Goal: Task Accomplishment & Management: Use online tool/utility

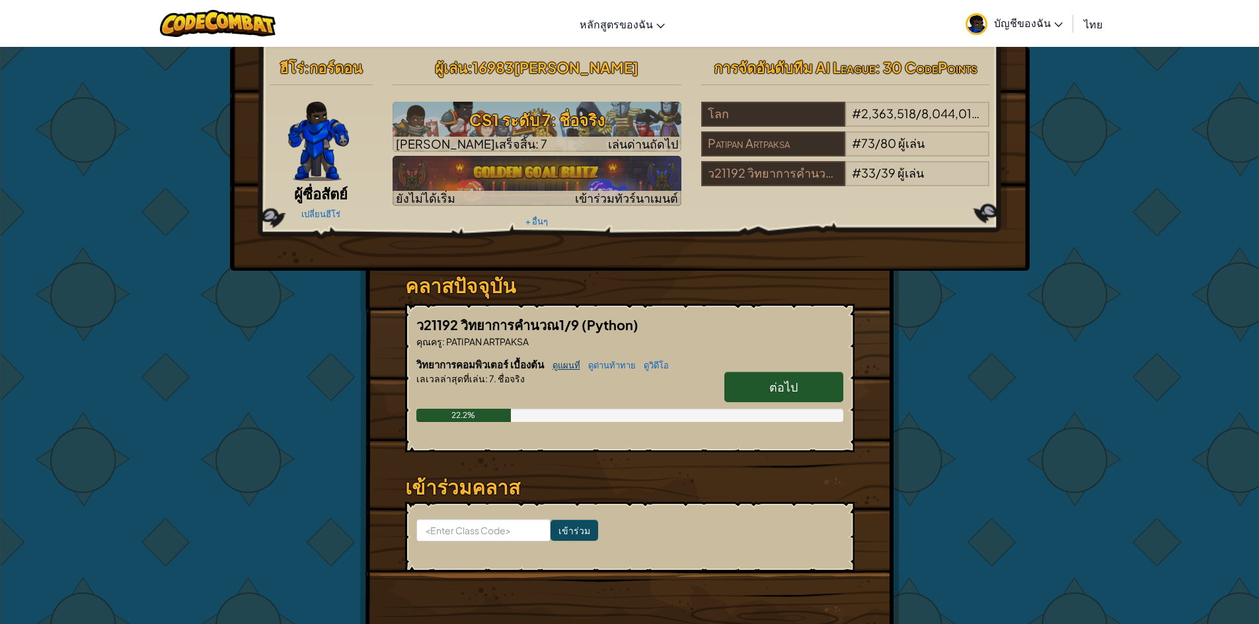
click at [569, 365] on link "ดูแผนที่" at bounding box center [563, 365] width 34 height 11
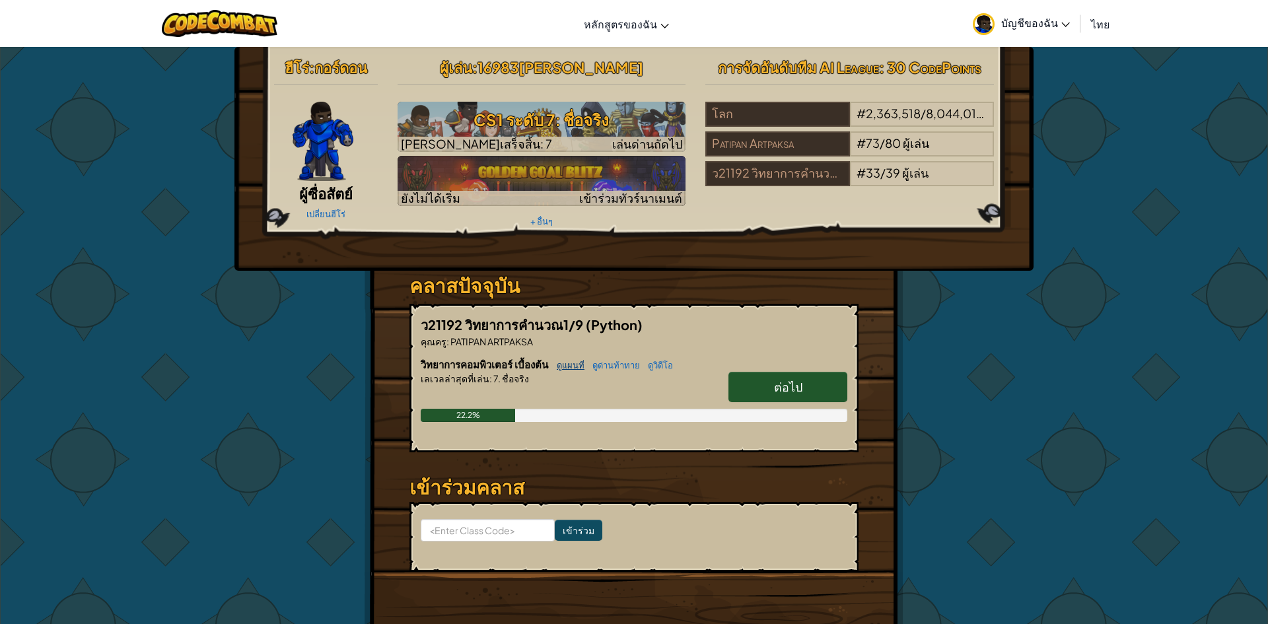
select select "th"
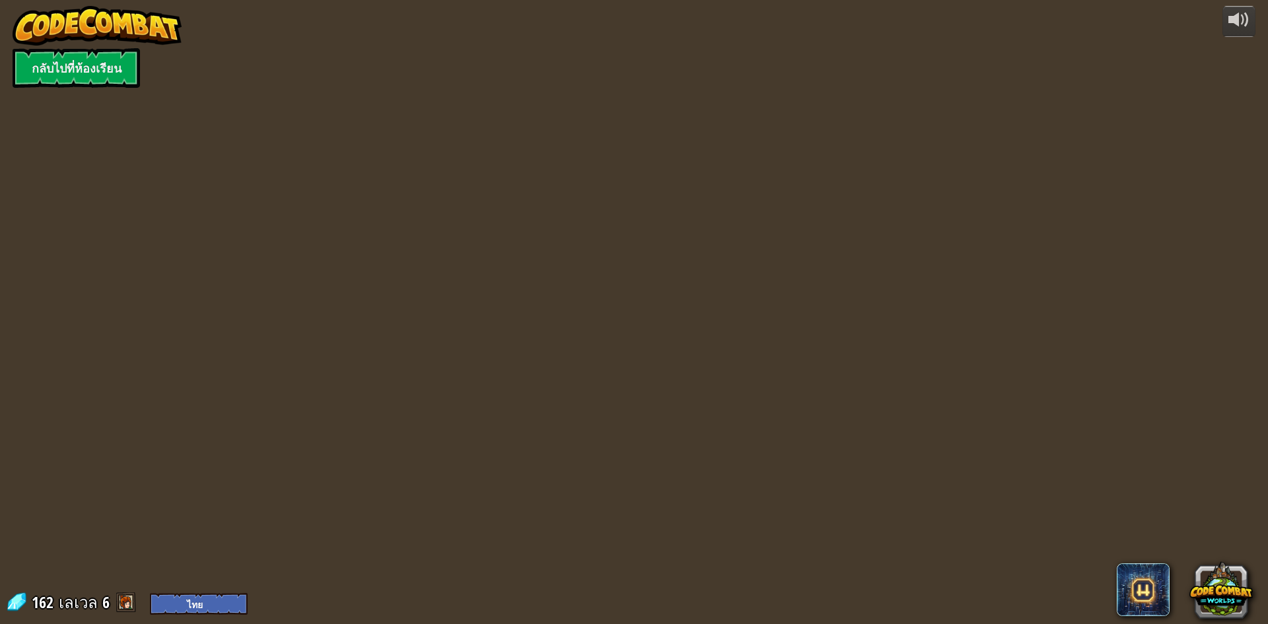
select select "th"
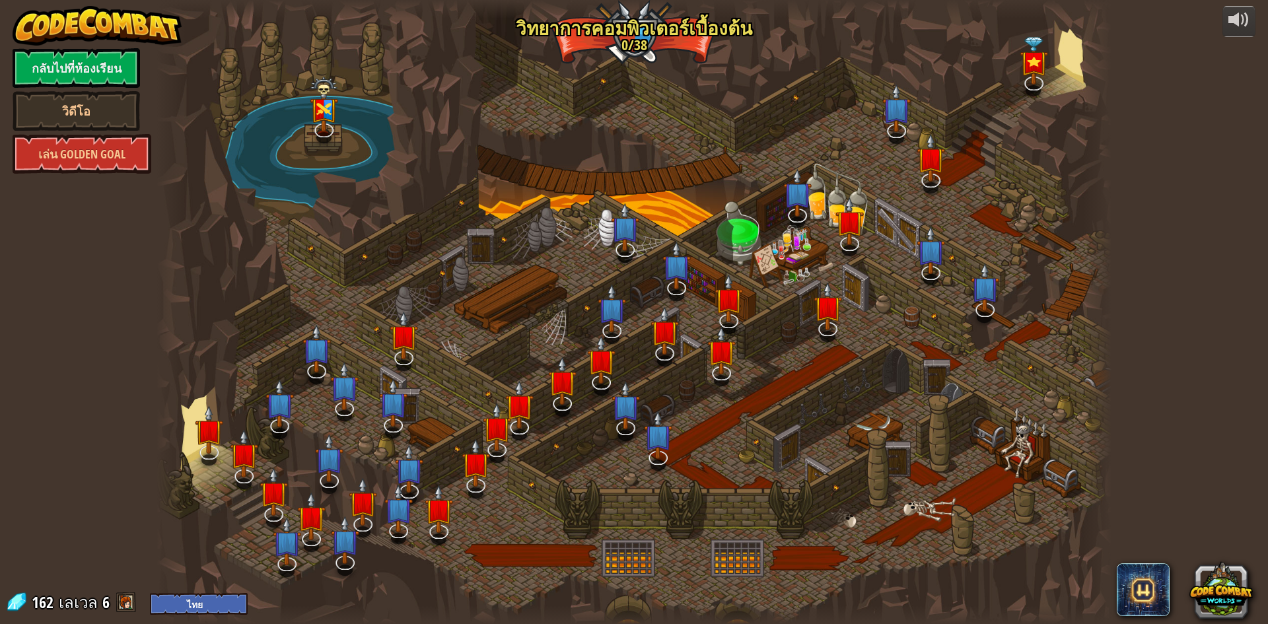
select select "th"
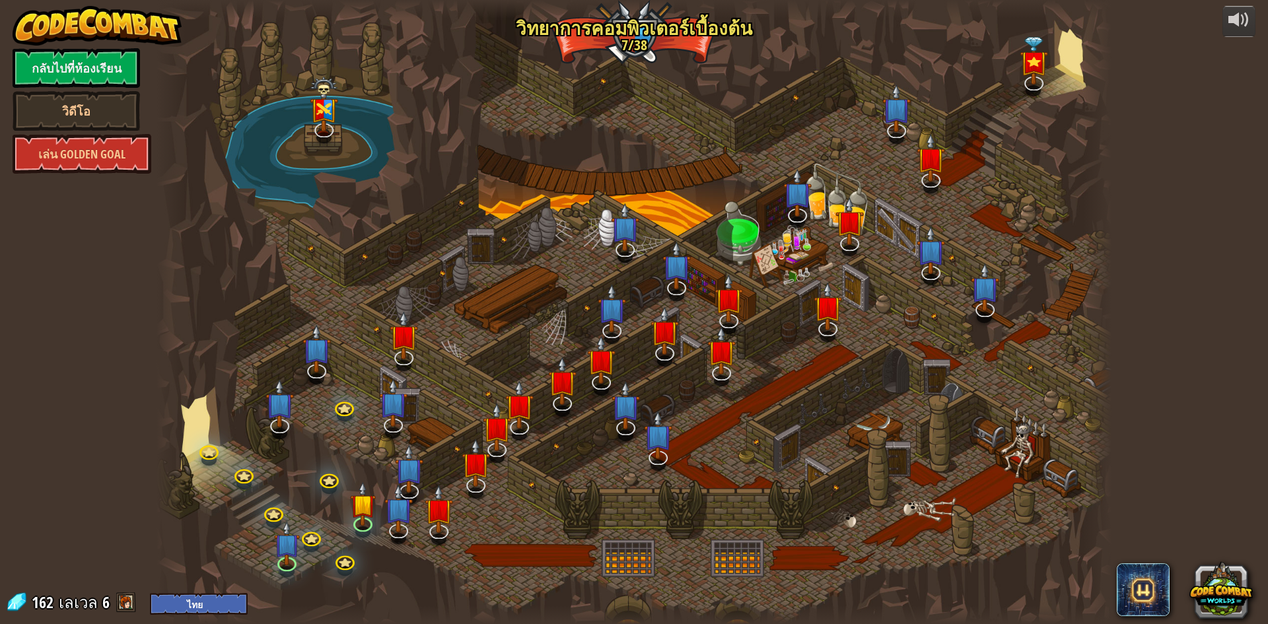
select select "th"
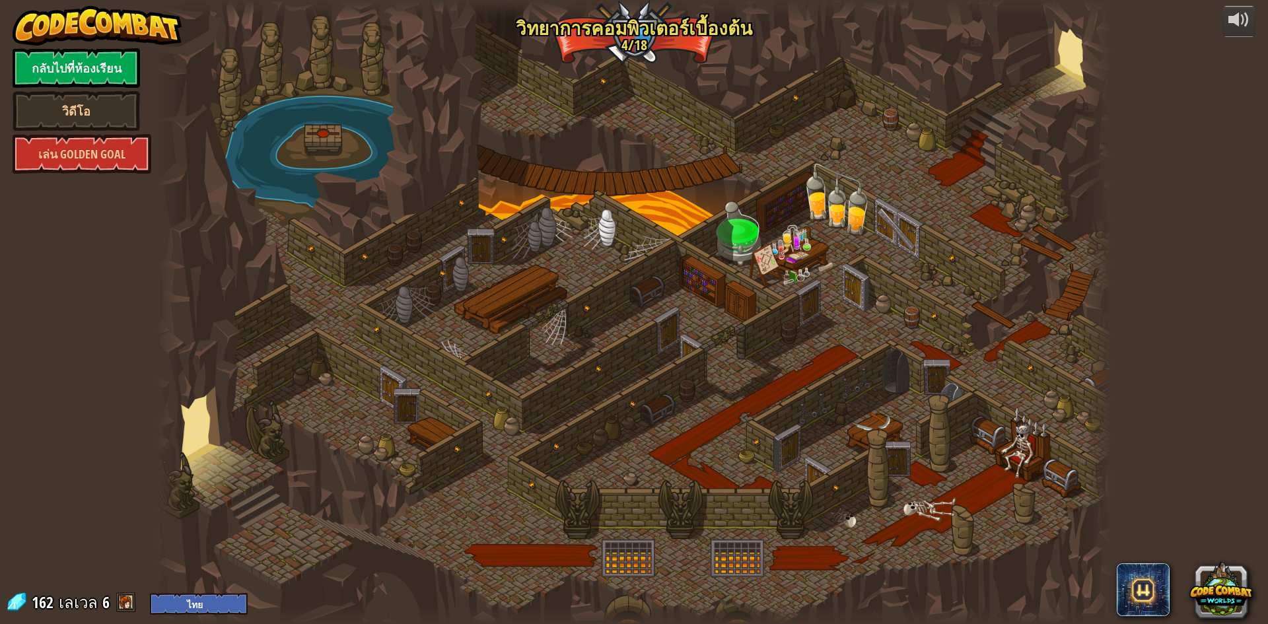
select select "th"
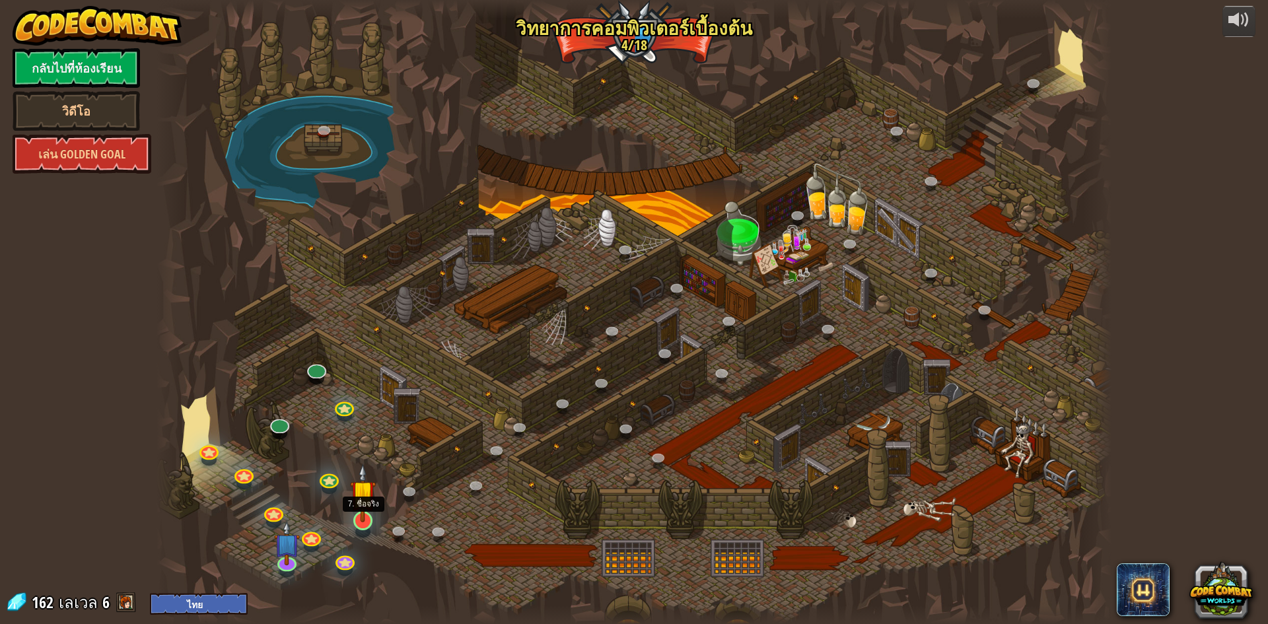
click at [366, 517] on img at bounding box center [363, 493] width 26 height 59
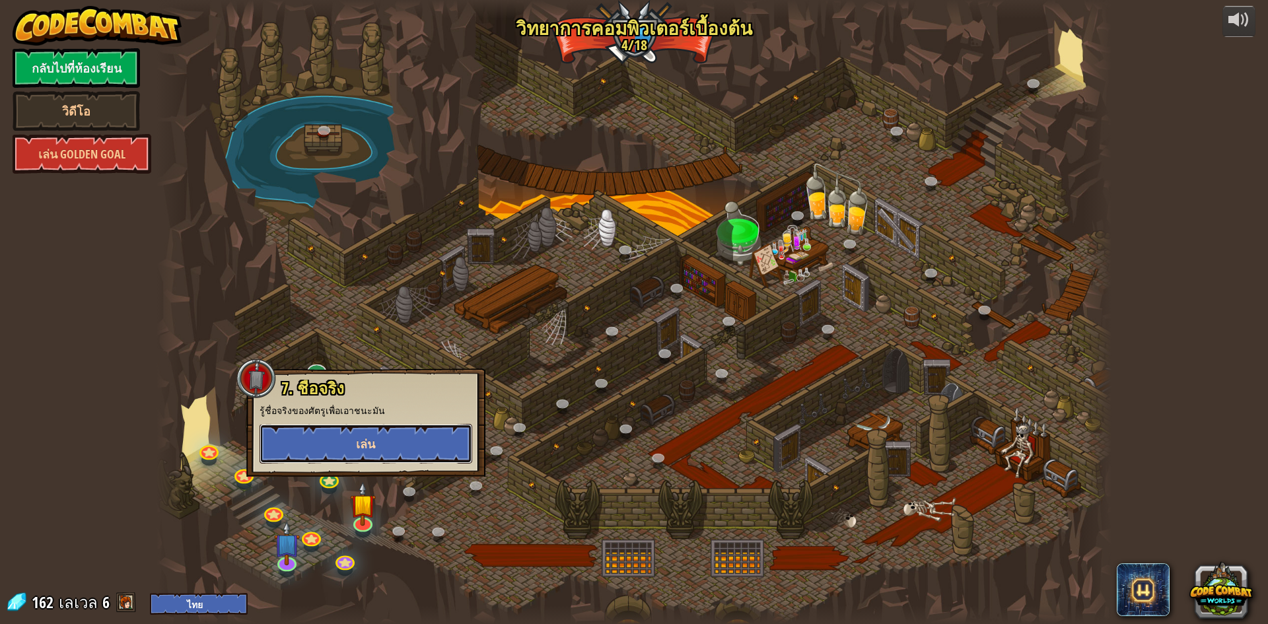
click at [406, 445] on button "เล่น" at bounding box center [366, 444] width 213 height 40
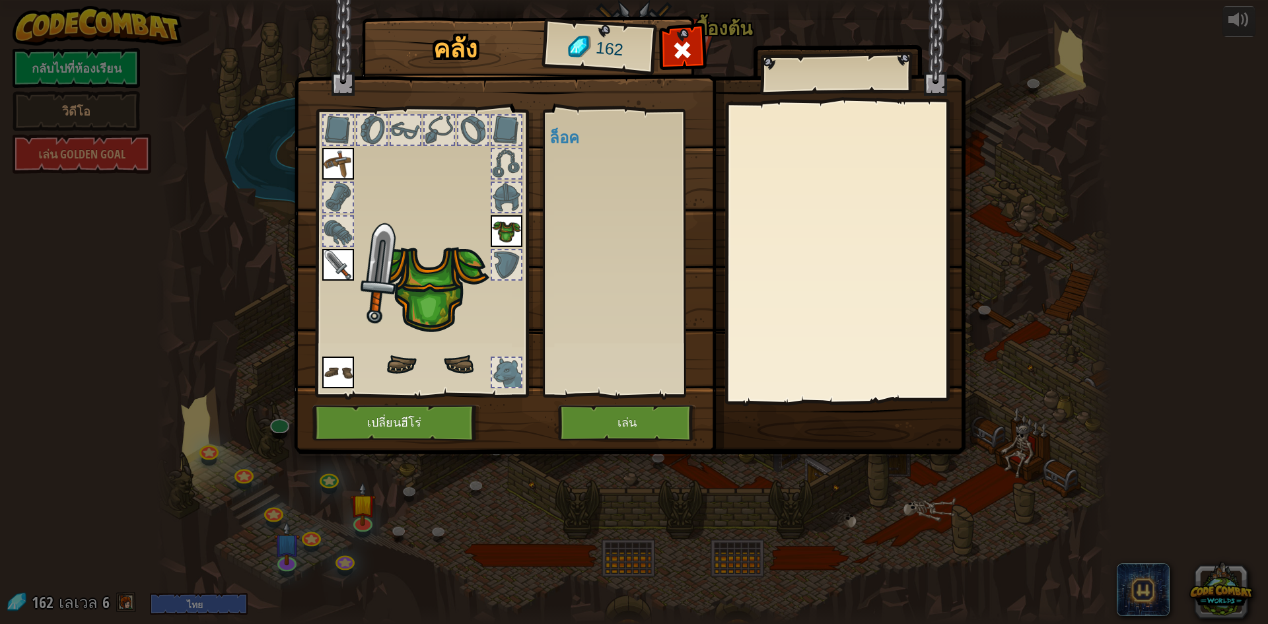
click at [407, 1] on body "powered by กลับไปที่ห้องเรียน วิดีโอ [PERSON_NAME] Golden Goal 25. Kithgard ประ…" at bounding box center [634, 0] width 1268 height 1
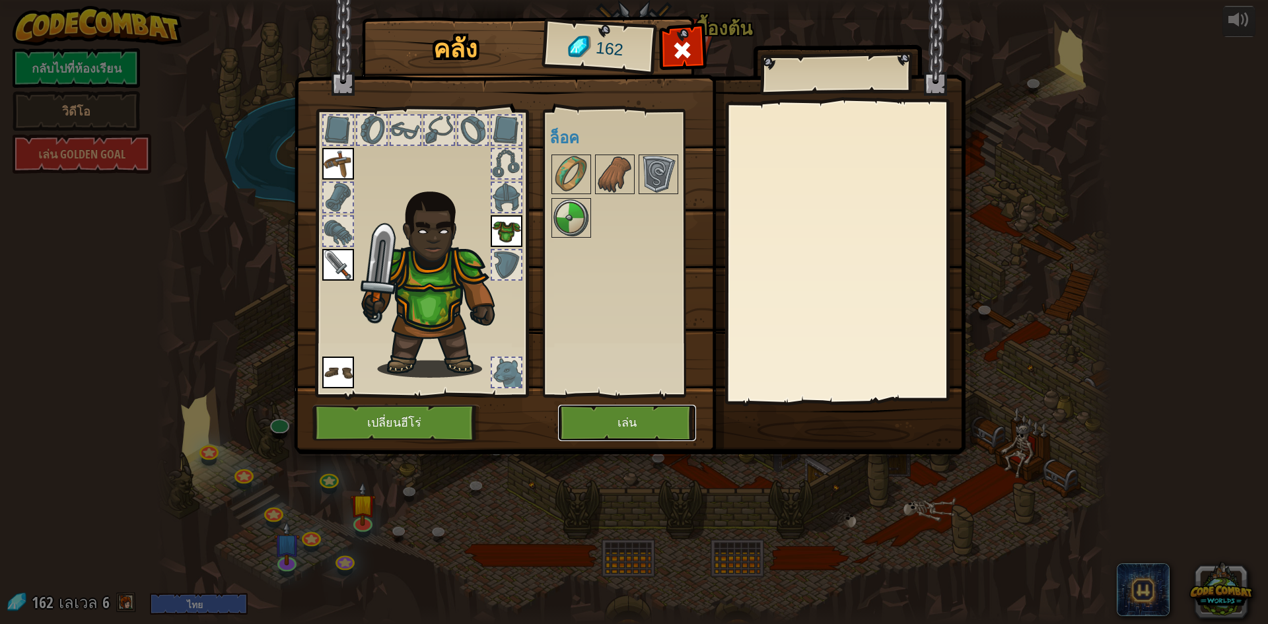
click at [654, 421] on button "เล่น" at bounding box center [627, 423] width 138 height 36
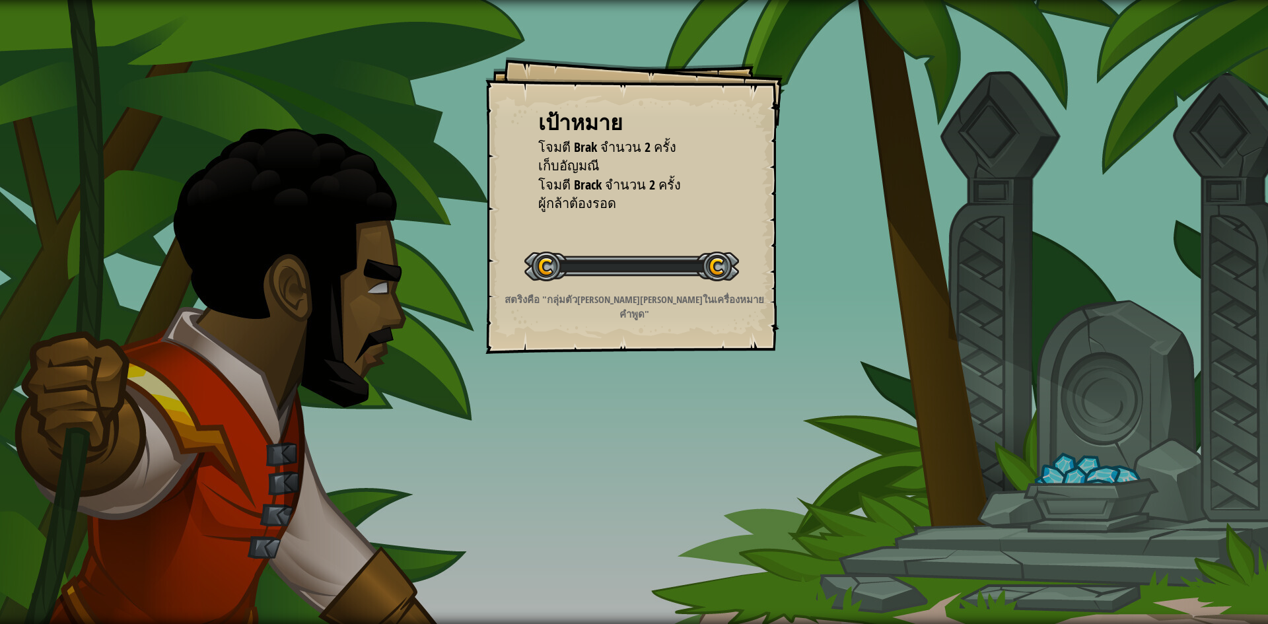
click at [651, 416] on div "เป้าหมาย โจมตี Brak จำนวน 2 ครั้ง เก็บ[PERSON_NAME] โจมตี Brack จำนวน 2 ครั้ง ผ…" at bounding box center [634, 312] width 1268 height 624
click at [649, 414] on div "เป้าหมาย โจมตี Brak จำนวน 2 ครั้ง เก็บ[PERSON_NAME] โจมตี Brack จำนวน 2 ครั้ง ผ…" at bounding box center [634, 312] width 1268 height 624
click at [205, 598] on div "เป้าหมาย โจมตี Brak จำนวน 2 ครั้ง เก็บ[PERSON_NAME] โจมตี Brack จำนวน 2 ครั้ง ผ…" at bounding box center [634, 312] width 1268 height 624
drag, startPoint x: 942, startPoint y: 303, endPoint x: 684, endPoint y: 310, distance: 257.8
click at [811, 323] on div "เป้าหมาย โจมตี Brak จำนวน 2 ครั้ง เก็บ[PERSON_NAME] โจมตี Brack จำนวน 2 ครั้ง ผ…" at bounding box center [634, 312] width 1268 height 624
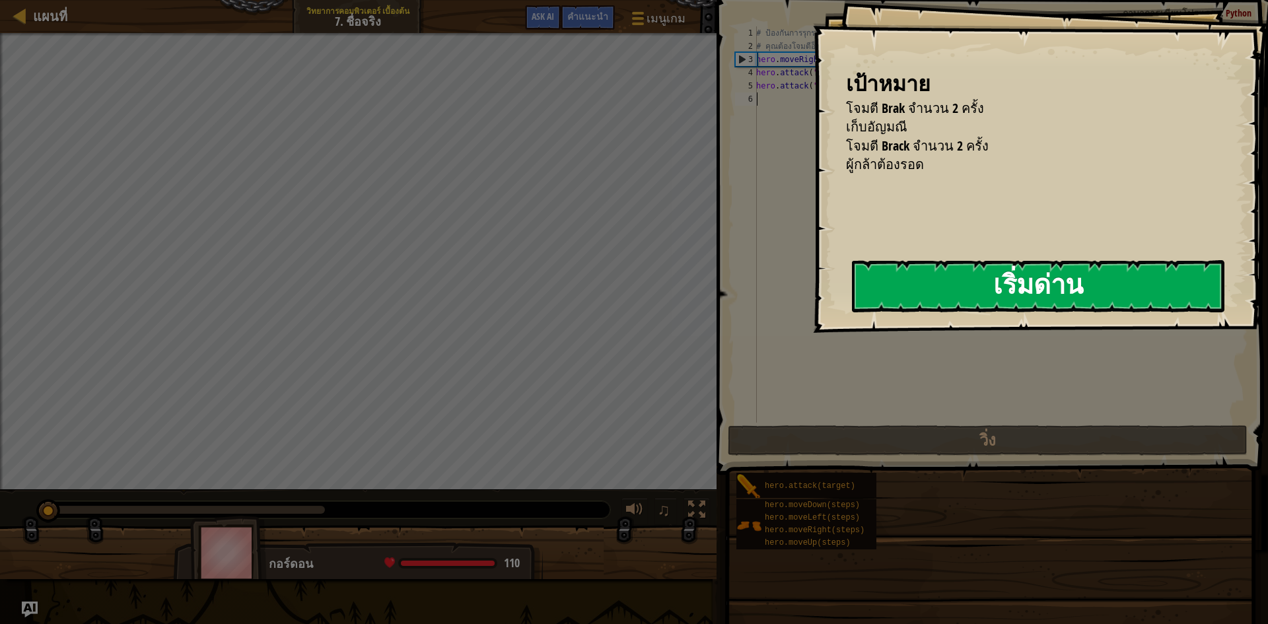
drag, startPoint x: 838, startPoint y: 273, endPoint x: 877, endPoint y: 287, distance: 41.4
click at [852, 273] on button "เริ่มด่าน" at bounding box center [1038, 286] width 373 height 52
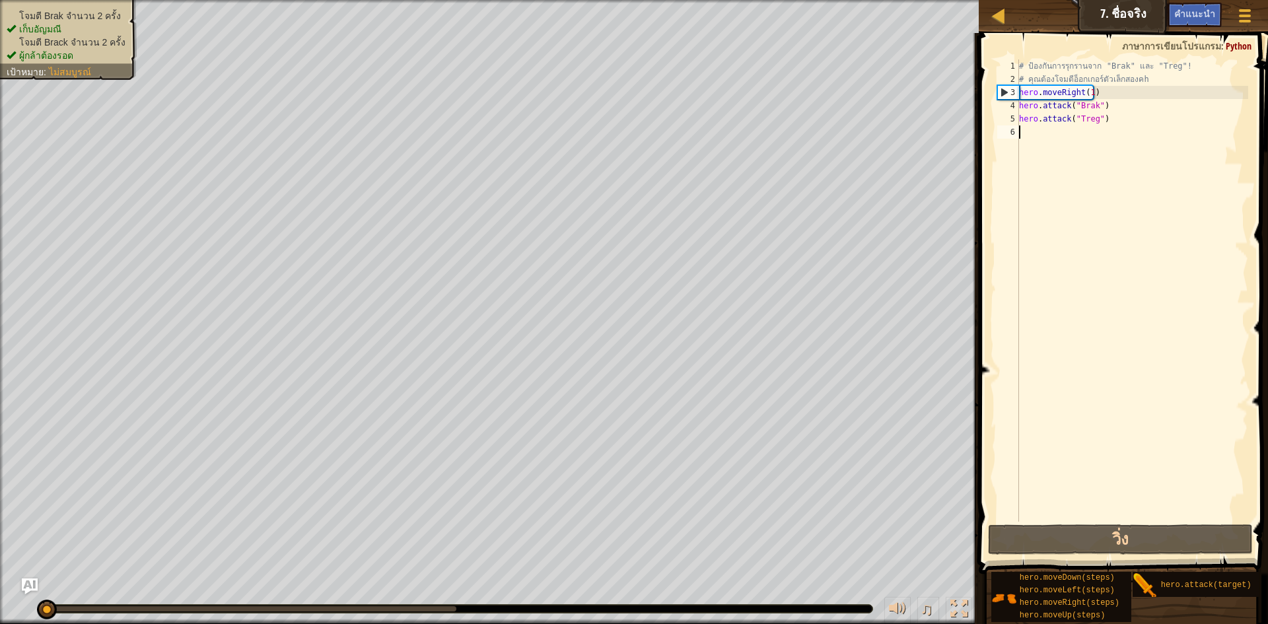
click at [1117, 126] on div "# ป้องกันการรุกรานจาก "Brak" และ "Treg"! # คุณต้องโจมตีอ็อกเกอร์ตัวเล็กสองคh he…" at bounding box center [1133, 303] width 232 height 489
click at [1115, 121] on div "# ป้องกันการรุกรานจาก "Brak" และ "Treg"! # คุณต้องโจมตีอ็อกเกอร์ตัวเล็กสองคh he…" at bounding box center [1133, 303] width 232 height 489
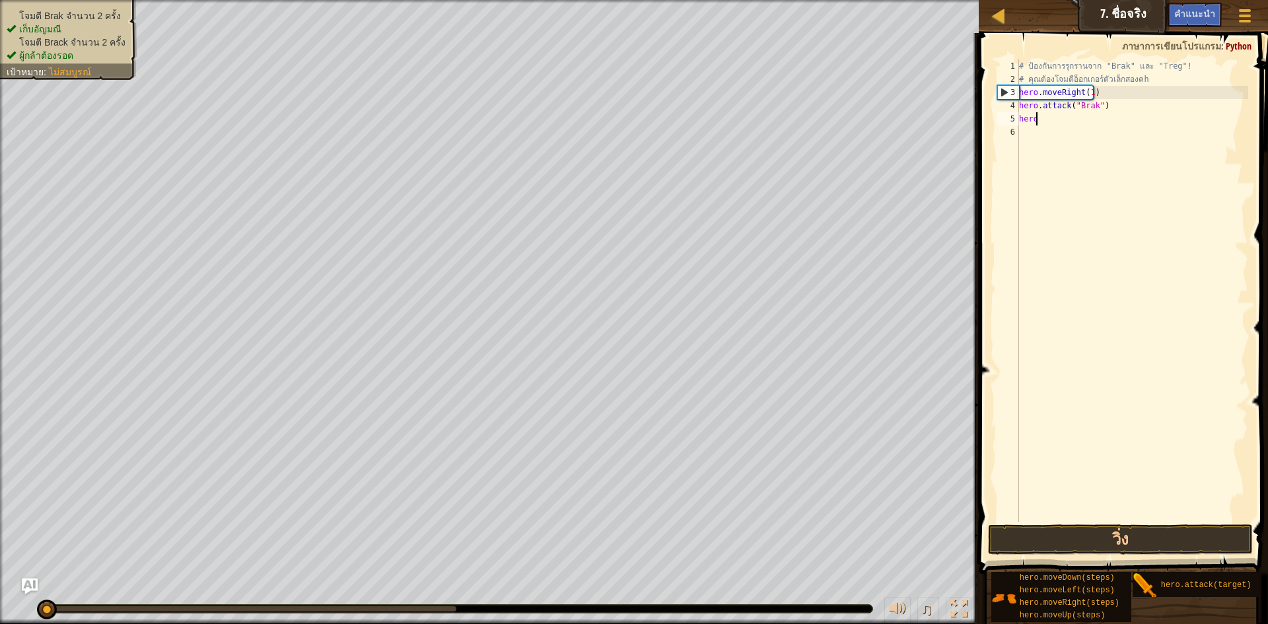
type textarea "h"
type textarea "#"
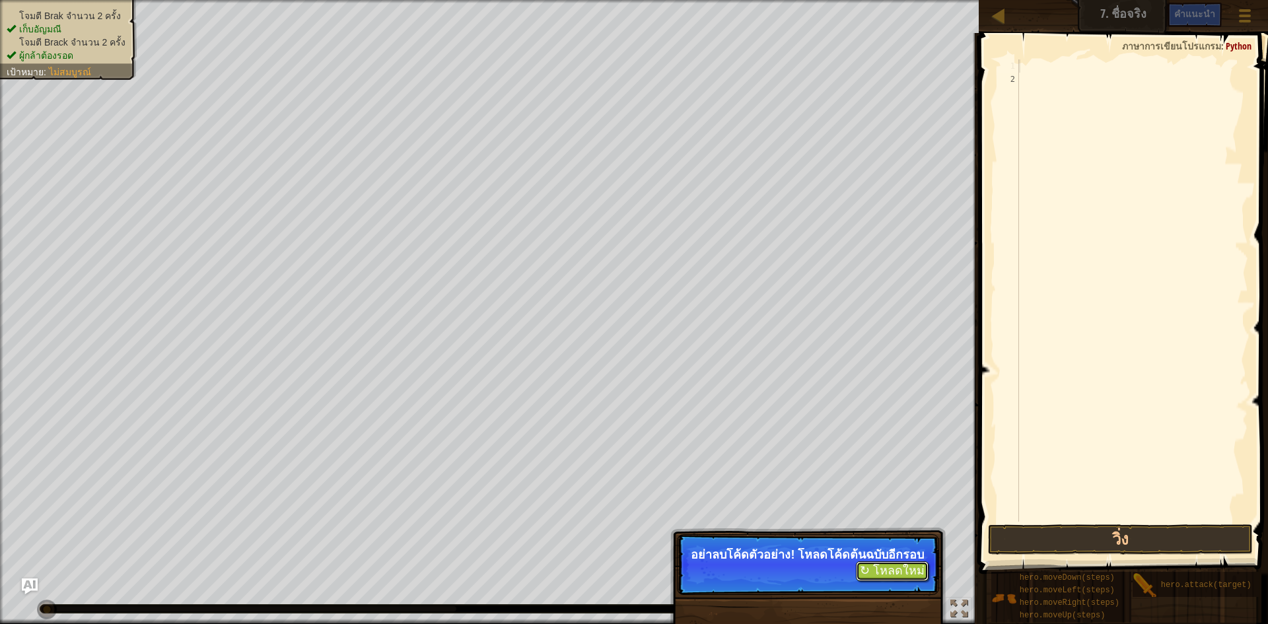
click at [880, 581] on button "↻ โหลดใหม่" at bounding box center [892, 572] width 73 height 20
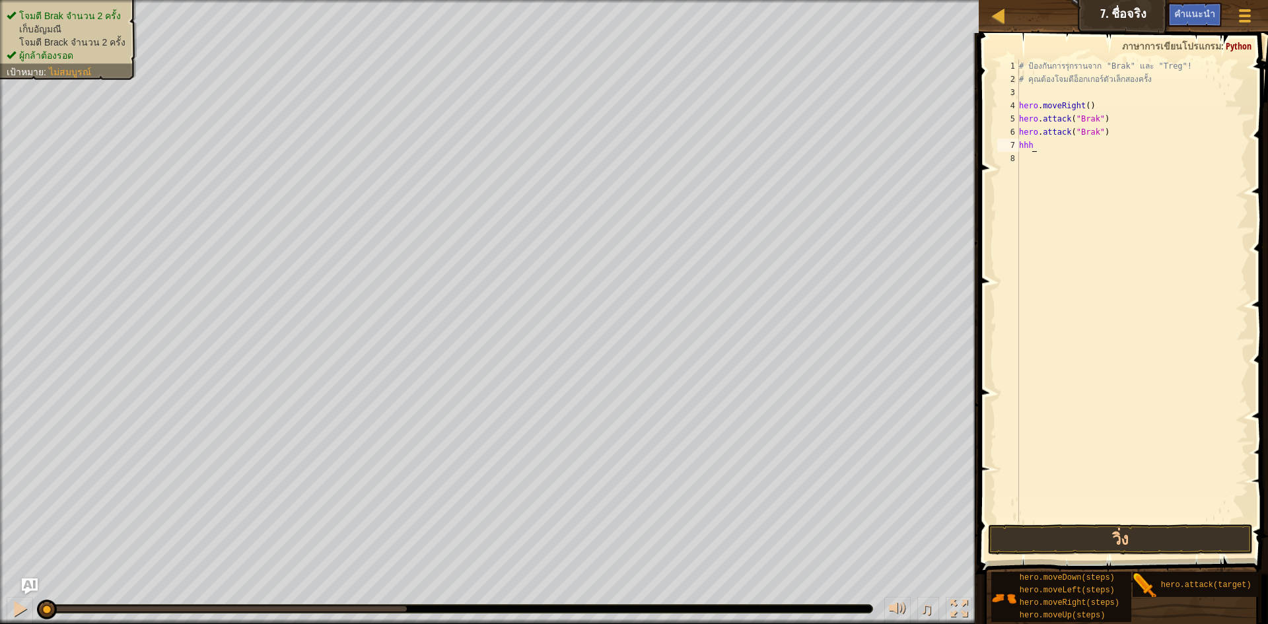
scroll to position [6, 0]
type textarea "h"
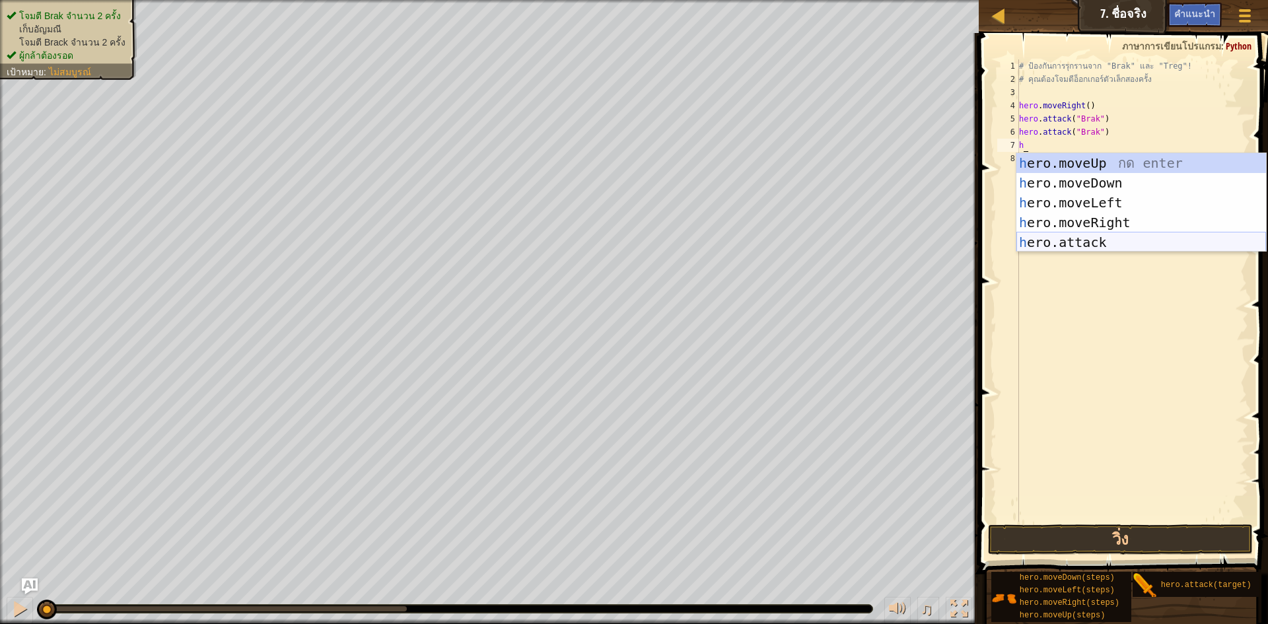
click at [1057, 250] on div "h ero.moveUp กด enter h ero.moveDown กด enter h ero.moveLeft กด enter h ero.mov…" at bounding box center [1142, 222] width 250 height 139
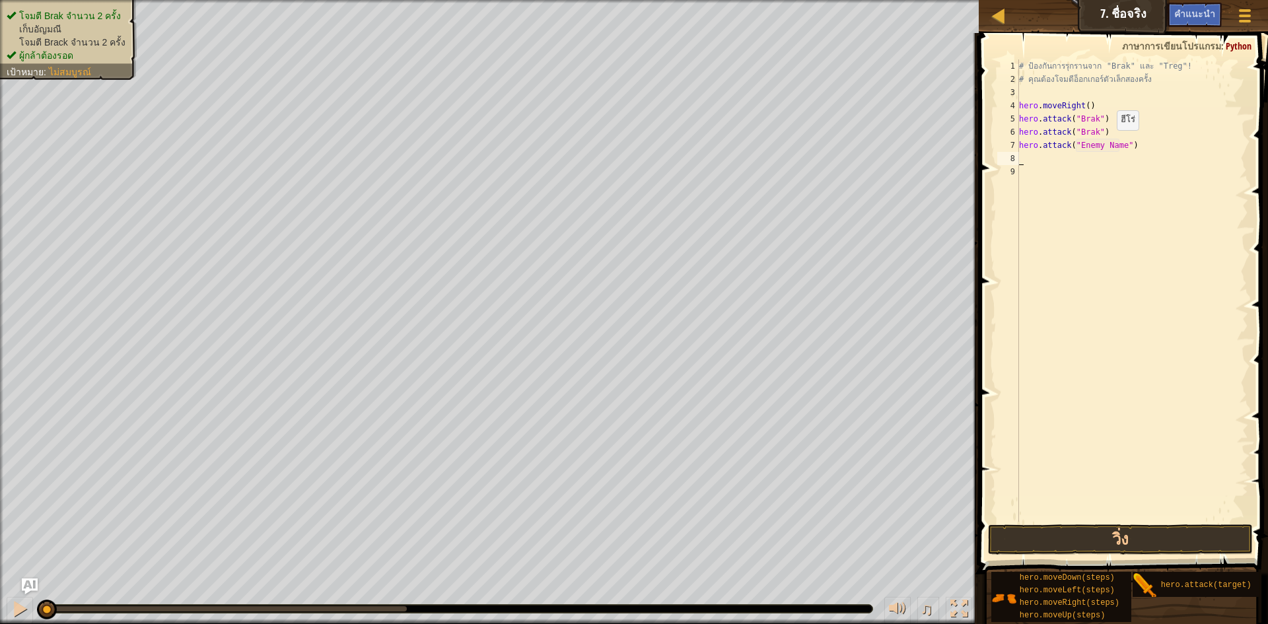
click at [1101, 143] on div "# ป้องกันการรุกรานจาก "Brak" และ "Treg"! # คุณต้องโจมตีอ็อกเกอร์ตัวเล็กสองครั้ง…" at bounding box center [1133, 303] width 232 height 489
drag, startPoint x: 1120, startPoint y: 143, endPoint x: 1076, endPoint y: 145, distance: 44.3
click at [1076, 145] on div "# ป้องกันการรุกรานจาก "Brak" และ "Treg"! # คุณต้องโจมตีอ็อกเกอร์ตัวเล็กสองครั้ง…" at bounding box center [1133, 303] width 232 height 489
click at [1102, 131] on div "# ป้องกันการรุกรานจาก "Brak" และ "Treg"! # คุณต้องโจมตีอ็อกเกอร์ตัวเล็กสองครั้ง…" at bounding box center [1133, 303] width 232 height 489
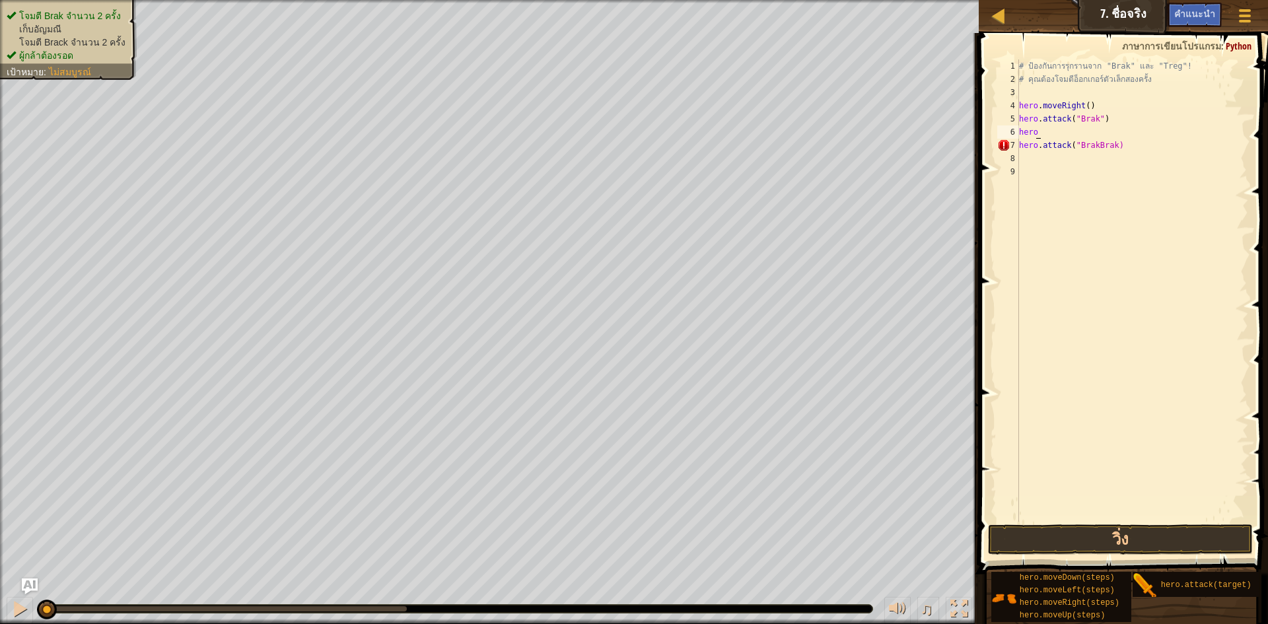
scroll to position [6, 0]
type textarea "h"
click at [1114, 95] on div "# ป้องกันการรุกรานจาก "Brak" และ "Treg"! # คุณต้องโจมตีอ็อกเกอร์ตัวเล็กสองครั้ง…" at bounding box center [1133, 303] width 232 height 489
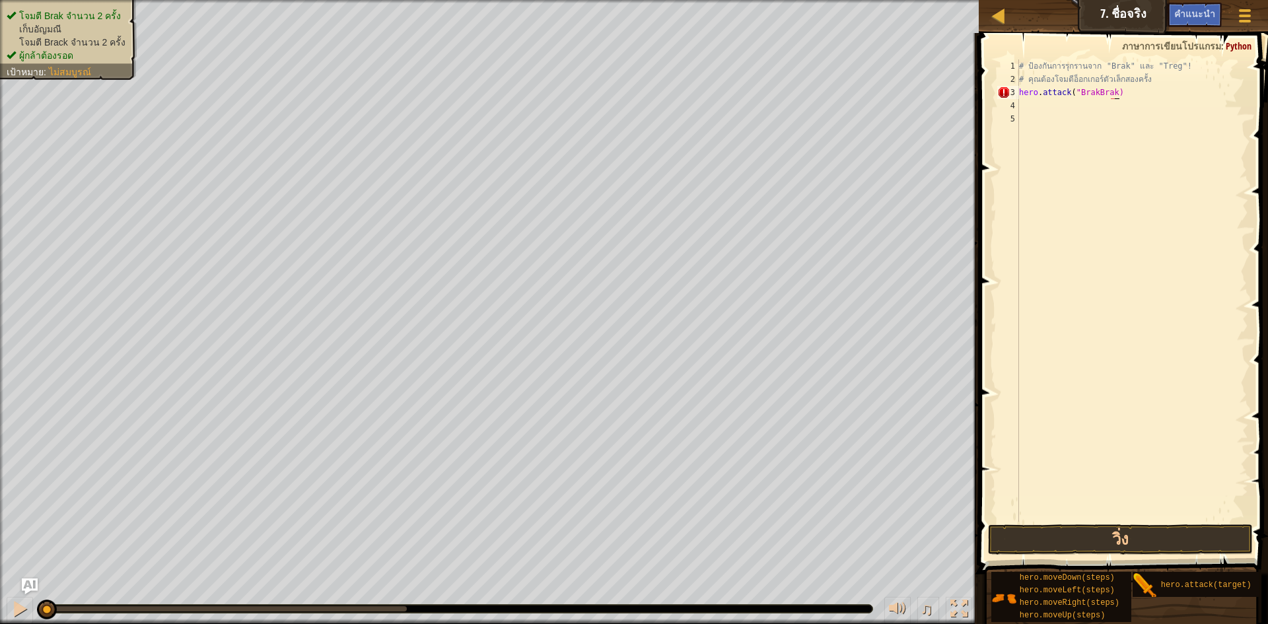
click at [1092, 95] on div "# ป้องกันการรุกรานจาก "Brak" และ "Treg"! # คุณต้องโจมตีอ็อกเกอร์ตัวเล็กสองครั้ง…" at bounding box center [1133, 303] width 232 height 489
click at [1093, 89] on div "# ป้องกันการรุกรานจาก "Brak" และ "Treg"! # คุณต้องโจมตีอ็อกเกอร์ตัวเล็กสองครั้ง…" at bounding box center [1133, 303] width 232 height 489
click at [1103, 96] on div "# ป้องกันการรุกรานจาก "Brak" และ "Treg"! # คุณต้องโจมตีอ็อกเกอร์ตัวเล็กสองครั้ง…" at bounding box center [1133, 303] width 232 height 489
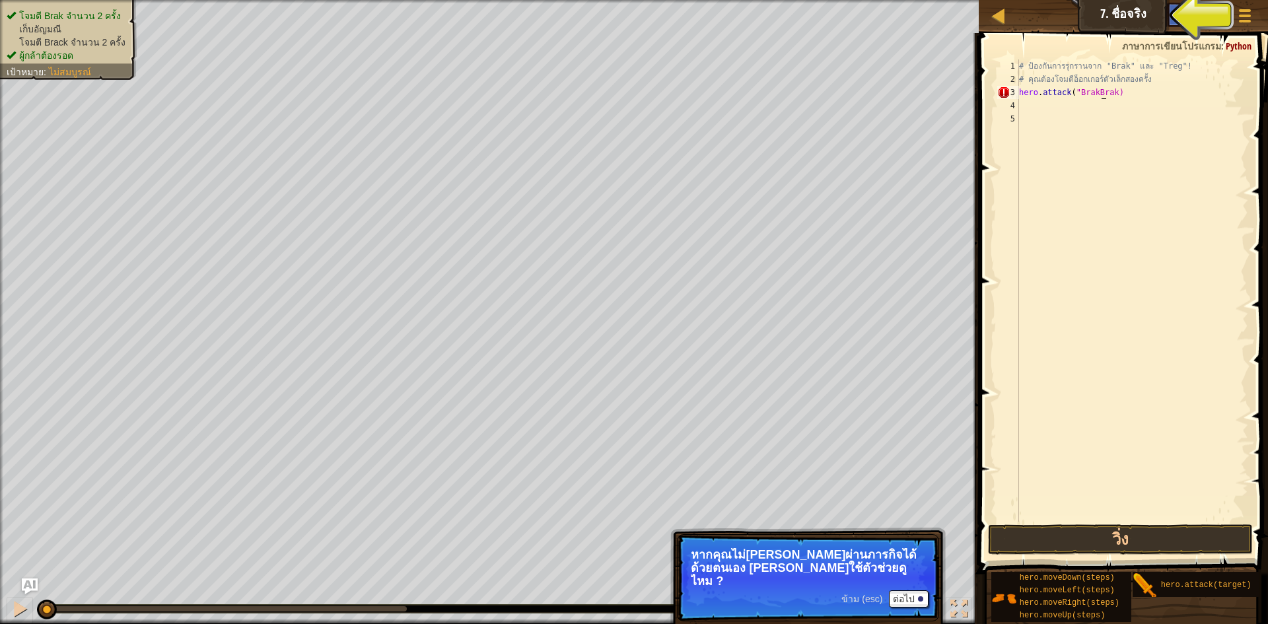
type textarea "hero.attack("BrakBrak)"
click at [1132, 8] on div "เมนูเกม เสร็จ[PERSON_NAME]แนะนำ Ask AI" at bounding box center [1194, 18] width 136 height 31
click at [1170, 18] on div "คำแนะนำ" at bounding box center [1195, 15] width 54 height 24
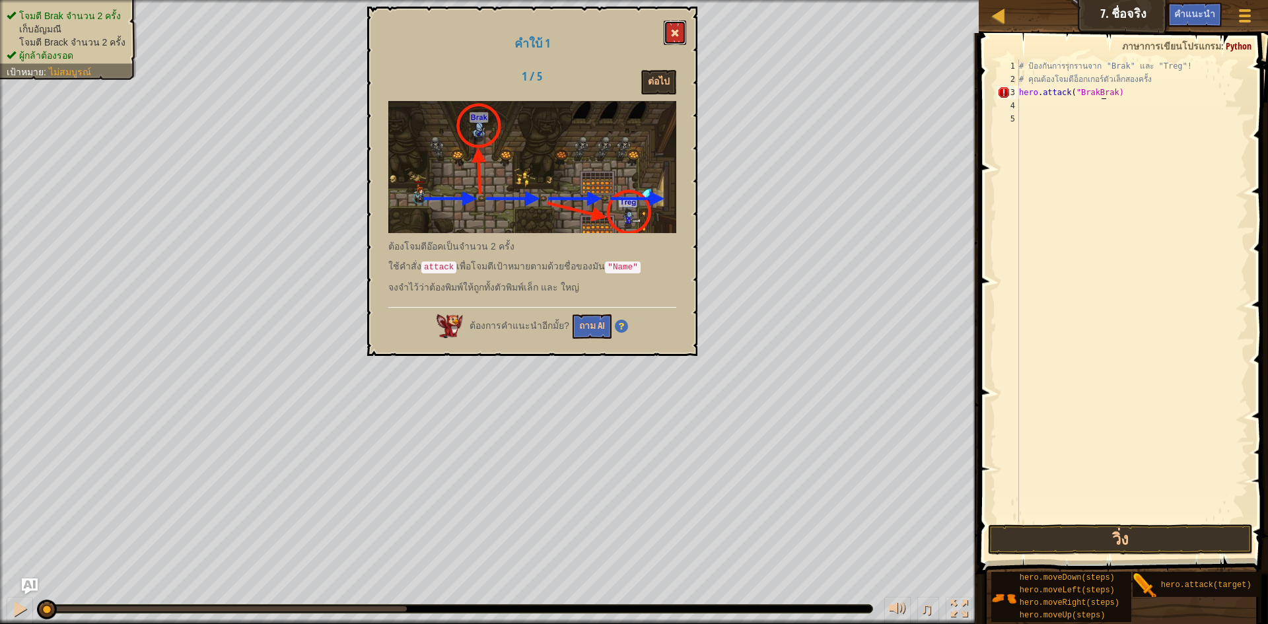
click at [676, 37] on span at bounding box center [675, 32] width 9 height 9
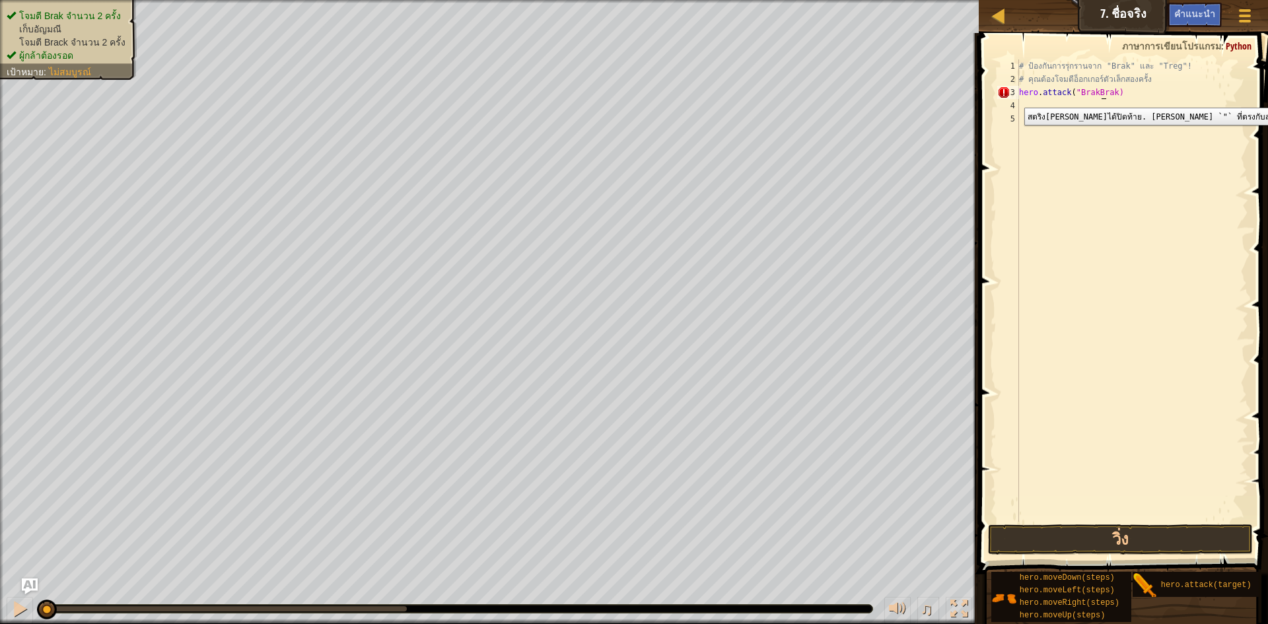
click at [1015, 98] on div "3" at bounding box center [1009, 92] width 22 height 13
click at [1016, 112] on div "5" at bounding box center [1009, 118] width 22 height 13
click at [1021, 106] on div "# ป้องกันการรุกรานจาก "Brak" และ "Treg"! # คุณต้องโจมตีอ็อกเกอร์ตัวเล็กสองครั้ง…" at bounding box center [1133, 303] width 232 height 489
type textarea "h"
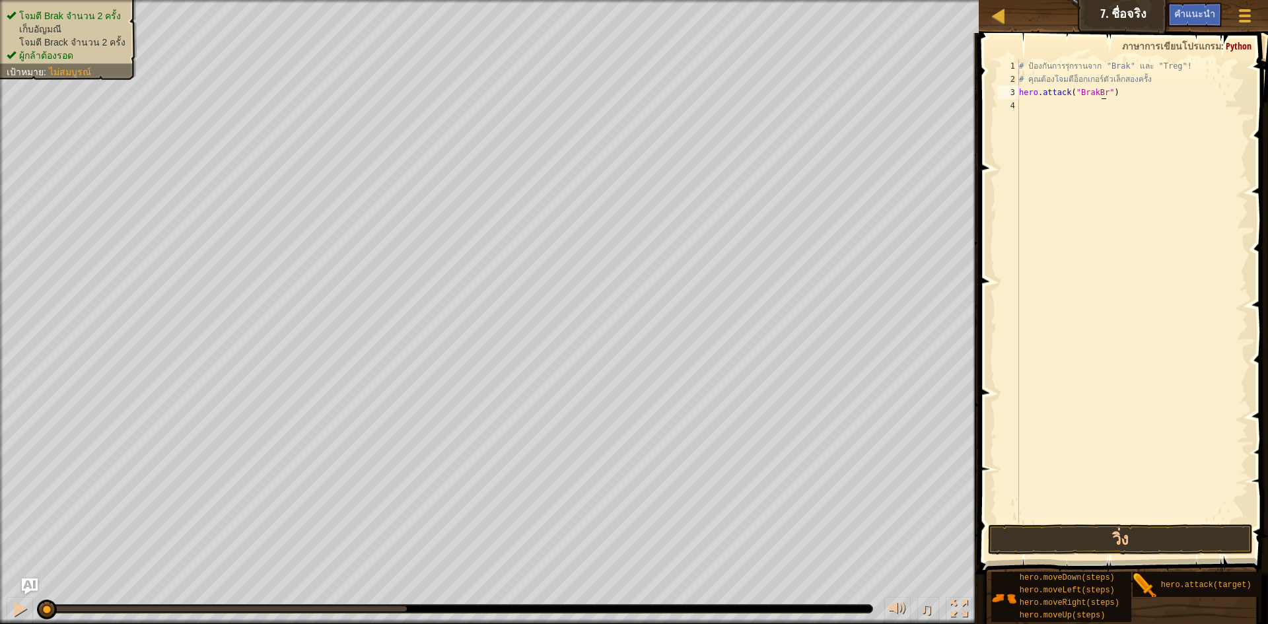
type textarea "hero.attack("Brak")"
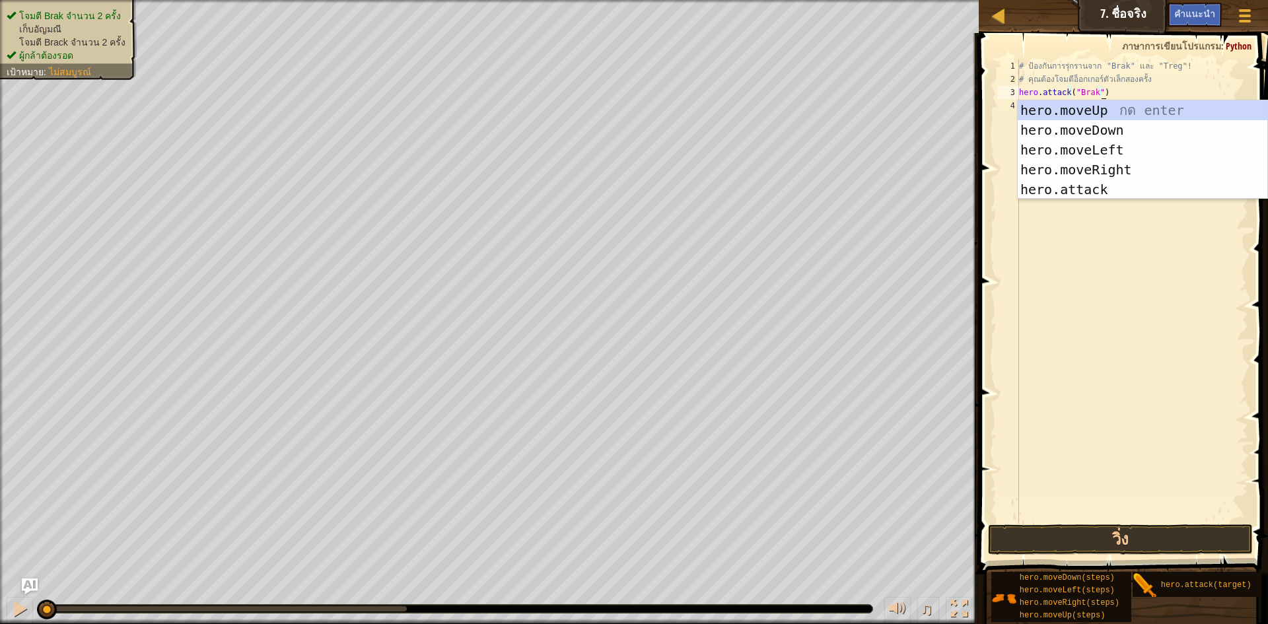
scroll to position [6, 7]
type textarea "hero.attack("Brak")"
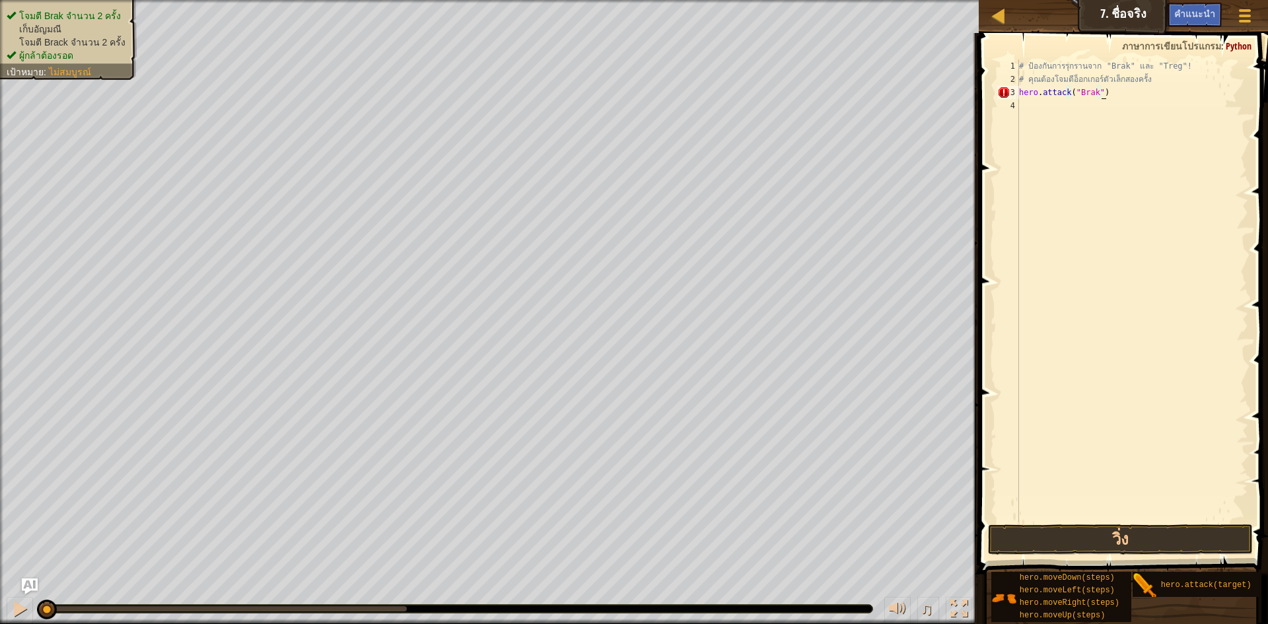
scroll to position [6, 0]
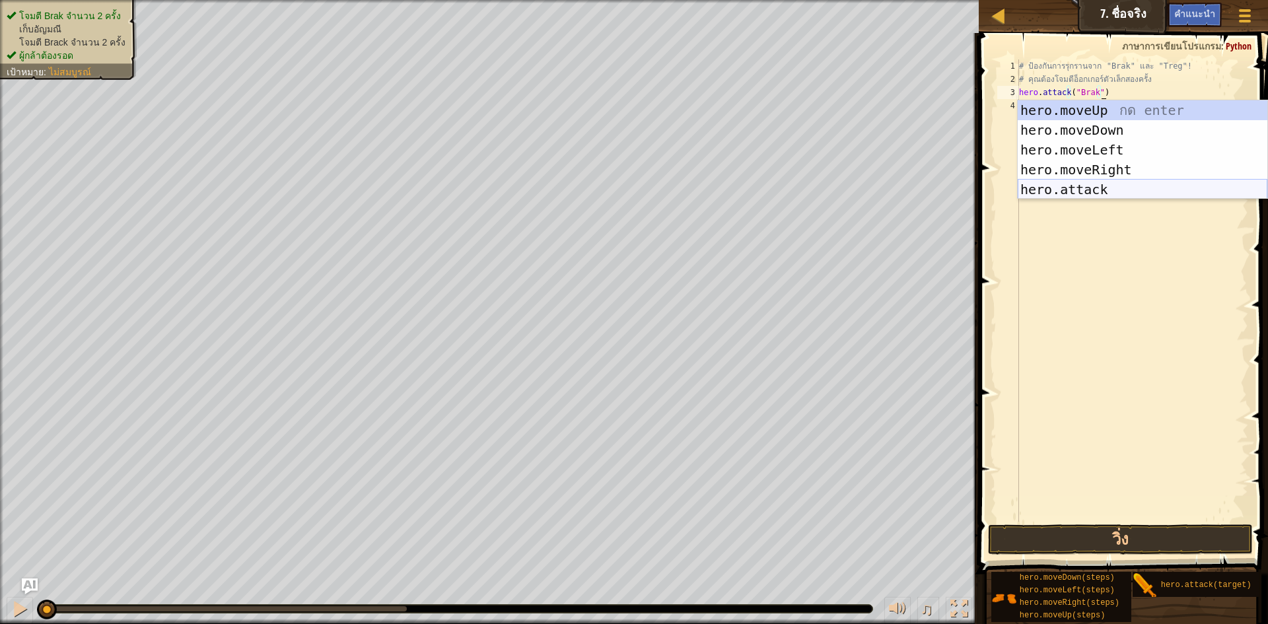
type textarea "hero.attack("Brak")hero.moveUp()"
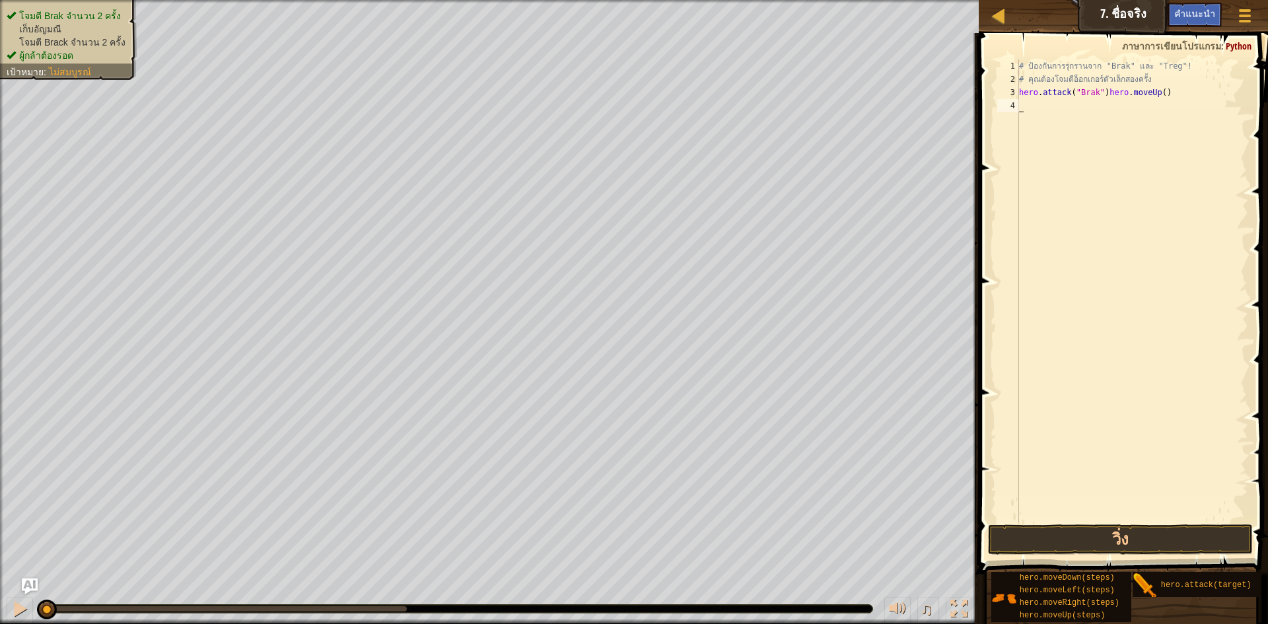
click at [1074, 192] on div "# ป้องกันการรุกรานจาก "Brak" และ "Treg"! # คุณต้องโจมตีอ็อกเกอร์ตัวเล็กสองครั้ง…" at bounding box center [1133, 303] width 232 height 489
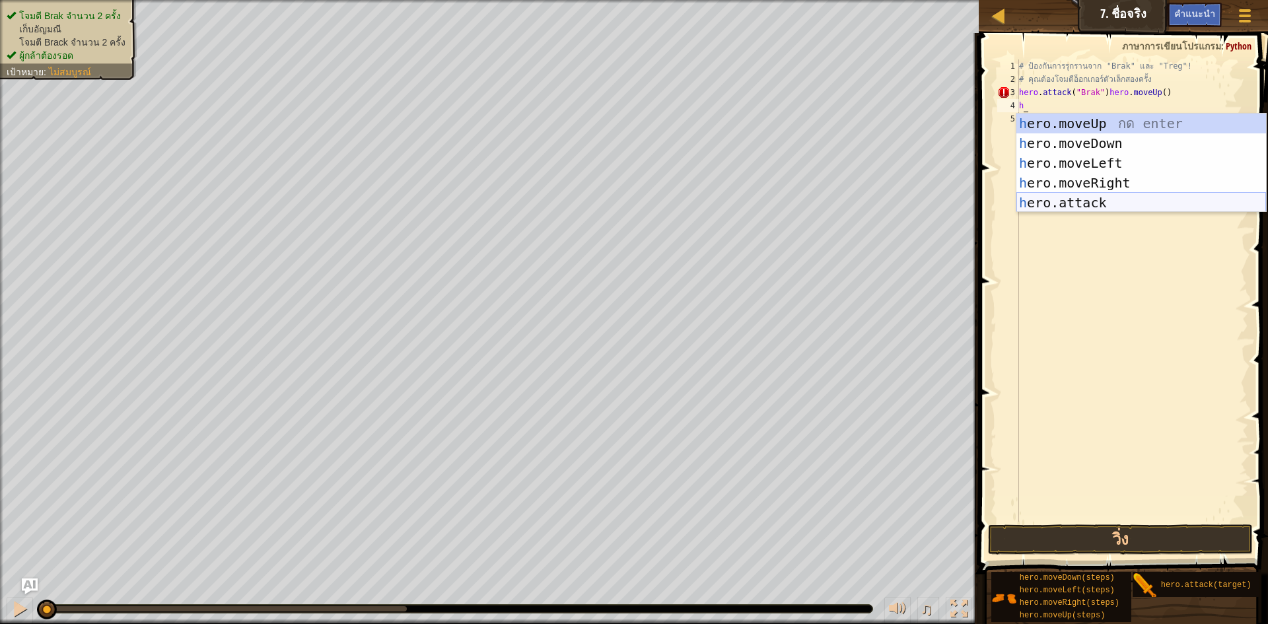
click at [1093, 203] on div "h ero.moveUp กด enter h ero.moveDown กด enter h ero.moveLeft กด enter h ero.mov…" at bounding box center [1142, 183] width 250 height 139
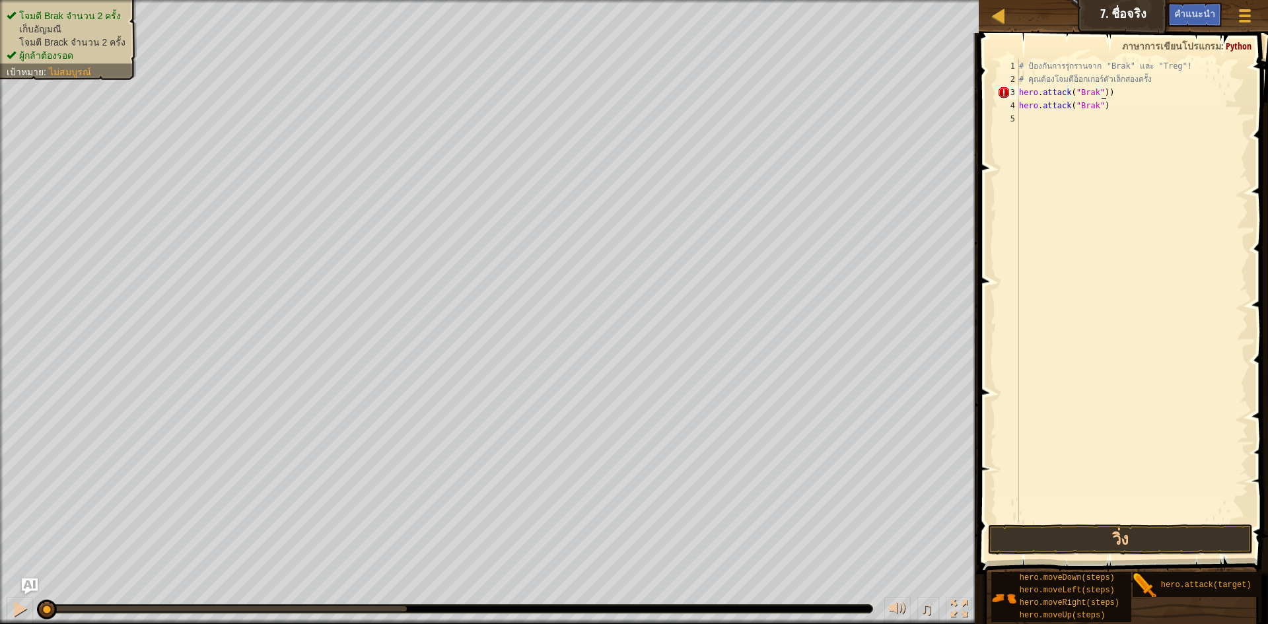
scroll to position [6, 6]
click at [1184, 536] on button "วิ่ง" at bounding box center [1120, 540] width 265 height 30
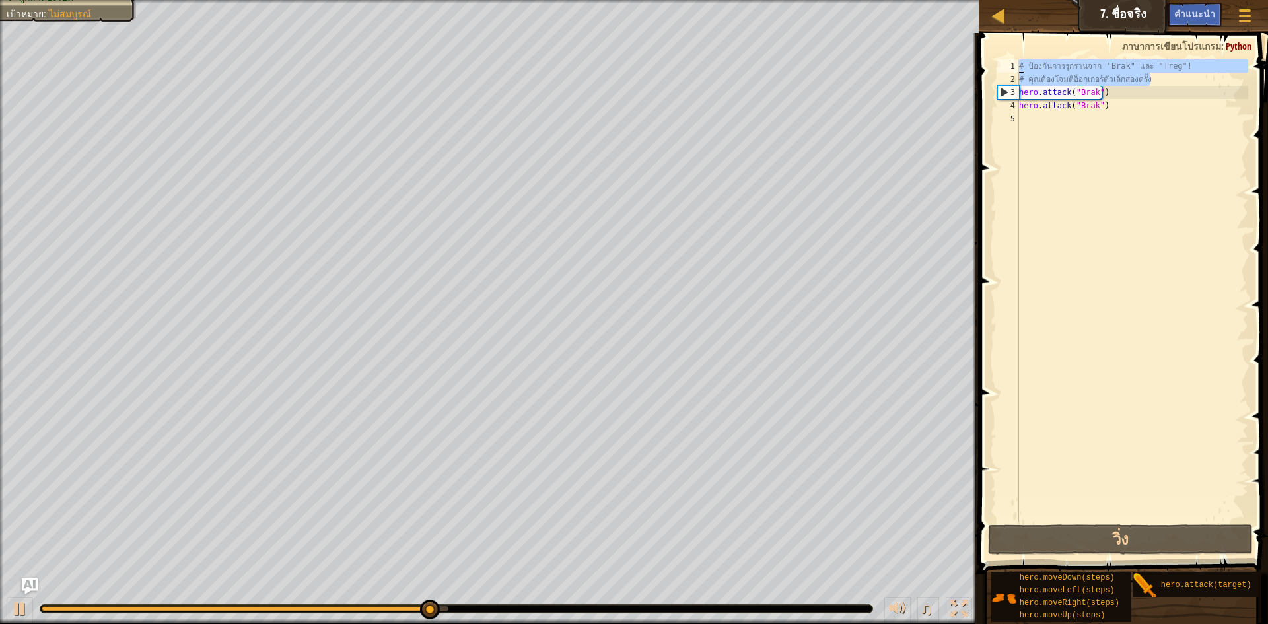
click at [908, 48] on div "แผนที่ วิทยาการคอมพิวเตอร์ เบื้องต้น 7. ชื่อจริง เมนูเกม เสร็จ[PERSON_NAME]แนะน…" at bounding box center [634, 312] width 1268 height 624
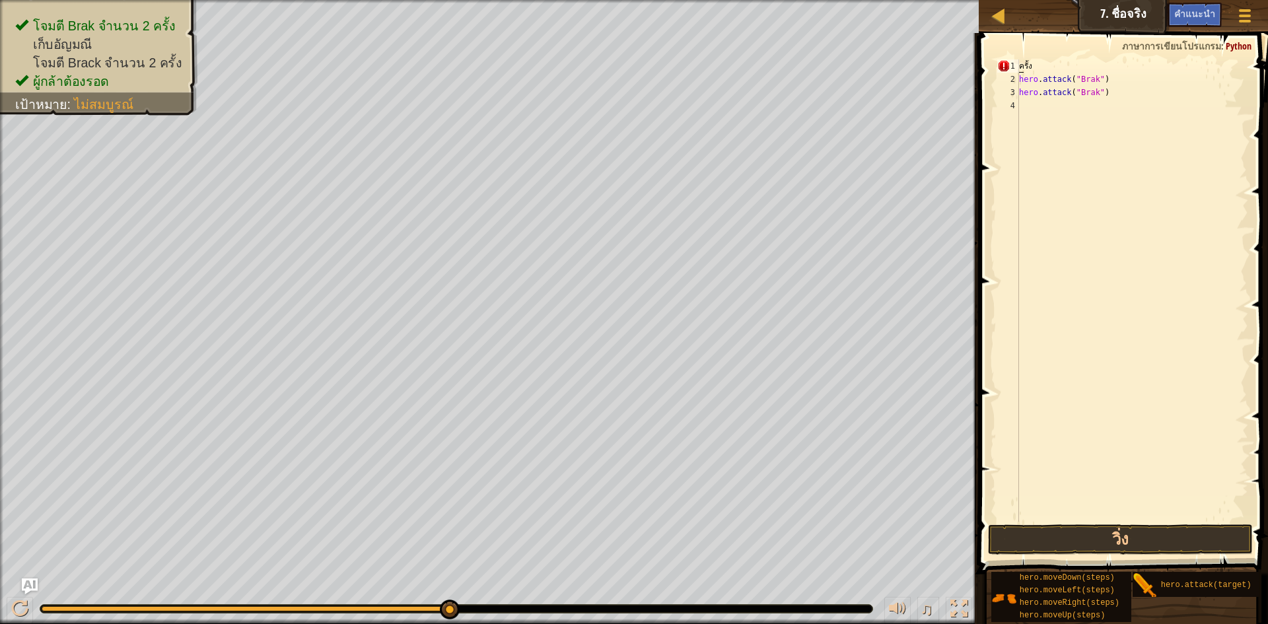
scroll to position [6, 0]
type textarea "ง"
type textarea "hero.attack("Brak")"
click at [1093, 93] on div "hero . attack ( "Brak" ) hero . attack ( "Brak" ) hero . attack ( "Brak" ) hero…" at bounding box center [1133, 303] width 232 height 489
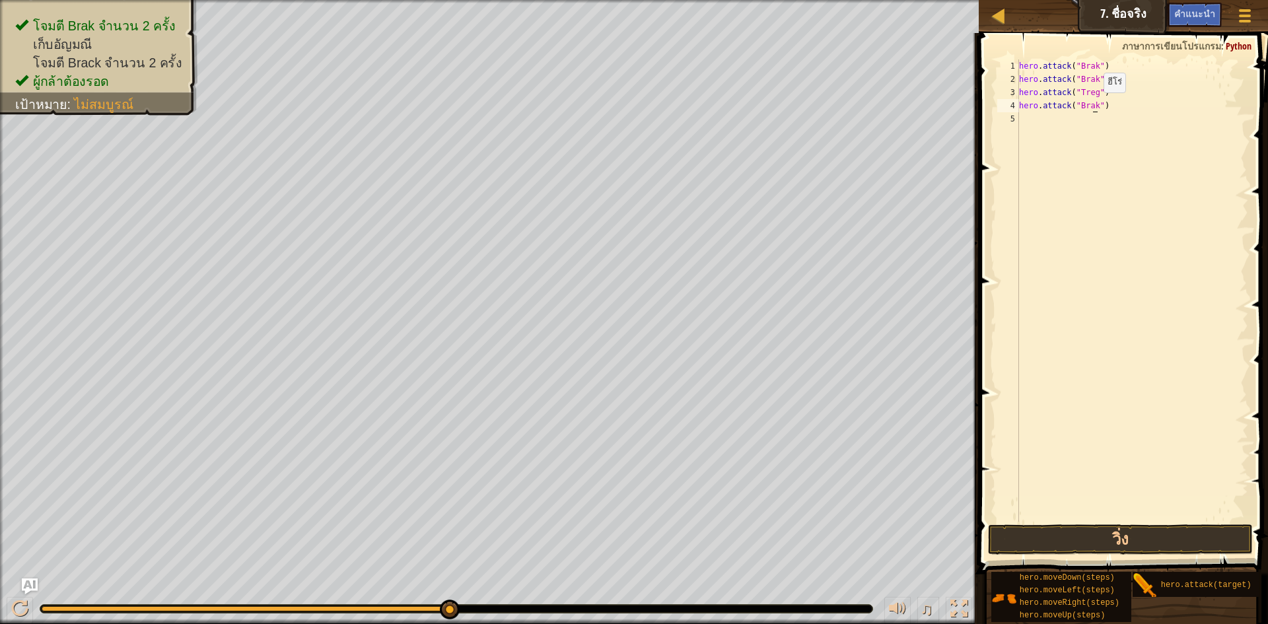
click at [1093, 106] on div "hero . attack ( "Brak" ) hero . attack ( "Brak" ) hero . attack ( "Treg" ) hero…" at bounding box center [1133, 303] width 232 height 489
click at [1080, 531] on button "วิ่ง" at bounding box center [1120, 540] width 265 height 30
type textarea "hero.attack("Treg")"
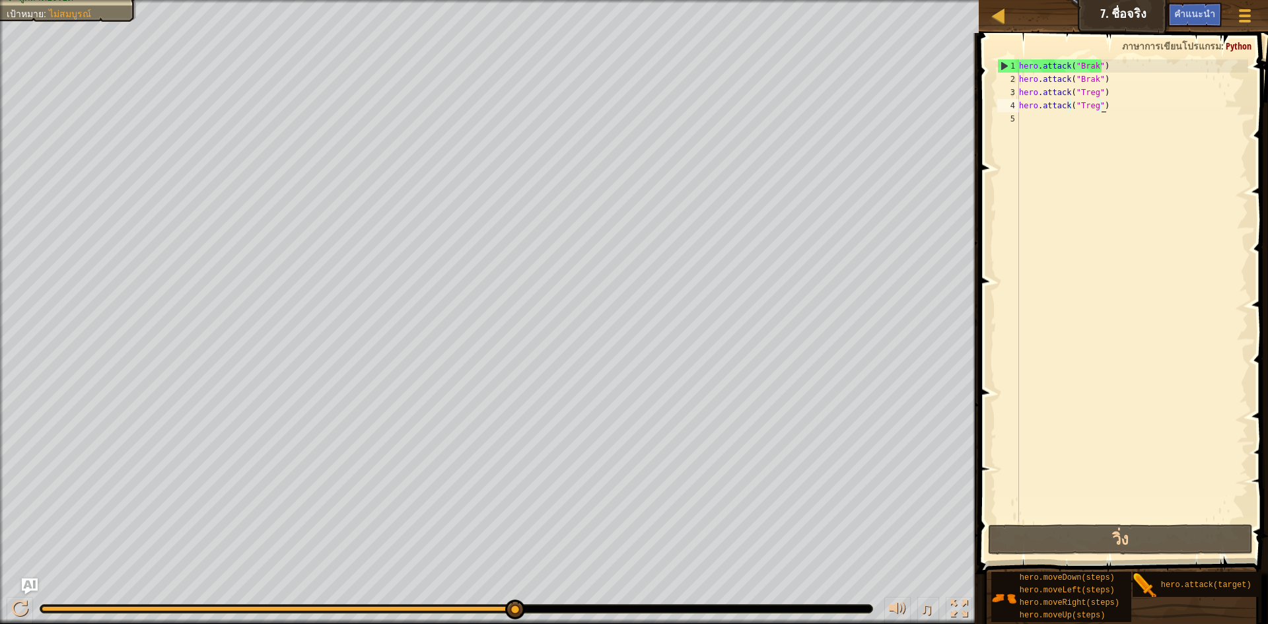
click at [1023, 117] on div "hero . attack ( "Brak" ) hero . attack ( "Brak" ) hero . attack ( "Treg" ) hero…" at bounding box center [1133, 303] width 232 height 489
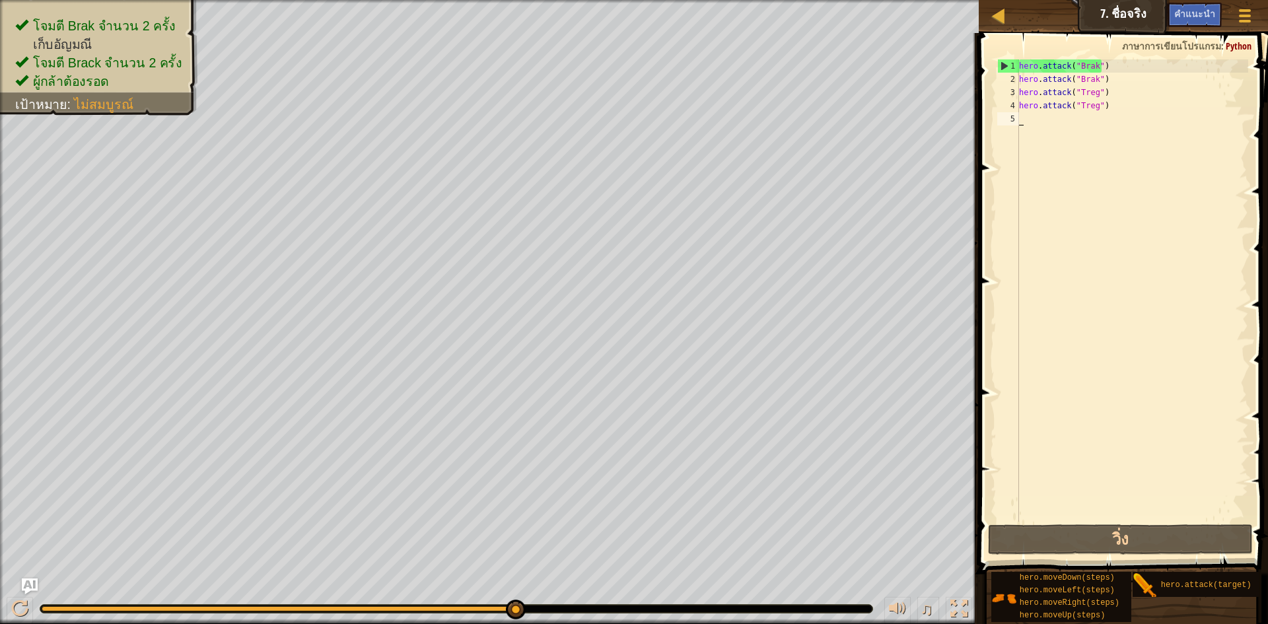
type textarea "h"
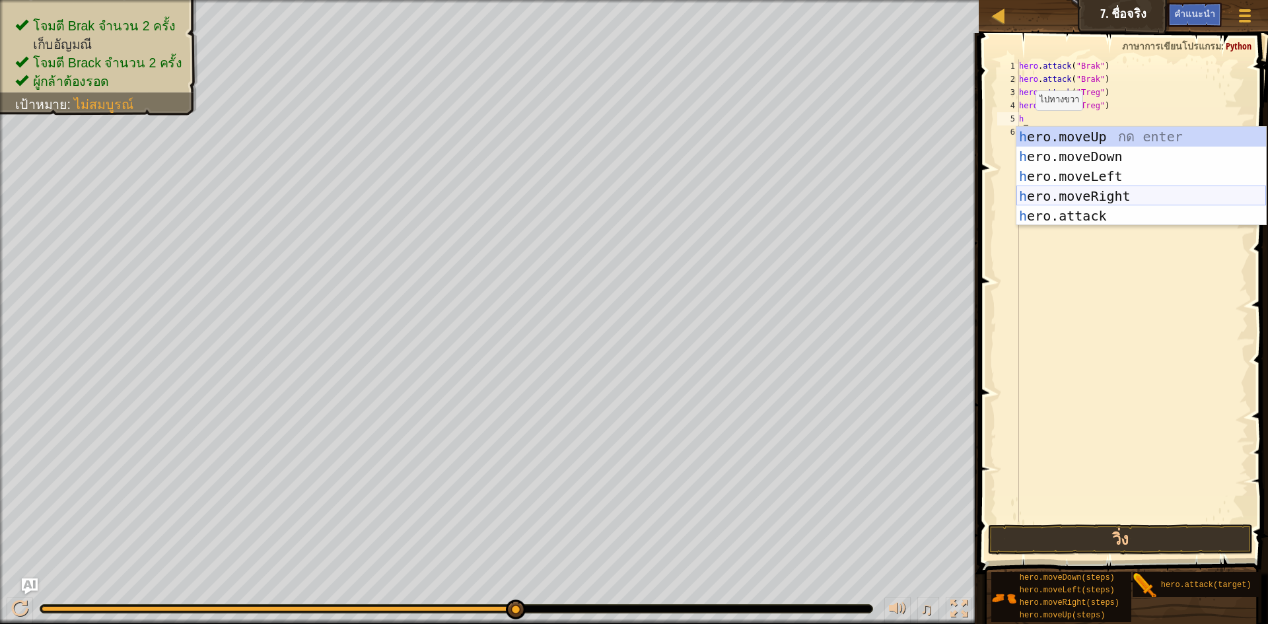
click at [1119, 194] on div "h ero.moveUp กด enter h ero.moveDown กด enter h ero.moveLeft กด enter h ero.mov…" at bounding box center [1142, 196] width 250 height 139
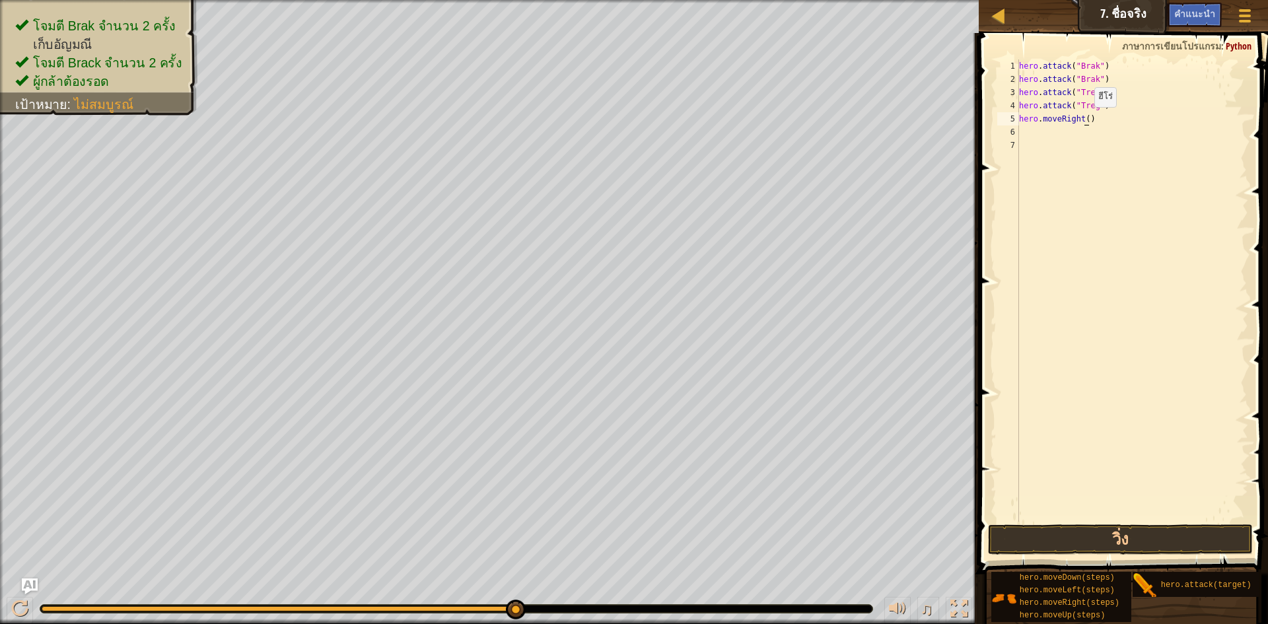
click at [1084, 120] on div "hero . attack ( "Brak" ) hero . attack ( "Brak" ) hero . attack ( "Treg" ) hero…" at bounding box center [1133, 303] width 232 height 489
type textarea "hero.moveRight(3))"
click at [1062, 527] on button "วิ่ง" at bounding box center [1120, 540] width 265 height 30
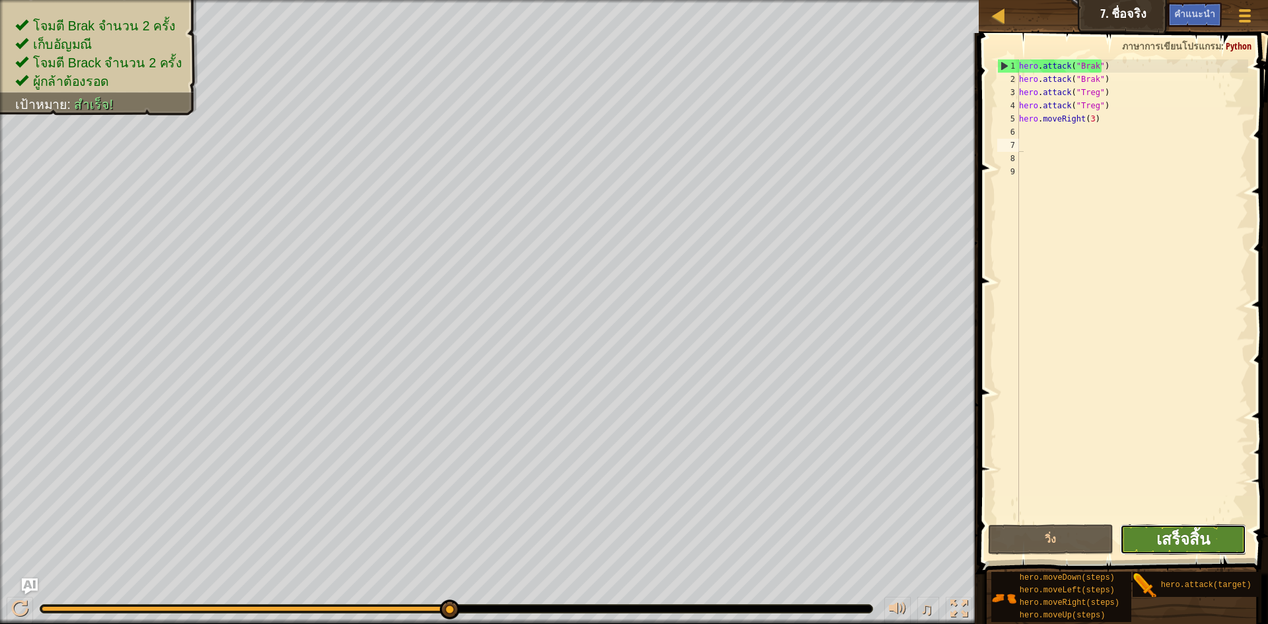
click at [1178, 538] on span "เสร็จสิ้น" at bounding box center [1184, 539] width 54 height 21
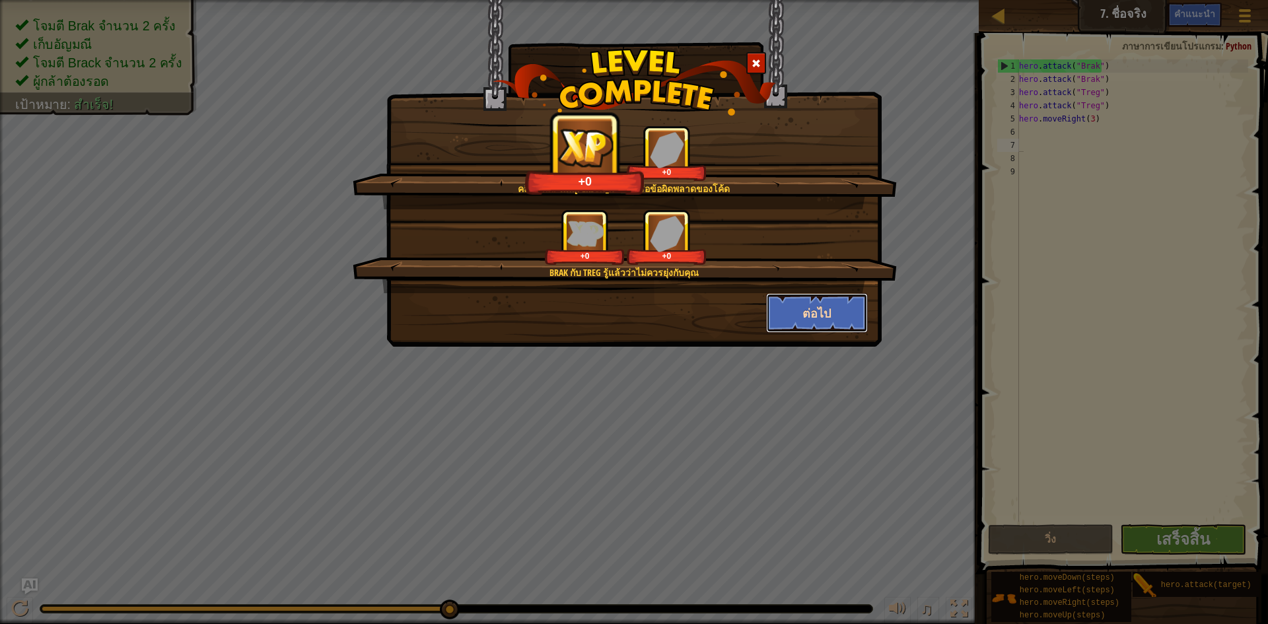
click at [817, 311] on button "ต่อไป" at bounding box center [817, 313] width 102 height 40
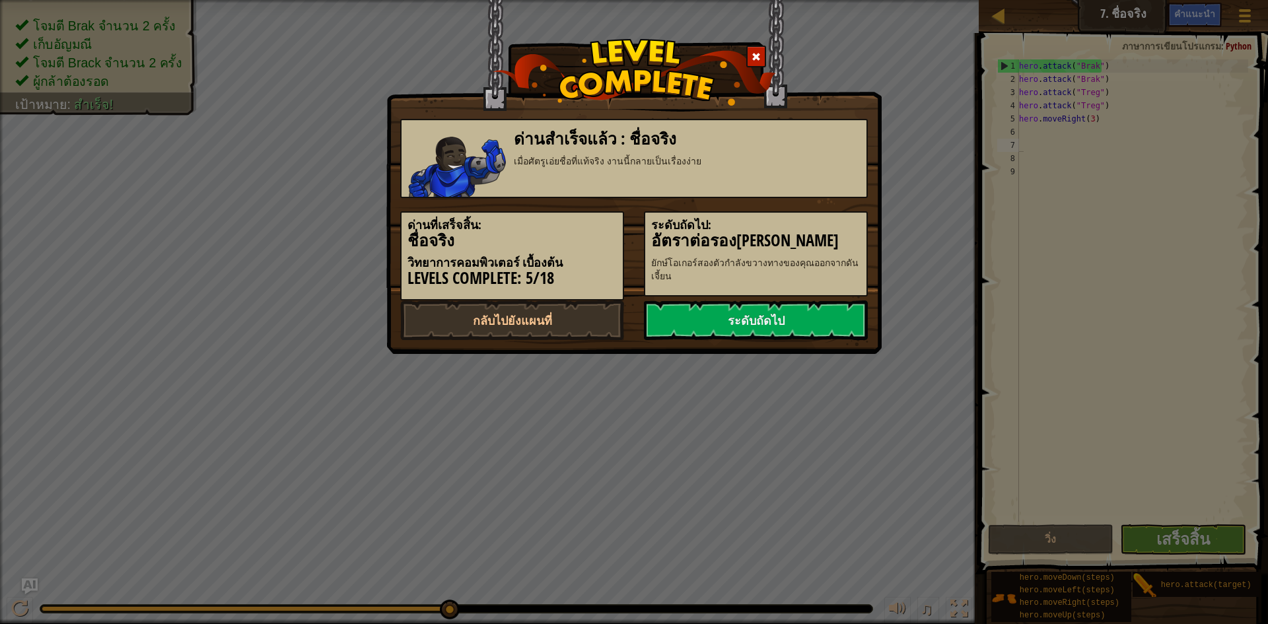
click at [817, 306] on link "ระดับถัดไป" at bounding box center [756, 321] width 224 height 40
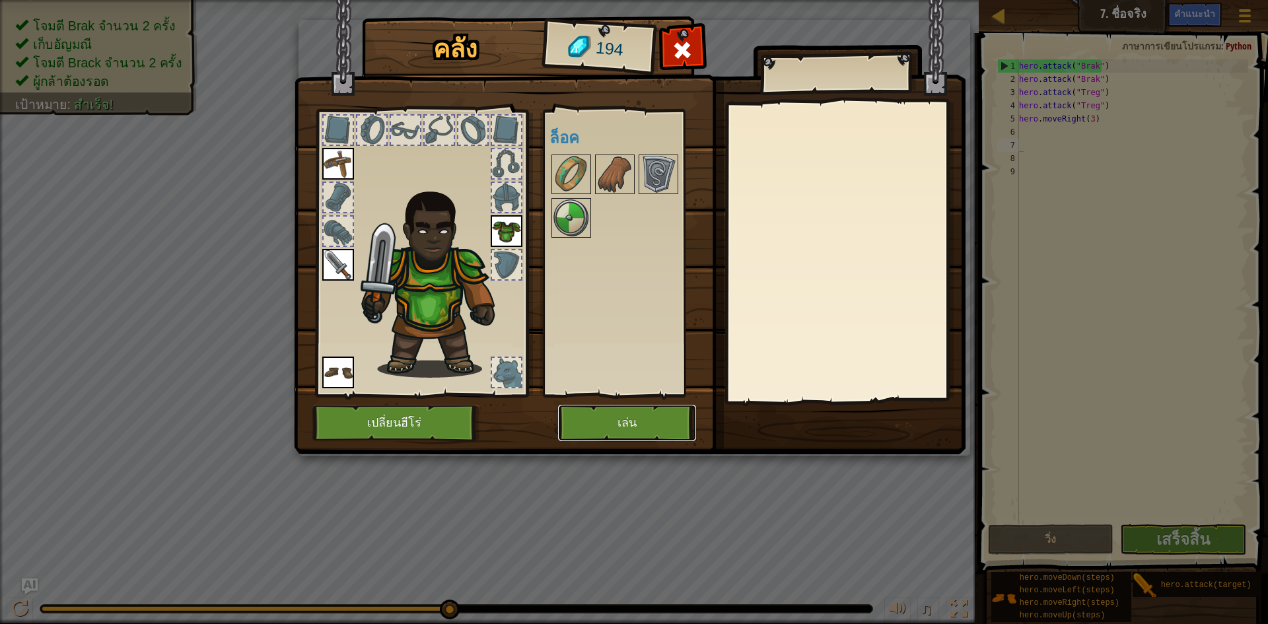
click at [591, 419] on button "เล่น" at bounding box center [627, 423] width 138 height 36
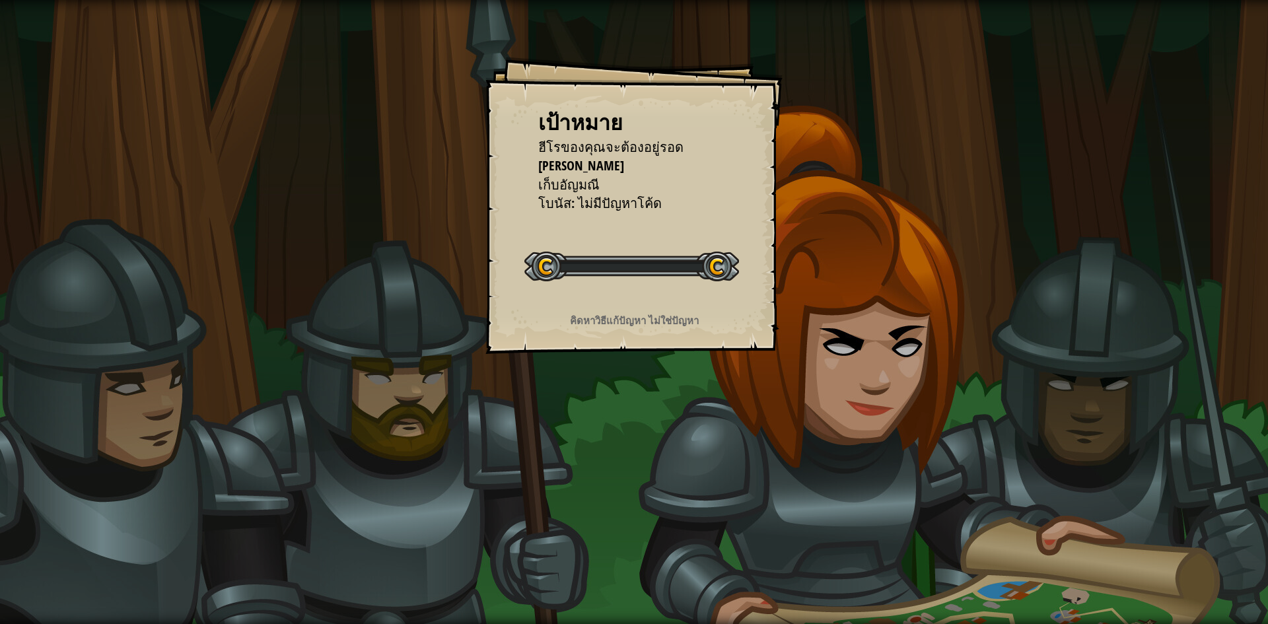
click at [591, 417] on div "เป้าหมาย ฮีโรของคุณจะต้อง[PERSON_NAME] โจมตียักษ์ทั้งสองตัว เก็บ[PERSON_NAME] โ…" at bounding box center [634, 312] width 1268 height 624
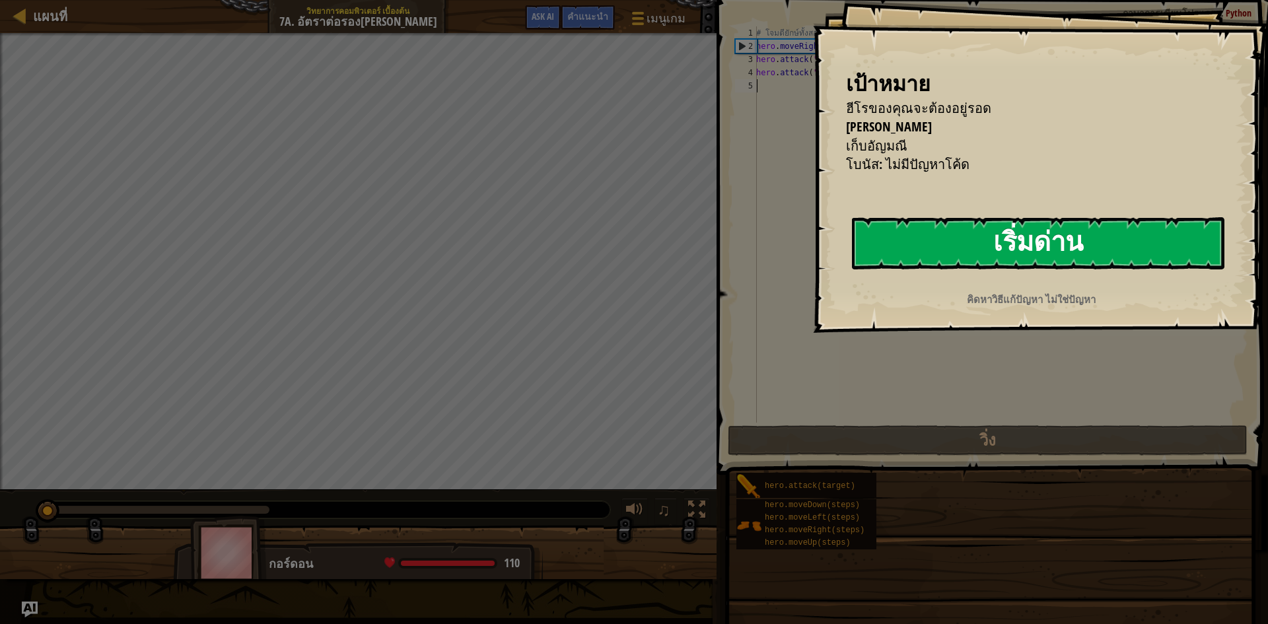
drag, startPoint x: 1016, startPoint y: 242, endPoint x: 1005, endPoint y: 242, distance: 11.2
click at [1012, 242] on button "เริ่มด่าน" at bounding box center [1038, 243] width 373 height 52
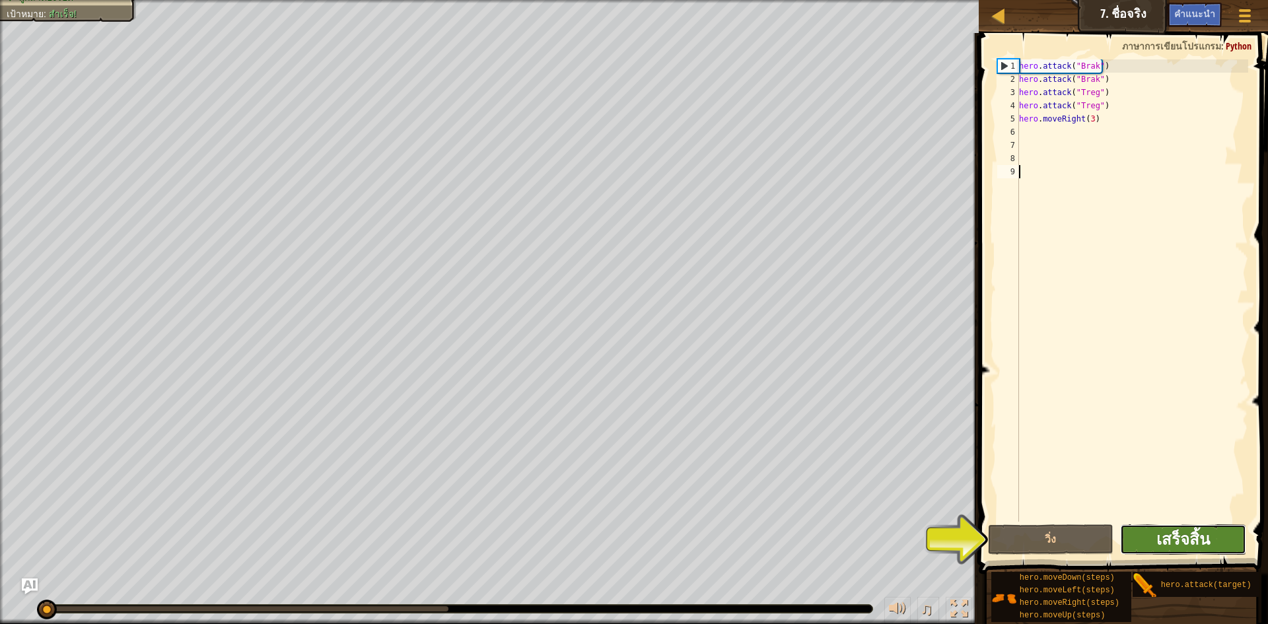
click at [1175, 538] on span "เสร็จสิ้น" at bounding box center [1184, 539] width 54 height 21
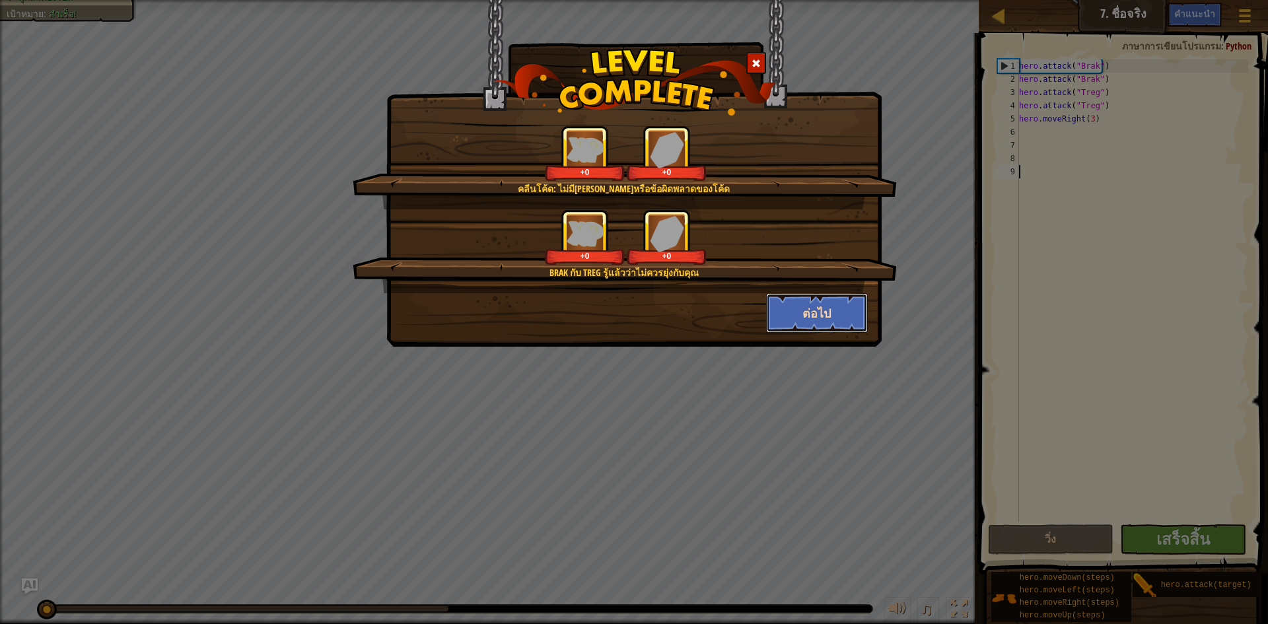
click at [823, 295] on button "ต่อไป" at bounding box center [817, 313] width 102 height 40
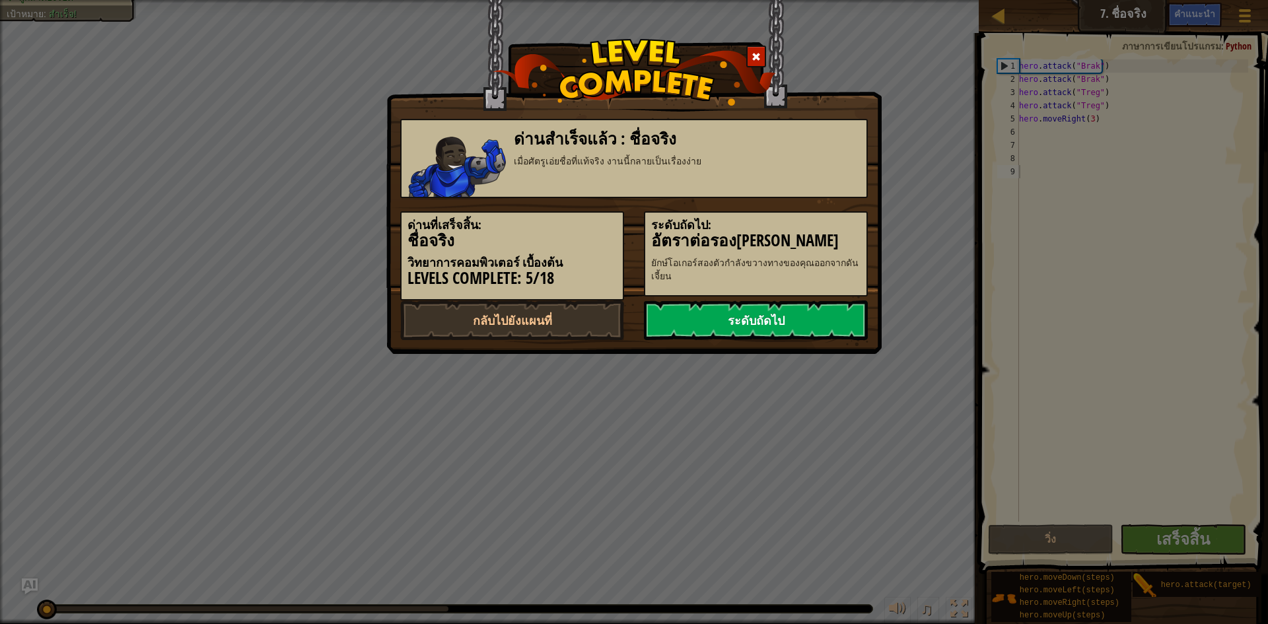
click at [832, 319] on link "ระดับถัดไป" at bounding box center [756, 321] width 224 height 40
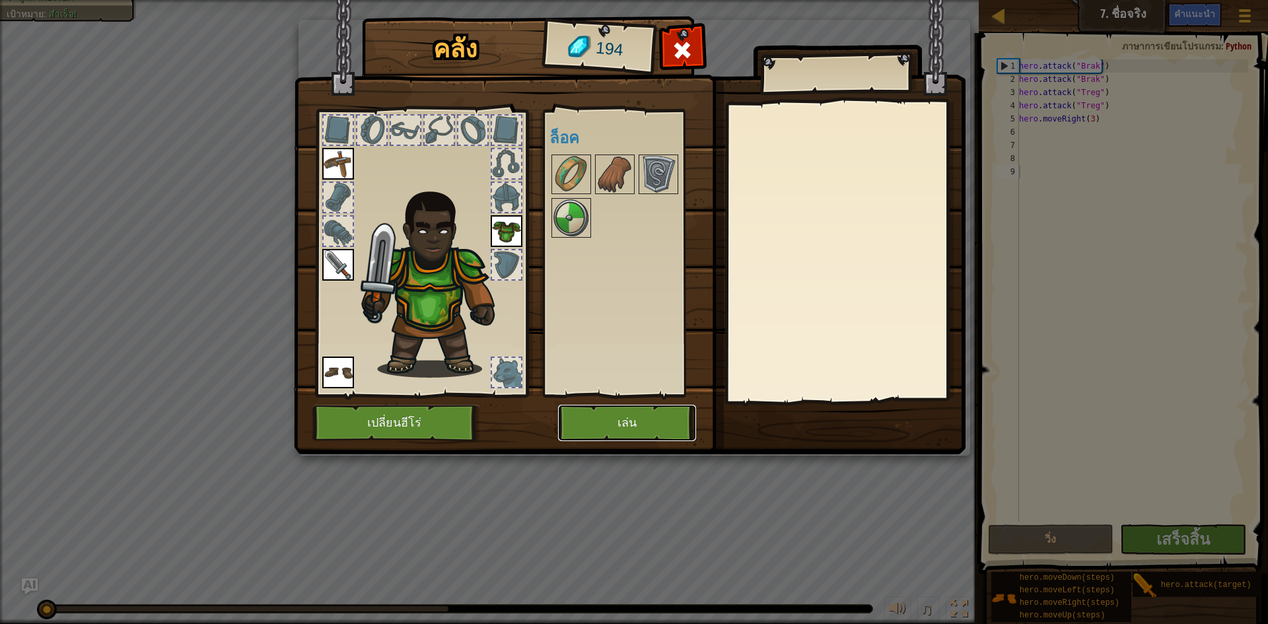
click at [655, 409] on button "เล่น" at bounding box center [627, 423] width 138 height 36
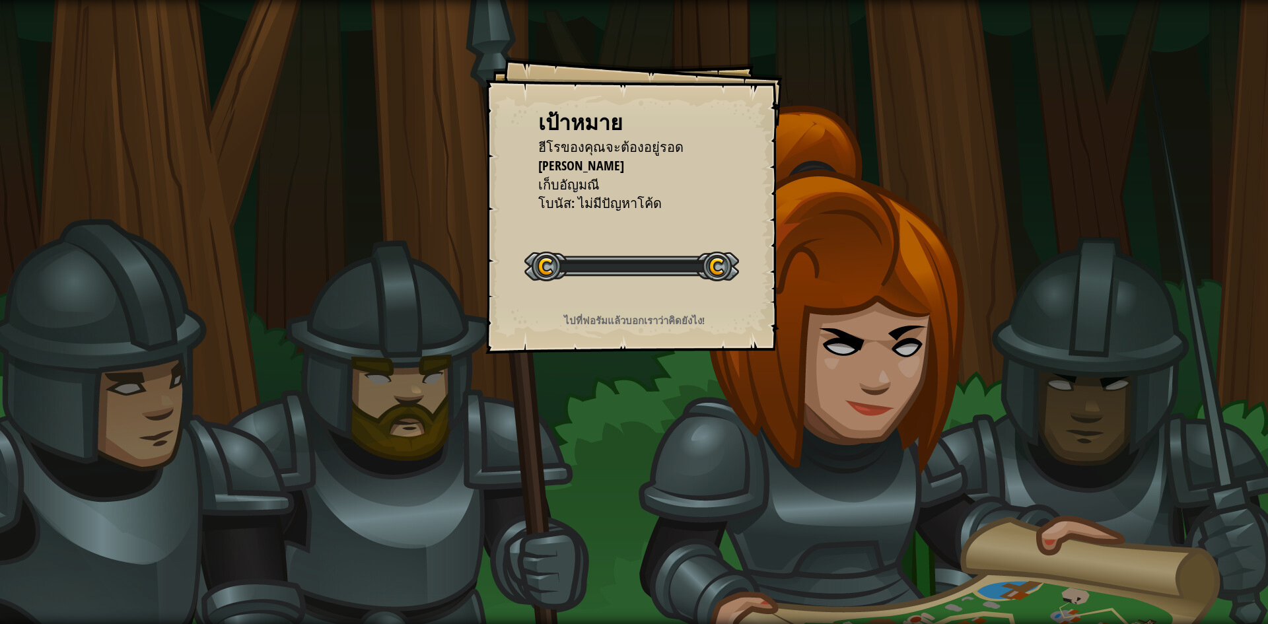
click at [655, 409] on div "เป้าหมาย ฮีโรของคุณจะต้อง[PERSON_NAME] โจมตียักษ์ทั้งสองตัว เก็บ[PERSON_NAME] โ…" at bounding box center [634, 312] width 1268 height 624
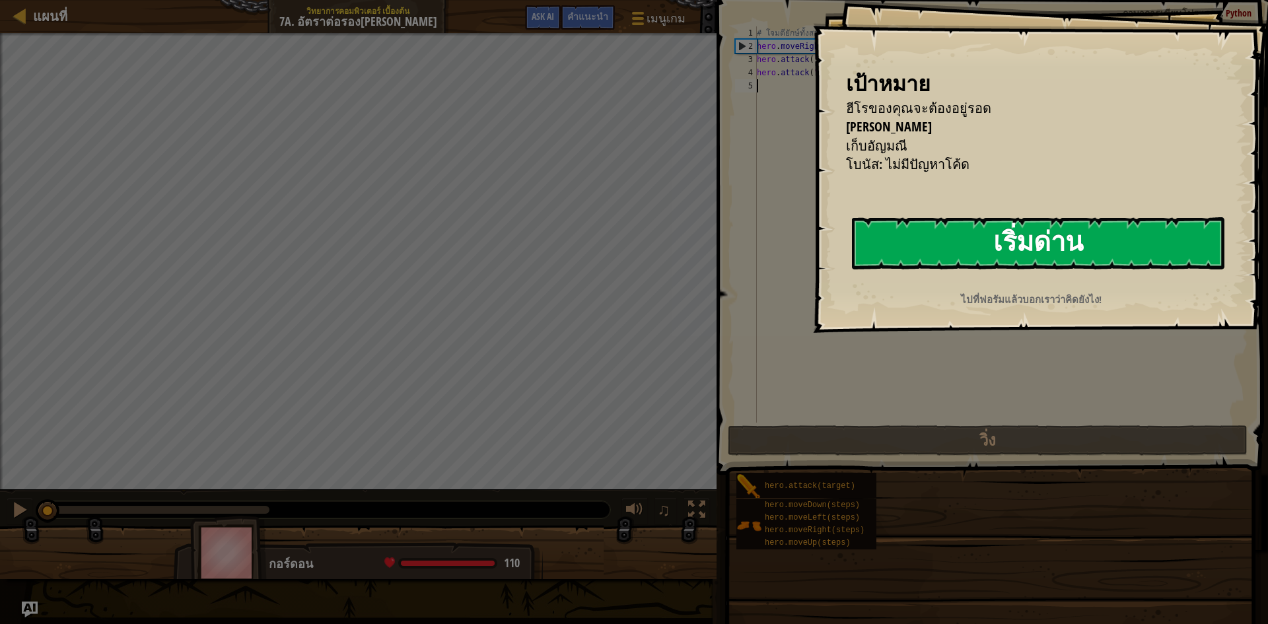
click at [959, 243] on button "เริ่มด่าน" at bounding box center [1038, 243] width 373 height 52
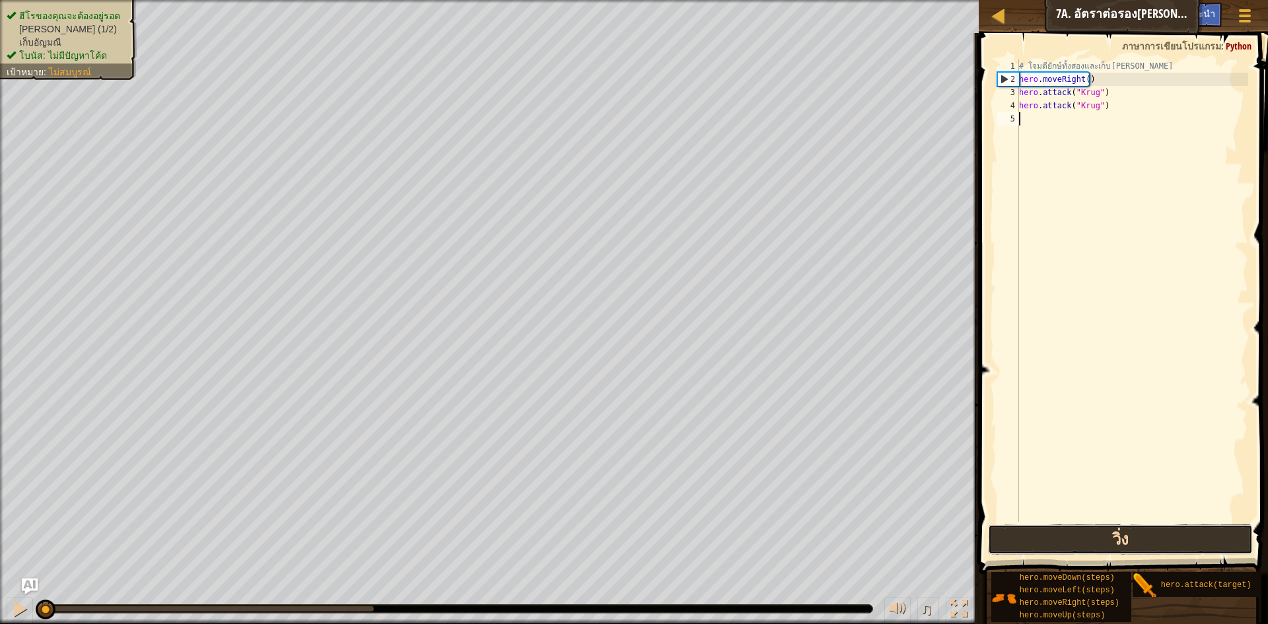
click at [1048, 538] on button "วิ่ง" at bounding box center [1120, 540] width 265 height 30
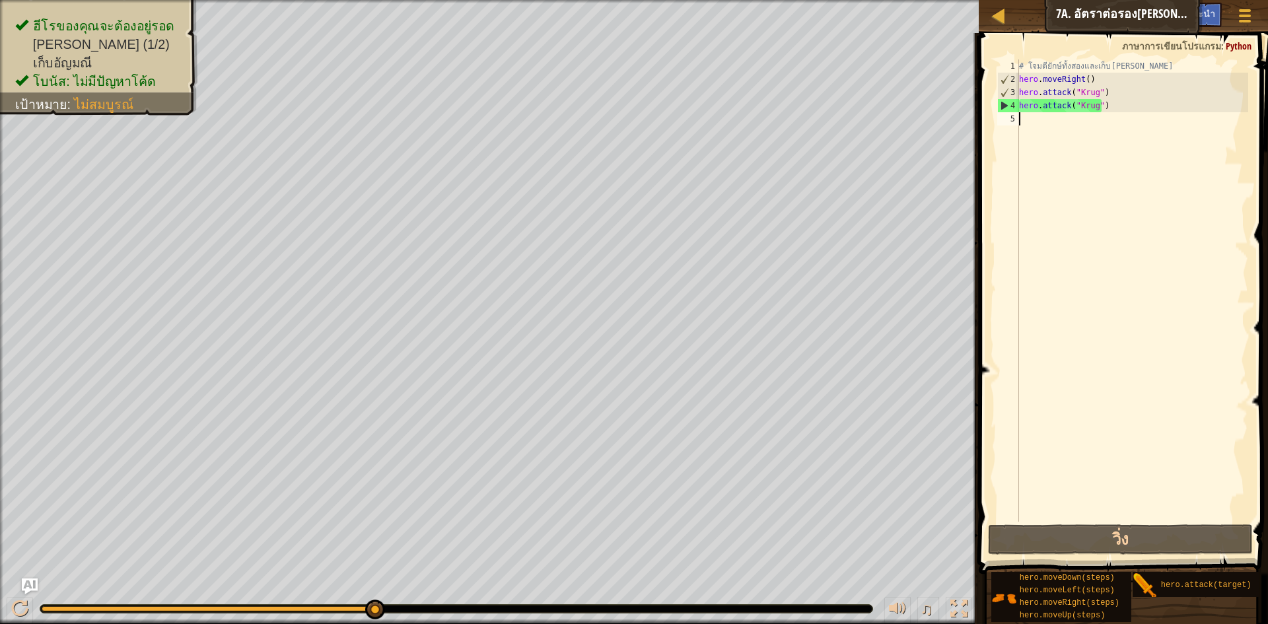
type textarea "h"
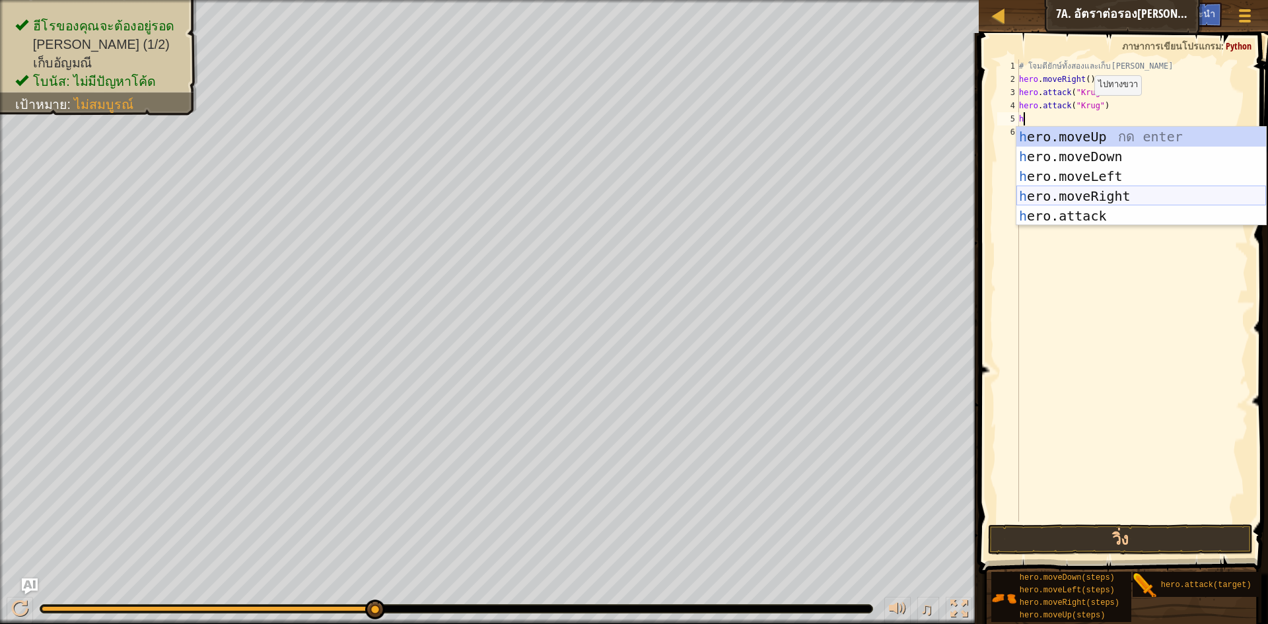
click at [1093, 190] on div "h ero.moveUp กด enter h ero.moveDown กด enter h ero.moveLeft กด enter h ero.mov…" at bounding box center [1142, 196] width 250 height 139
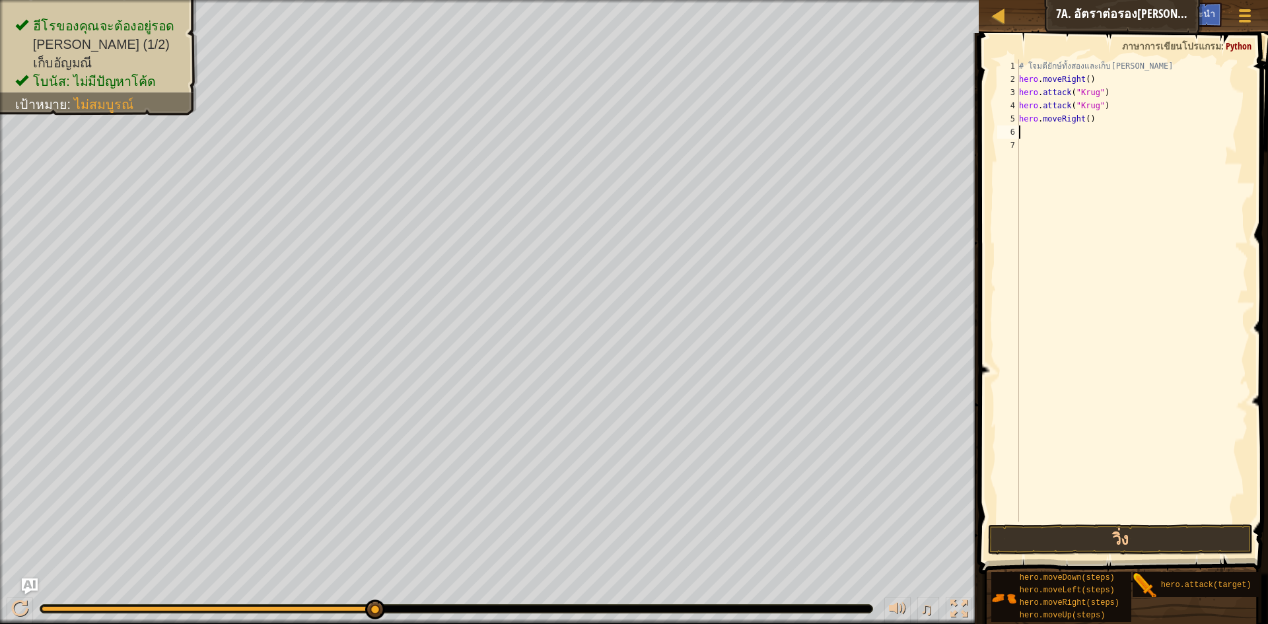
type textarea "h"
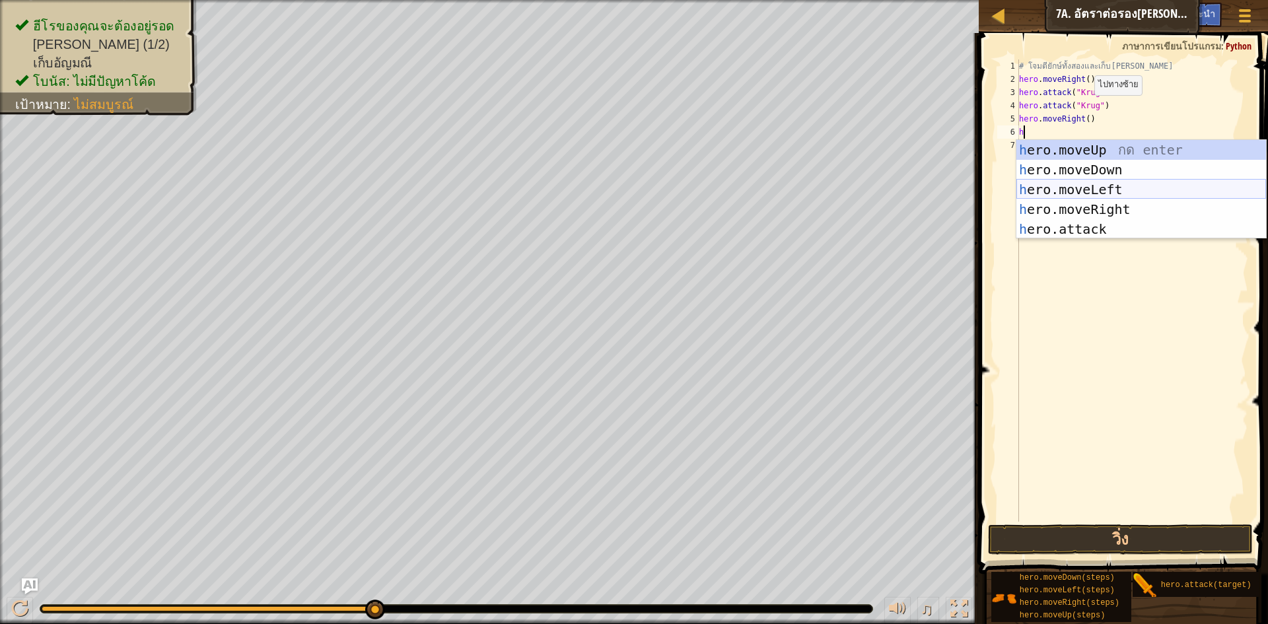
click at [1109, 189] on div "h ero.moveUp กด enter h ero.moveDown กด enter h ero.moveLeft กด enter h ero.mov…" at bounding box center [1142, 209] width 250 height 139
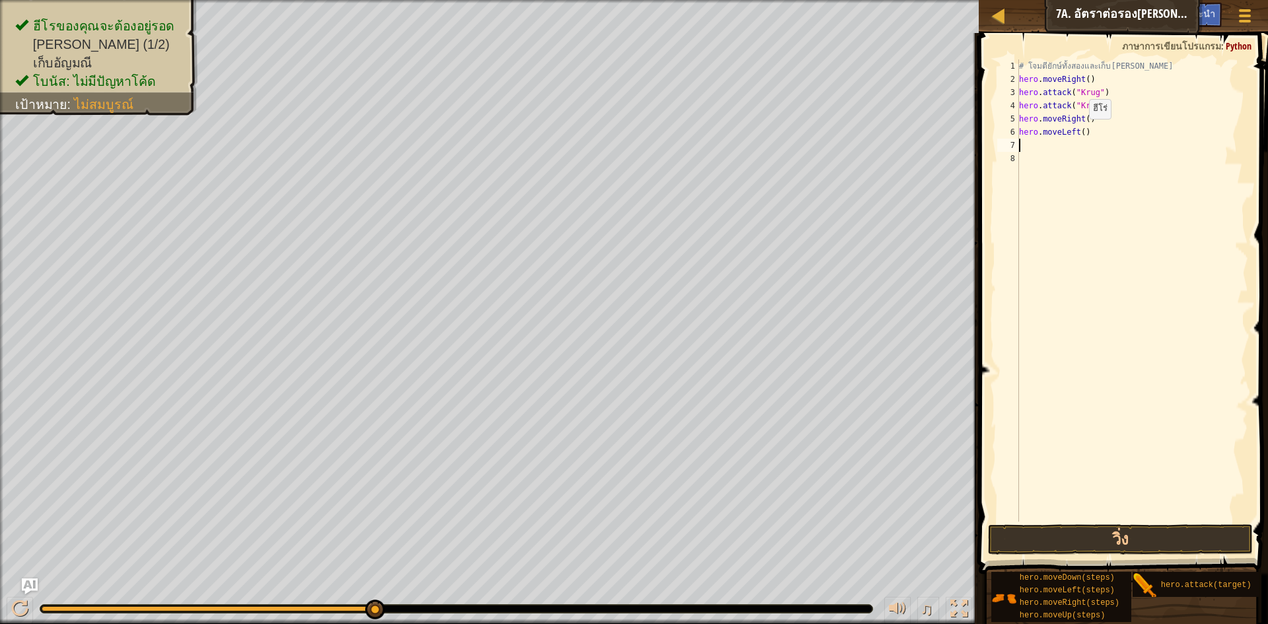
click at [1078, 132] on div "# โจมตียักษ์ทั้งสองและเก็บ[PERSON_NAME] hero . moveRight ( ) hero . attack ( "K…" at bounding box center [1133, 303] width 232 height 489
click at [1079, 132] on div "# โจมตียักษ์ทั้งสองและเก็บ[PERSON_NAME] hero . moveRight ( ) hero . attack ( "K…" at bounding box center [1133, 303] width 232 height 489
type textarea "hero.moveLeft(3)"
click at [1022, 146] on div "# โจมตียักษ์ทั้งสองและเก็บ[PERSON_NAME] hero . moveRight ( ) hero . attack ( "K…" at bounding box center [1133, 303] width 232 height 489
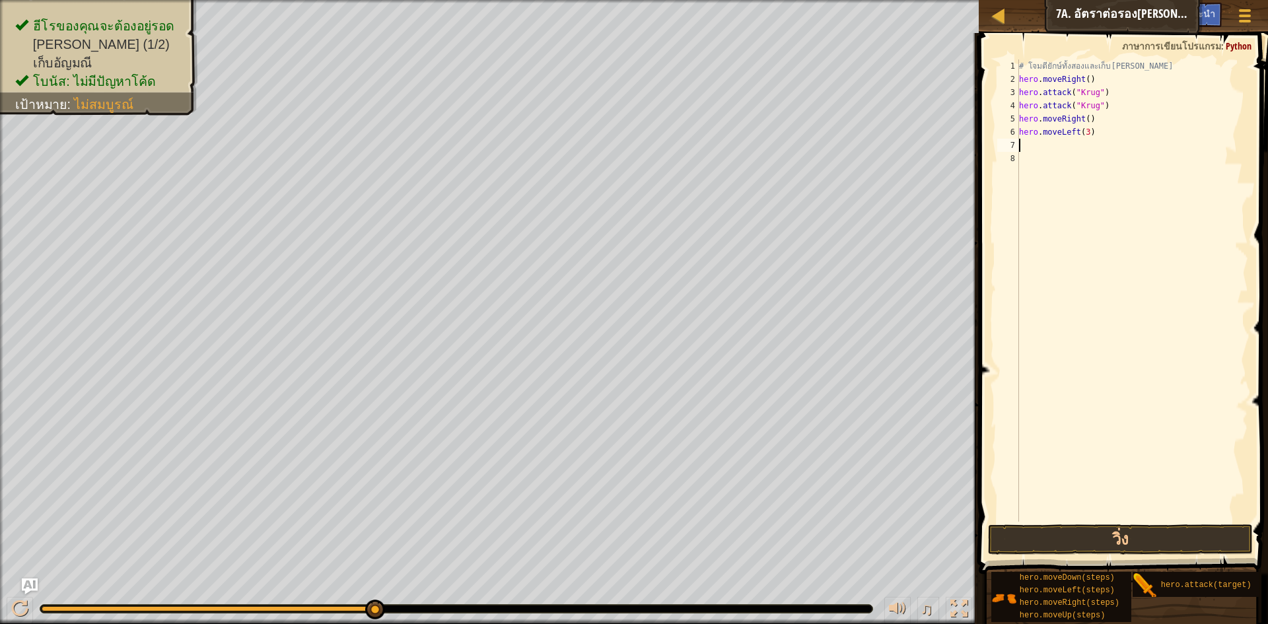
scroll to position [6, 0]
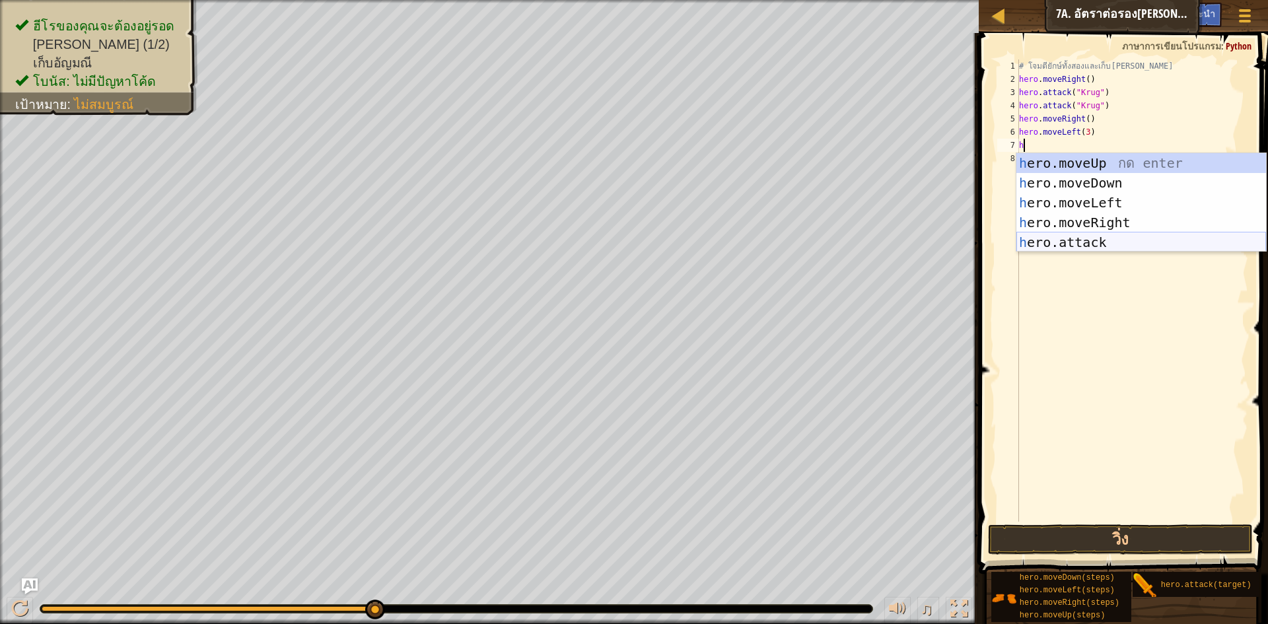
click at [1072, 243] on div "h ero.moveUp กด enter h ero.moveDown กด enter h ero.moveLeft กด enter h ero.mov…" at bounding box center [1142, 222] width 250 height 139
type textarea "hero.attack("Enemy Name")"
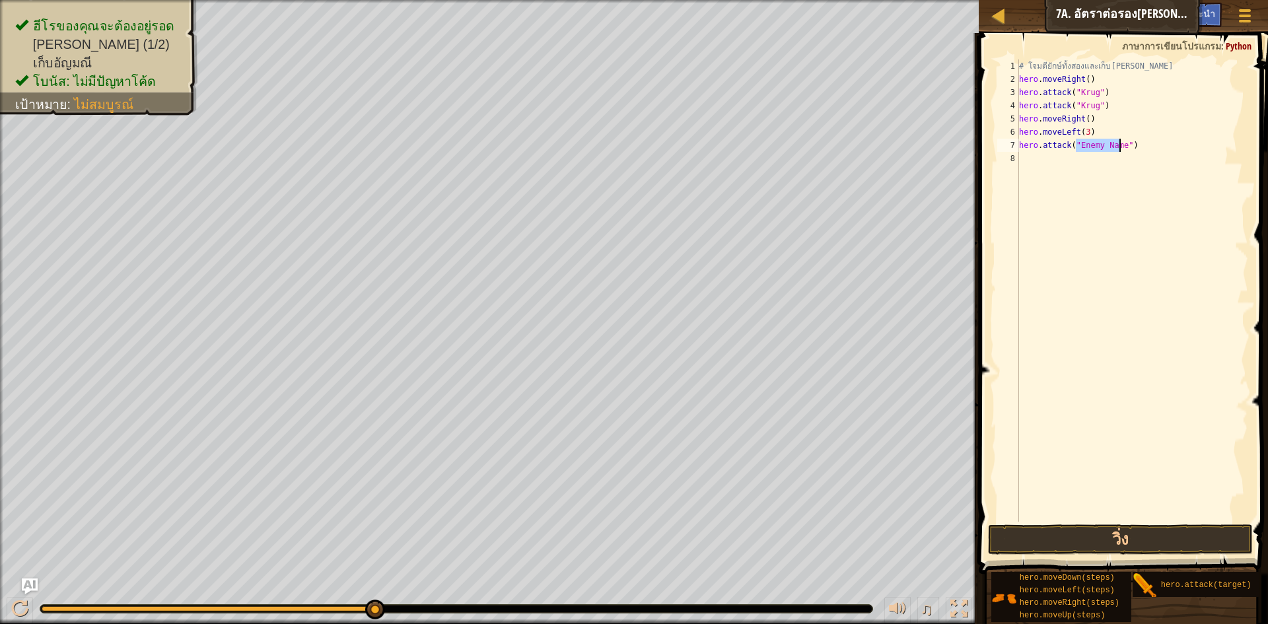
click at [1025, 161] on div "# โจมตียักษ์ทั้งสองและเก็บ[PERSON_NAME] hero . moveRight ( ) hero . attack ( "K…" at bounding box center [1133, 303] width 232 height 489
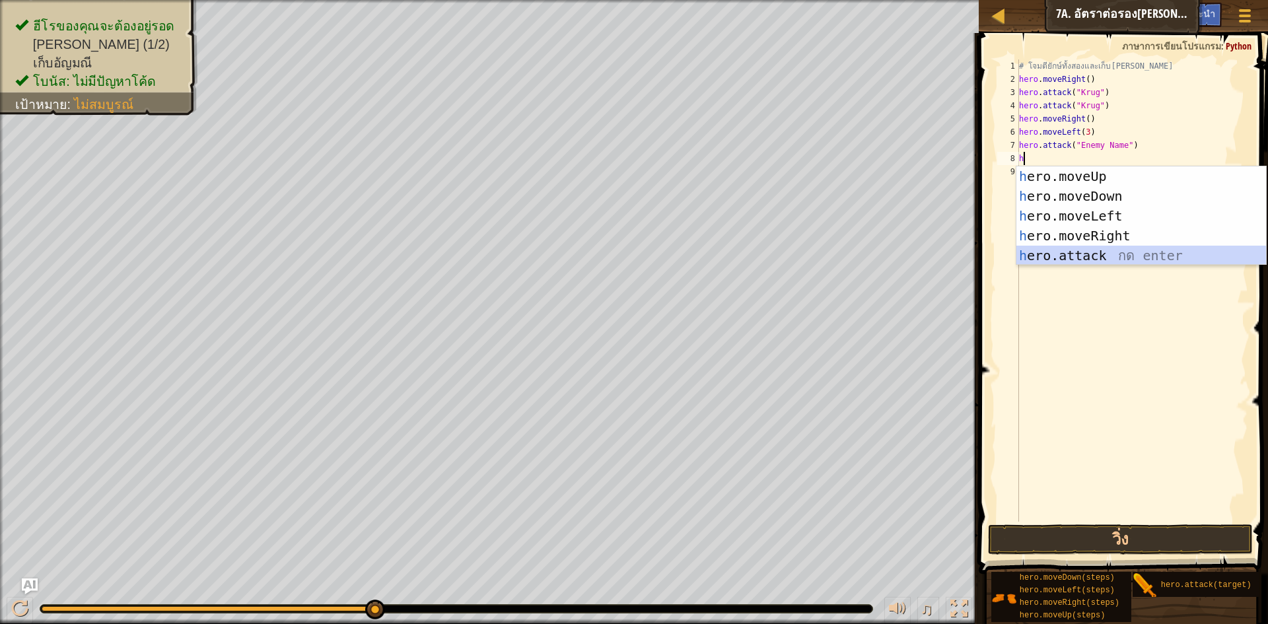
click at [1111, 251] on div "h ero.moveUp กด enter h ero.moveDown กด enter h ero.moveLeft กด enter h ero.mov…" at bounding box center [1142, 235] width 250 height 139
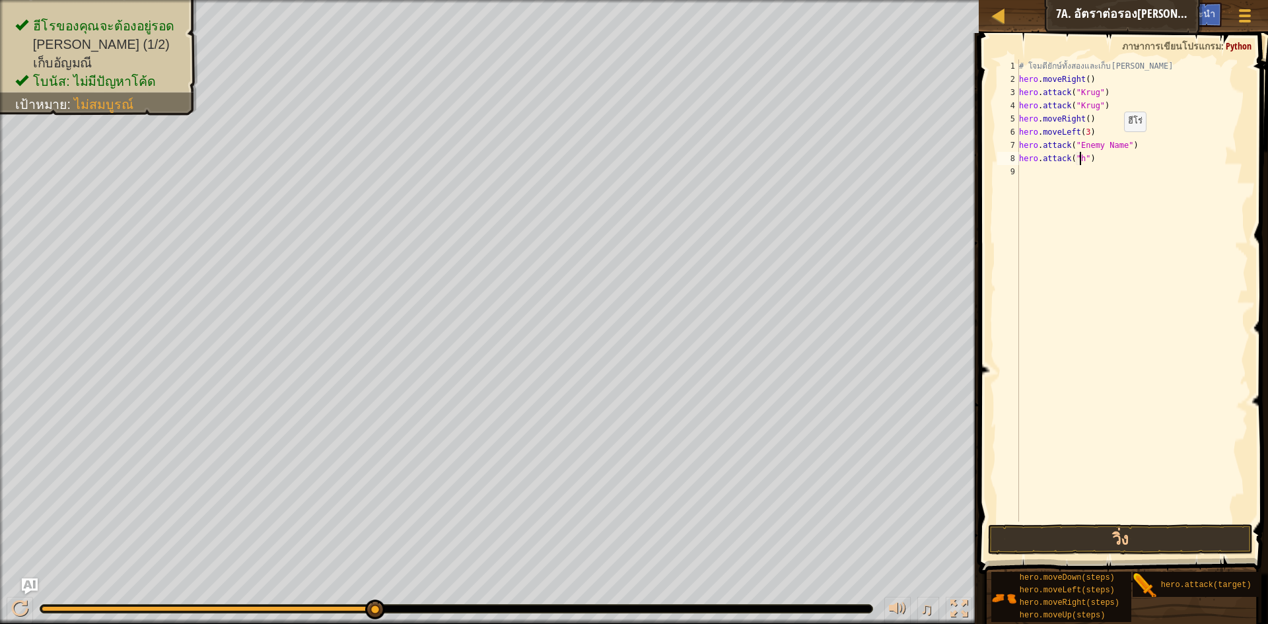
scroll to position [6, 5]
click at [1111, 145] on div "# โจมตียักษ์ทั้งสองและเก็บ[PERSON_NAME] hero . moveRight ( ) hero . attack ( "K…" at bounding box center [1133, 303] width 232 height 489
click at [1117, 145] on div "# โจมตียักษ์ทั้งสองและเก็บ[PERSON_NAME] hero . moveRight ( ) hero . attack ( "K…" at bounding box center [1133, 303] width 232 height 489
drag, startPoint x: 1117, startPoint y: 145, endPoint x: 1074, endPoint y: 143, distance: 43.0
click at [1074, 143] on div "# โจมตียักษ์ทั้งสองและเก็บ[PERSON_NAME] hero . moveRight ( ) hero . attack ( "K…" at bounding box center [1133, 303] width 232 height 489
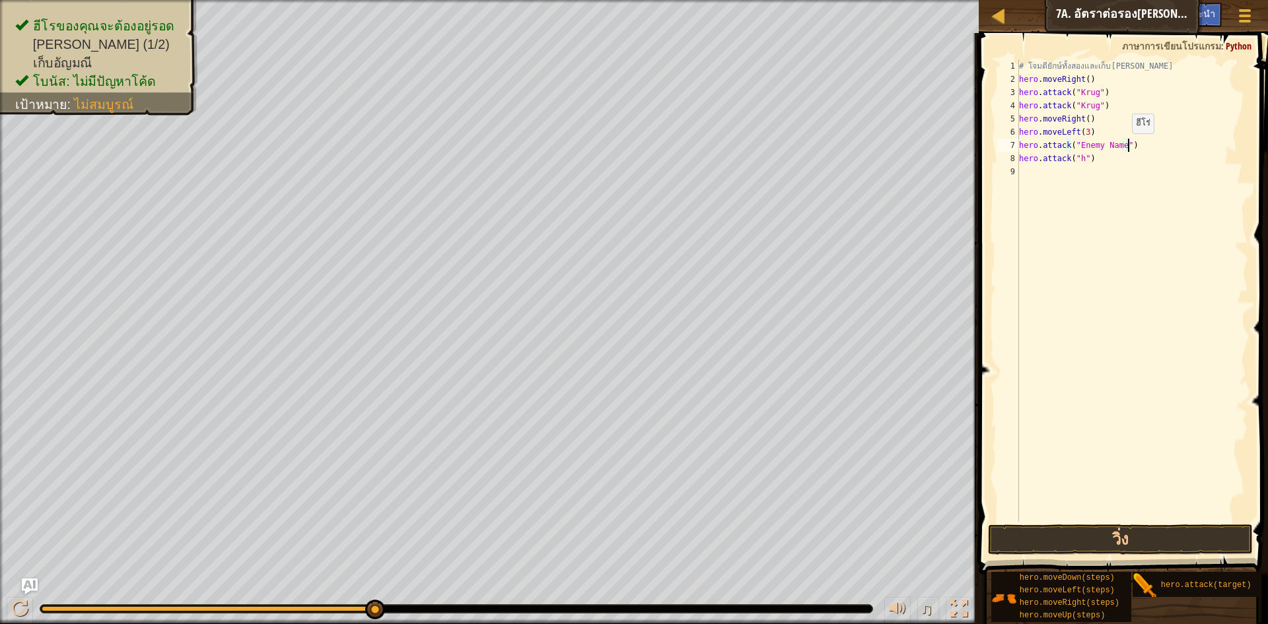
click at [1121, 147] on div "# โจมตียักษ์ทั้งสองและเก็บ[PERSON_NAME] hero . moveRight ( ) hero . attack ( "K…" at bounding box center [1133, 303] width 232 height 489
click at [1080, 160] on div "# โจมตียักษ์ทั้งสองและเก็บ[PERSON_NAME] hero . moveRight ( ) hero . attack ( "K…" at bounding box center [1133, 303] width 232 height 489
click at [1076, 142] on div "# โจมตียักษ์ทั้งสองและเก็บ[PERSON_NAME] hero . moveRight ( ) hero . attack ( "K…" at bounding box center [1133, 303] width 232 height 489
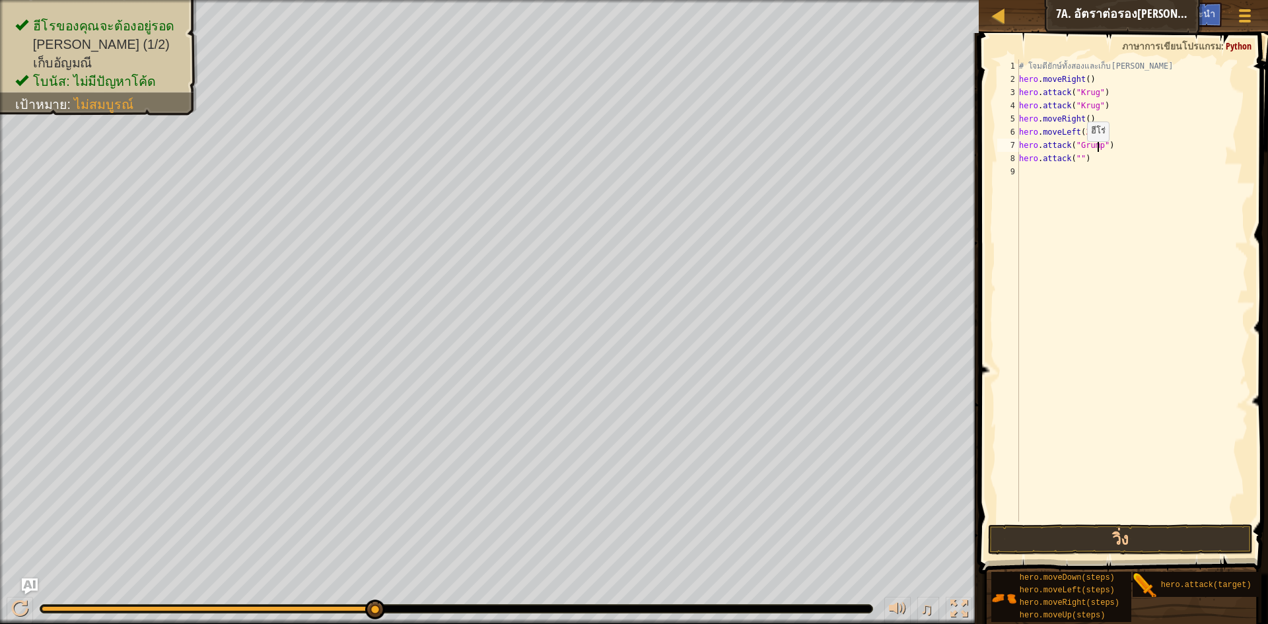
click at [1076, 155] on div "# โจมตียักษ์ทั้งสองและเก็บ[PERSON_NAME] hero . moveRight ( ) hero . attack ( "K…" at bounding box center [1133, 303] width 232 height 489
click at [1086, 534] on button "วิ่ง" at bounding box center [1120, 540] width 265 height 30
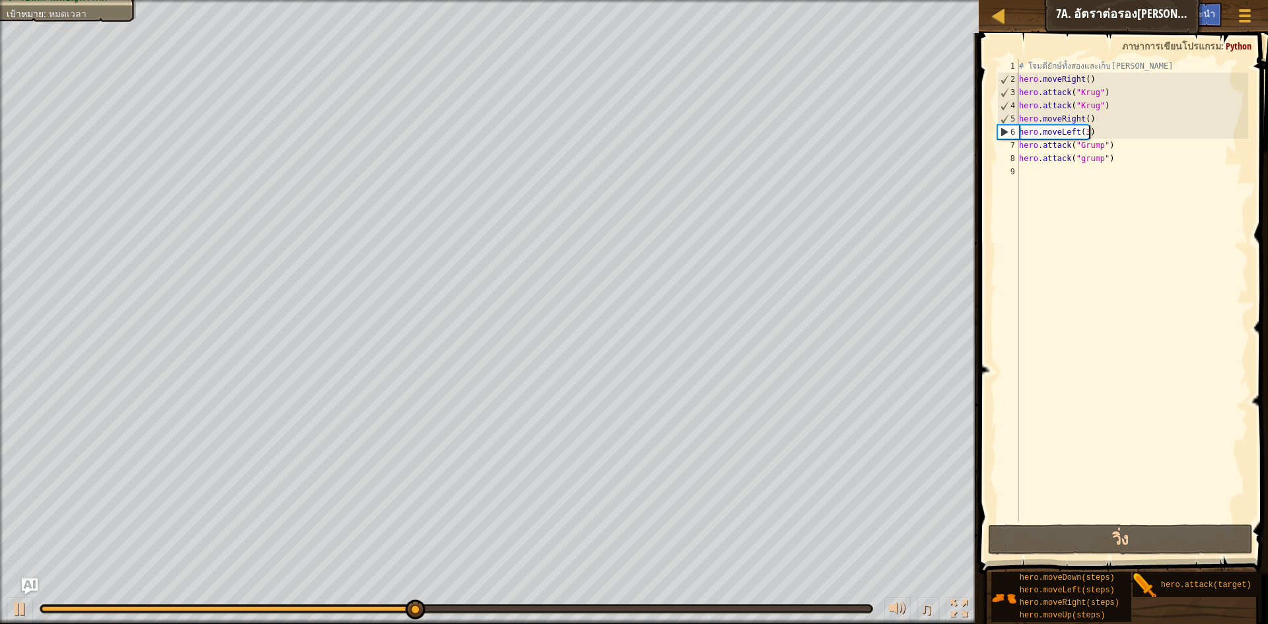
click at [1093, 130] on div "# โจมตียักษ์ทั้งสองและเก็บ[PERSON_NAME] hero . moveRight ( ) hero . attack ( "K…" at bounding box center [1133, 303] width 232 height 489
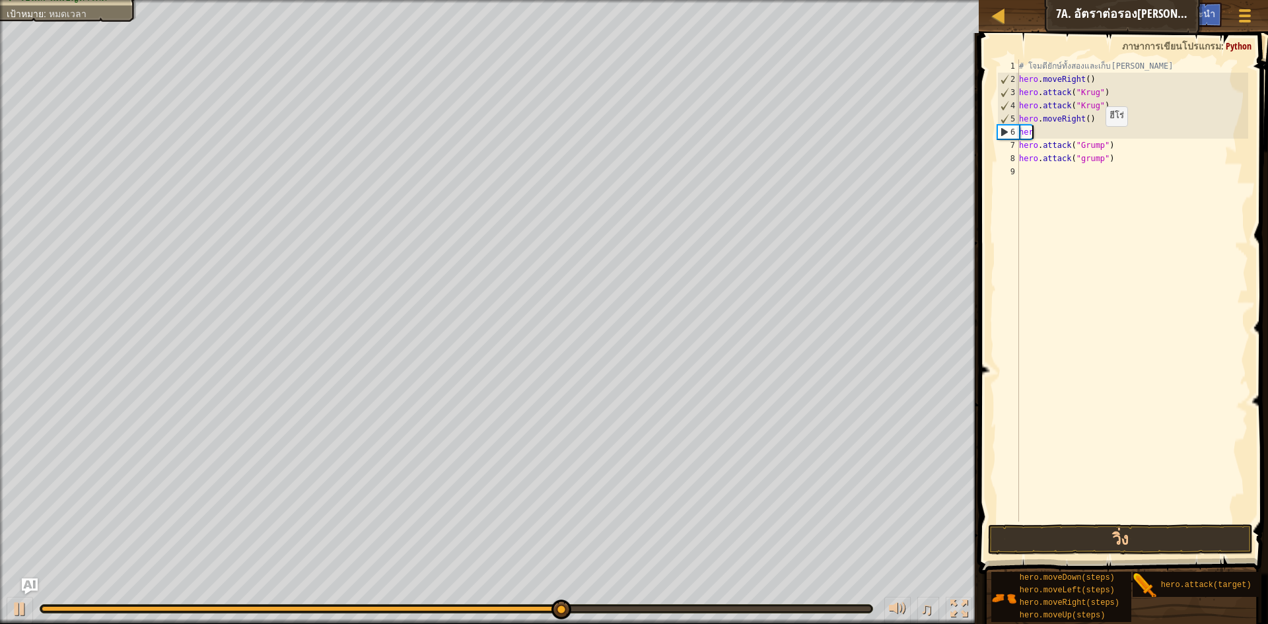
scroll to position [6, 0]
type textarea "h"
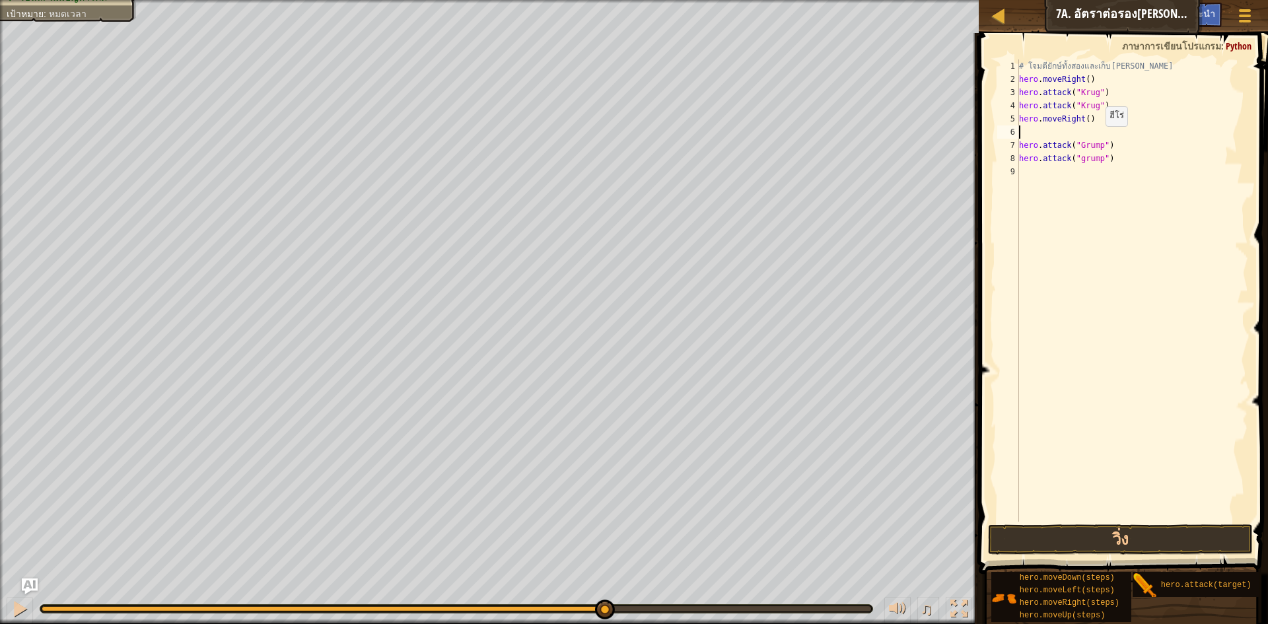
type textarea "hero.moveRight()"
click at [1019, 160] on div "8" at bounding box center [1009, 158] width 22 height 13
click at [1105, 534] on button "วิ่ง" at bounding box center [1120, 540] width 265 height 30
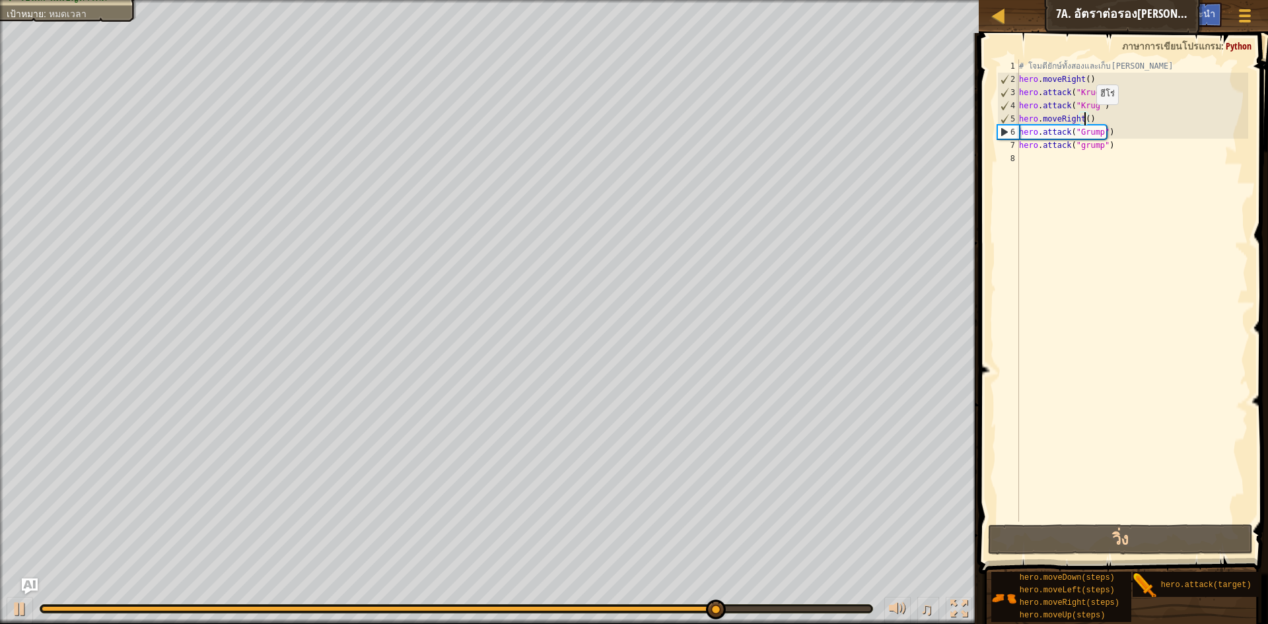
click at [1085, 118] on div "# โจมตียักษ์ทั้งสองและเก็บ[PERSON_NAME] hero . moveRight ( ) hero . attack ( "K…" at bounding box center [1133, 303] width 232 height 489
click at [1092, 117] on div "# โจมตียักษ์ทั้งสองและเก็บ[PERSON_NAME] hero . moveRight ( ) hero . attack ( "K…" at bounding box center [1133, 303] width 232 height 489
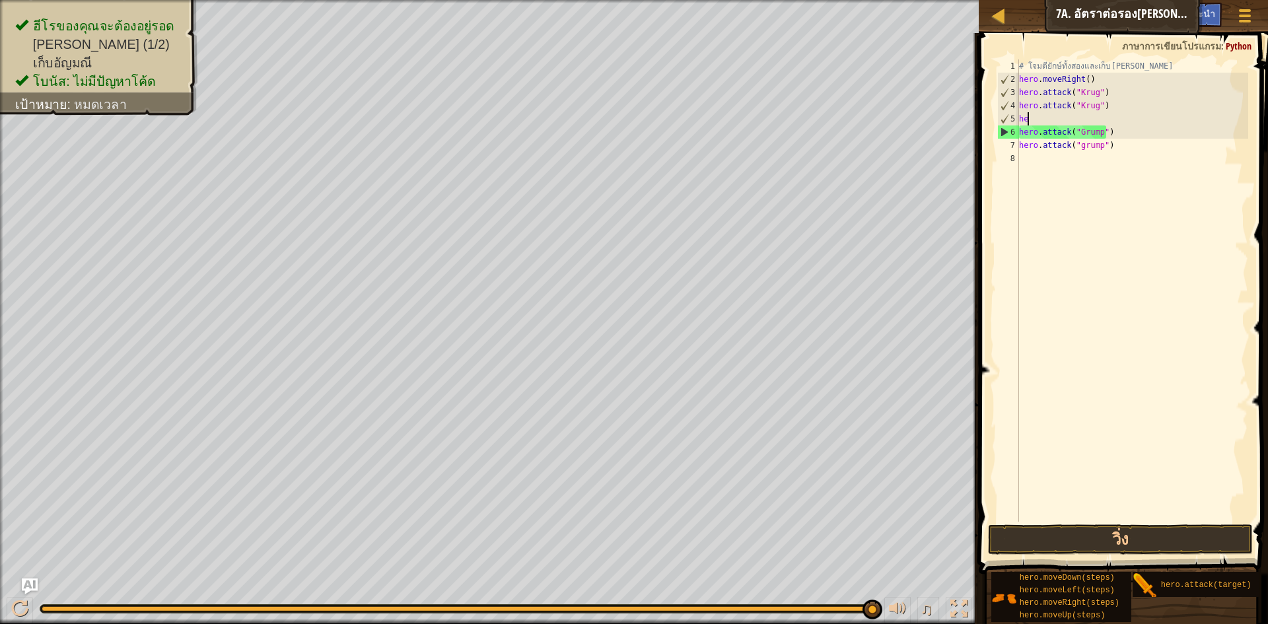
type textarea "h"
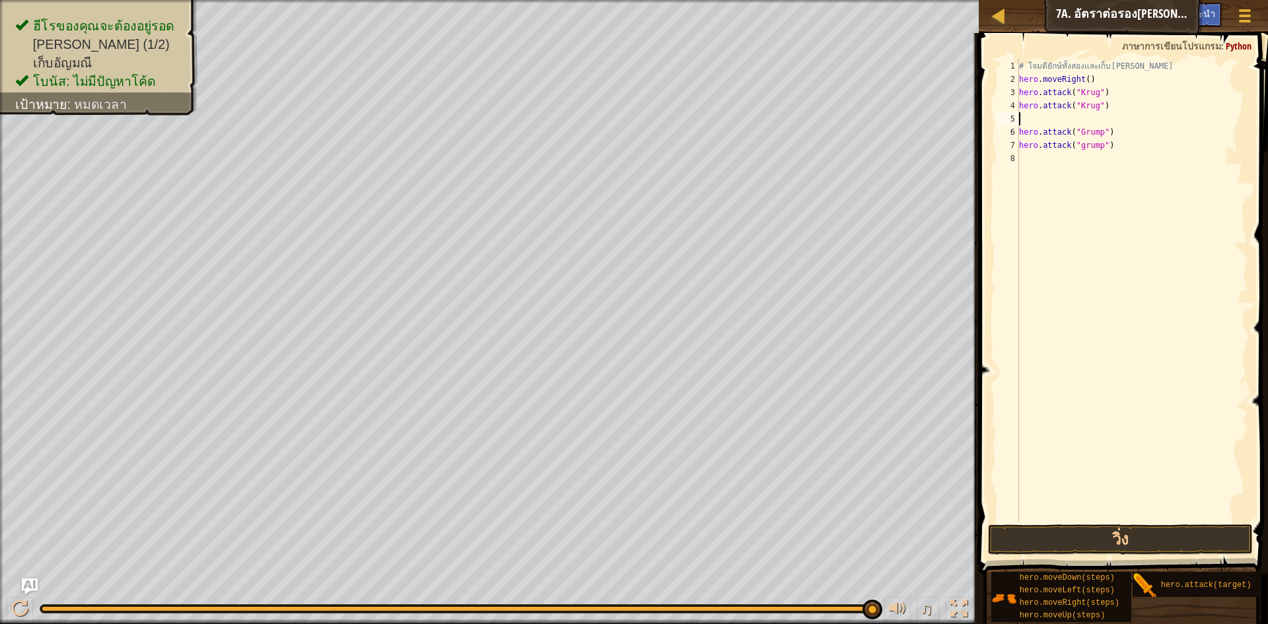
type textarea "h"
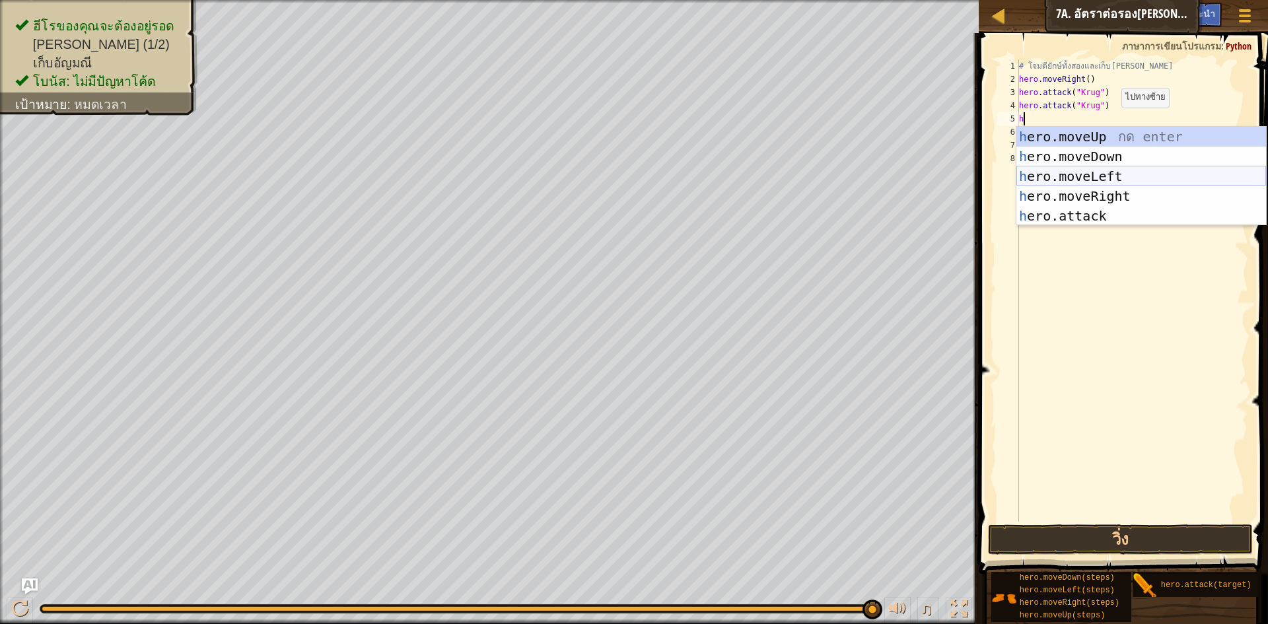
click at [1101, 170] on div "h ero.moveUp กด enter h ero.moveDown กด enter h ero.moveLeft กด enter h ero.mov…" at bounding box center [1142, 196] width 250 height 139
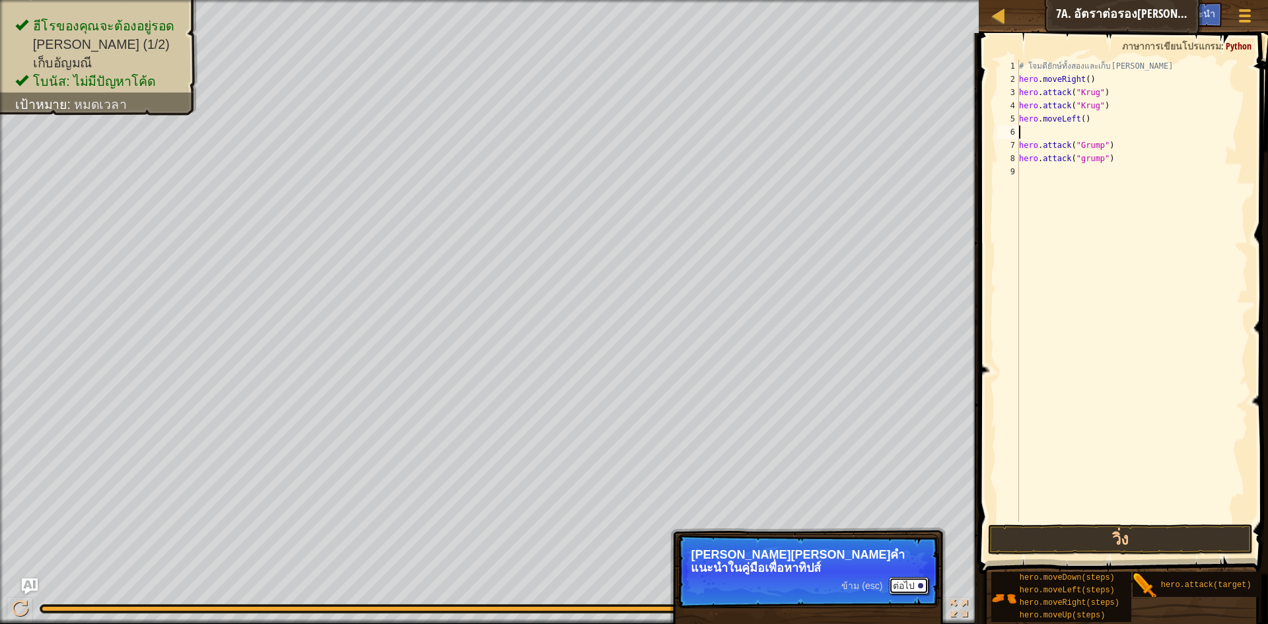
click at [903, 577] on button "ต่อไป" at bounding box center [909, 585] width 40 height 17
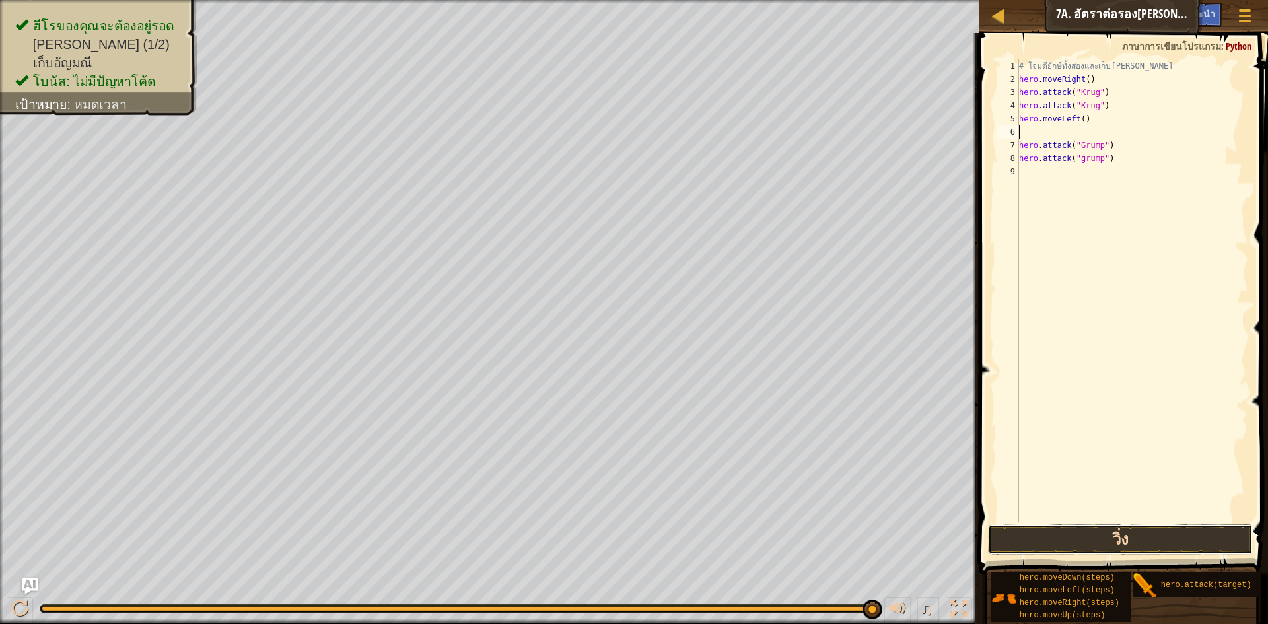
click at [1087, 549] on button "วิ่ง" at bounding box center [1120, 540] width 265 height 30
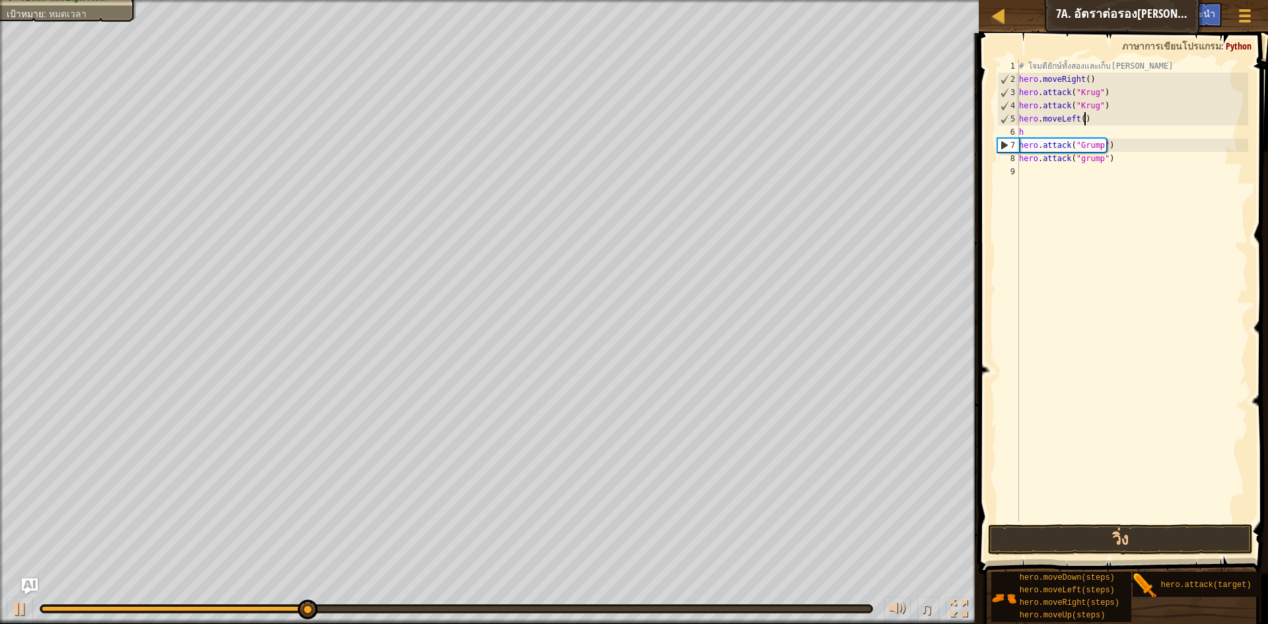
click at [1084, 122] on div "# โจมตียักษ์ทั้งสองและเก็บ[PERSON_NAME] hero . moveRight ( ) hero . attack ( "K…" at bounding box center [1133, 303] width 232 height 489
type textarea "h"
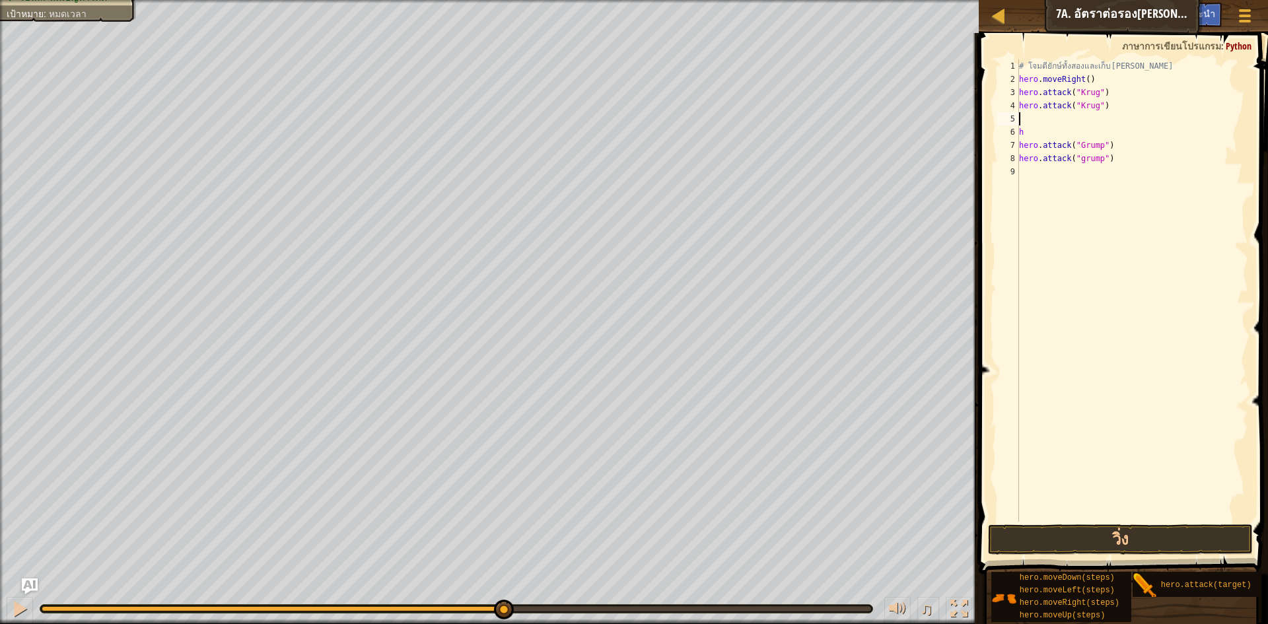
click at [1031, 133] on div "# โจมตียักษ์ทั้งสองและเก็บ[PERSON_NAME] hero . moveRight ( ) hero . attack ( "K…" at bounding box center [1133, 303] width 232 height 489
type textarea "h"
click at [1181, 538] on button "วิ่ง" at bounding box center [1120, 540] width 265 height 30
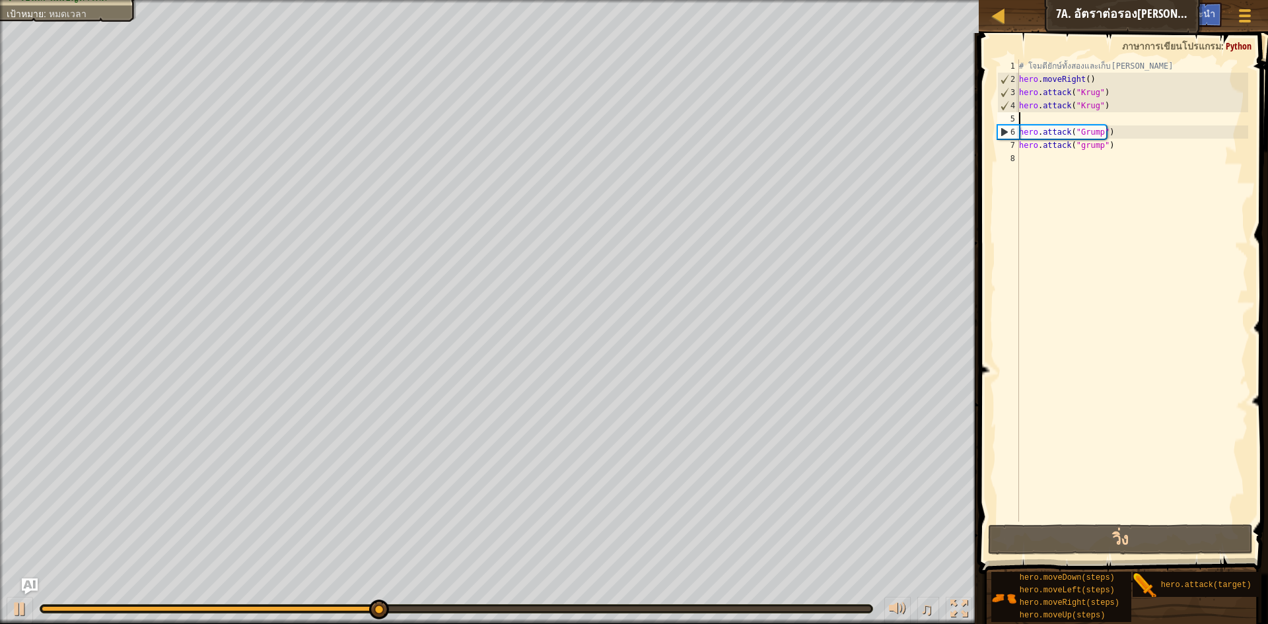
click at [1122, 117] on div "# โจมตียักษ์ทั้งสองและเก็บ[PERSON_NAME] hero . moveRight ( ) hero . attack ( "K…" at bounding box center [1133, 303] width 232 height 489
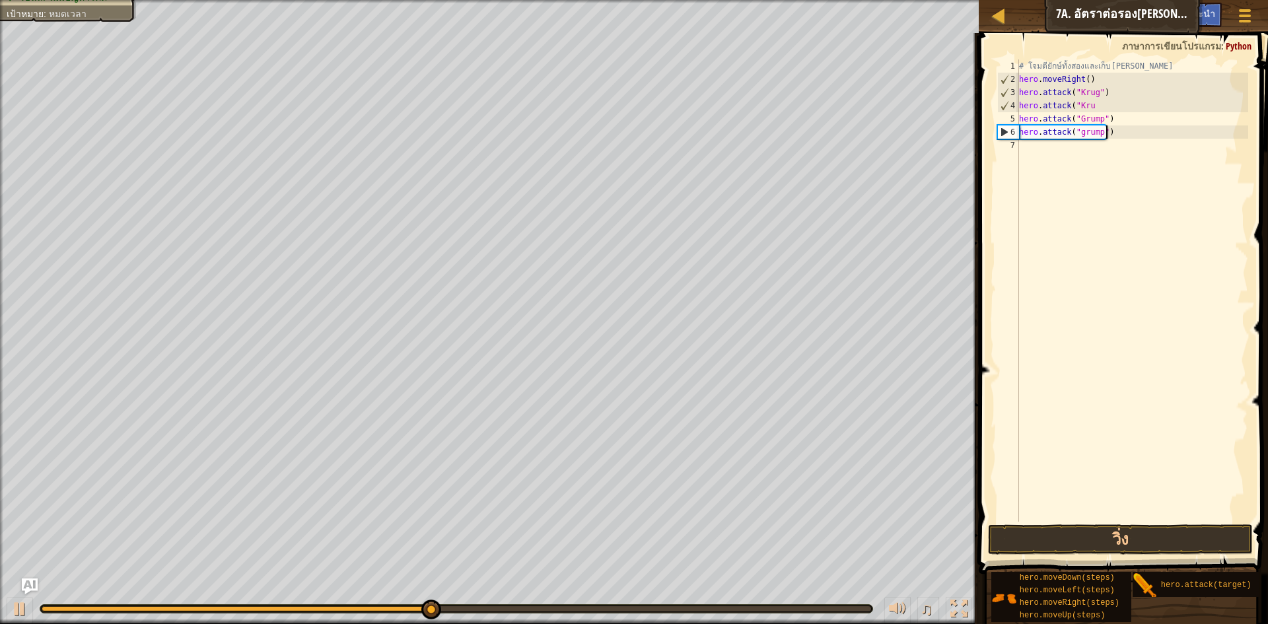
click at [1121, 129] on div "# โจมตียักษ์ทั้งสองและเก็บ[PERSON_NAME] hero . moveRight ( ) hero . attack ( "K…" at bounding box center [1133, 303] width 232 height 489
click at [1121, 120] on div "# โจมตียักษ์ทั้งสองและเก็บ[PERSON_NAME] hero . moveRight ( ) hero . attack ( "K…" at bounding box center [1133, 303] width 232 height 489
click at [1122, 137] on div "# โจมตียักษ์ทั้งสองและเก็บ[PERSON_NAME] hero . moveRight ( ) hero . attack ( "K…" at bounding box center [1133, 303] width 232 height 489
type textarea "h"
click at [1092, 105] on div "# โจมตียักษ์ทั้งสองและเก็บ[PERSON_NAME] hero . moveRight ( ) hero . attack ( "K…" at bounding box center [1133, 303] width 232 height 489
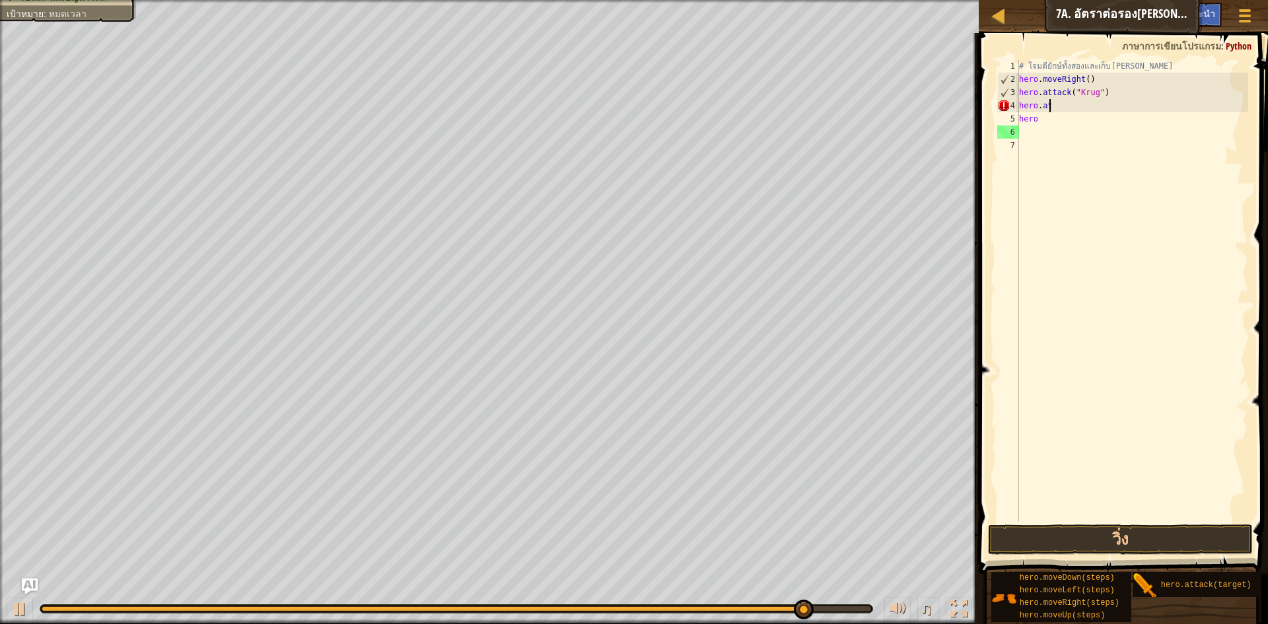
scroll to position [6, 1]
type textarea "h"
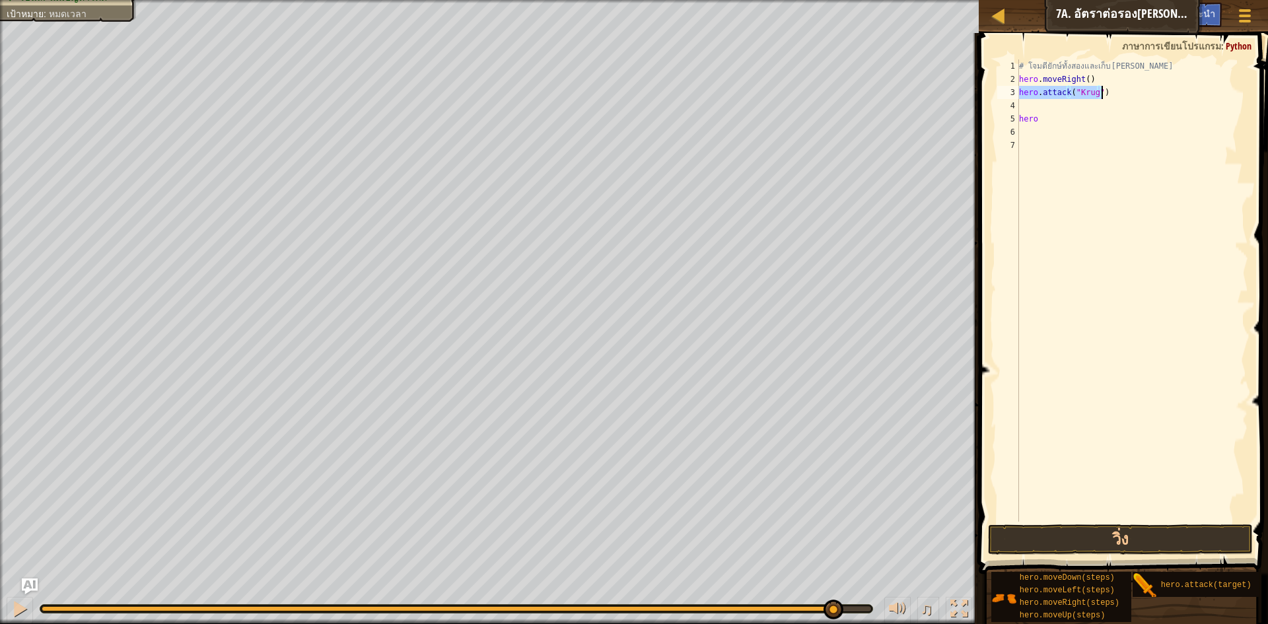
drag, startPoint x: 1020, startPoint y: 91, endPoint x: 1101, endPoint y: 92, distance: 81.3
click at [1101, 92] on div "# โจมตียักษ์ทั้งสองและเก็บ[PERSON_NAME] hero . moveRight ( ) hero . attack ( "K…" at bounding box center [1133, 303] width 232 height 489
type textarea "C"
click at [1039, 128] on div "# โจมตียักษ์ทั้งสองและเก็บ[PERSON_NAME] hero . moveRight ( ) C hero" at bounding box center [1133, 303] width 232 height 489
click at [1036, 91] on div "# โจมตียักษ์ทั้งสองและเก็บ[PERSON_NAME] hero . moveRight ( ) C hero" at bounding box center [1133, 303] width 232 height 489
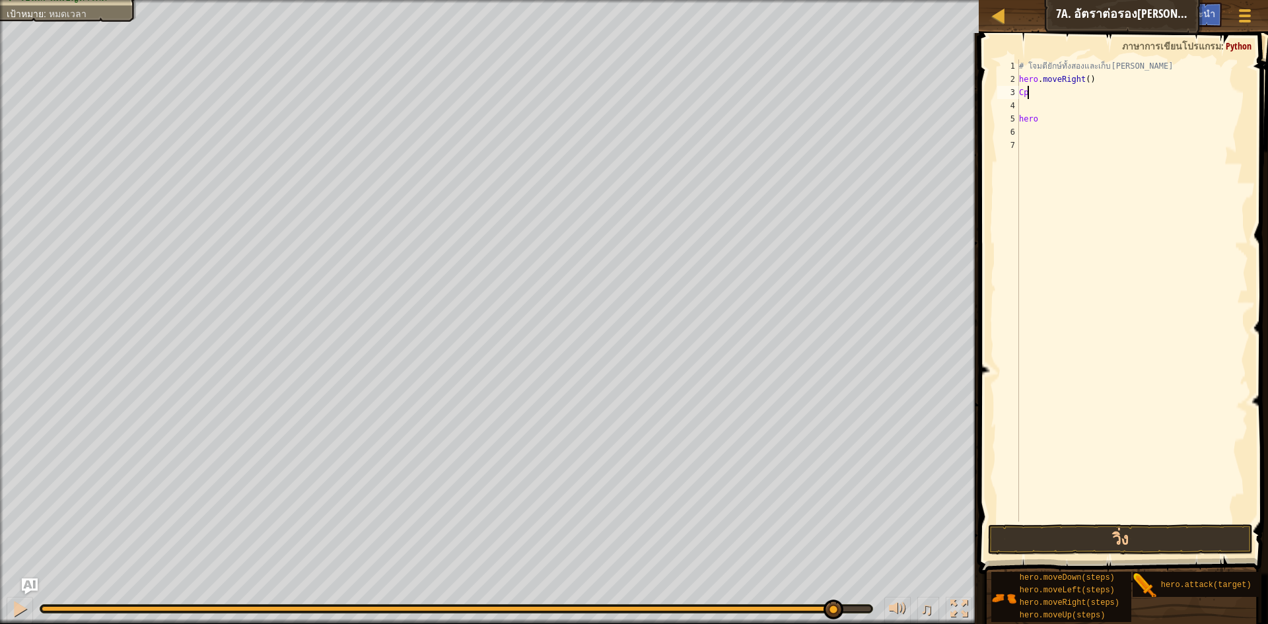
type textarea "C"
drag, startPoint x: 1079, startPoint y: 80, endPoint x: 1097, endPoint y: 76, distance: 18.9
click at [1095, 76] on div "# โจมตียักษ์ทั้งสองและเก็บ[PERSON_NAME] hero . moveRigh ( ) hero" at bounding box center [1133, 303] width 232 height 489
click at [1097, 78] on div "# โจมตียักษ์ทั้งสองและเก็บ[PERSON_NAME] hero . moveRigh ( ) hero" at bounding box center [1133, 303] width 232 height 489
type textarea "h"
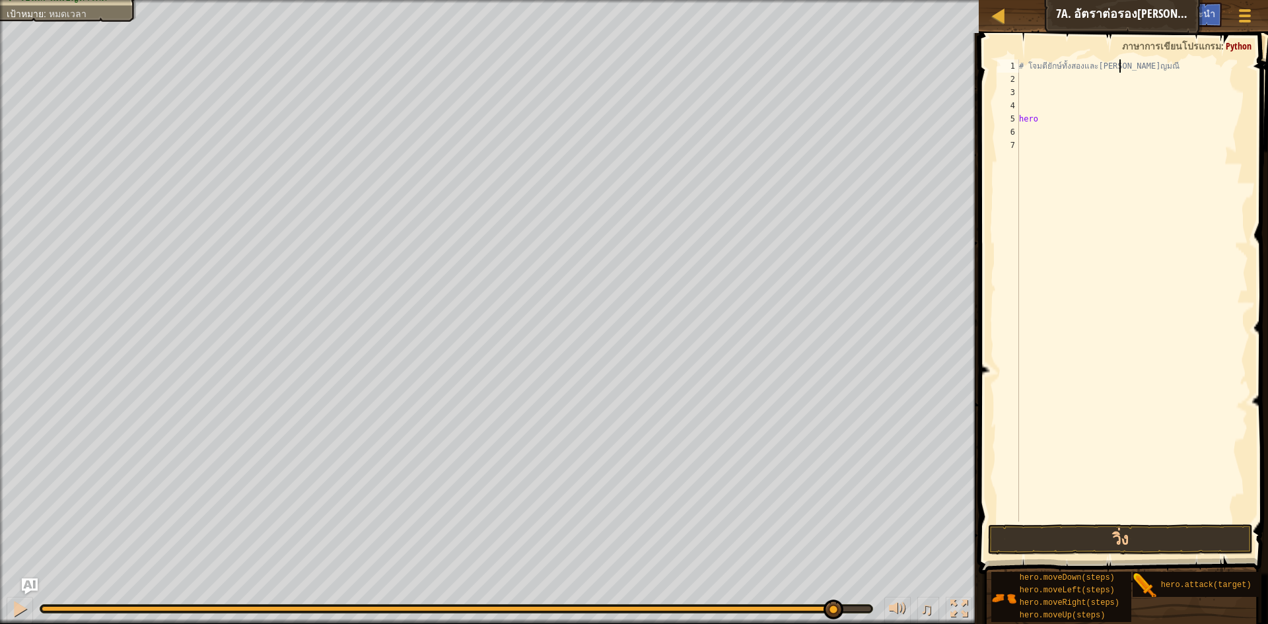
click at [1132, 69] on div "# [PERSON_NAME]" at bounding box center [1133, 303] width 232 height 489
type textarea "h"
click at [1072, 124] on div "[PERSON_NAME]" at bounding box center [1133, 303] width 232 height 489
click at [1052, 55] on span at bounding box center [1125, 285] width 300 height 580
type textarea "อ"
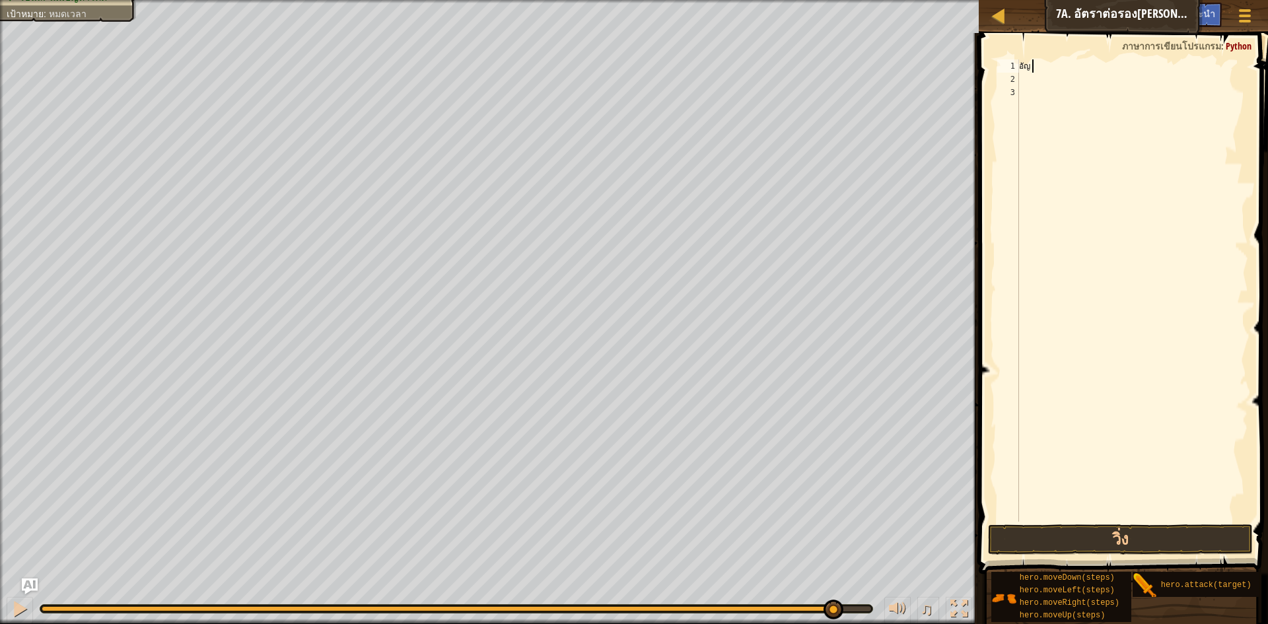
click at [1053, 59] on span at bounding box center [1125, 285] width 300 height 580
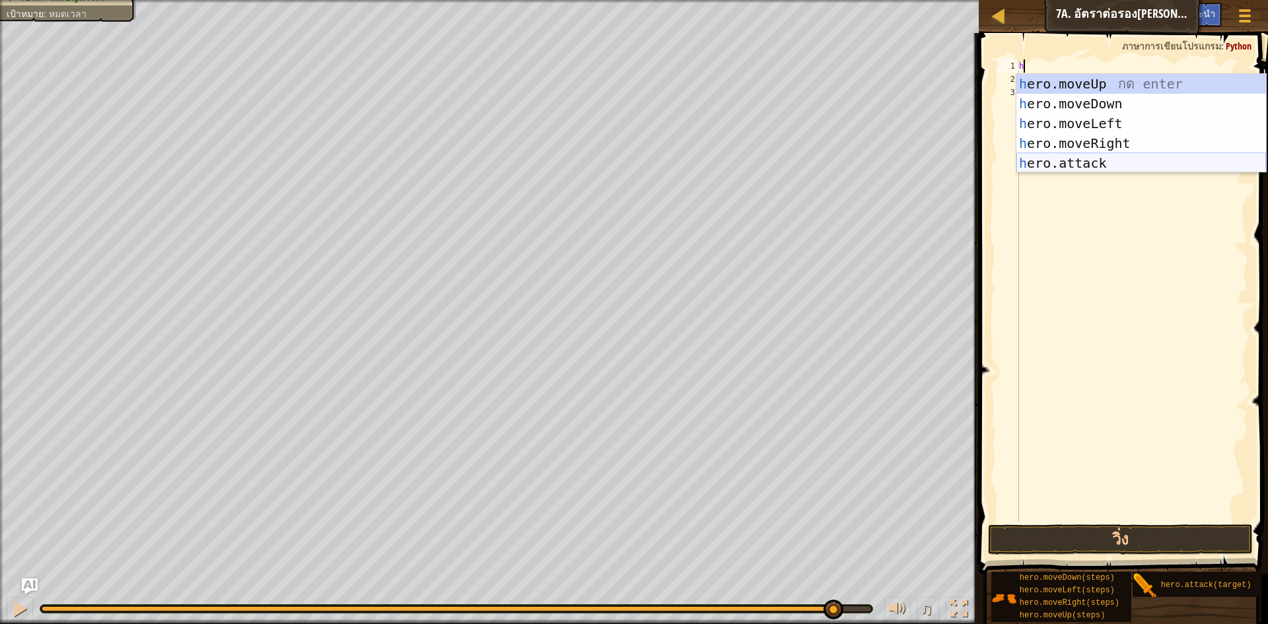
click at [1072, 165] on div "h ero.moveUp กด enter h ero.moveDown กด enter h ero.moveLeft กด enter h ero.mov…" at bounding box center [1142, 143] width 250 height 139
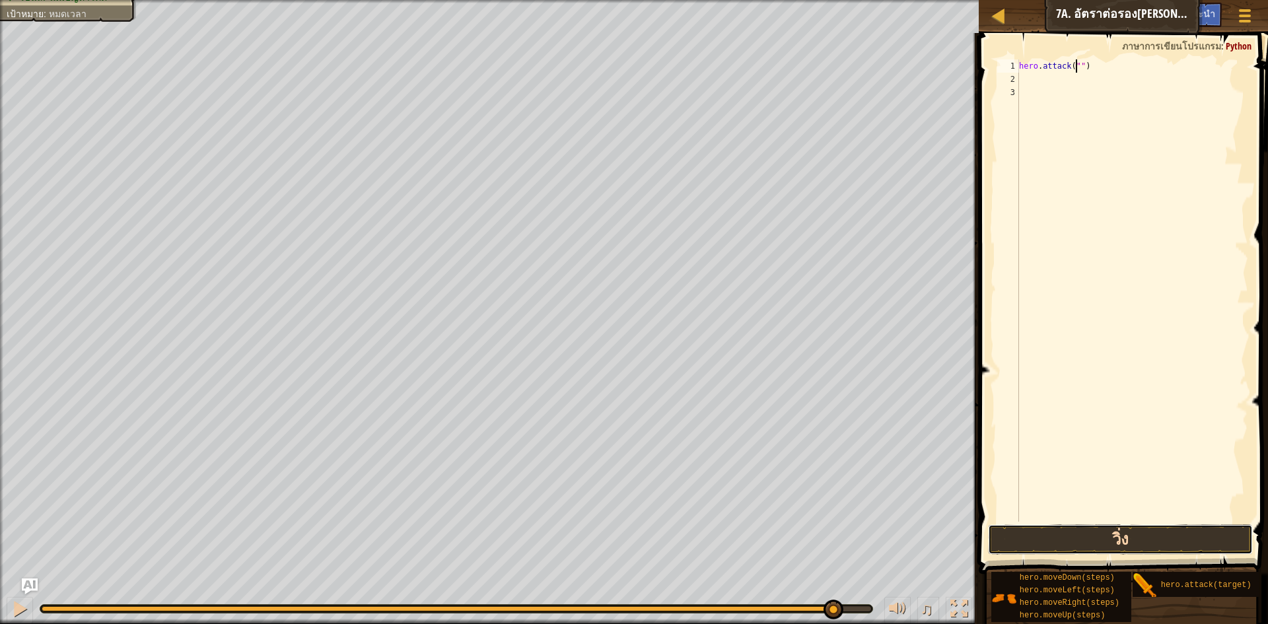
click at [1111, 537] on button "วิ่ง" at bounding box center [1120, 540] width 265 height 30
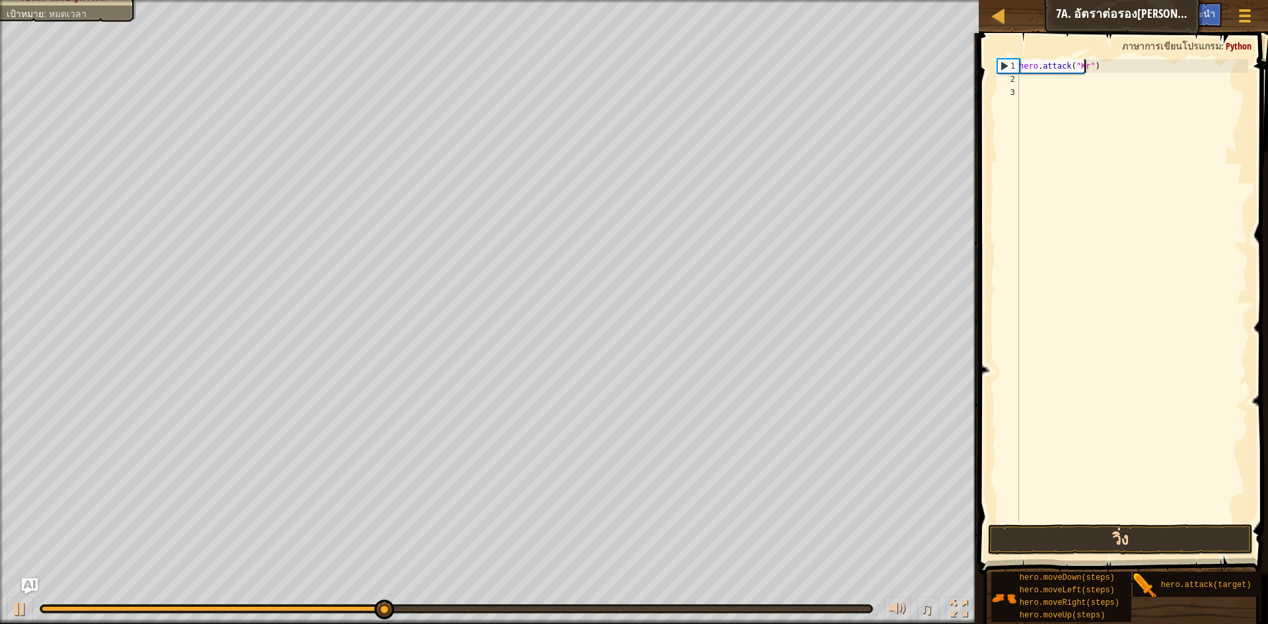
scroll to position [6, 6]
type textarea "hero.attack("Krug")"
drag, startPoint x: 1153, startPoint y: 97, endPoint x: 1136, endPoint y: 89, distance: 18.3
click at [1151, 96] on div "hero . attack ( "Krug" )" at bounding box center [1133, 303] width 232 height 489
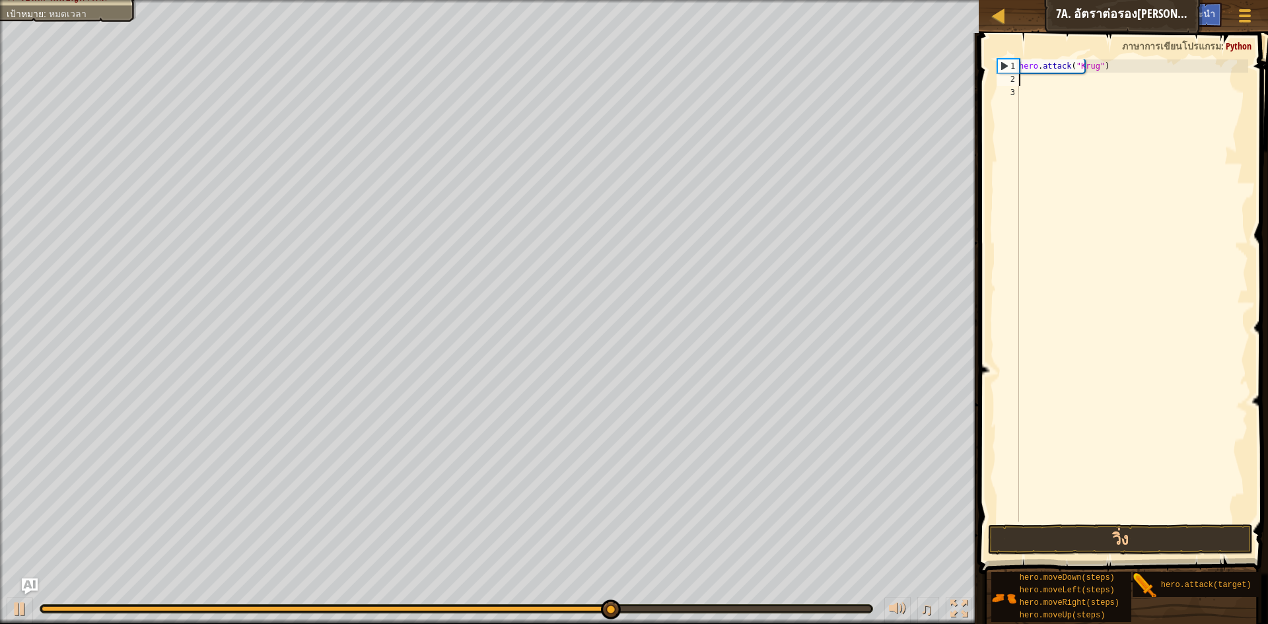
click at [1040, 75] on div "hero . attack ( "Krug" )" at bounding box center [1133, 303] width 232 height 489
click at [1107, 63] on div "hero . attack ( "Krug" )" at bounding box center [1133, 303] width 232 height 489
click at [1028, 65] on div "hero . attack ( "Krug" )" at bounding box center [1133, 303] width 232 height 489
click at [1019, 65] on div "1" at bounding box center [1008, 65] width 21 height 13
type textarea "hero.attack("Krug")"
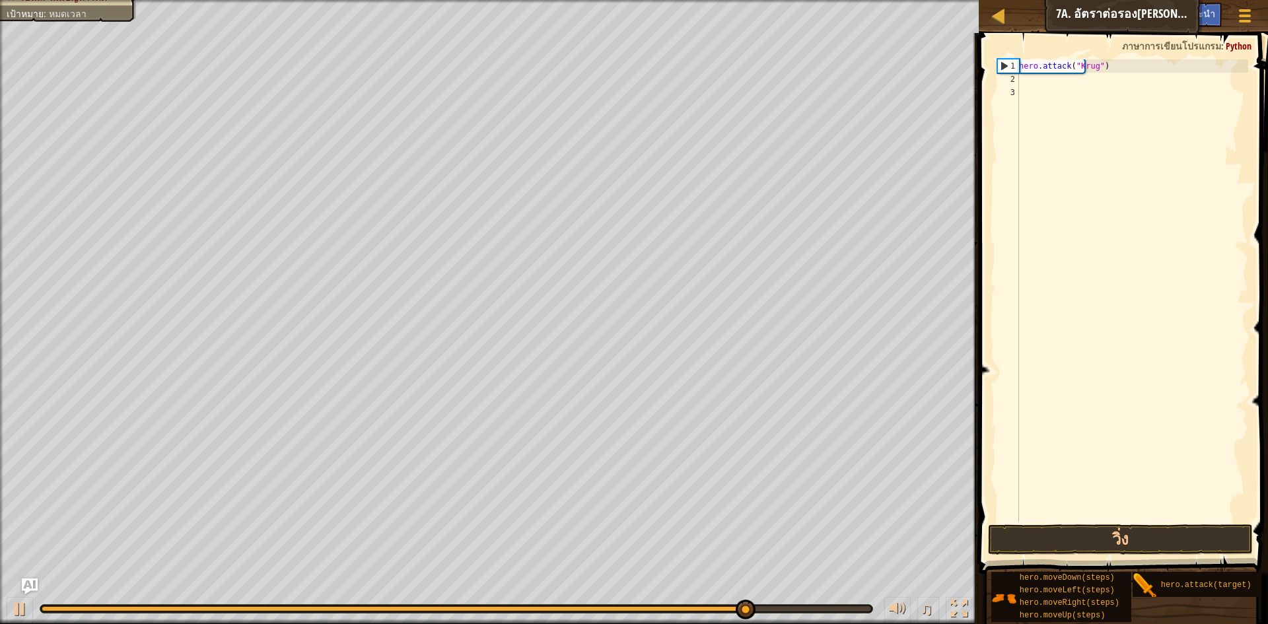
click at [1078, 172] on div "hero . attack ( "Krug" )" at bounding box center [1133, 303] width 232 height 489
drag, startPoint x: 1018, startPoint y: 65, endPoint x: 1078, endPoint y: 67, distance: 60.2
click at [1068, 69] on div "1 2 3 hero . attack ( "Krug" ) הההההההההההההההההההההההההההההההההההההההההההההההה…" at bounding box center [1122, 290] width 254 height 462
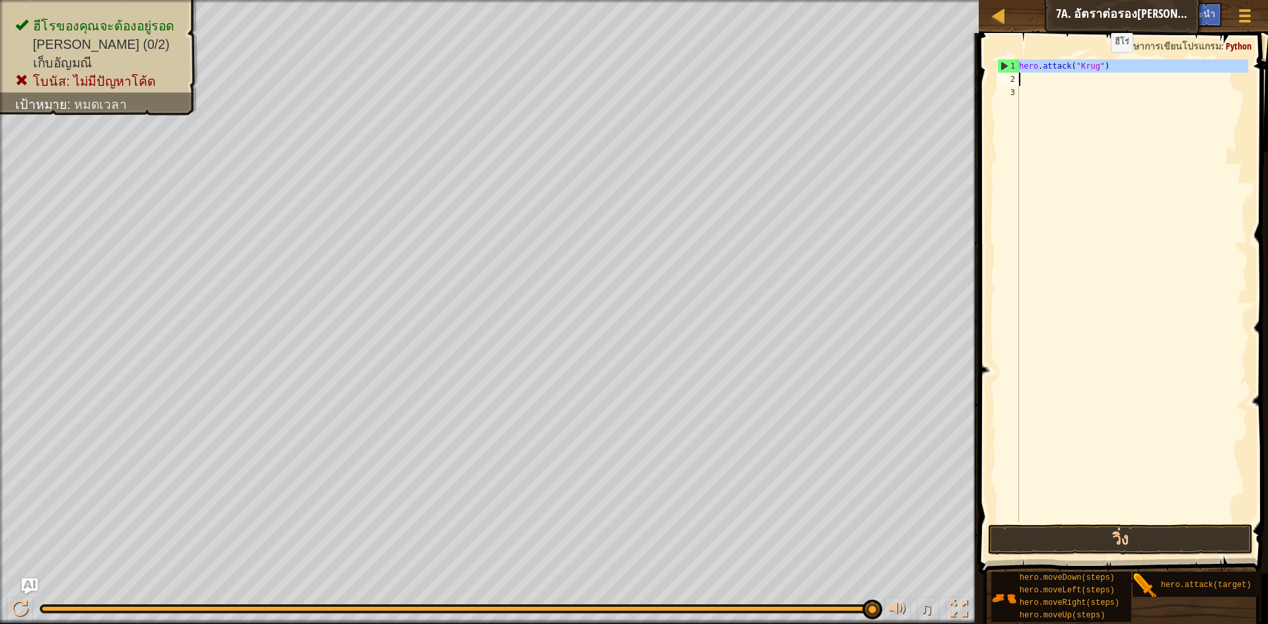
click at [1100, 65] on div "hero . attack ( "Krug" )" at bounding box center [1133, 290] width 232 height 462
type textarea "hero.attack("Krug")"
click at [1107, 105] on div "hero . attack ( "Krug" )" at bounding box center [1133, 303] width 232 height 489
drag, startPoint x: 1023, startPoint y: 65, endPoint x: 1101, endPoint y: 68, distance: 78.7
click at [1101, 68] on div "hero . attack ( "Krug" )" at bounding box center [1133, 303] width 232 height 489
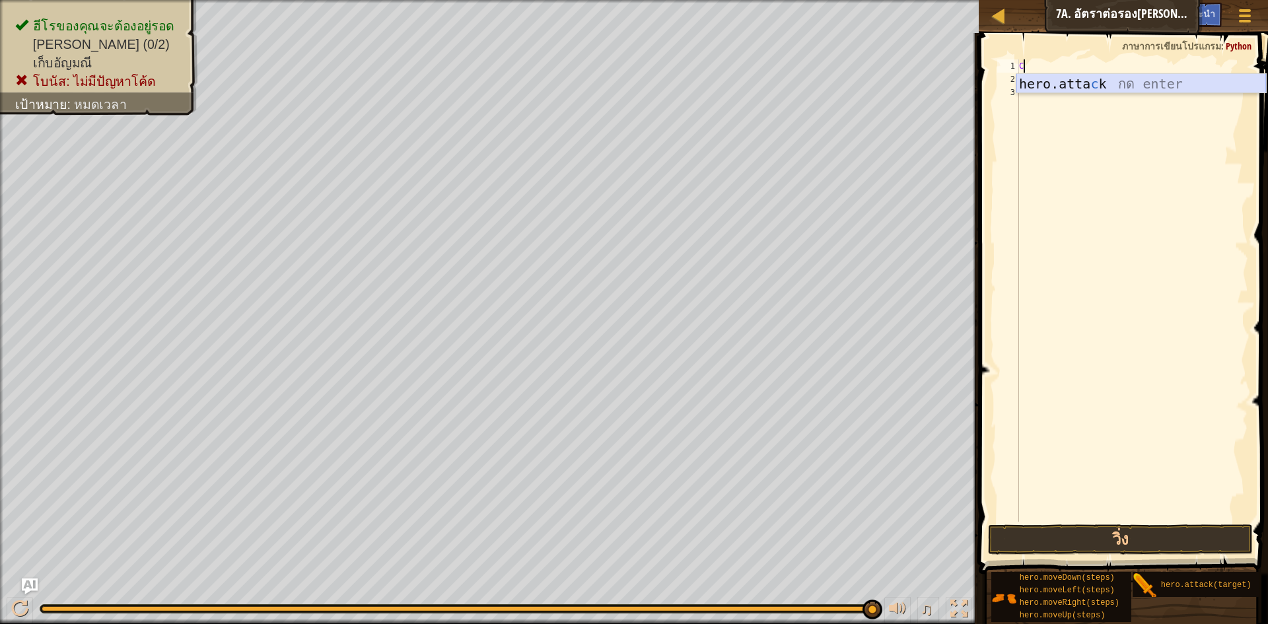
click at [1087, 85] on div "hero.atta c k กด enter" at bounding box center [1142, 103] width 250 height 59
type textarea "hero.attack("Krug")"
click at [1021, 81] on div "hero . attack ( "Krug" )" at bounding box center [1133, 303] width 232 height 489
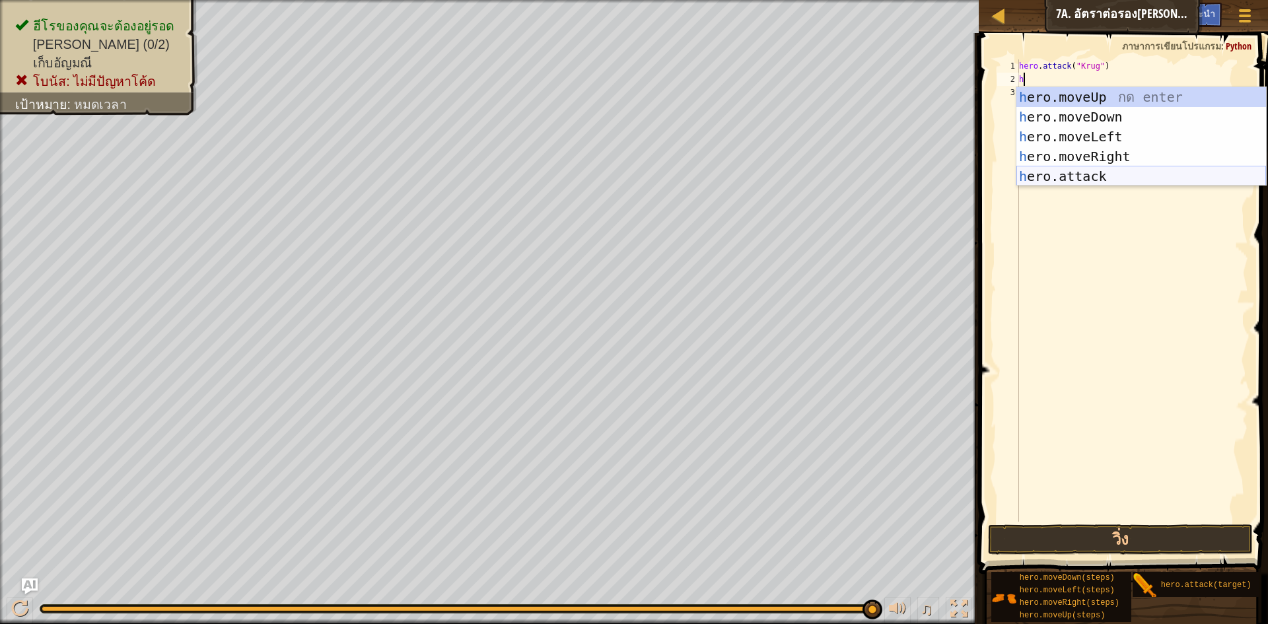
click at [1093, 182] on div "h ero.moveUp กด enter h ero.moveDown กด enter h ero.moveLeft กด enter h ero.mov…" at bounding box center [1142, 156] width 250 height 139
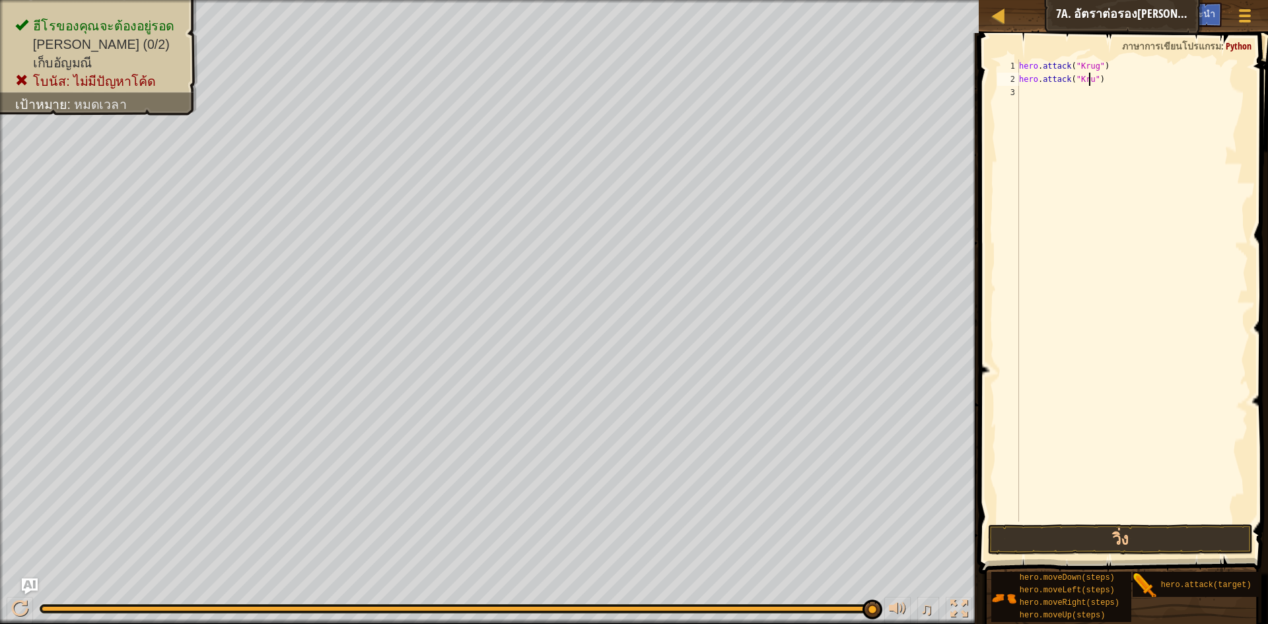
scroll to position [6, 6]
type textarea "hero.attack("Krug")"
click at [1099, 542] on button "วิ่ง" at bounding box center [1120, 540] width 265 height 30
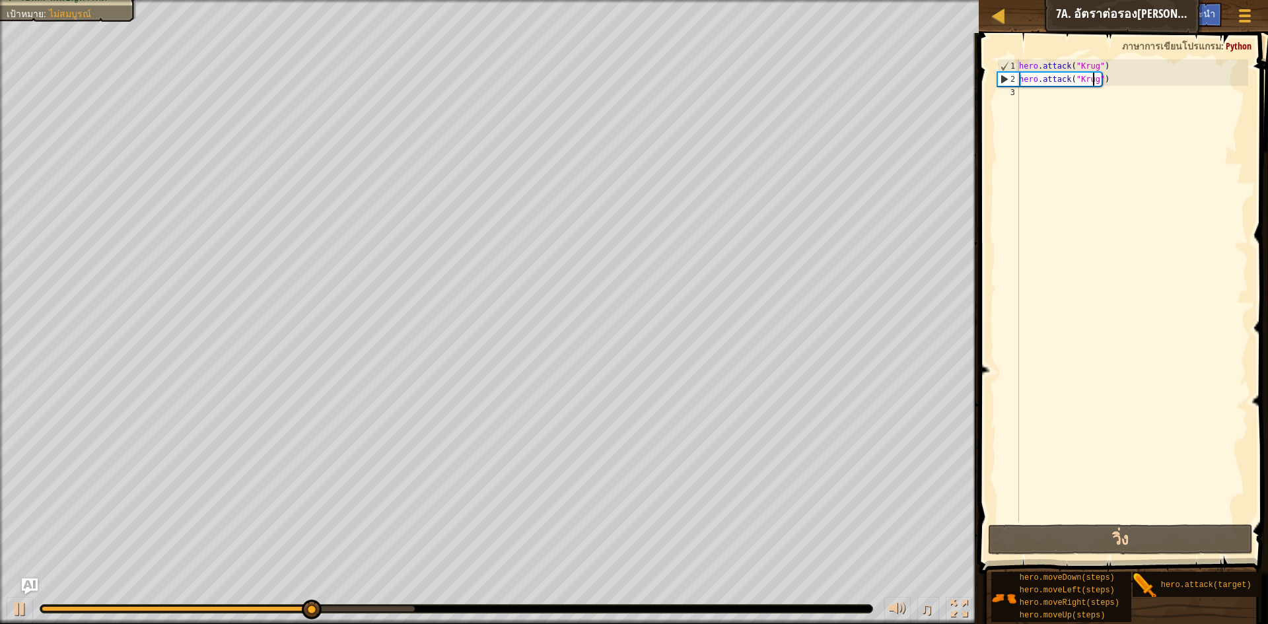
scroll to position [6, 0]
type textarea "h"
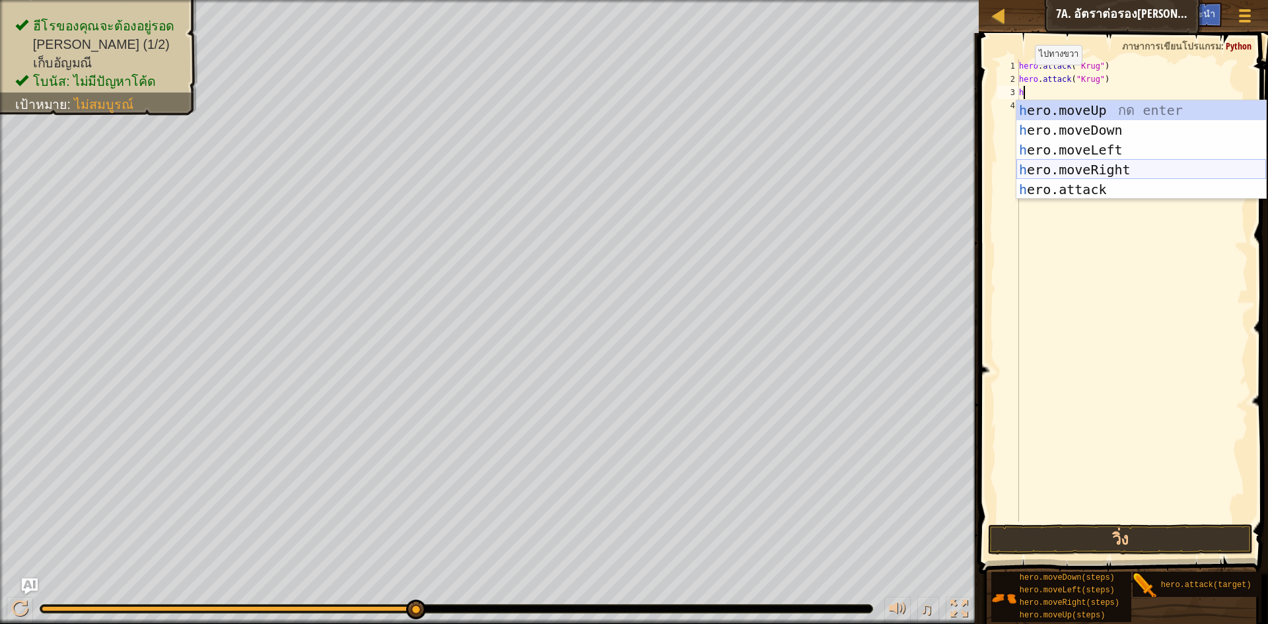
click at [1120, 168] on div "h ero.moveUp กด enter h ero.moveDown กด enter h ero.moveLeft กด enter h ero.mov…" at bounding box center [1142, 169] width 250 height 139
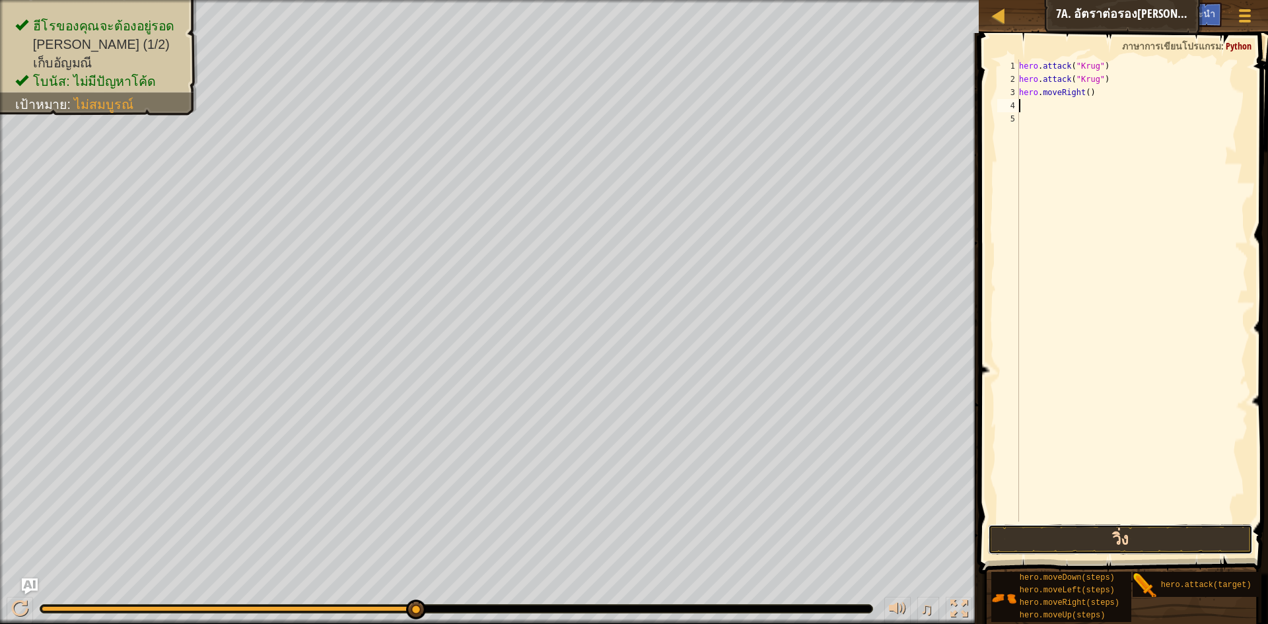
click at [1131, 539] on button "วิ่ง" at bounding box center [1120, 540] width 265 height 30
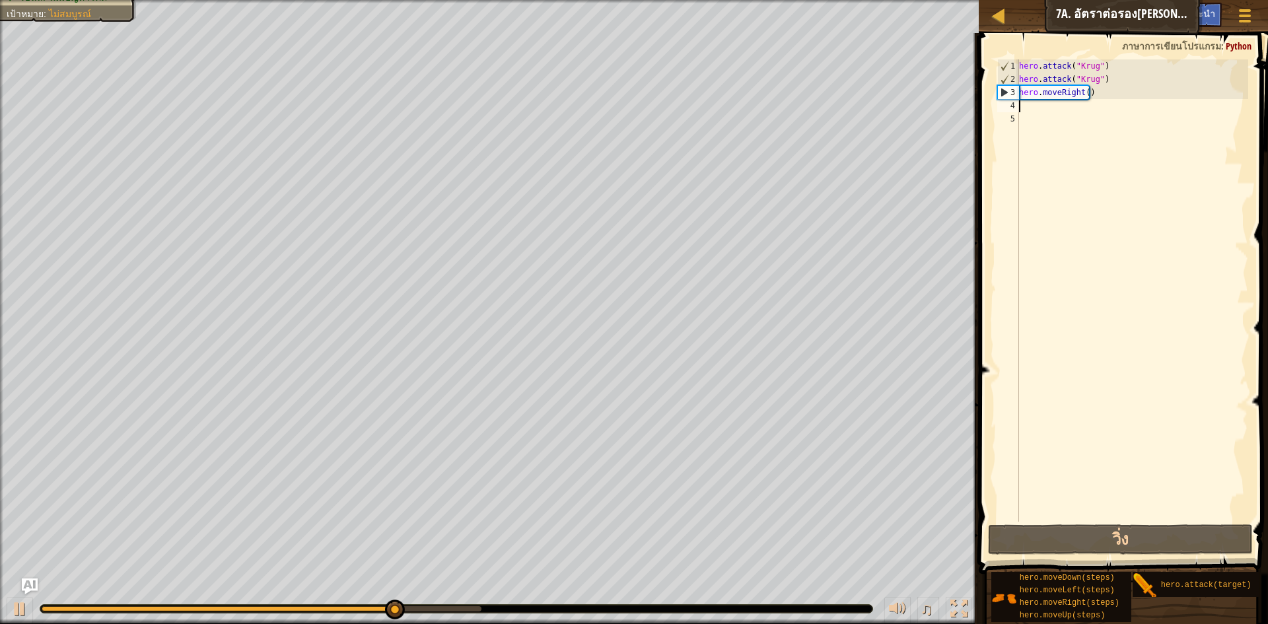
type textarea "h"
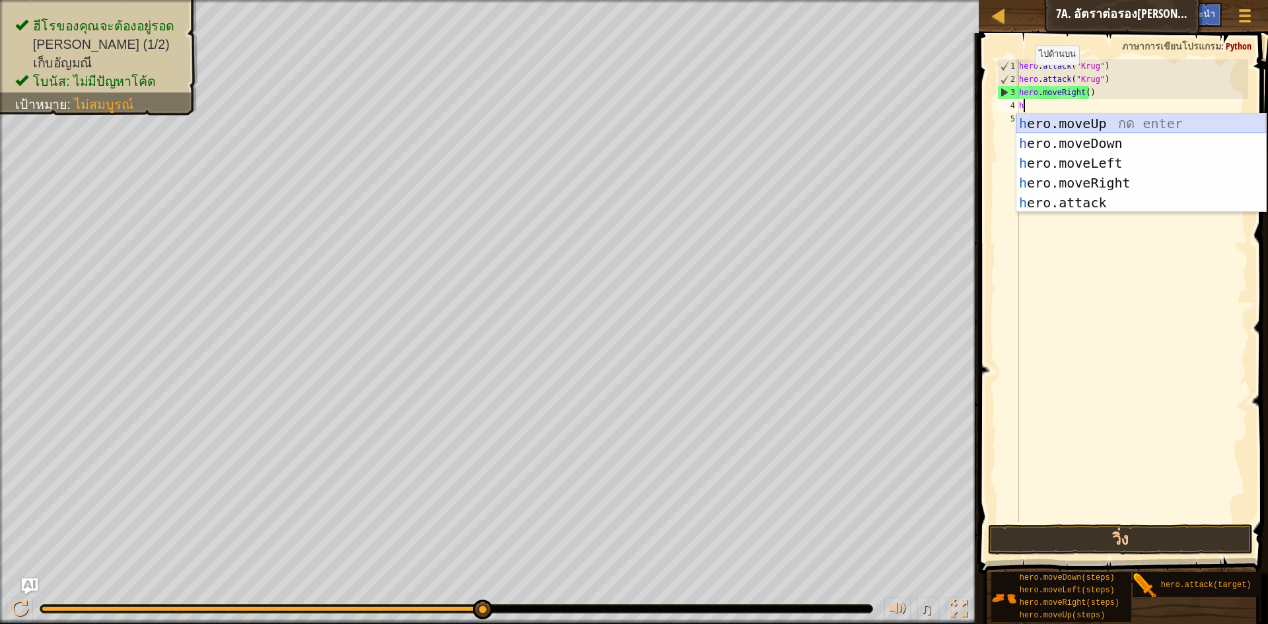
click at [1110, 124] on div "h ero.moveUp กด enter h ero.moveDown กด enter h ero.moveLeft กด enter h ero.mov…" at bounding box center [1142, 183] width 250 height 139
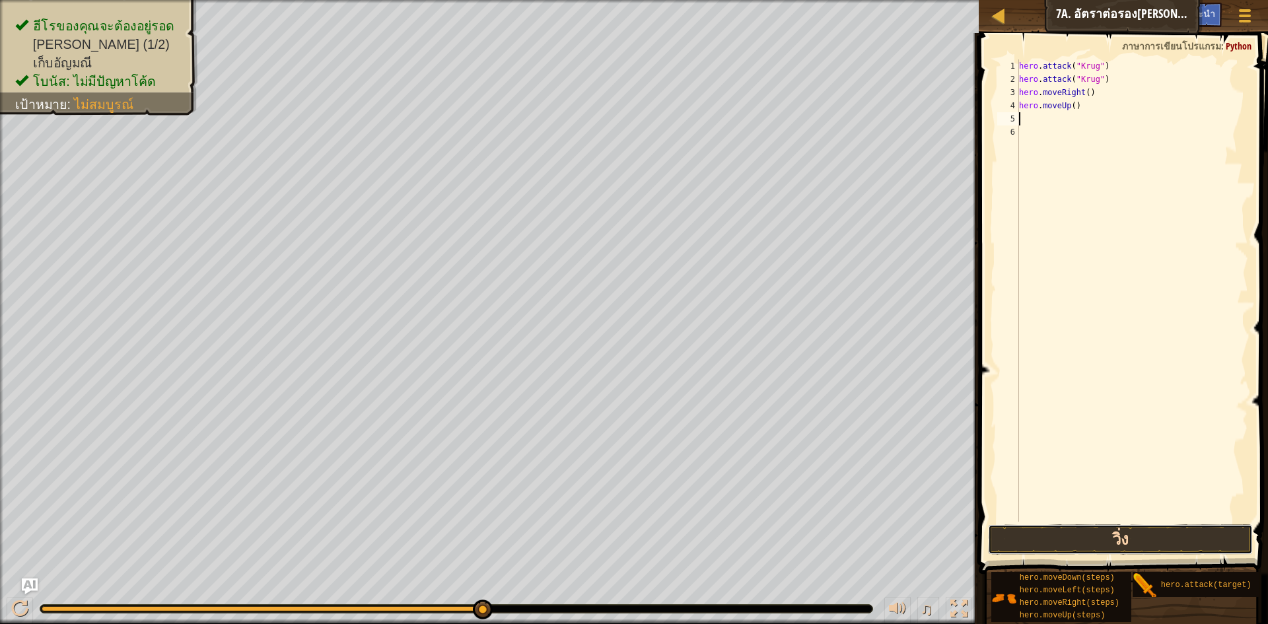
click at [1128, 538] on button "วิ่ง" at bounding box center [1120, 540] width 265 height 30
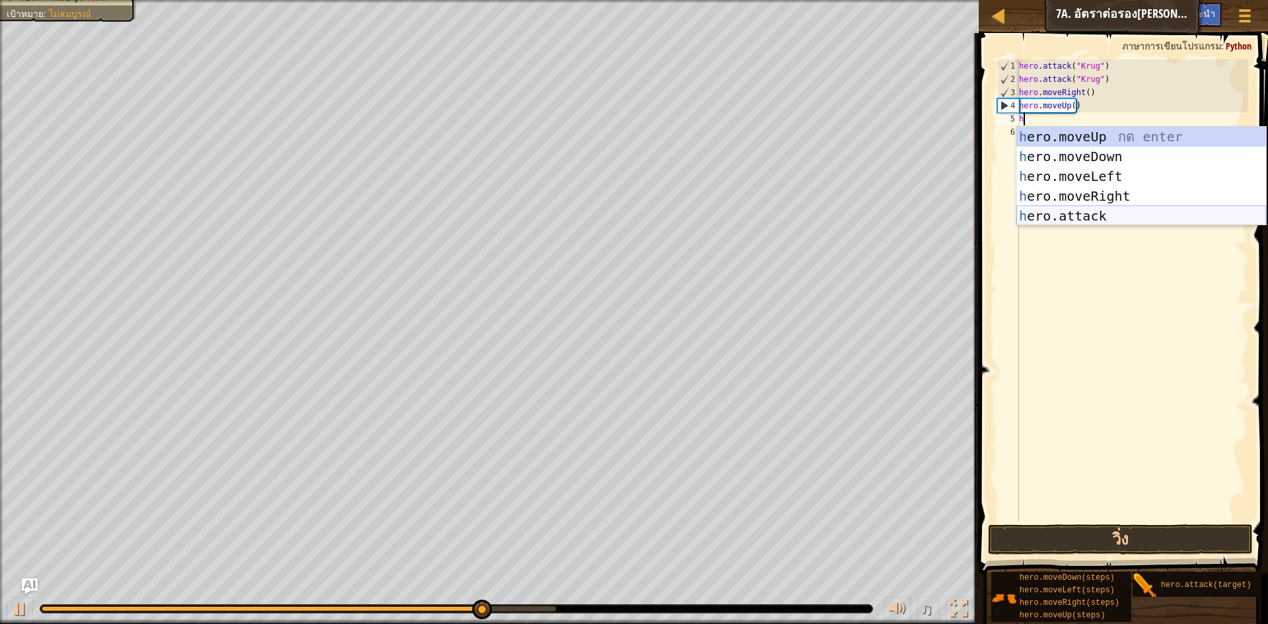
click at [1080, 219] on div "h ero.moveUp กด enter h ero.moveDown กด enter h ero.moveLeft กด enter h ero.mov…" at bounding box center [1142, 196] width 250 height 139
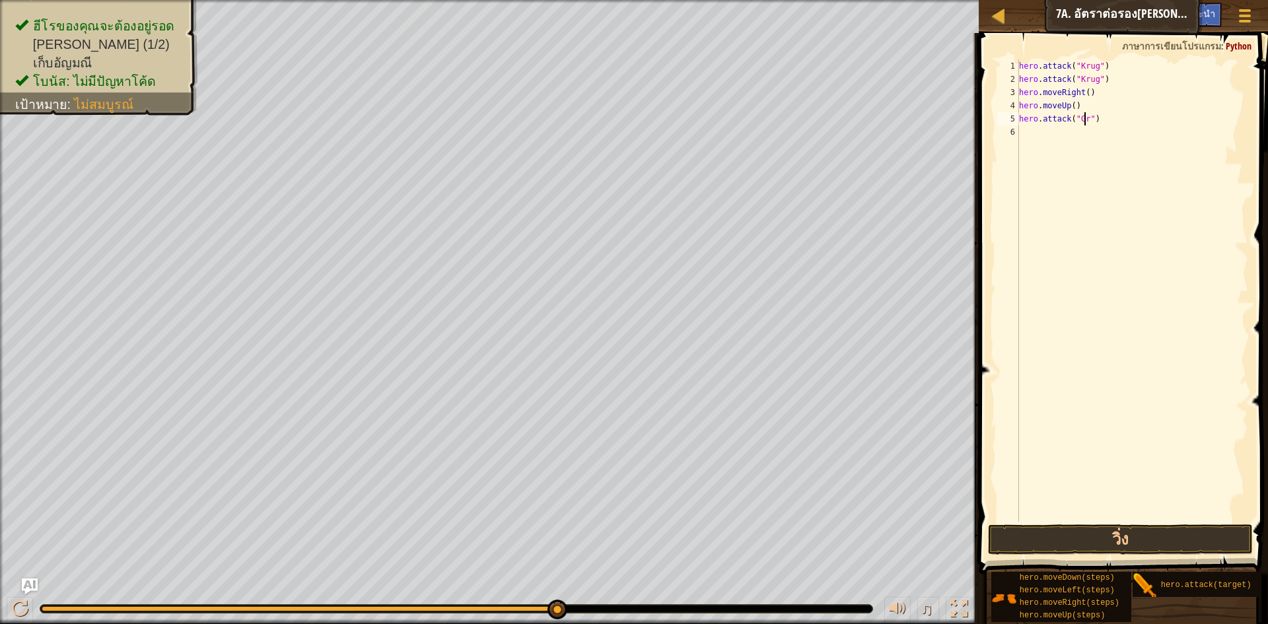
scroll to position [6, 6]
type textarea "hero.attack("Grump")"
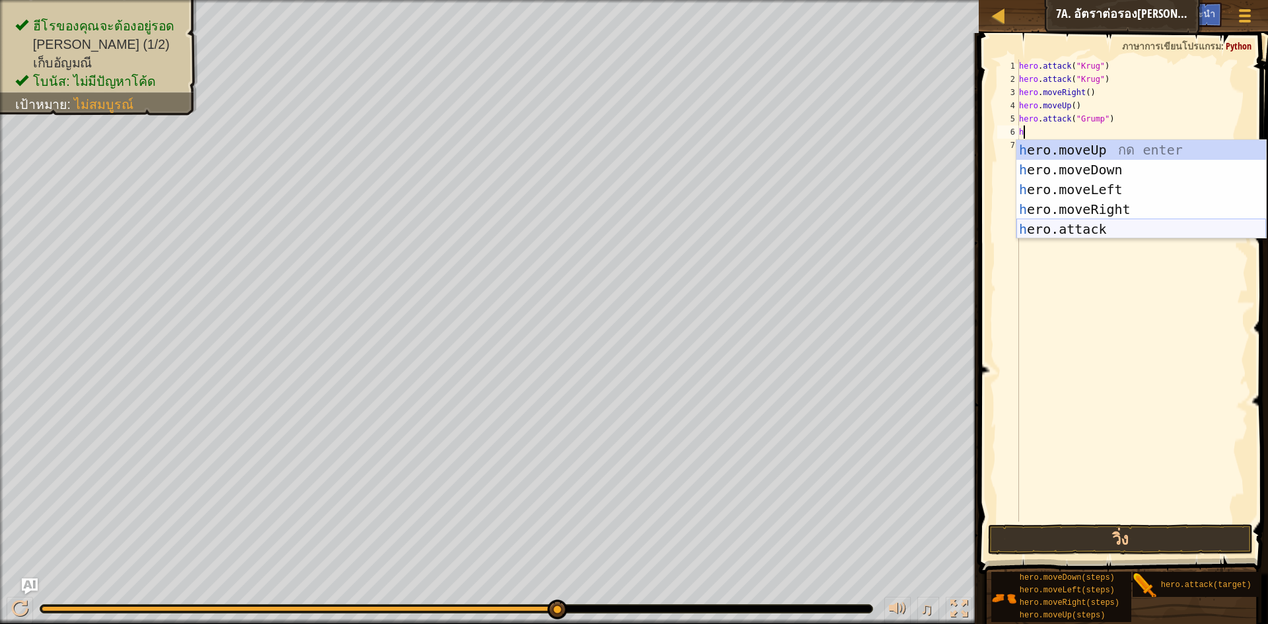
click at [1101, 224] on div "h ero.moveUp กด enter h ero.moveDown กด enter h ero.moveLeft กด enter h ero.mov…" at bounding box center [1142, 209] width 250 height 139
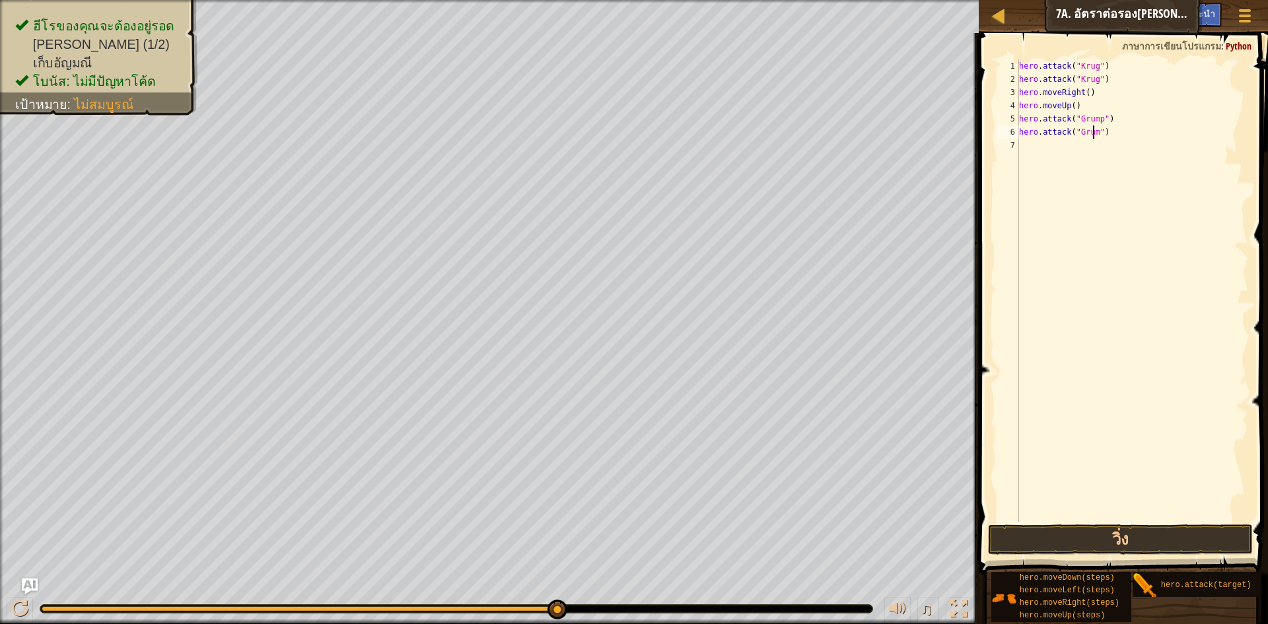
scroll to position [6, 7]
type textarea "hero.attack("Grump")"
click at [1099, 539] on button "วิ่ง" at bounding box center [1120, 540] width 265 height 30
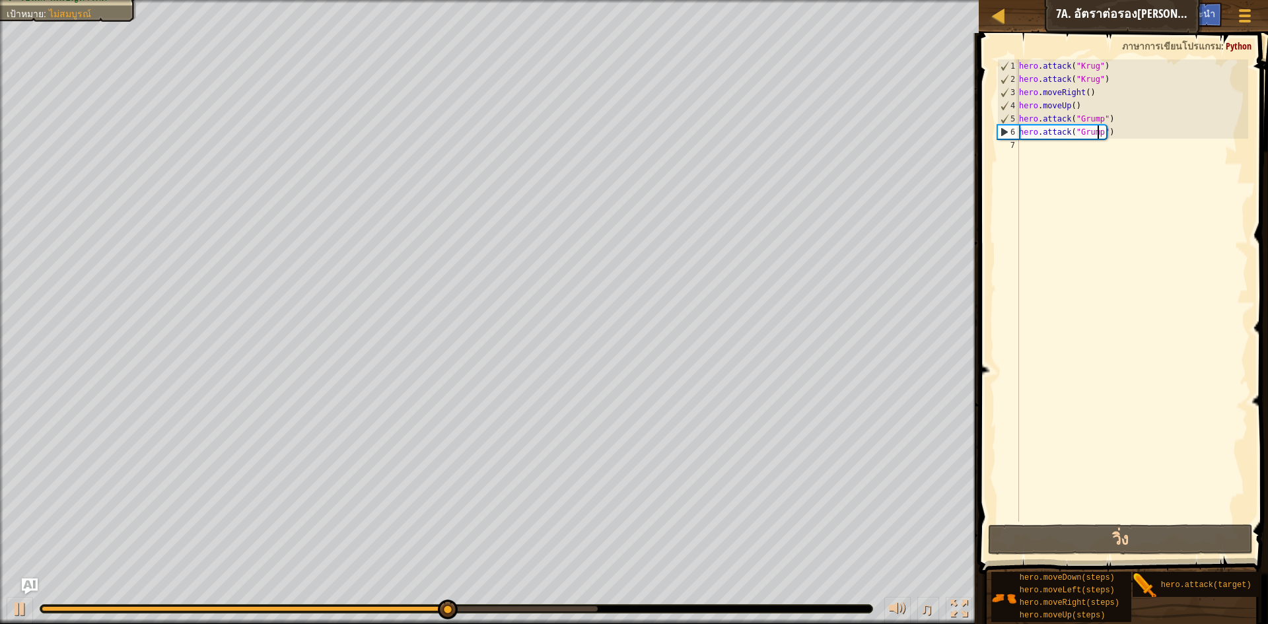
scroll to position [6, 0]
type textarea "h"
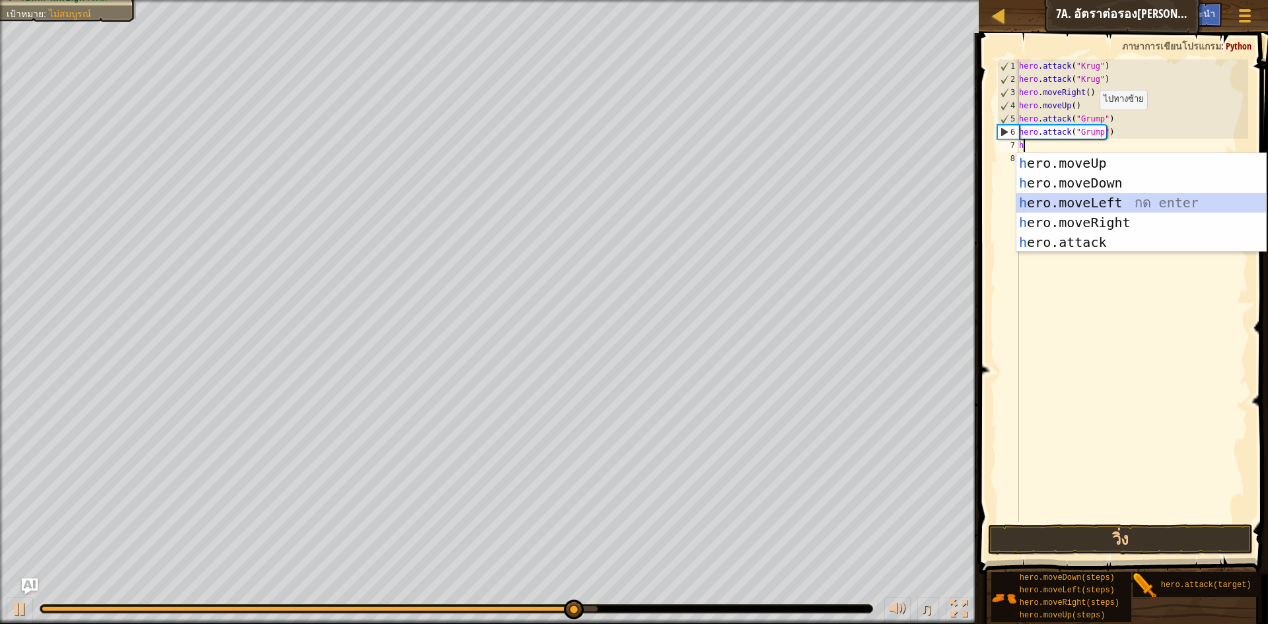
click at [1104, 200] on div "h ero.moveUp กด enter h ero.moveDown กด enter h ero.moveLeft กด enter h ero.mov…" at bounding box center [1142, 222] width 250 height 139
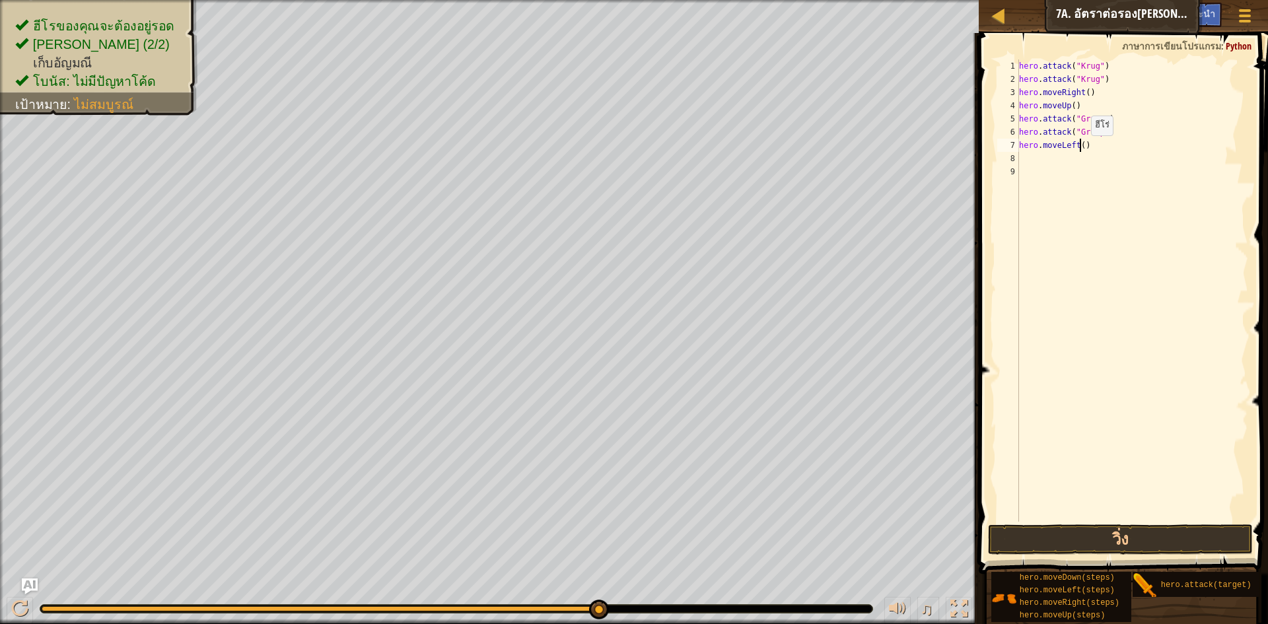
click at [1080, 149] on div "hero . attack ( "Krug" ) hero . attack ( "Krug" ) hero . moveRight ( ) hero . m…" at bounding box center [1133, 303] width 232 height 489
type textarea "hero.moveLeft(3)"
click at [1126, 536] on button "วิ่ง" at bounding box center [1120, 540] width 265 height 30
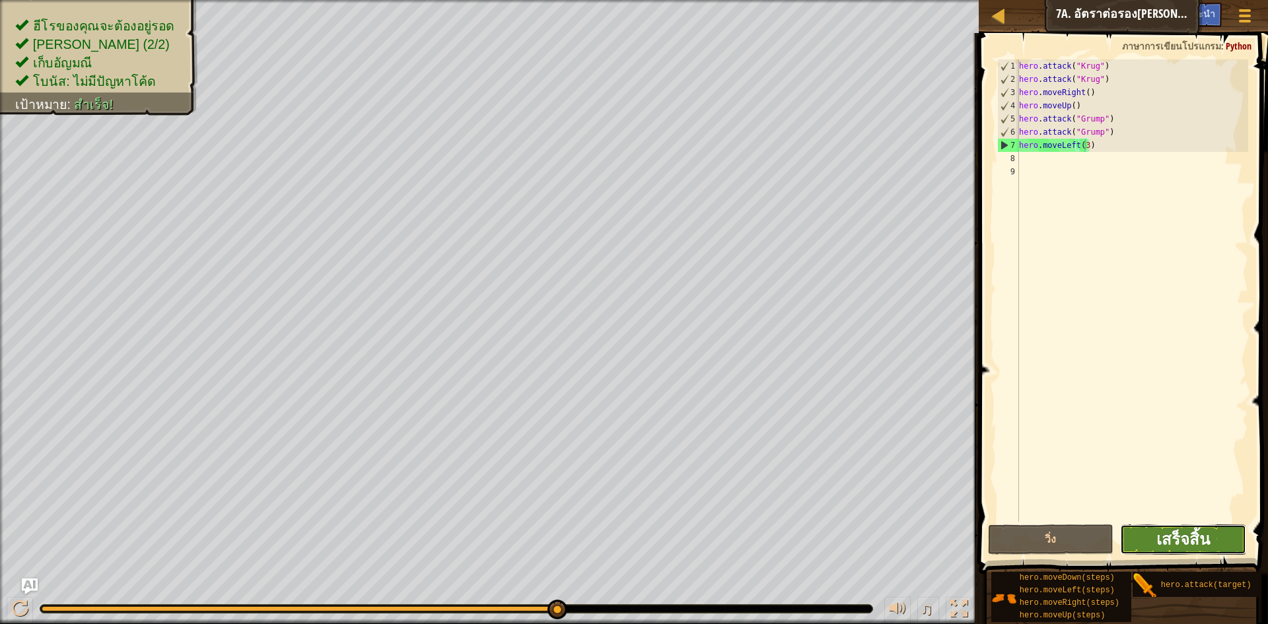
click at [1201, 545] on span "เสร็จสิ้น" at bounding box center [1184, 539] width 54 height 21
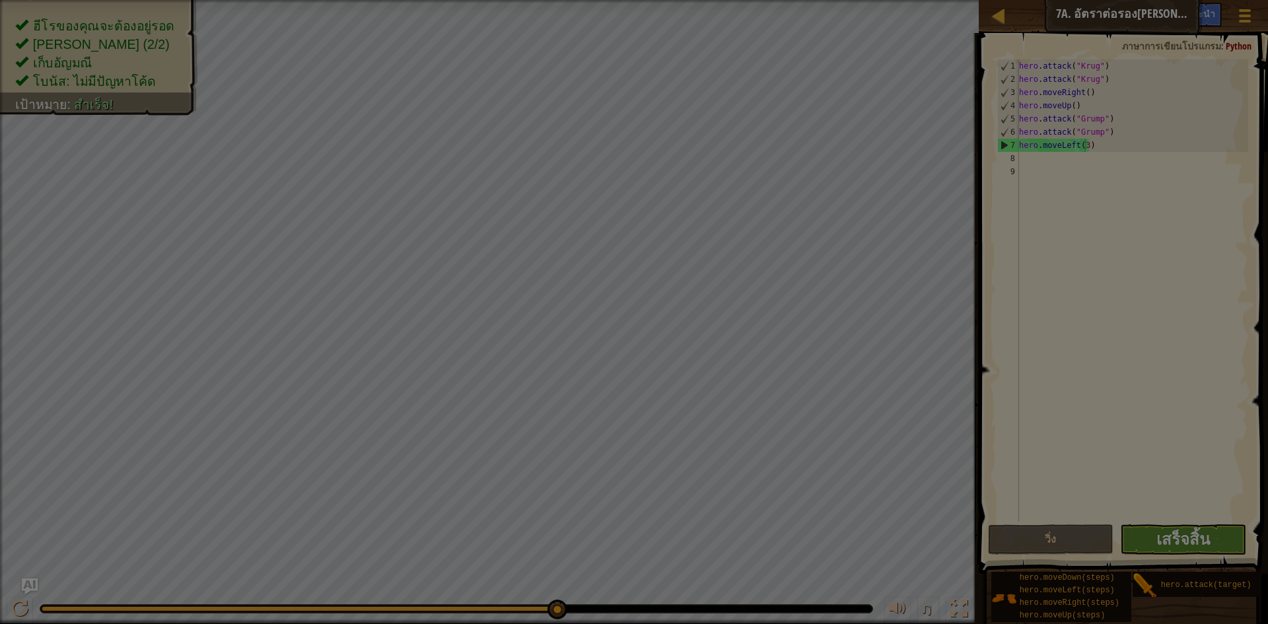
click at [1201, 1] on body "แผนที่ วิทยาการคอมพิวเตอร์ เบื้องต้น 7a. อัตราต่อรอง[PERSON_NAME] เมนูเกม เสร็จ…" at bounding box center [634, 0] width 1268 height 1
click at [0, 0] on div "รอสักครู่..." at bounding box center [0, 0] width 0 height 0
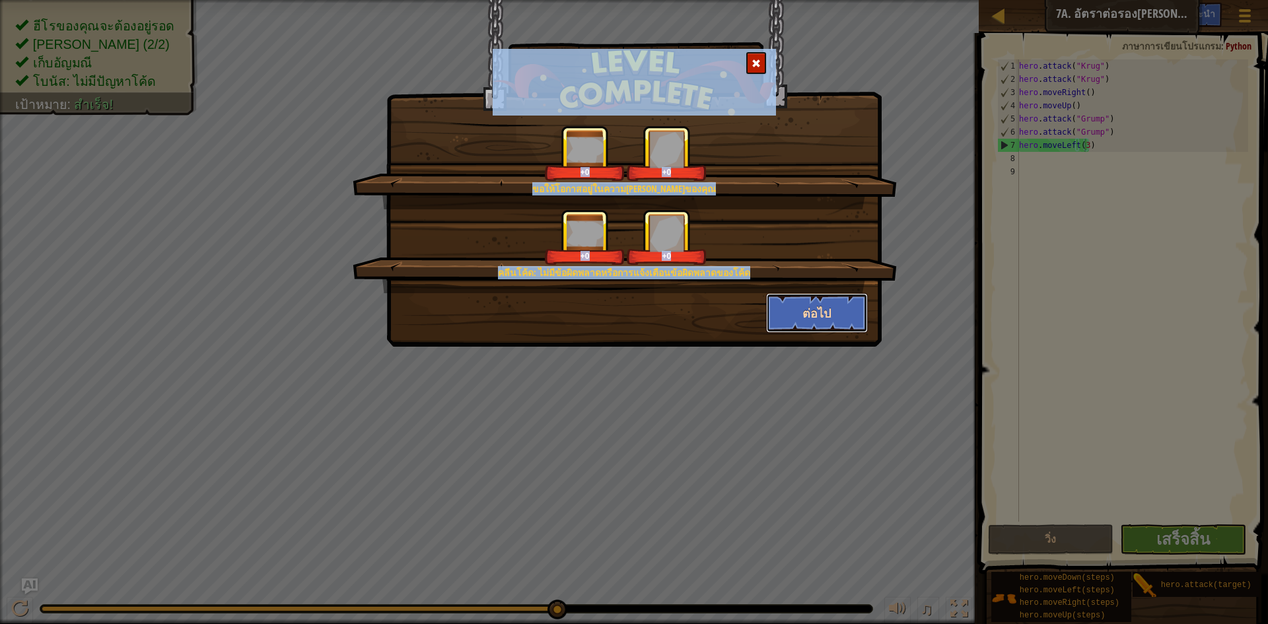
click at [798, 299] on button "ต่อไป" at bounding box center [817, 313] width 102 height 40
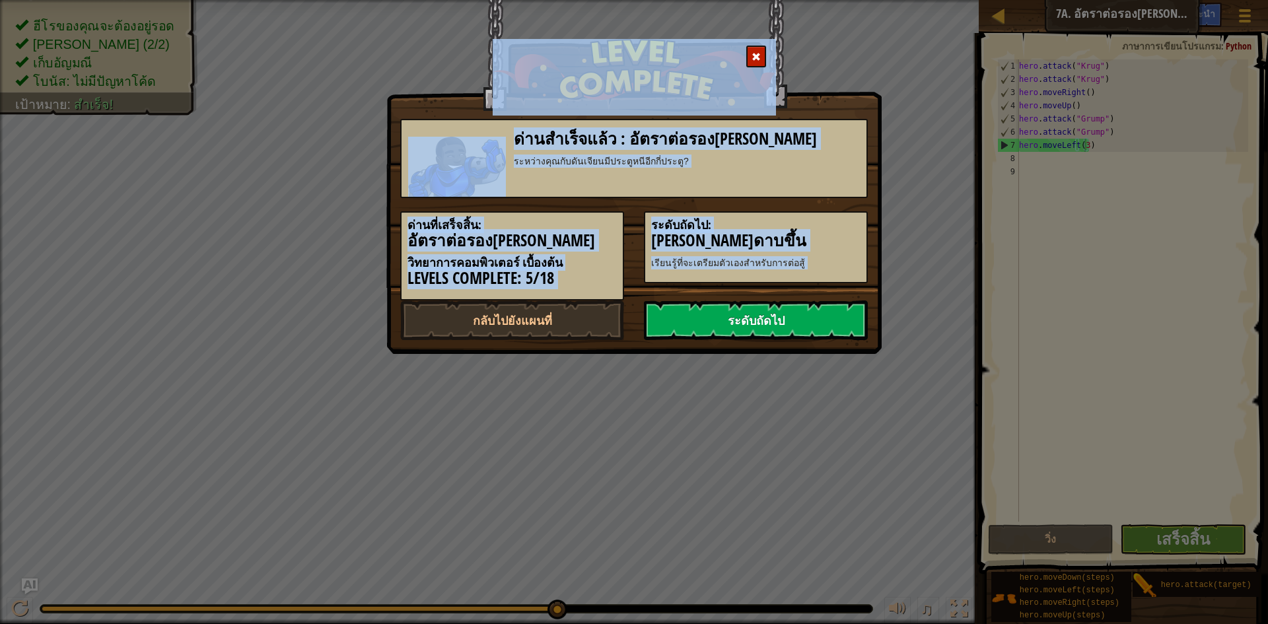
click at [810, 305] on link "ระดับถัดไป" at bounding box center [756, 321] width 224 height 40
click at [809, 315] on link "ระดับถัดไป" at bounding box center [756, 321] width 224 height 40
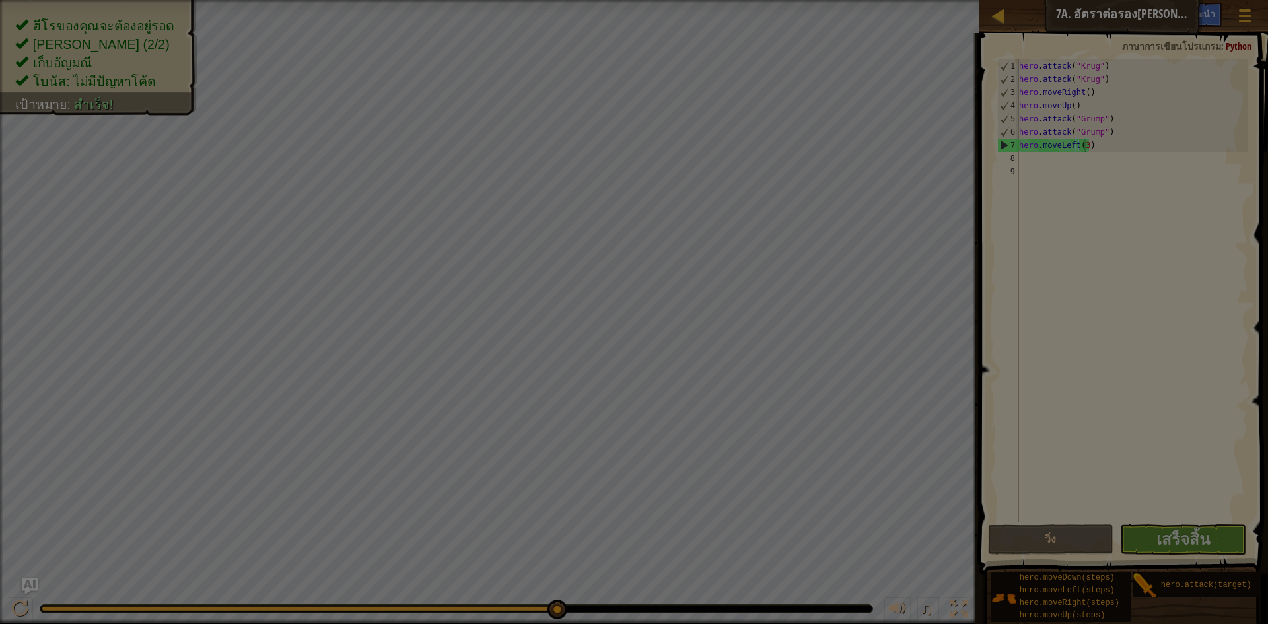
click at [809, 1] on body "แผนที่ วิทยาการคอมพิวเตอร์ เบื้องต้น 7a. อัตราต่อรอง[PERSON_NAME] เมนูเกม เสร็จ…" at bounding box center [634, 0] width 1268 height 1
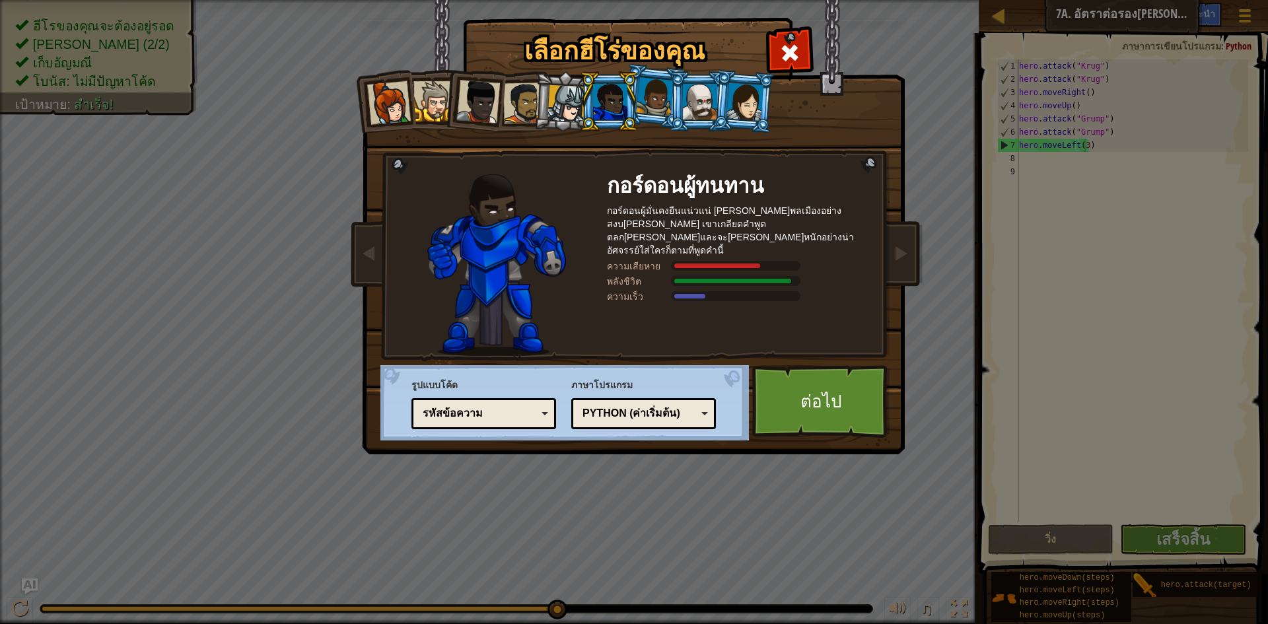
click at [808, 321] on div "กอร์ดอนผู้[PERSON_NAME]ผู้มั่นคงยืนแน่วแน่ [PERSON_NAME]พลเมืองอย่างสงบ[PERSON_…" at bounding box center [739, 265] width 264 height 182
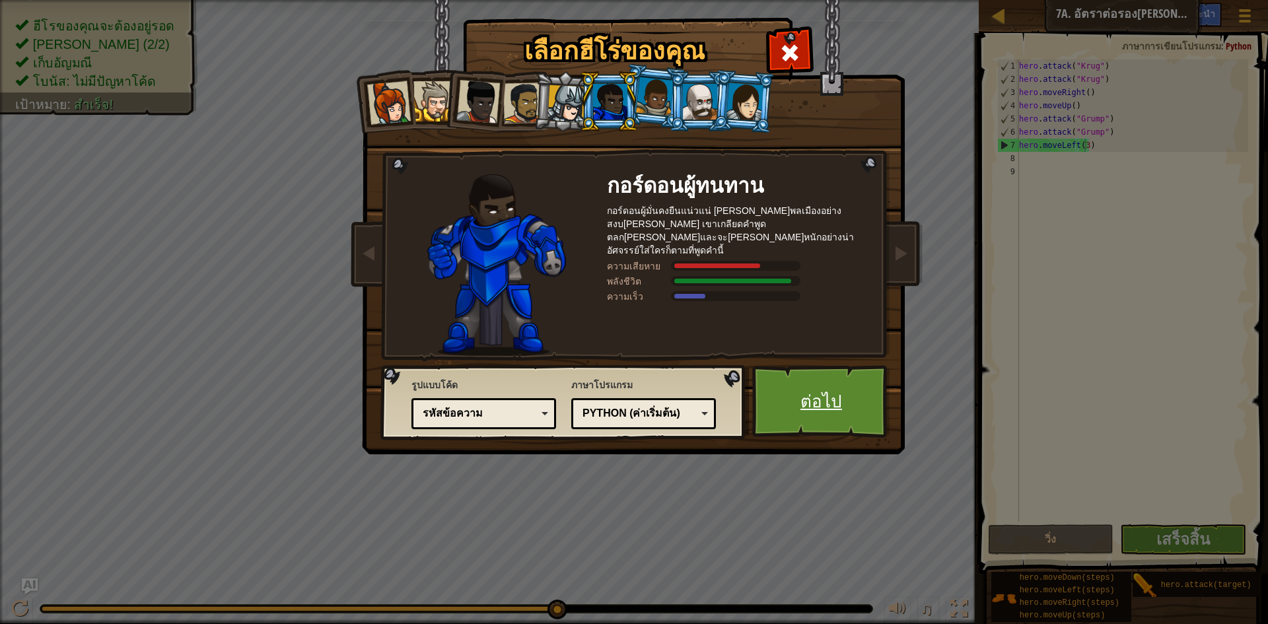
click at [801, 388] on link "ต่อไป" at bounding box center [822, 401] width 138 height 73
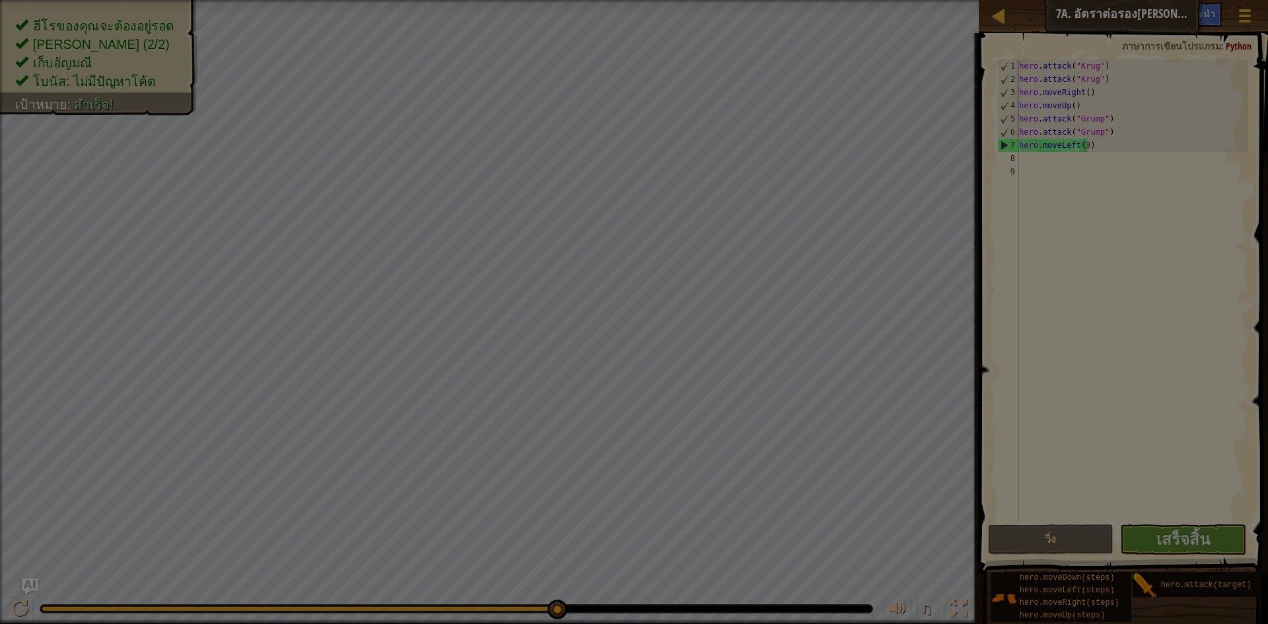
click at [801, 1] on body "แผนที่ วิทยาการคอมพิวเตอร์ เบื้องต้น 7a. อัตราต่อรอง[PERSON_NAME] เมนูเกม เสร็จ…" at bounding box center [634, 0] width 1268 height 1
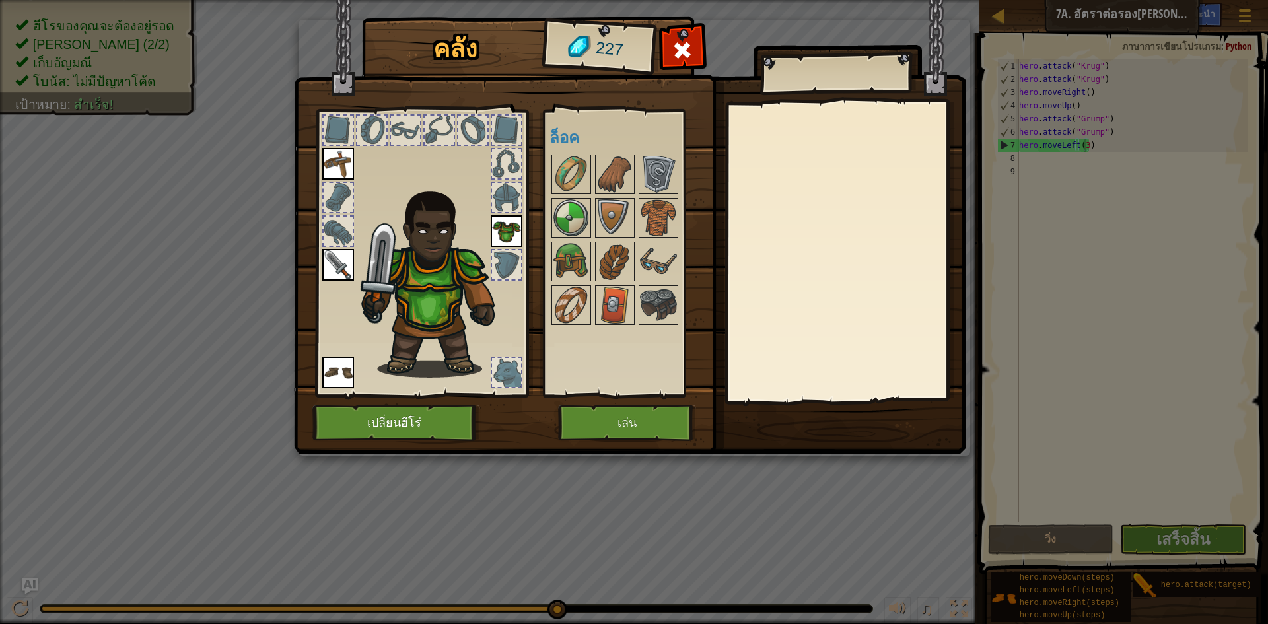
click at [801, 388] on img at bounding box center [630, 215] width 672 height 480
drag, startPoint x: 677, startPoint y: 388, endPoint x: 665, endPoint y: 410, distance: 24.5
click at [671, 401] on div "คลัง 227 พร้อมใช้งาน ใช้งาน ใช้งาน ใช้งาน ใช้งาน (ดับเบิลคลิ๊ก..เพื่อใช้งาน) ล็…" at bounding box center [635, 238] width 672 height 436
click at [665, 412] on button "เล่น" at bounding box center [627, 423] width 138 height 36
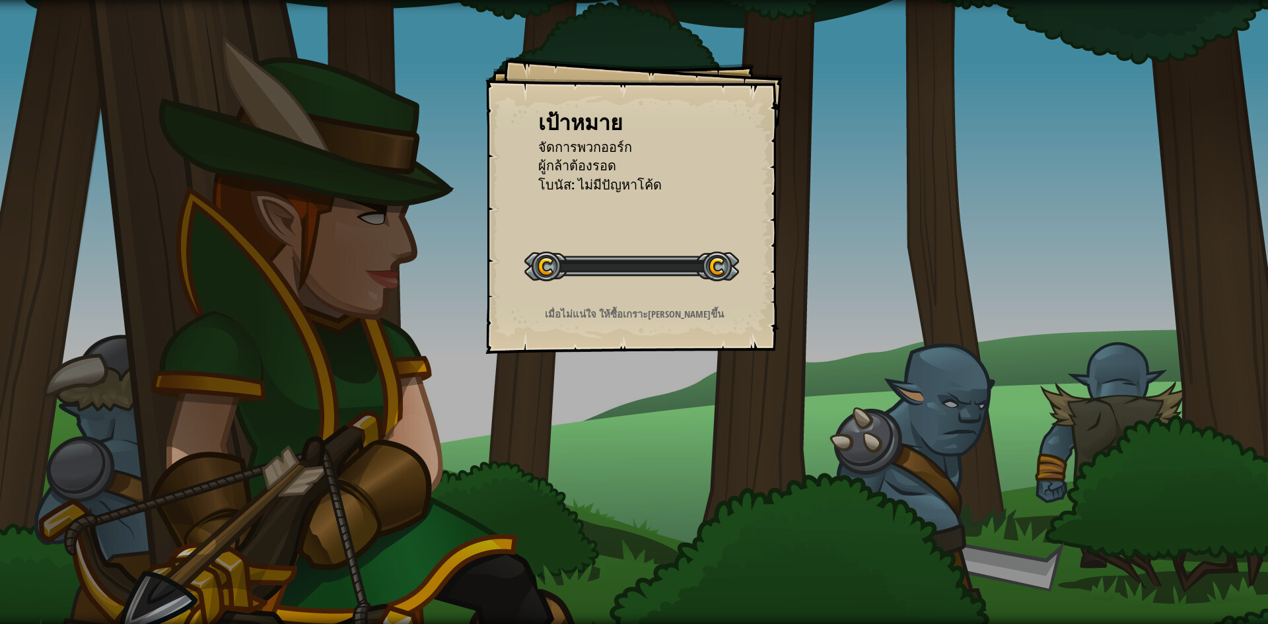
click at [665, 412] on div "เป้าหมาย จัดการพวกออร์ก ผู้กล้าต้องรอด โบนัส: ไม่มีปัญหาโค้ด เริ่มด่าน เกิดข้อผ…" at bounding box center [634, 312] width 1268 height 624
click at [663, 410] on div "เป้าหมาย จัดการพวกออร์ก ผู้กล้าต้องรอด โบนัส: ไม่มีปัญหาโค้ด เริ่มด่าน เกิดข้อผ…" at bounding box center [634, 312] width 1268 height 624
drag, startPoint x: 666, startPoint y: 406, endPoint x: 680, endPoint y: 410, distance: 14.3
click at [667, 407] on div "เป้าหมาย จัดการพวกออร์ก ผู้กล้าต้องรอด โบนัส: ไม่มีปัญหาโค้ด เริ่มด่าน เกิดข้อผ…" at bounding box center [634, 312] width 1268 height 624
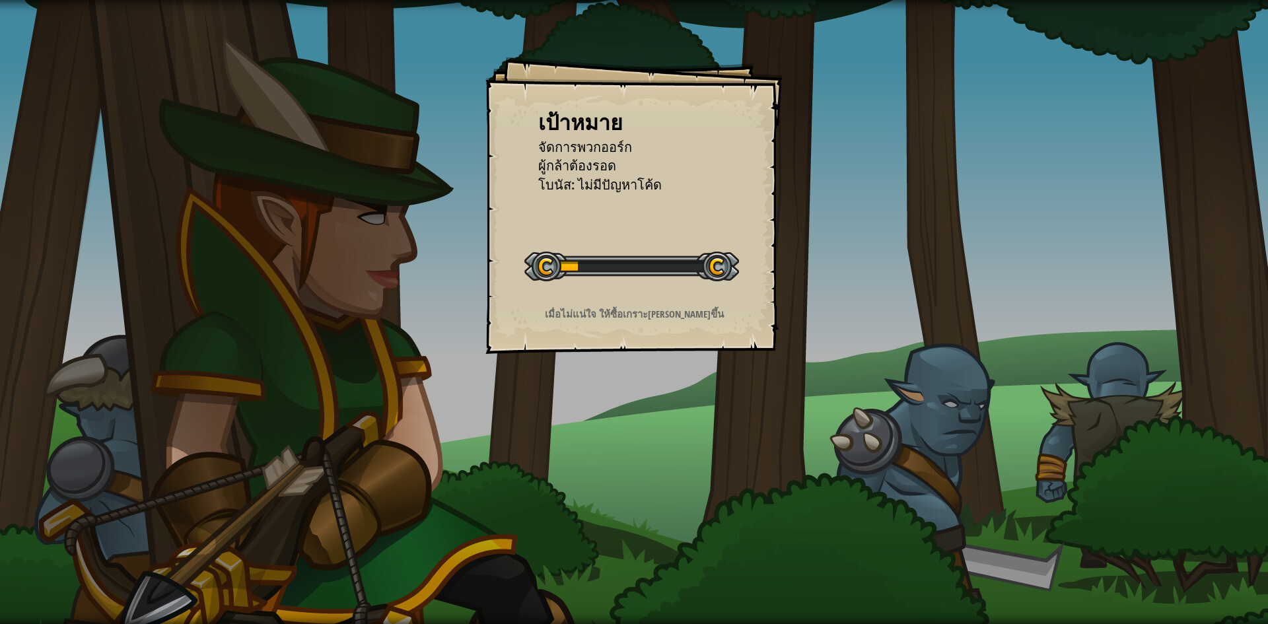
drag, startPoint x: 680, startPoint y: 410, endPoint x: 707, endPoint y: 413, distance: 27.3
click at [699, 413] on div "เป้าหมาย จัดการพวกออร์ก ผู้กล้าต้องรอด โบนัส: ไม่มีปัญหาโค้ด เริ่มด่าน เกิดข้อผ…" at bounding box center [634, 312] width 1268 height 624
click at [731, 422] on div "เป้าหมาย จัดการพวกออร์ก ผู้กล้าต้องรอด โบนัส: ไม่มีปัญหาโค้ด เริ่มด่าน เกิดข้อผ…" at bounding box center [634, 312] width 1268 height 624
drag, startPoint x: 531, startPoint y: 385, endPoint x: 542, endPoint y: 508, distance: 124.0
click at [542, 508] on div "เป้าหมาย จัดการพวกออร์ก ผู้กล้าต้องรอด โบนัส: ไม่มีปัญหาโค้ด เริ่มด่าน เกิดข้อผ…" at bounding box center [634, 312] width 1268 height 624
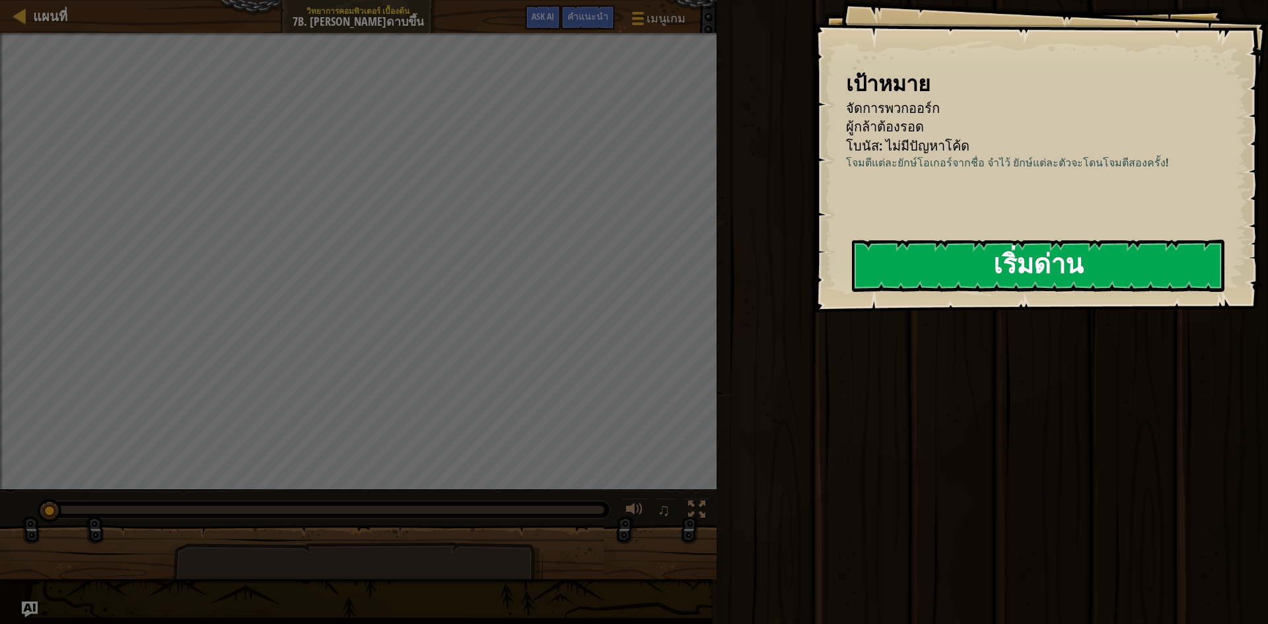
click at [1015, 279] on button "เริ่มด่าน" at bounding box center [1038, 266] width 373 height 52
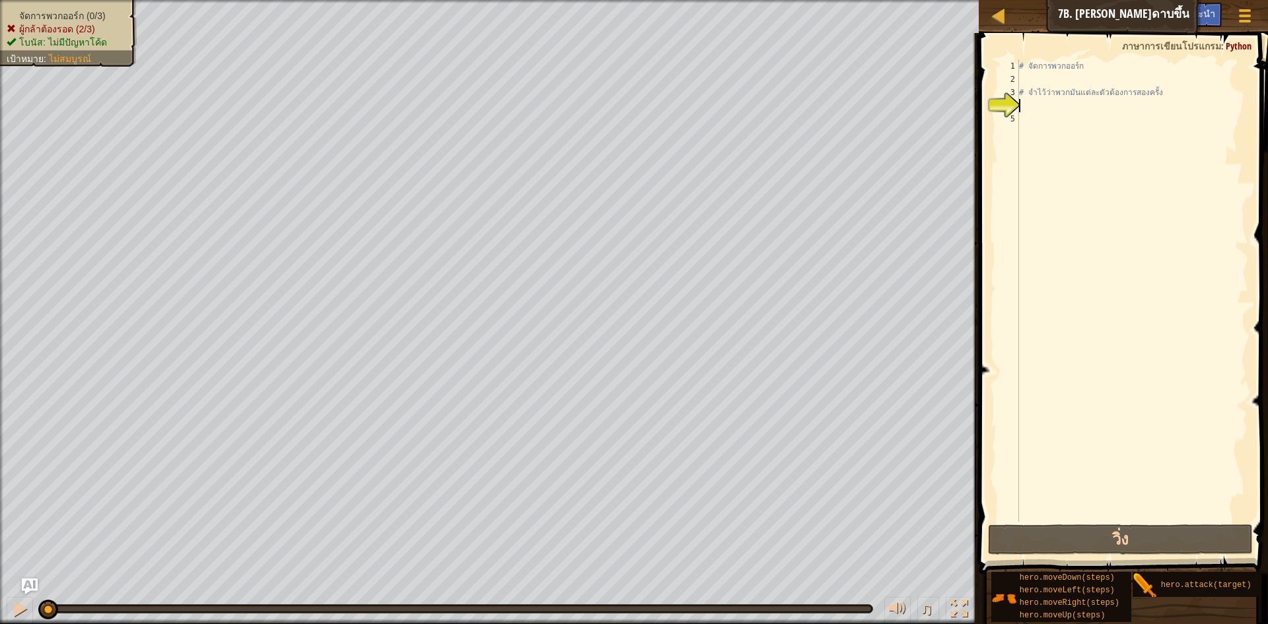
scroll to position [6, 0]
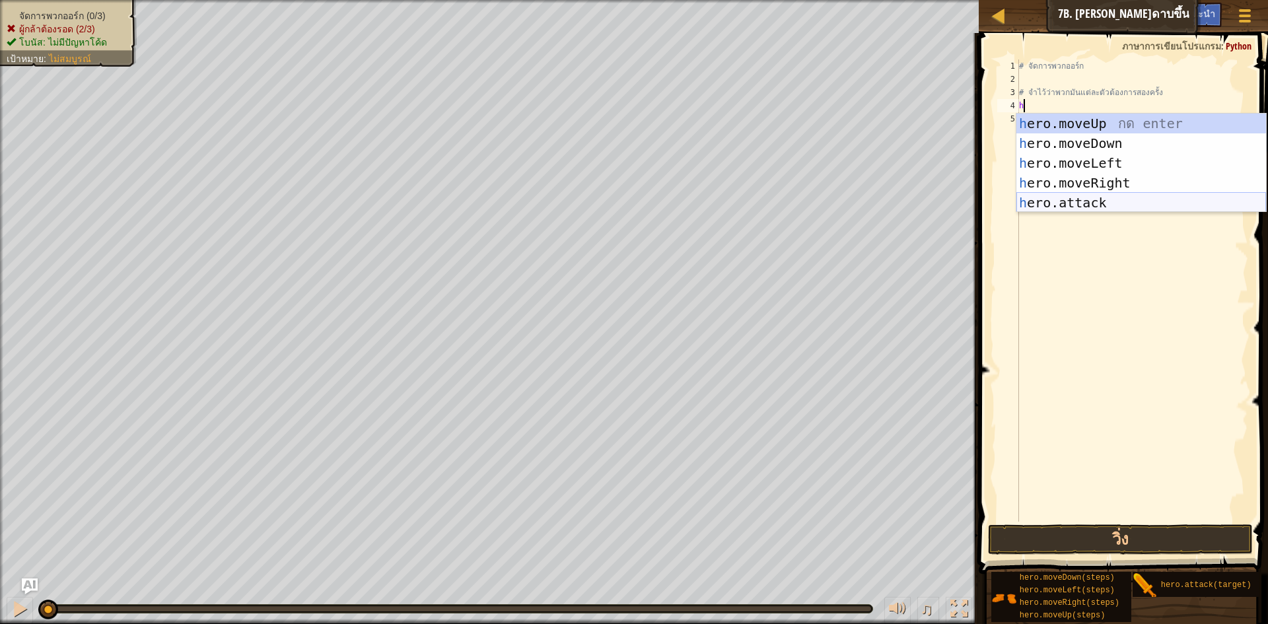
drag, startPoint x: 1073, startPoint y: 197, endPoint x: 1069, endPoint y: 184, distance: 13.8
click at [1073, 197] on div "h ero.moveUp กด enter h ero.moveDown กด enter h ero.moveLeft กด enter h ero.mov…" at bounding box center [1142, 183] width 250 height 139
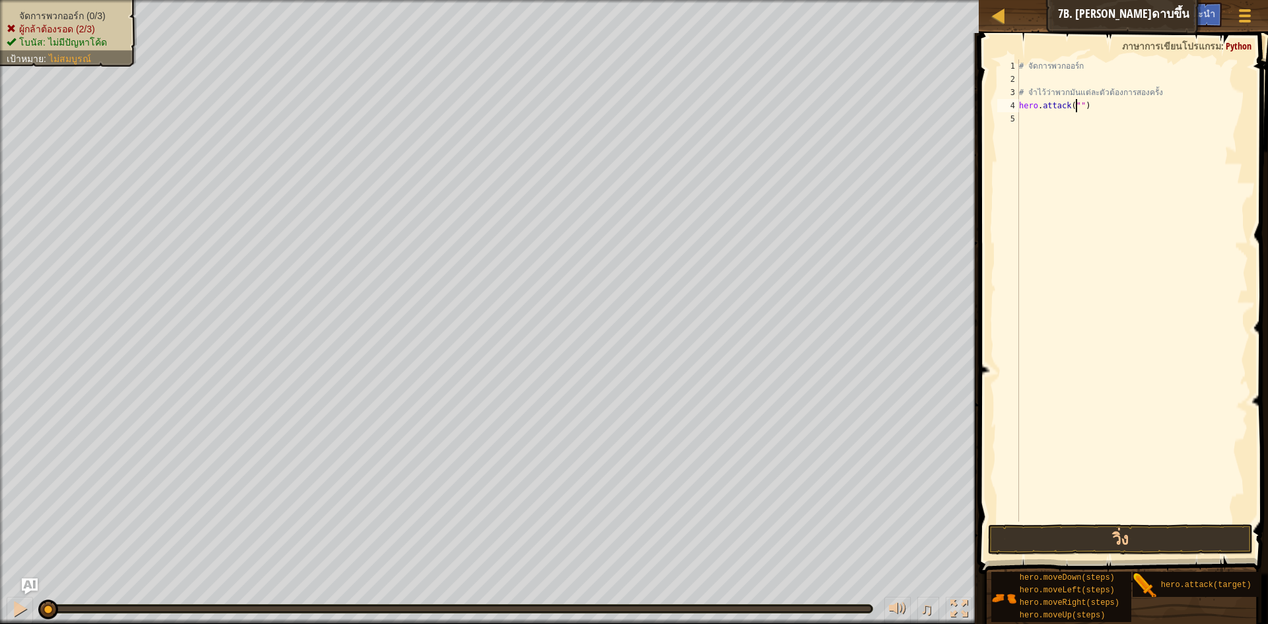
scroll to position [6, 5]
type textarea "hero.attack("Rig")"
drag, startPoint x: 1019, startPoint y: 104, endPoint x: 1089, endPoint y: 110, distance: 70.3
click at [1099, 107] on div "# จัดการพวกออร์ก # จำไว้ว่าพวกมันแต่ละตัวต้องการสองครั้ง hero . attack ( "Rig" )" at bounding box center [1133, 303] width 232 height 489
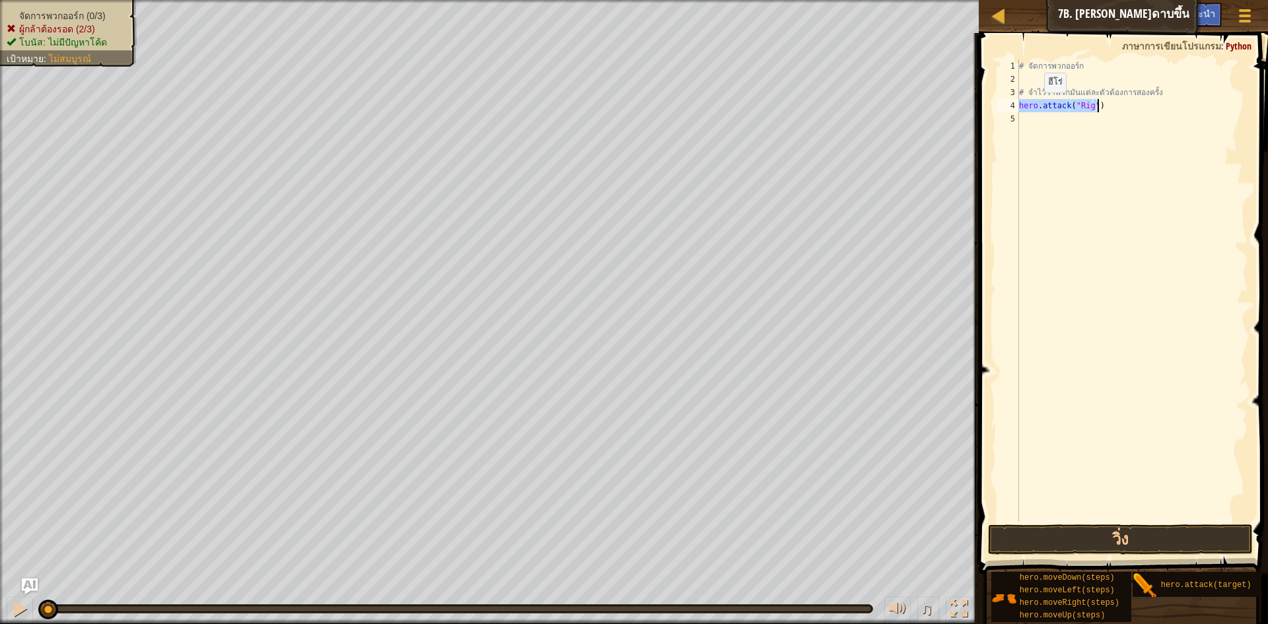
scroll to position [6, 0]
type textarea "hero.attack("Rig")"
drag, startPoint x: 1023, startPoint y: 298, endPoint x: 1028, endPoint y: 179, distance: 119.0
click at [1023, 291] on div "# จัดการพวกออร์ก # จำไว้ว่าพวกมันแต่ละตัวต้องการสองครั้ง hero . attack ( "Rig" …" at bounding box center [1133, 303] width 232 height 489
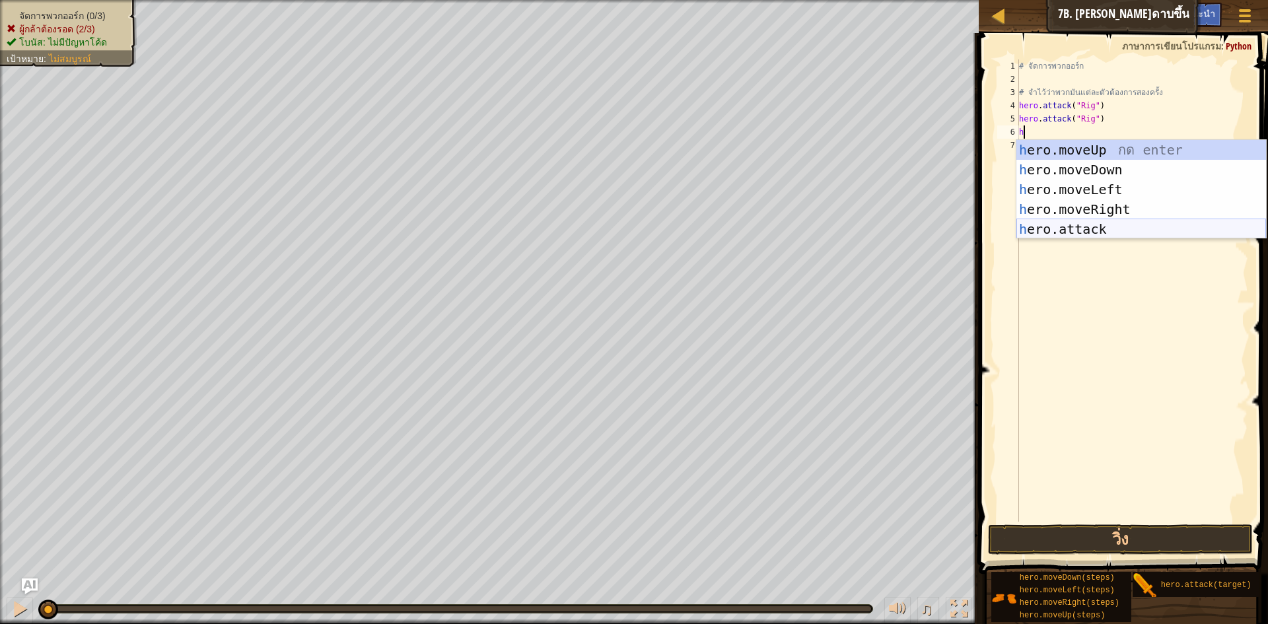
click at [1101, 226] on div "h ero.moveUp กด enter h ero.moveDown กด enter h ero.moveLeft กด enter h ero.mov…" at bounding box center [1142, 209] width 250 height 139
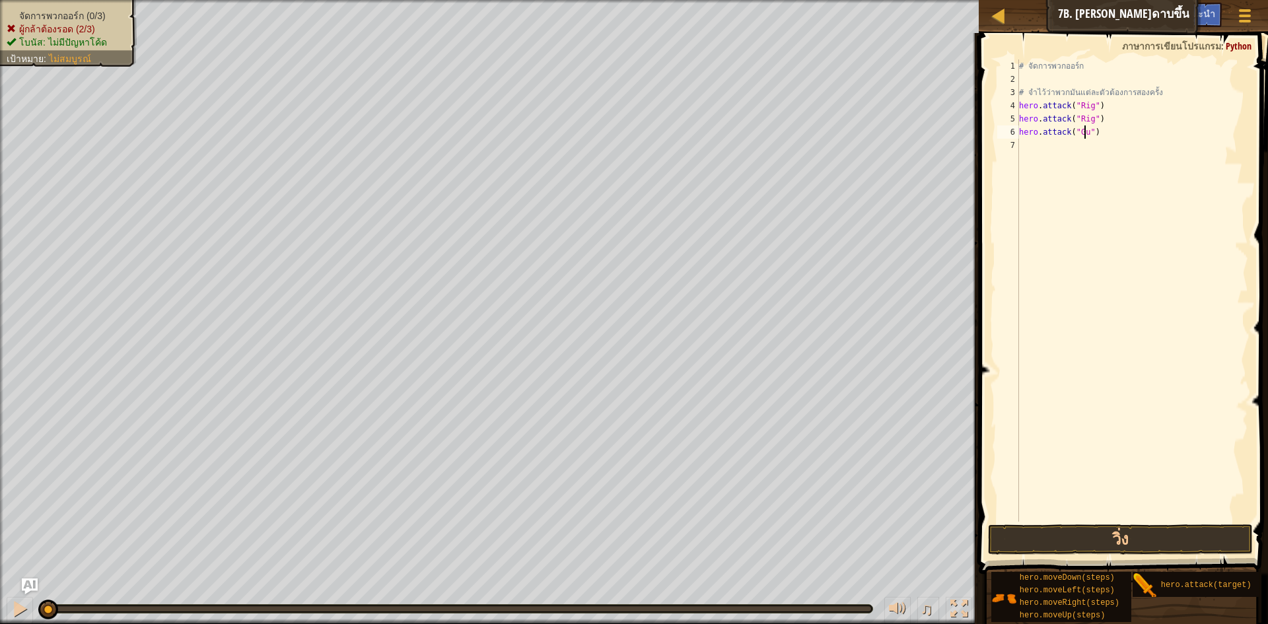
scroll to position [6, 6]
type textarea "hero.attack("Gurt")"
drag, startPoint x: 1019, startPoint y: 131, endPoint x: 1107, endPoint y: 133, distance: 87.2
click at [1107, 133] on div "# จัดการพวกออร์ก # จำไว้ว่าพวกมันแต่ละตัวต้องการสองครั้ง hero . attack ( "Rig" …" at bounding box center [1133, 303] width 232 height 489
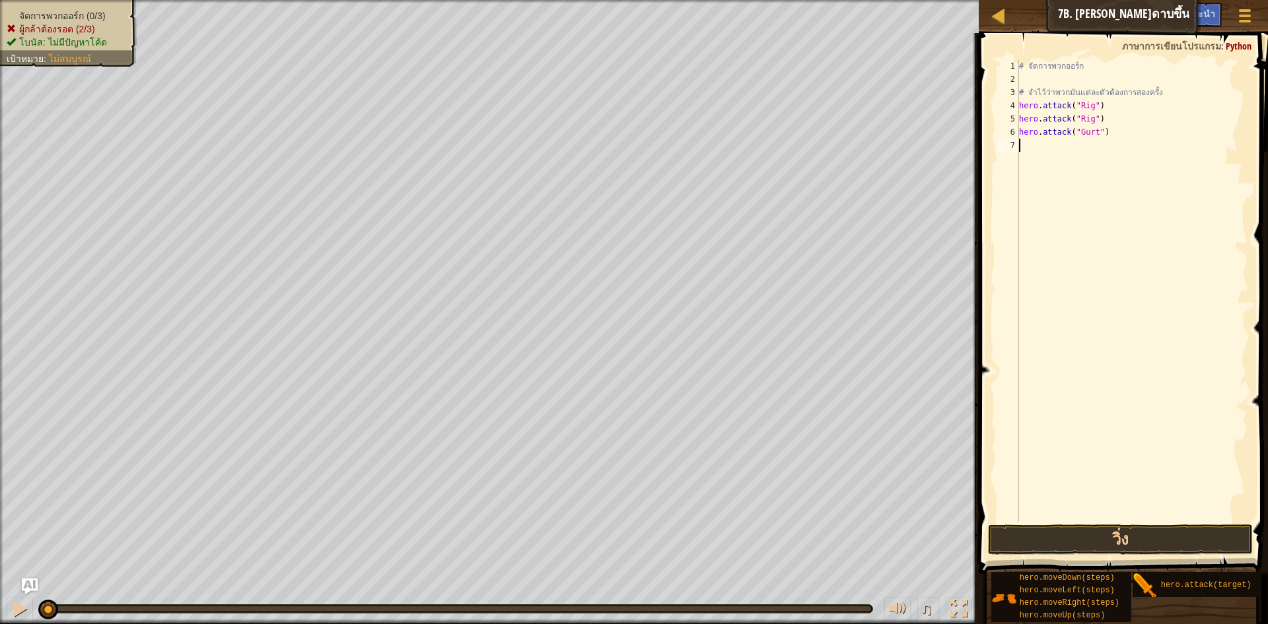
type textarea "hero.attack("Gurt")"
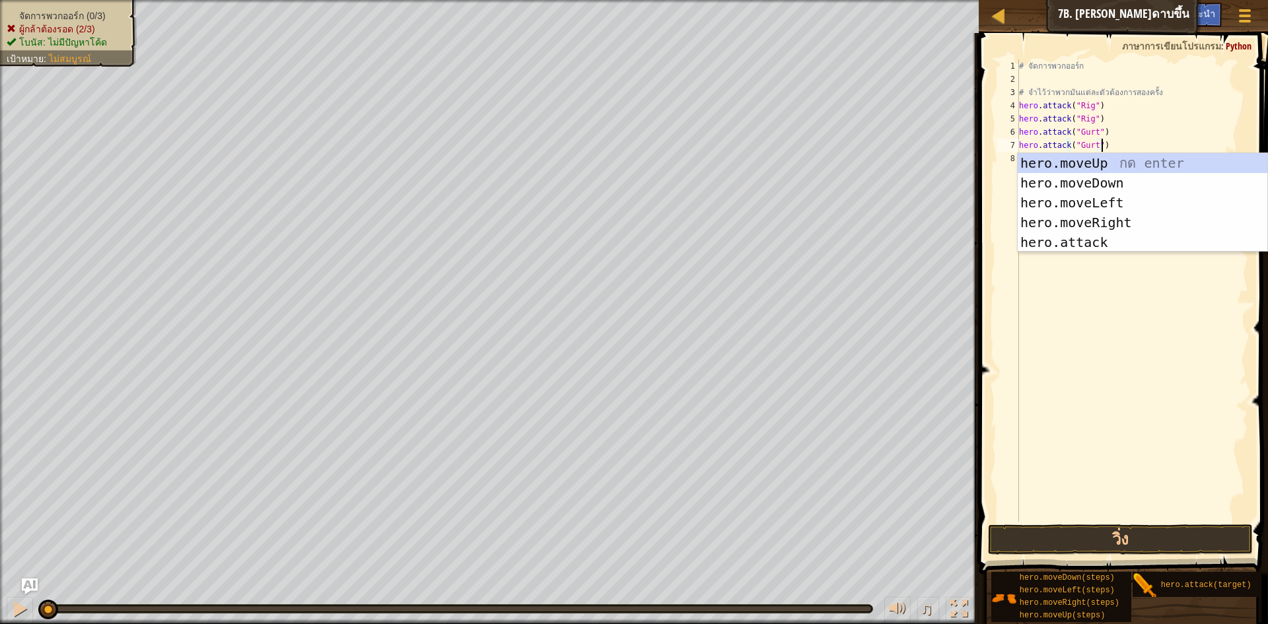
drag, startPoint x: 1113, startPoint y: 277, endPoint x: 1086, endPoint y: 238, distance: 48.0
click at [1106, 268] on div "# จัดการพวกออร์ก # จำไว้ว่าพวกมันแต่ละตัวต้องการสองครั้ง hero . attack ( "Rig" …" at bounding box center [1133, 303] width 232 height 489
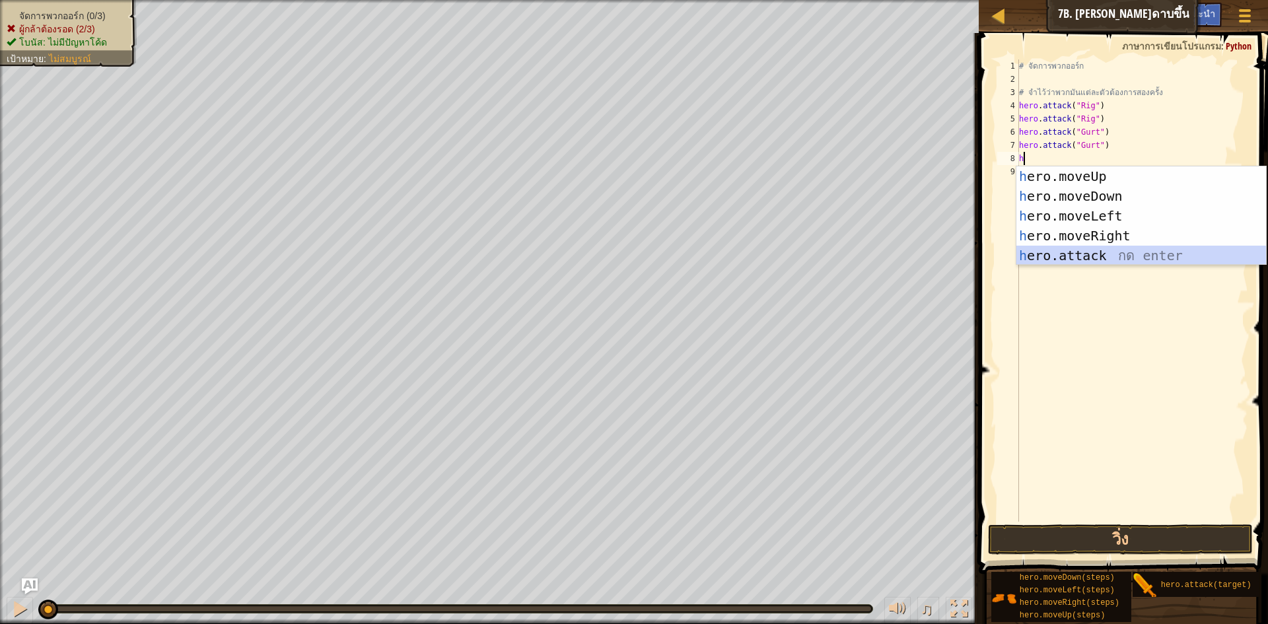
click at [1061, 249] on div "h ero.moveUp กด enter h ero.moveDown กด enter h ero.moveLeft กด enter h ero.mov…" at bounding box center [1142, 235] width 250 height 139
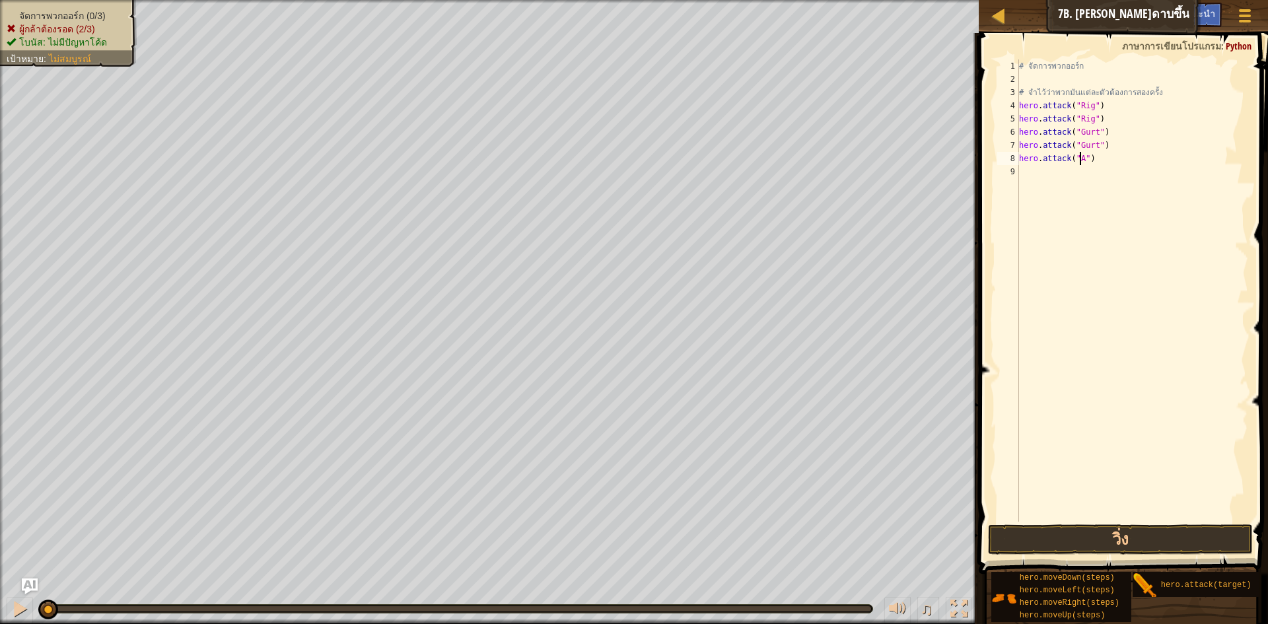
scroll to position [6, 5]
type textarea "hero.attack("Ack")"
drag, startPoint x: 1019, startPoint y: 152, endPoint x: 1124, endPoint y: 159, distance: 104.6
click at [1124, 159] on div "# จัดการพวกออร์ก # จำไว้ว่าพวกมันแต่ละตัวต้องการสองครั้ง hero . attack ( "Rig" …" at bounding box center [1133, 303] width 232 height 489
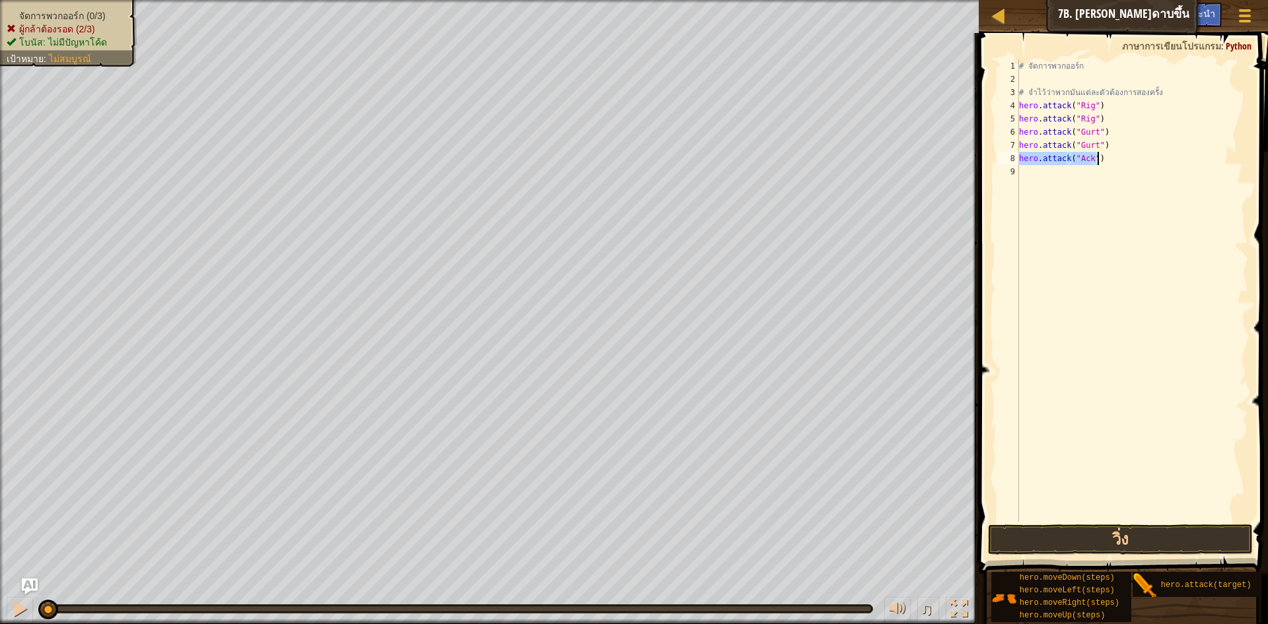
type textarea "hero.attack("Ack")"
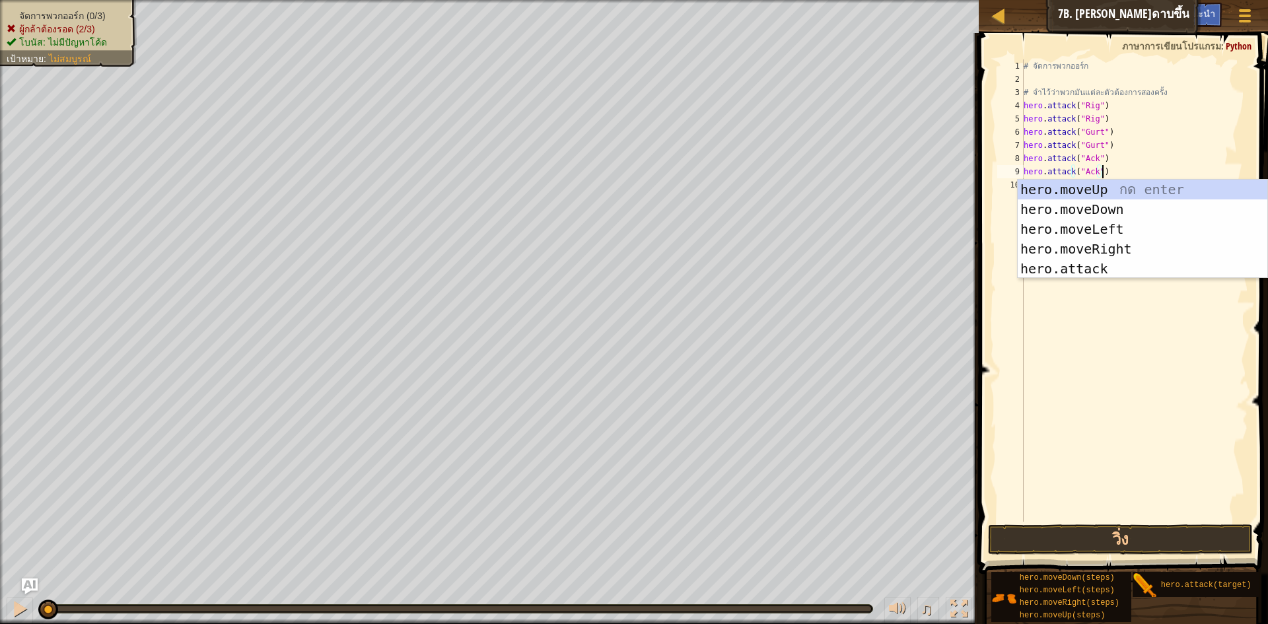
drag, startPoint x: 1204, startPoint y: 136, endPoint x: 1146, endPoint y: 137, distance: 57.5
click at [1202, 136] on div "# จัดการพวกออร์ก # จำไว้ว่าพวกมันแต่ละตัวต้องการสองครั้ง hero . attack ( "Rig" …" at bounding box center [1135, 303] width 228 height 489
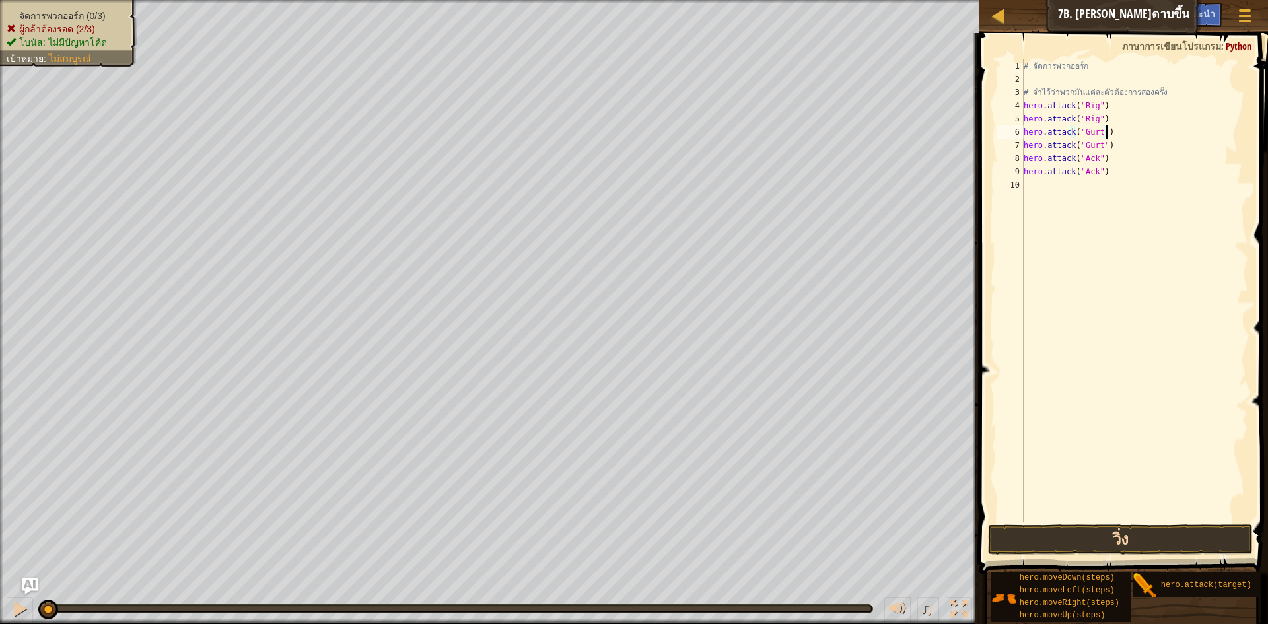
type textarea "hero.attack("Gurt")"
click at [1062, 534] on button "วิ่ง" at bounding box center [1120, 540] width 265 height 30
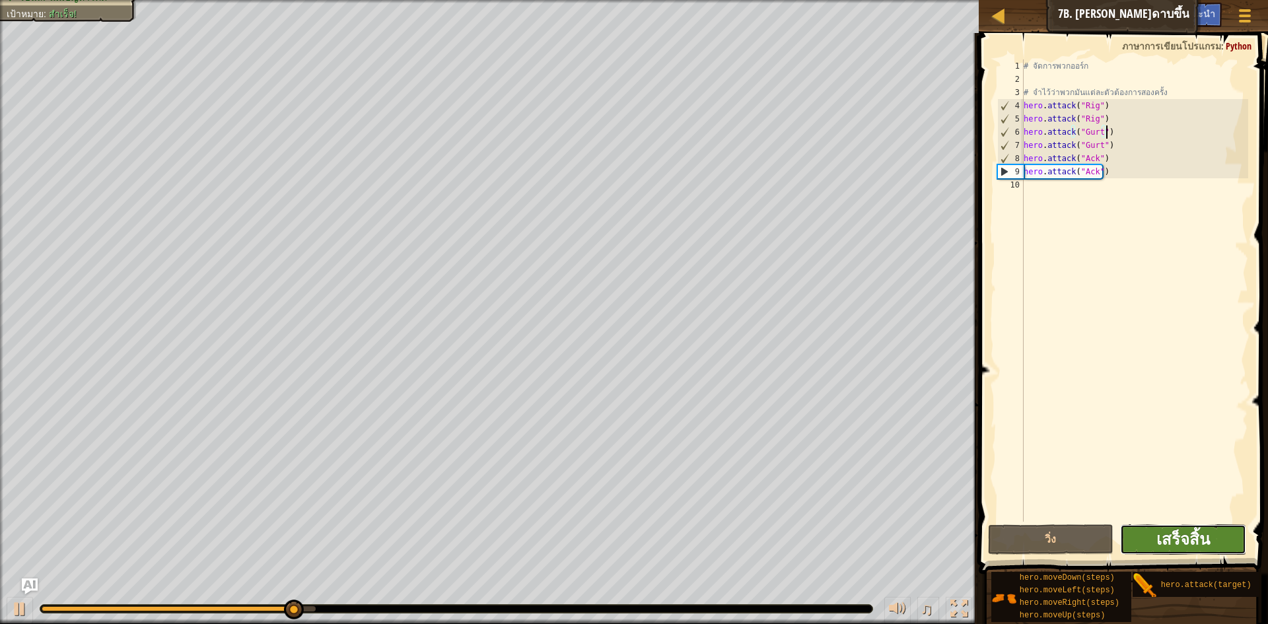
click at [1189, 531] on span "เสร็จสิ้น" at bounding box center [1184, 539] width 54 height 21
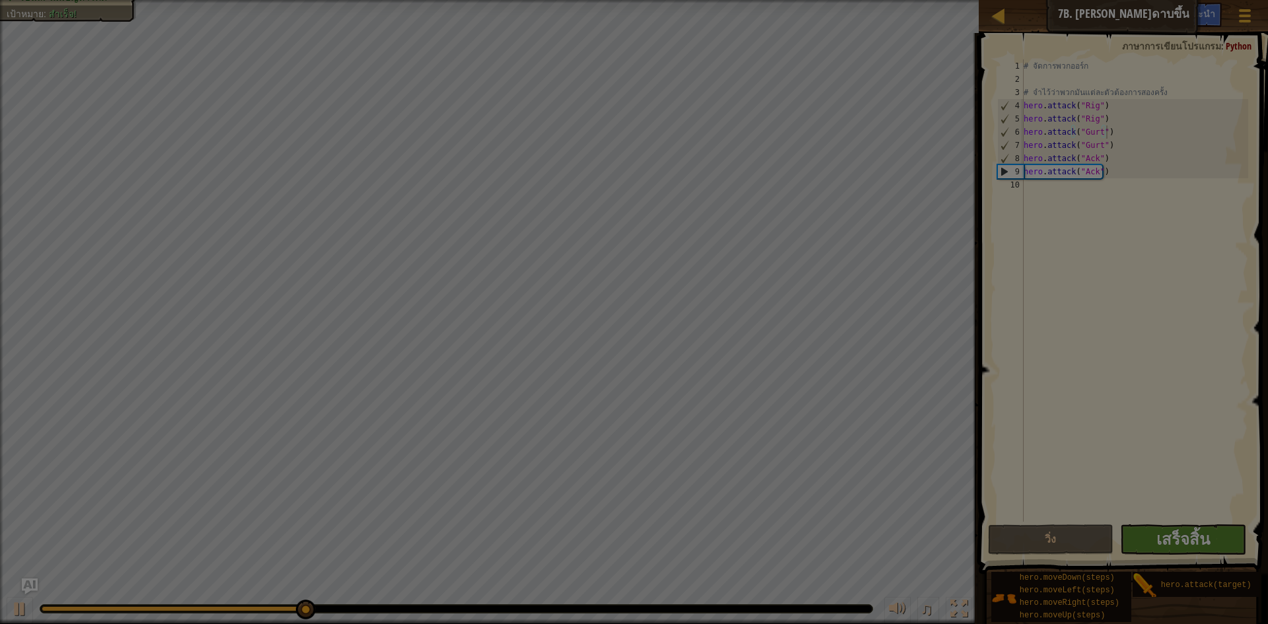
click at [1189, 1] on body "แผนที่ วิทยาการคอมพิวเตอร์ เบื้องต้น 7b. [PERSON_NAME]ดาบขึ้น เมนูเกม เสร็จ[PER…" at bounding box center [634, 0] width 1268 height 1
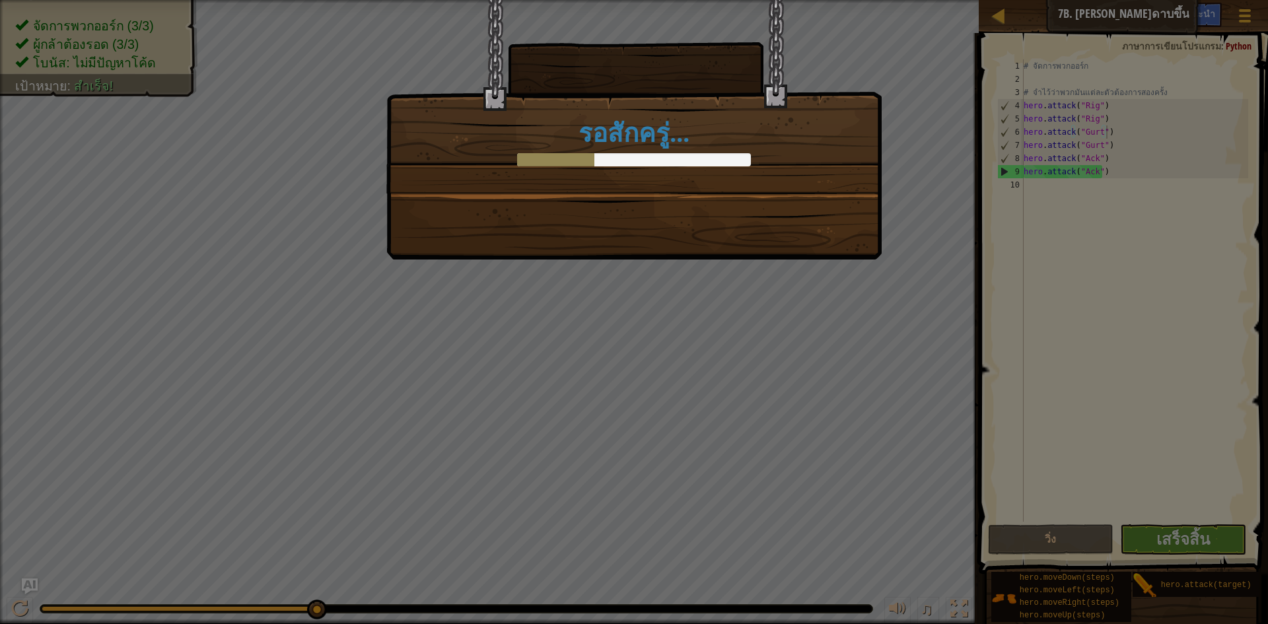
click at [1189, 531] on div "รอสักครู่..." at bounding box center [634, 312] width 1268 height 624
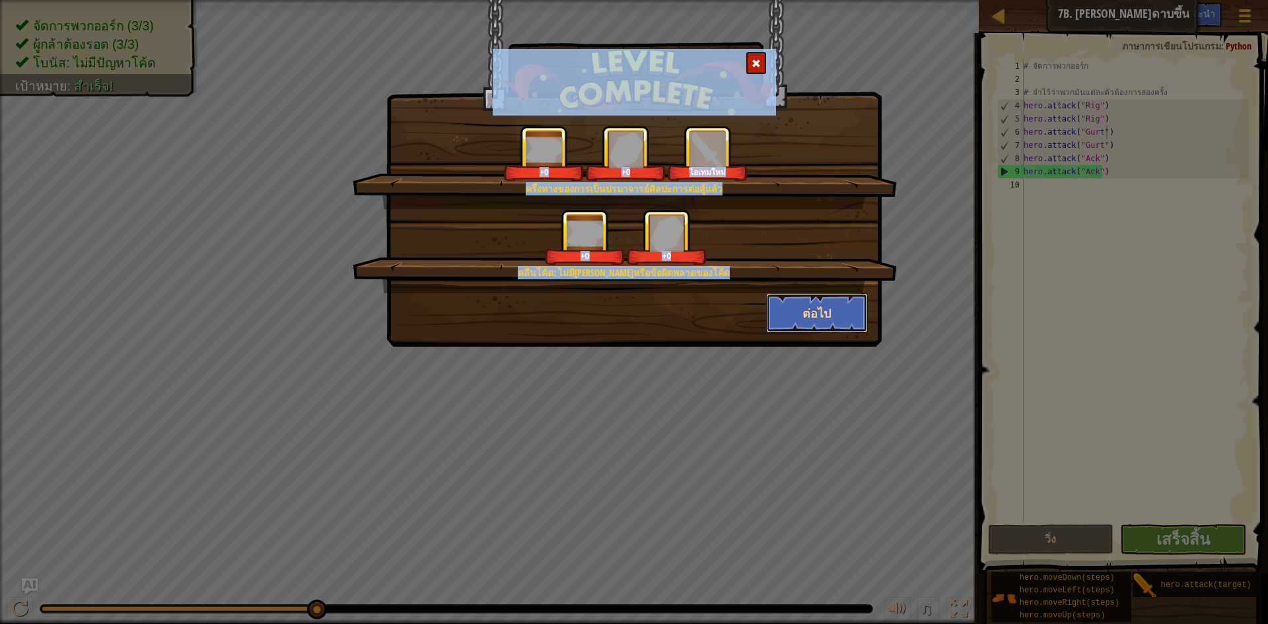
click at [799, 311] on button "ต่อไป" at bounding box center [817, 313] width 102 height 40
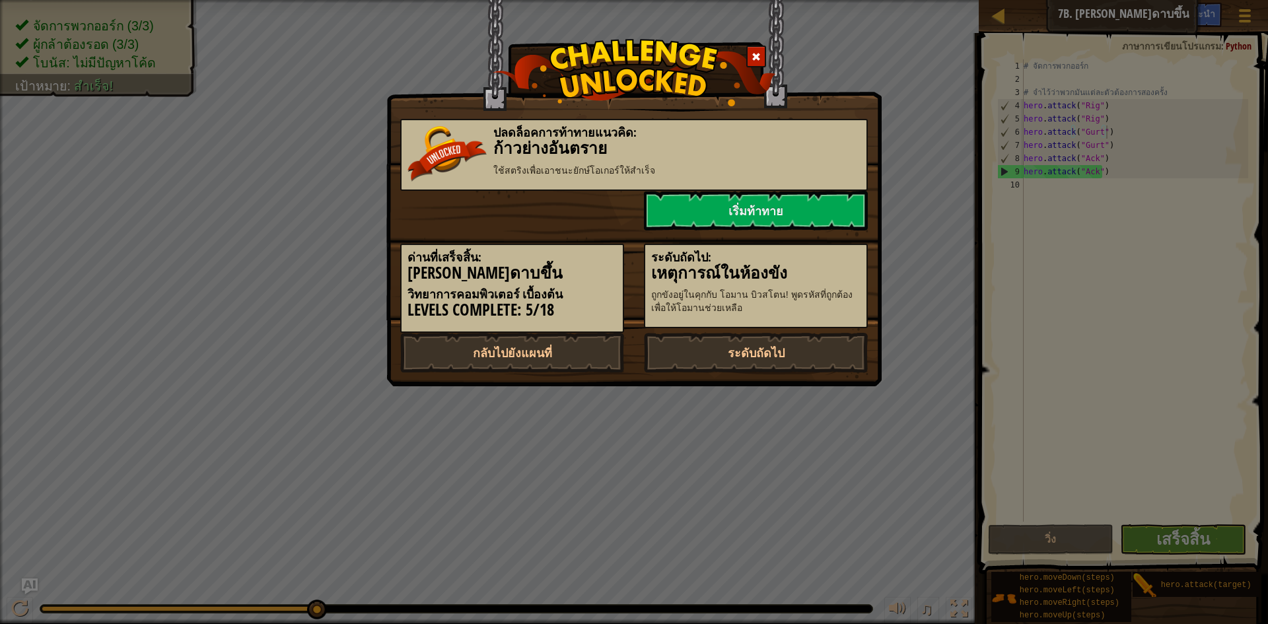
click at [795, 310] on p "ถูกขังอยู่ในคุกกับ โอมาน บิวสโตน! พูดรหัสที่ถูกต้องเพื่อให้โอมานช่วยเหลือ" at bounding box center [755, 301] width 209 height 26
click at [775, 353] on link "ระดับถัดไป" at bounding box center [756, 353] width 224 height 40
click at [753, 198] on link "เริ่มท้าทาย" at bounding box center [756, 211] width 224 height 40
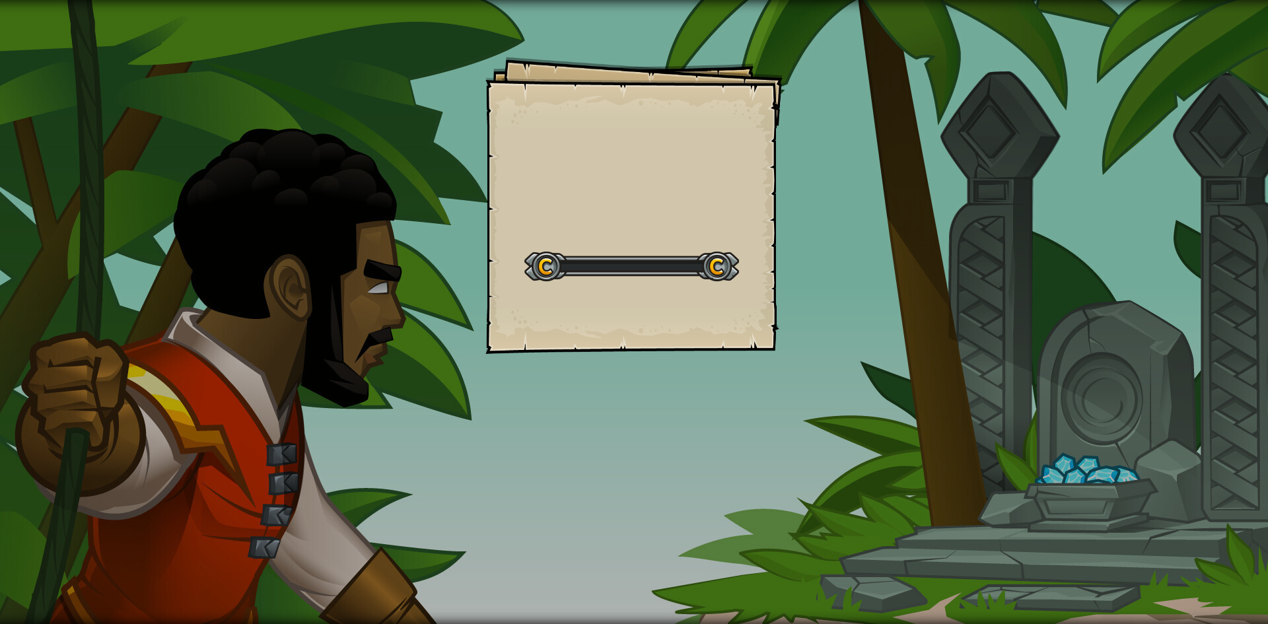
click at [753, 198] on div "Goals Start Level เกิดข้อผิดพลาดในการโหลดจากเซิร์ฟเวอร์ [PERSON_NAME]รีเฟรชหน้า…" at bounding box center [634, 205] width 297 height 297
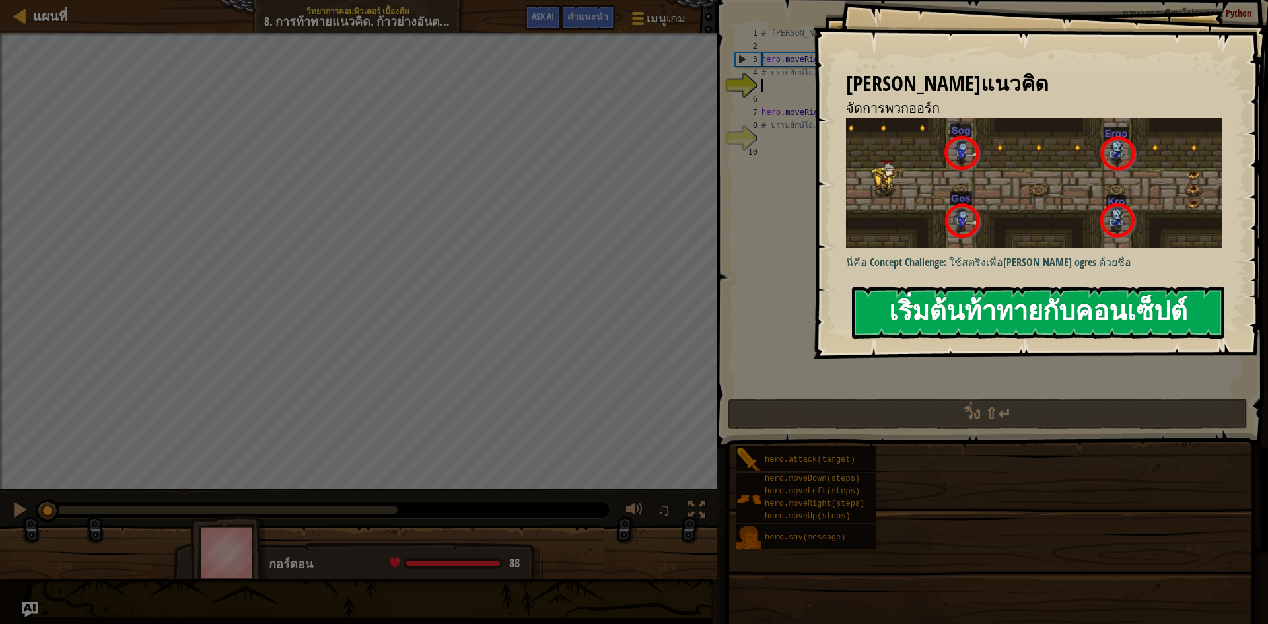
click at [1008, 293] on button "เริ่มต้นท้าทายกับคอนเซ็ปต์" at bounding box center [1038, 313] width 373 height 52
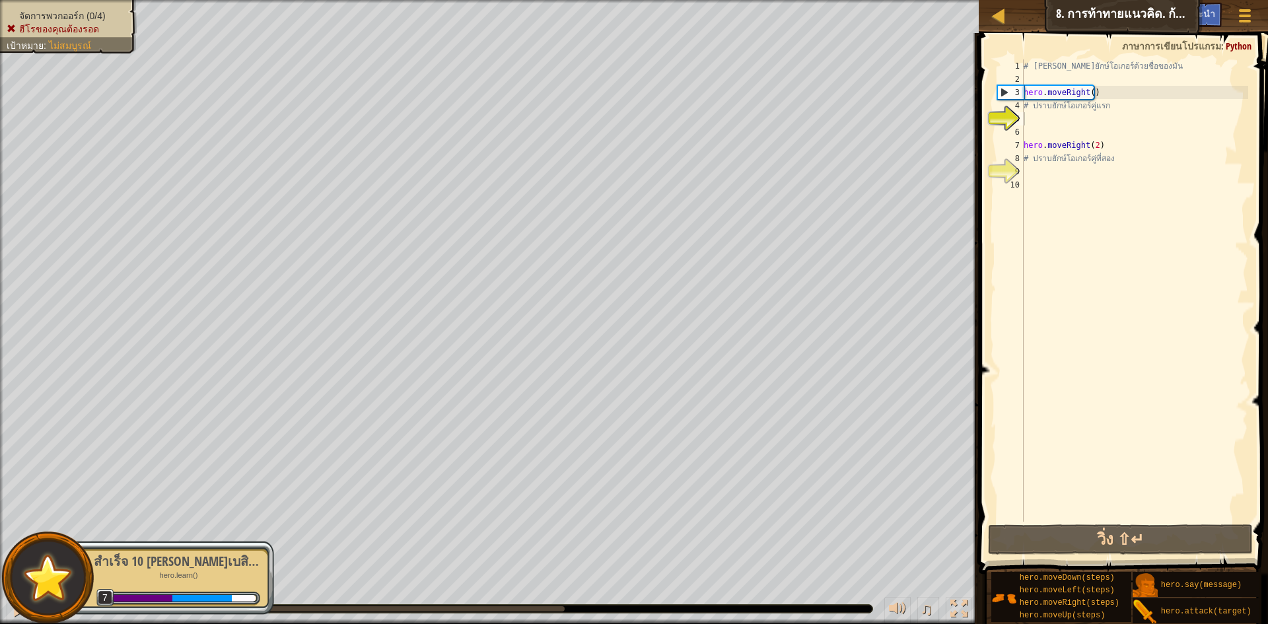
click at [32, 589] on img at bounding box center [48, 577] width 60 height 59
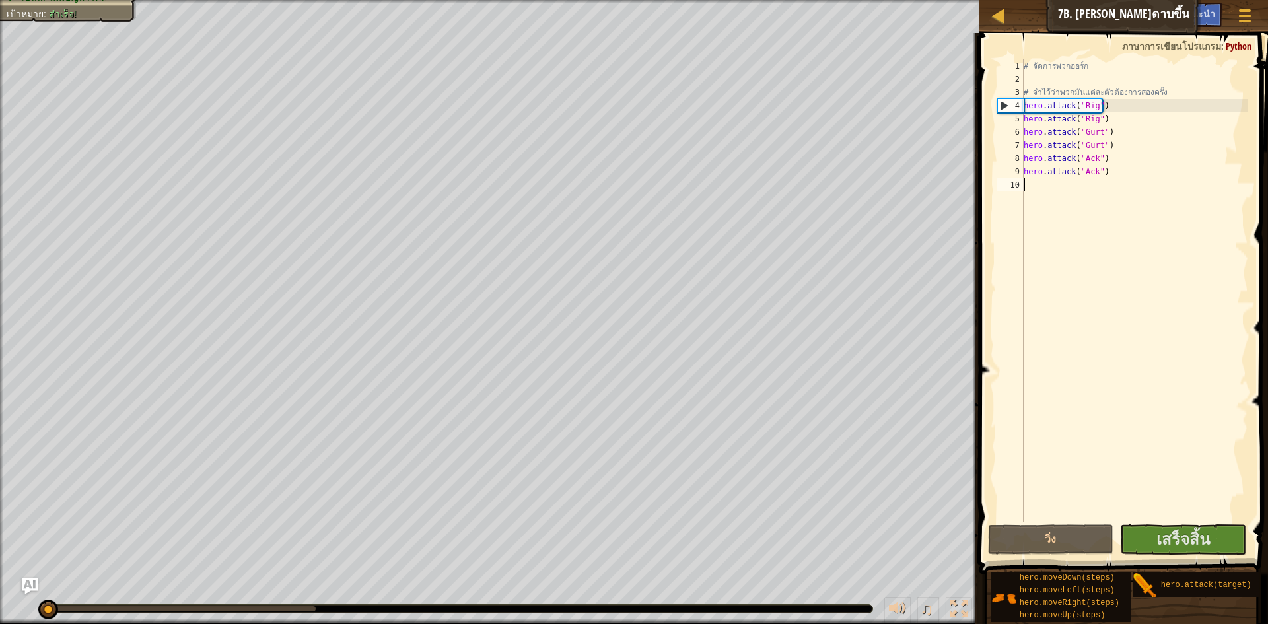
click at [1112, 14] on div "แผนที่ วิทยาการคอมพิวเตอร์ เบื้องต้น 7b. [PERSON_NAME]ดาบขึ้น เมนูเกม เสร็จ[PER…" at bounding box center [1123, 16] width 289 height 33
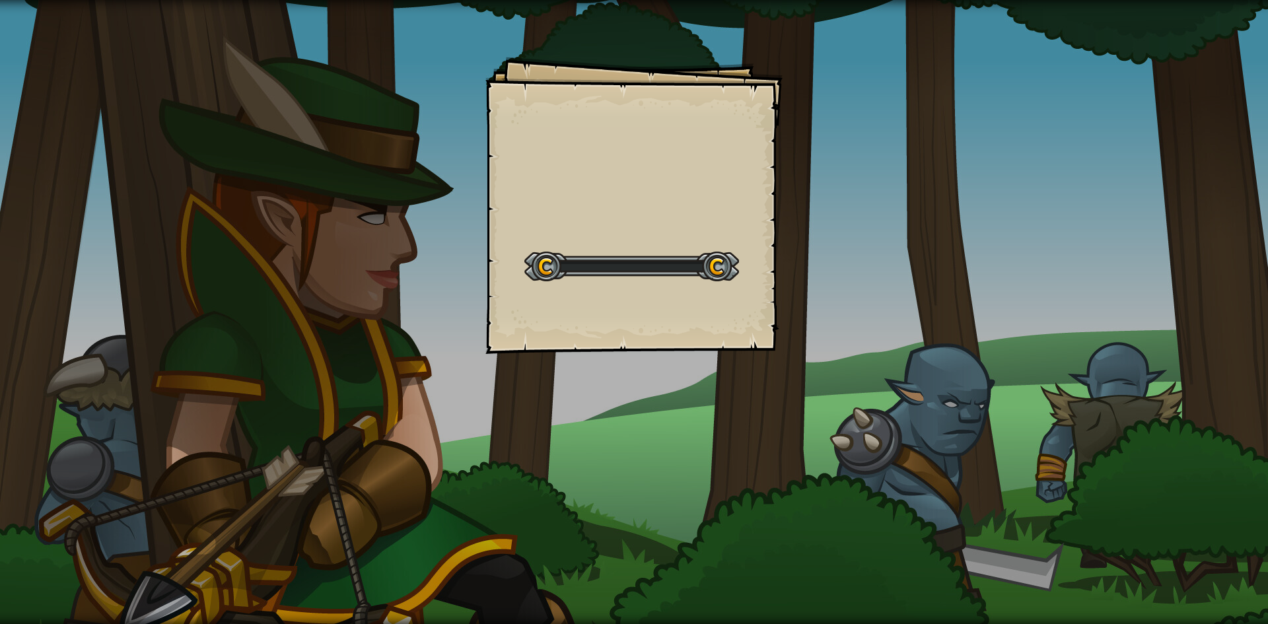
select select "th"
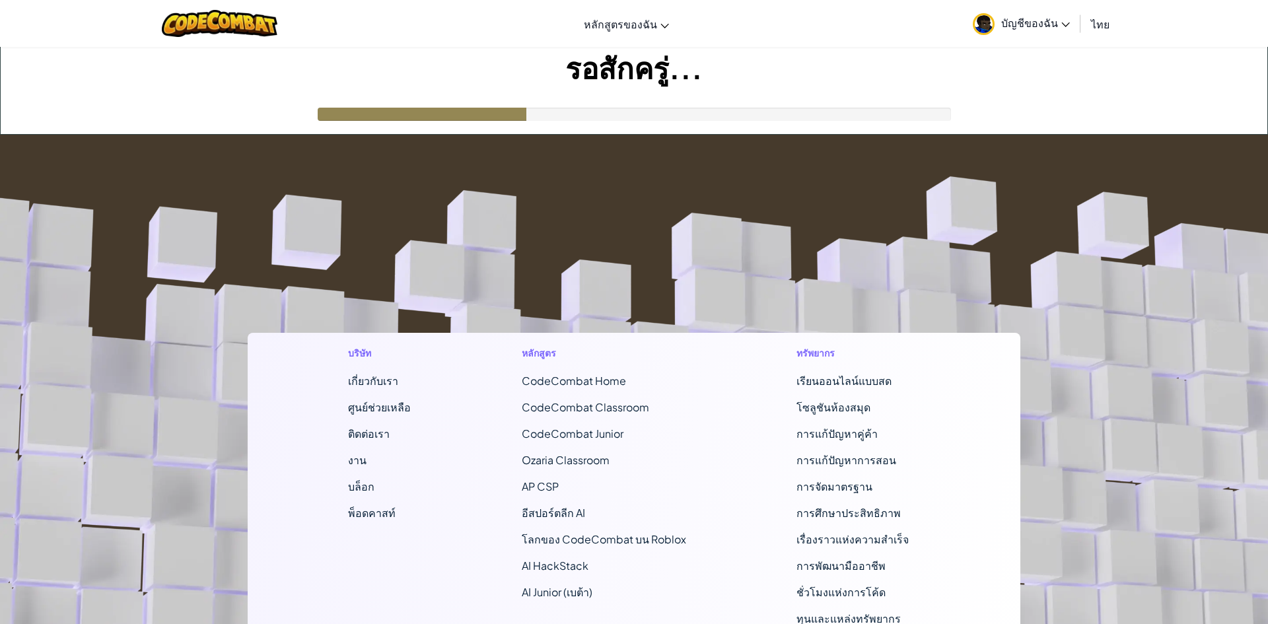
select select "th"
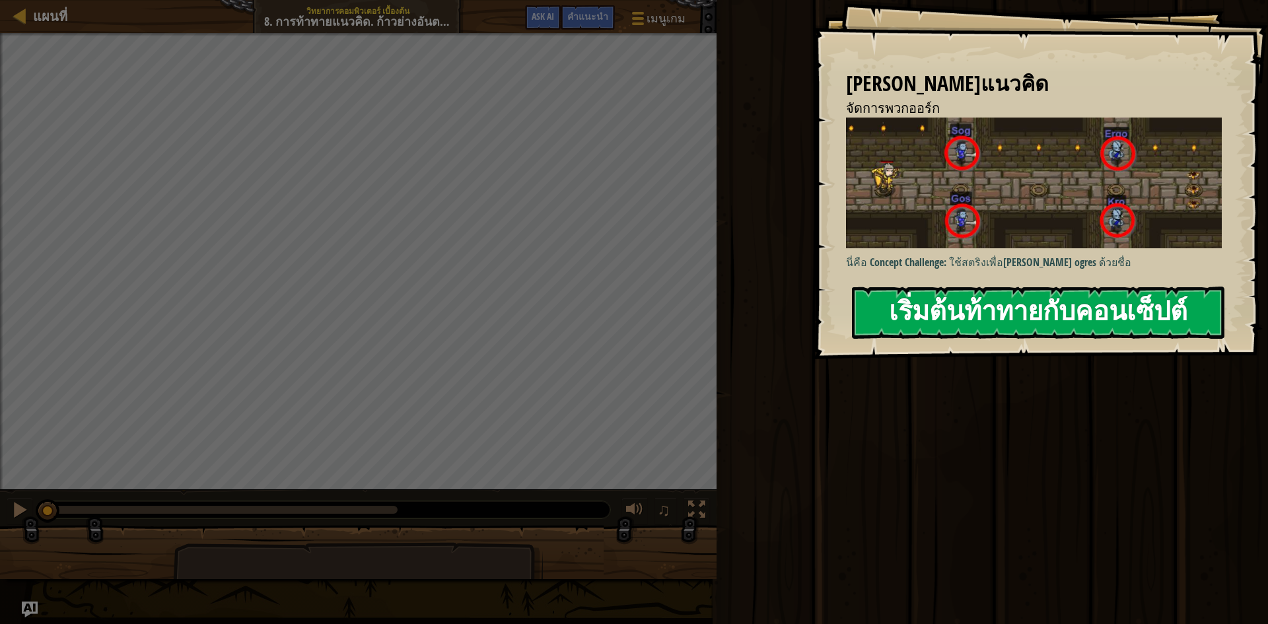
drag, startPoint x: 950, startPoint y: 327, endPoint x: 947, endPoint y: 314, distance: 13.0
click at [949, 323] on button "เริ่มต้นท้าทายกับคอนเซ็ปต์" at bounding box center [1038, 313] width 373 height 52
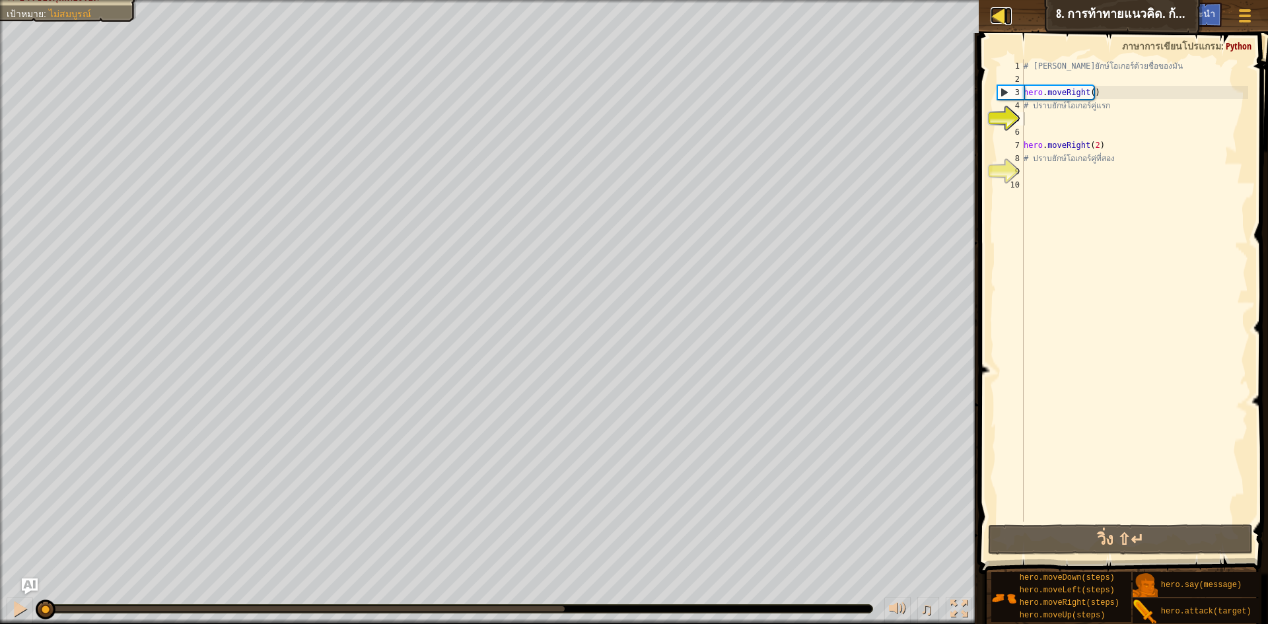
click at [1004, 15] on div at bounding box center [999, 15] width 17 height 17
select select "th"
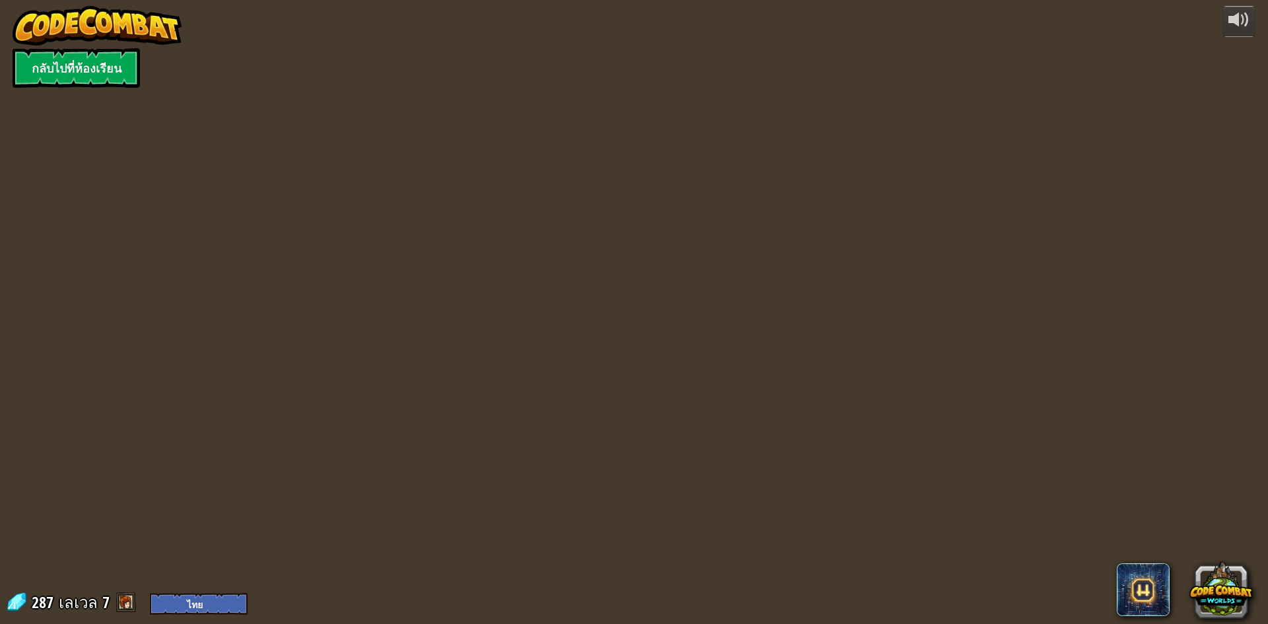
select select "th"
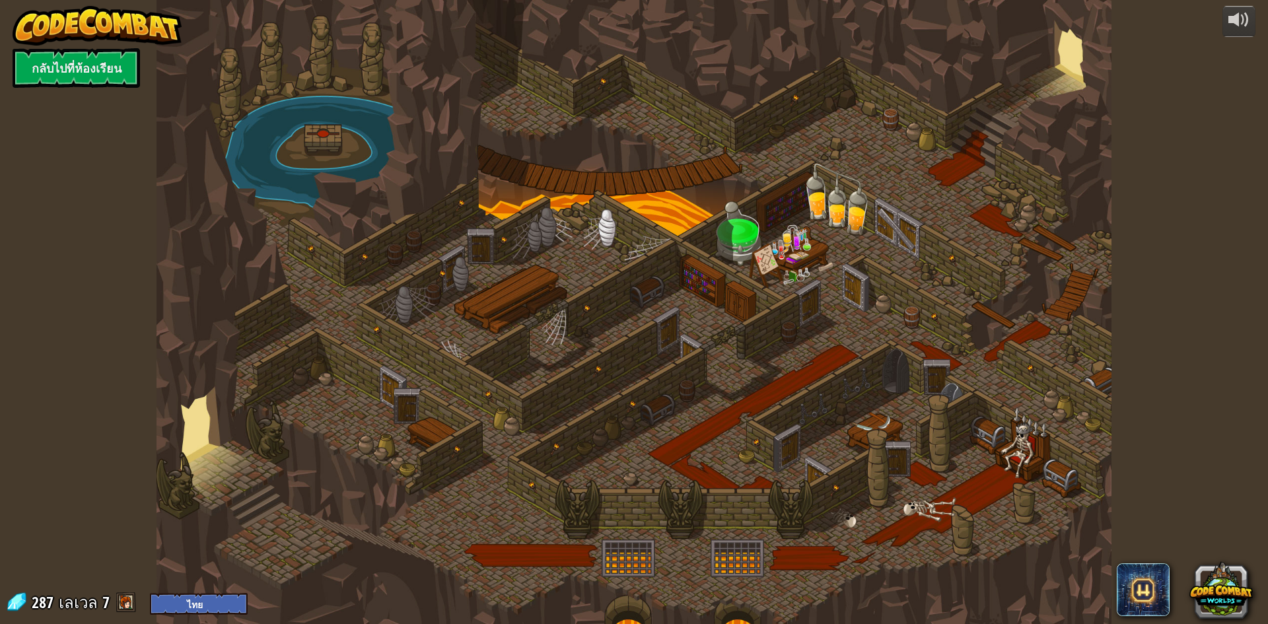
select select "th"
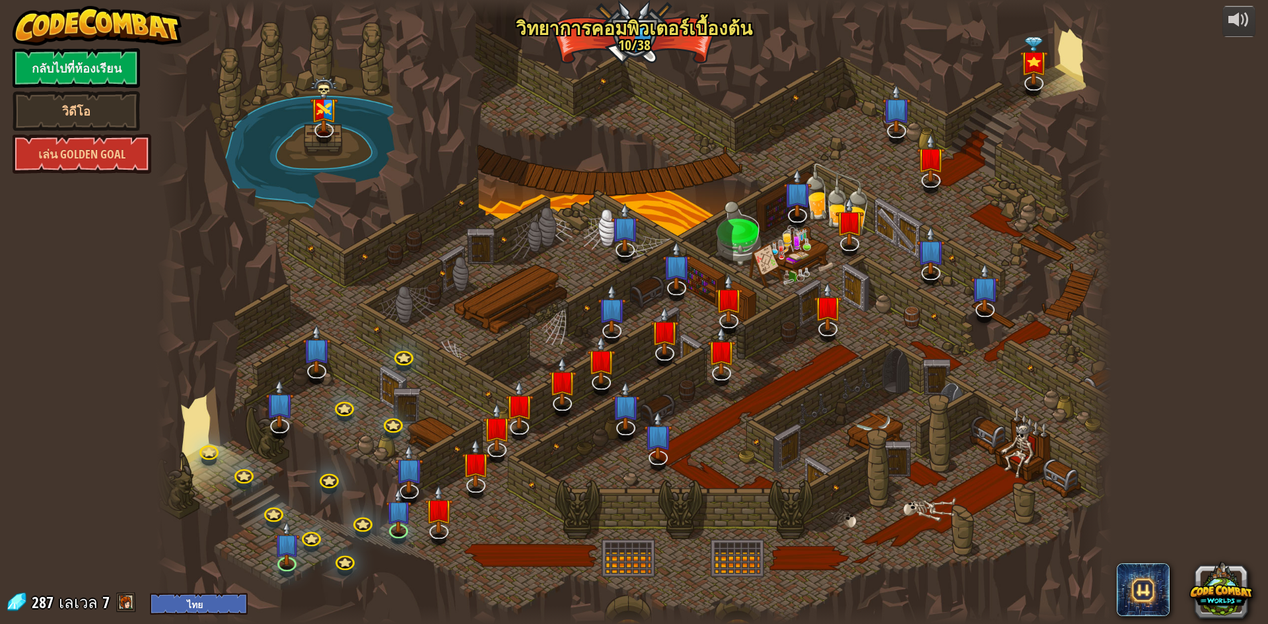
select select "th"
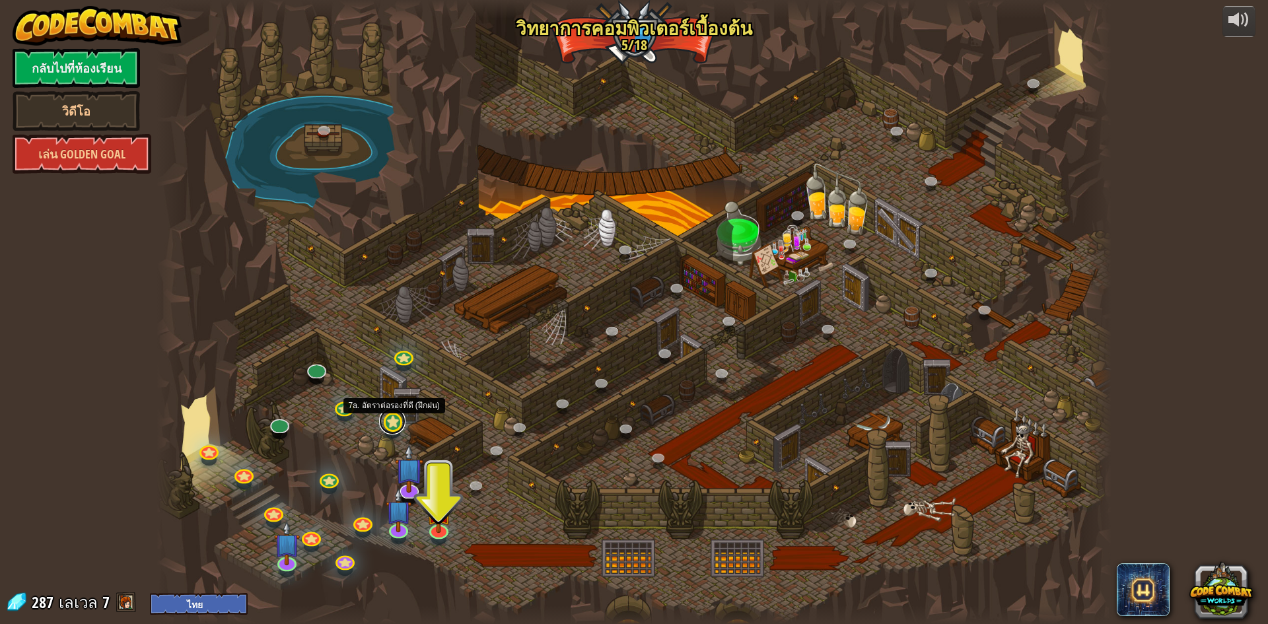
click at [396, 422] on link at bounding box center [392, 421] width 26 height 26
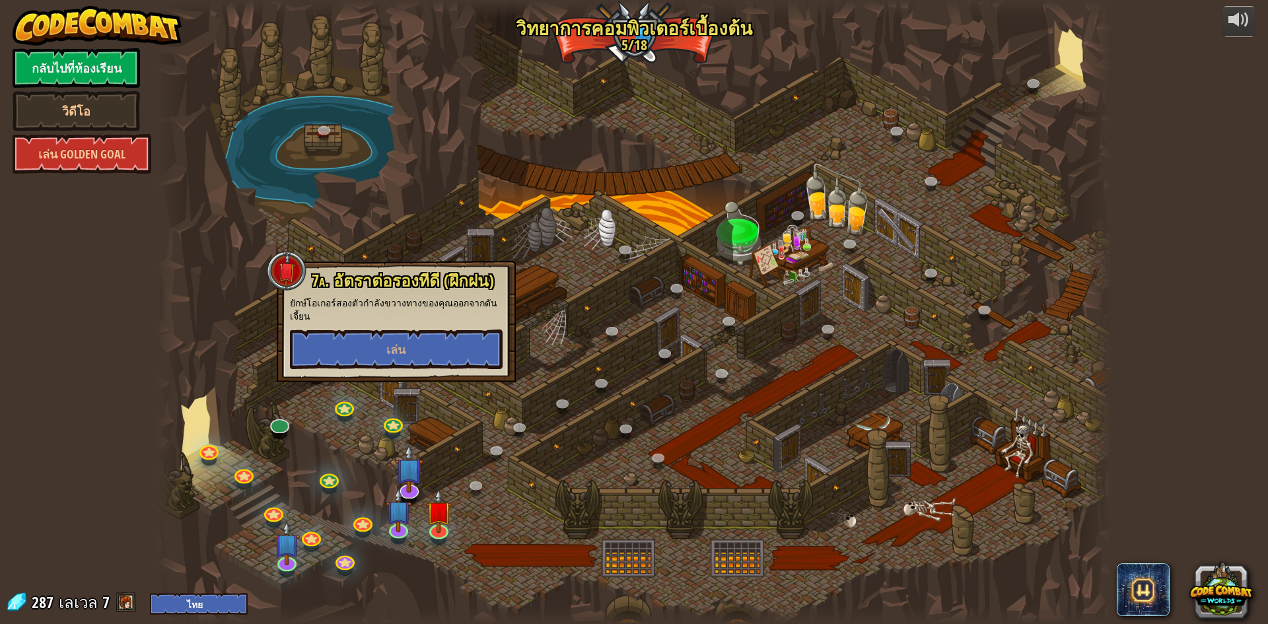
click at [556, 418] on div at bounding box center [634, 312] width 955 height 624
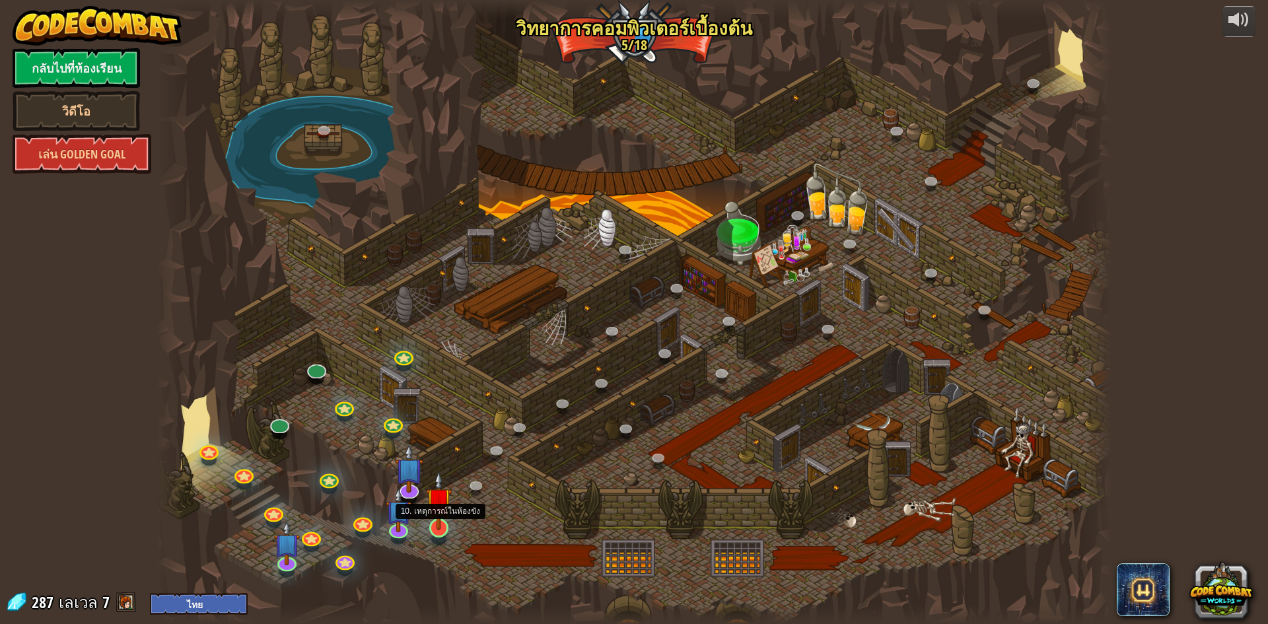
click at [442, 520] on img at bounding box center [439, 500] width 26 height 59
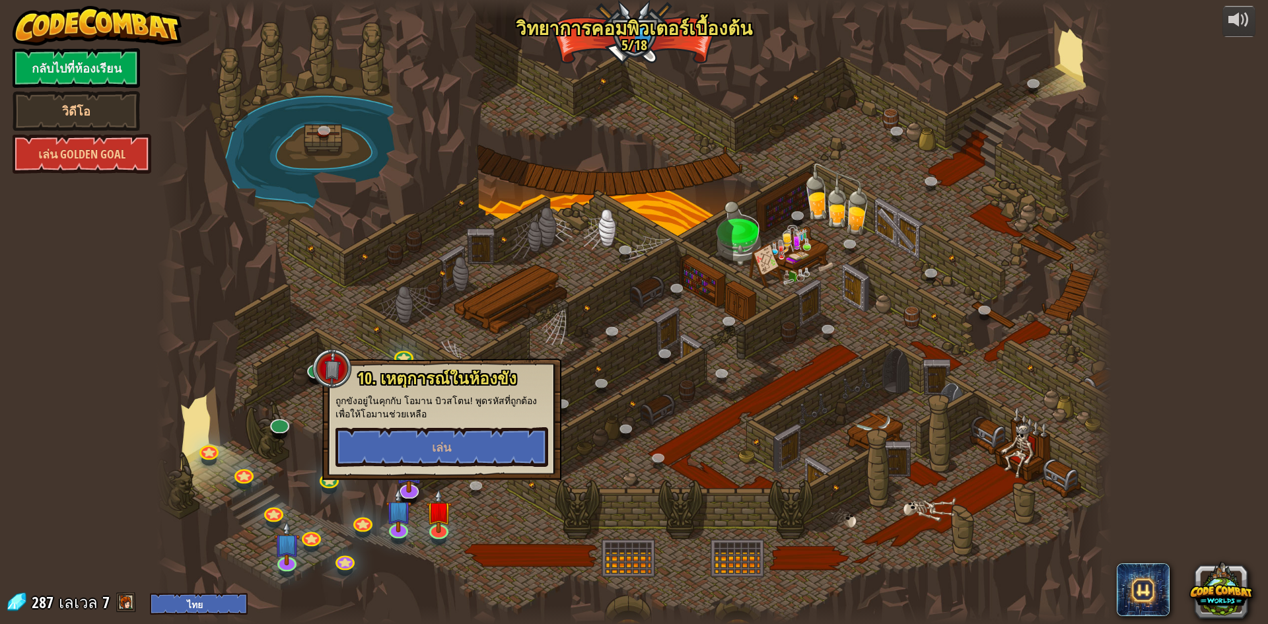
click at [512, 522] on div at bounding box center [634, 312] width 955 height 624
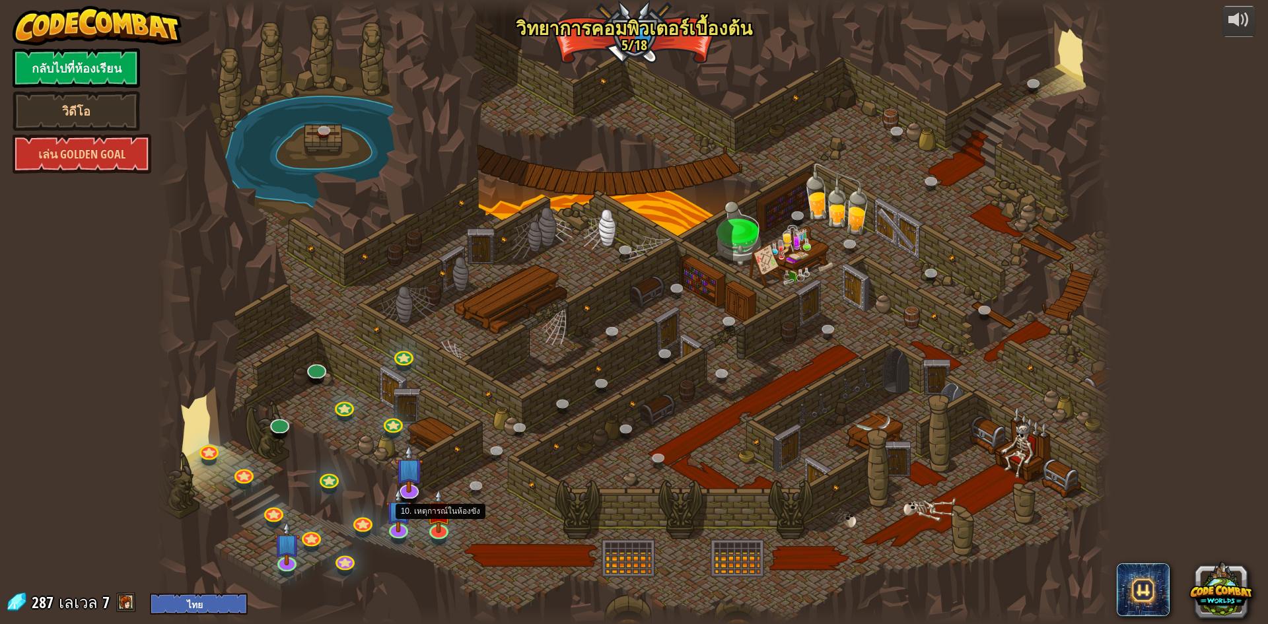
drag, startPoint x: 440, startPoint y: 531, endPoint x: 452, endPoint y: 524, distance: 13.6
click at [440, 531] on div at bounding box center [438, 532] width 19 height 15
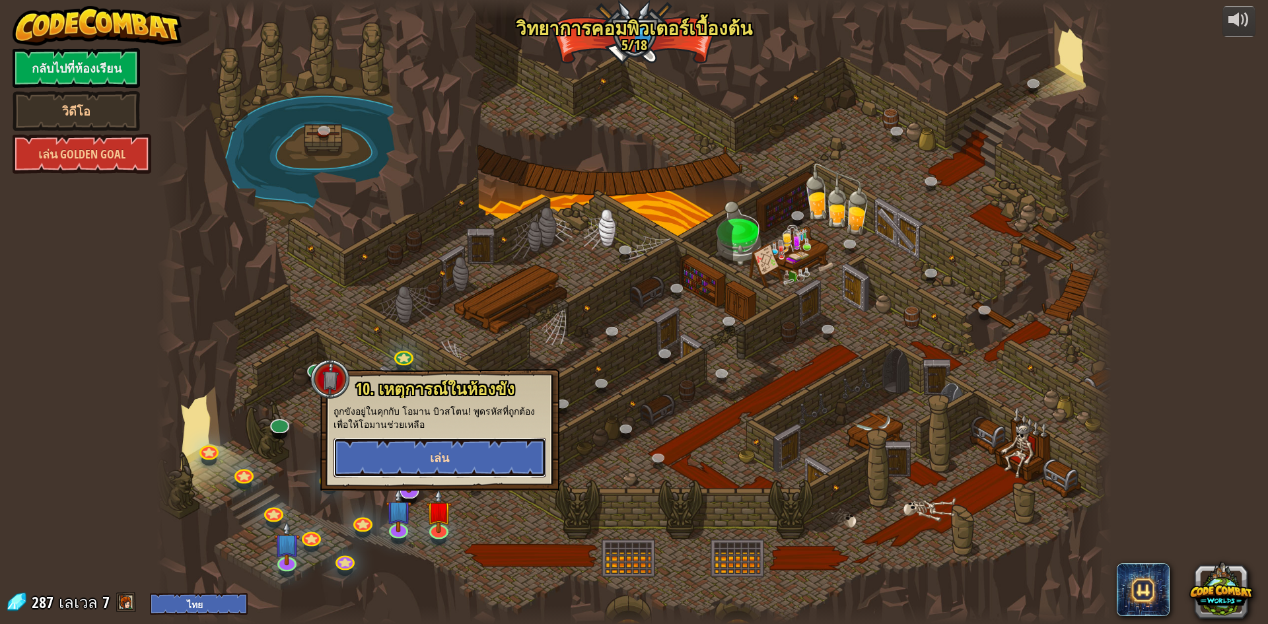
click at [507, 471] on button "เล่น" at bounding box center [440, 458] width 213 height 40
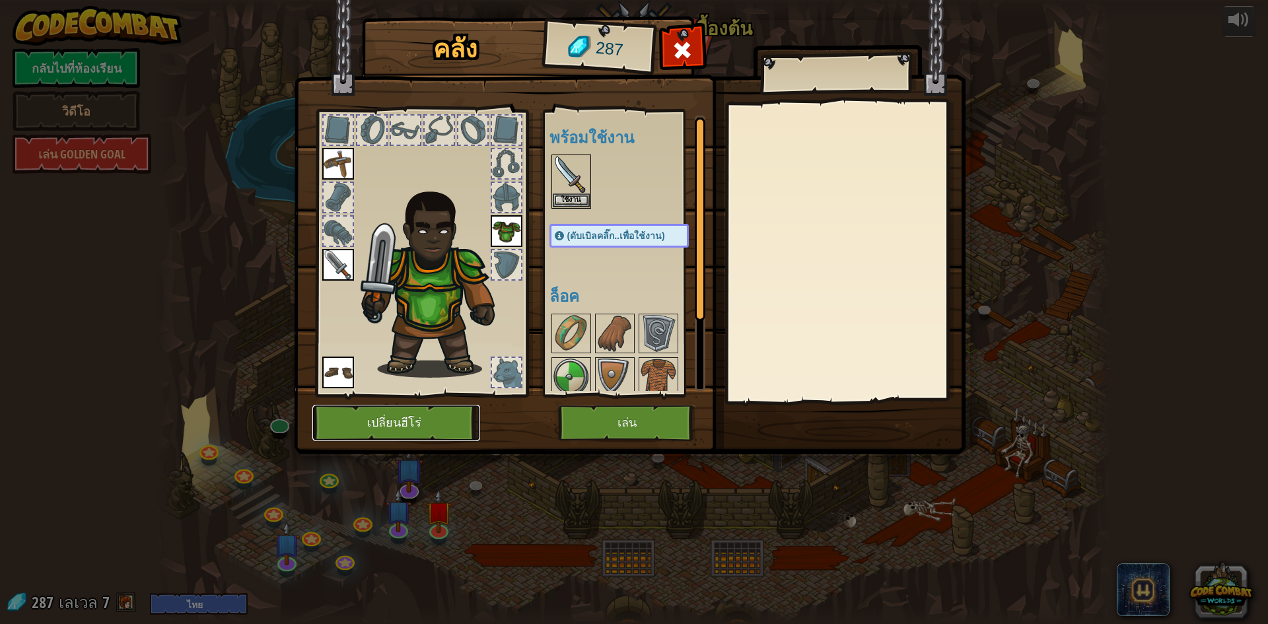
click at [452, 437] on button "เปลี่ยนฮีโร่" at bounding box center [396, 423] width 168 height 36
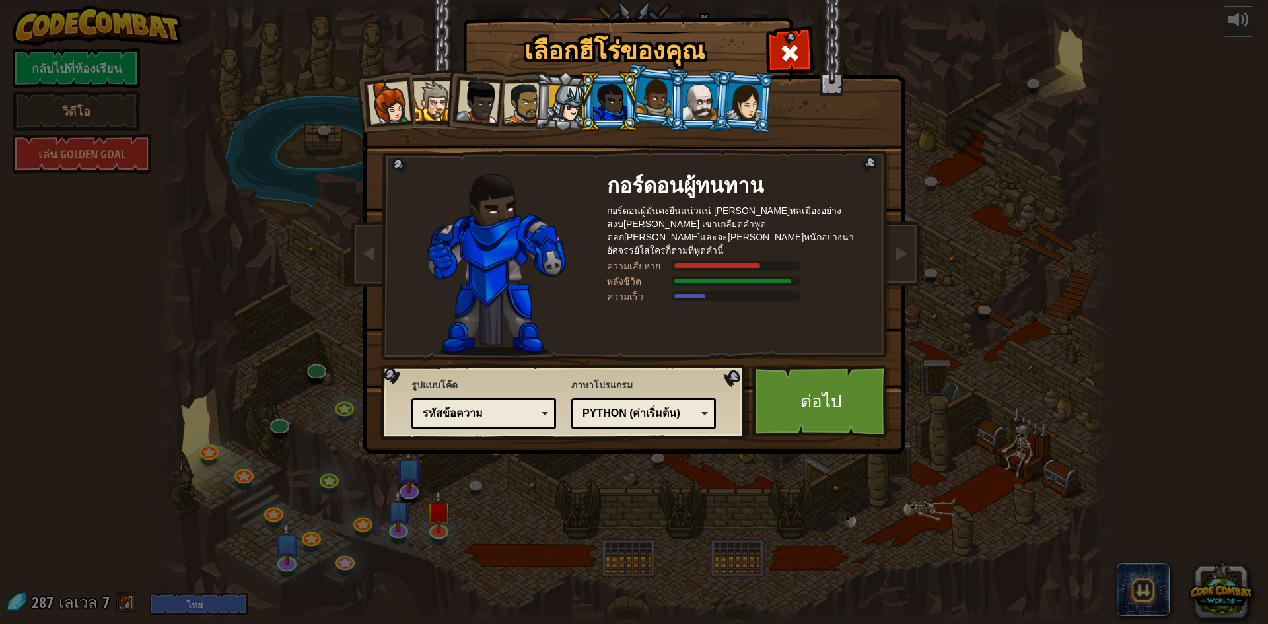
click at [628, 107] on li at bounding box center [608, 101] width 59 height 60
click at [601, 103] on div at bounding box center [610, 102] width 34 height 36
click at [656, 109] on div at bounding box center [655, 96] width 38 height 39
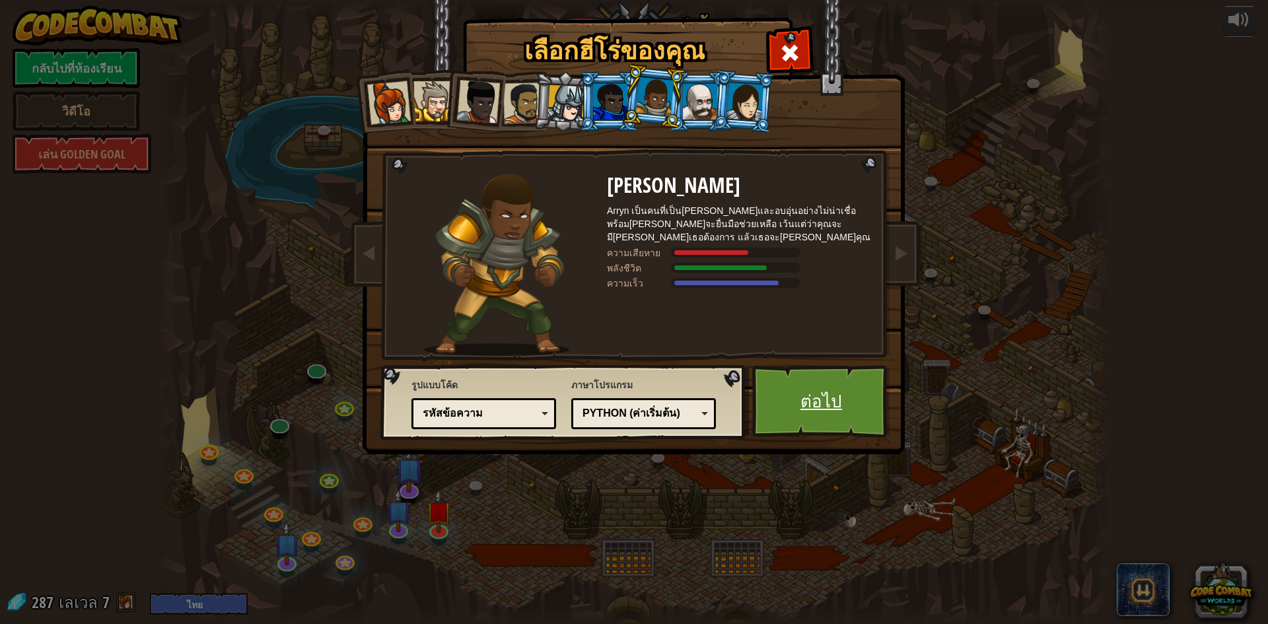
click at [830, 420] on link "ต่อไป" at bounding box center [822, 401] width 138 height 73
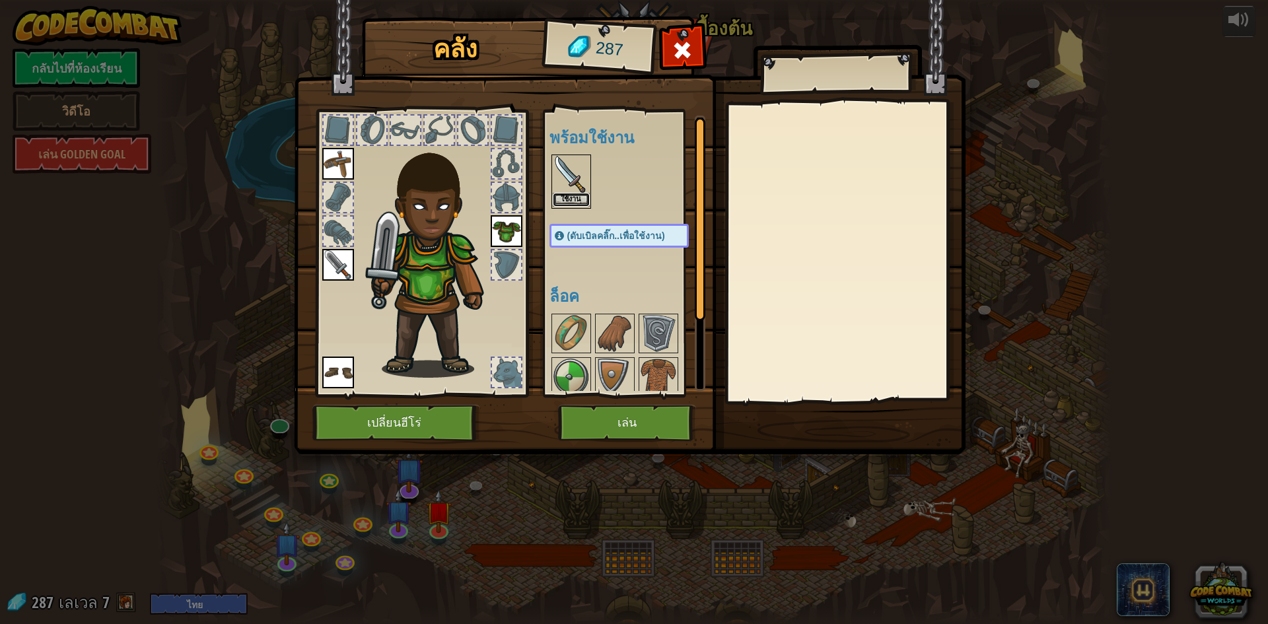
click at [572, 201] on button "ใช้งาน" at bounding box center [571, 200] width 37 height 14
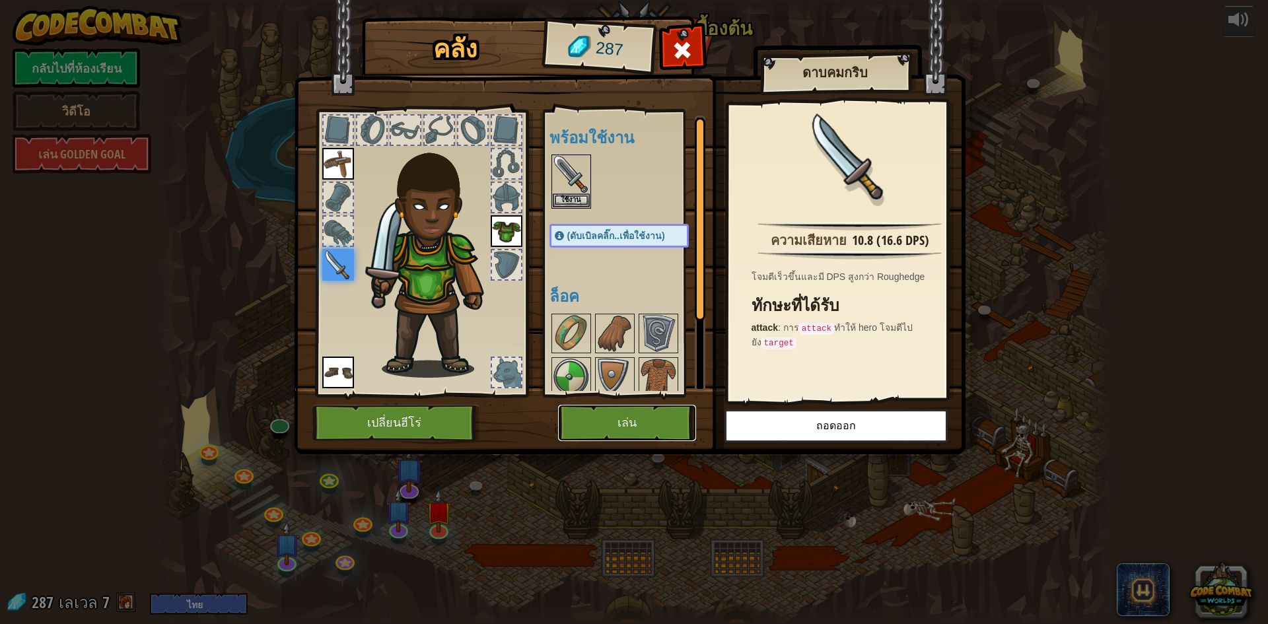
click at [645, 411] on button "เล่น" at bounding box center [627, 423] width 138 height 36
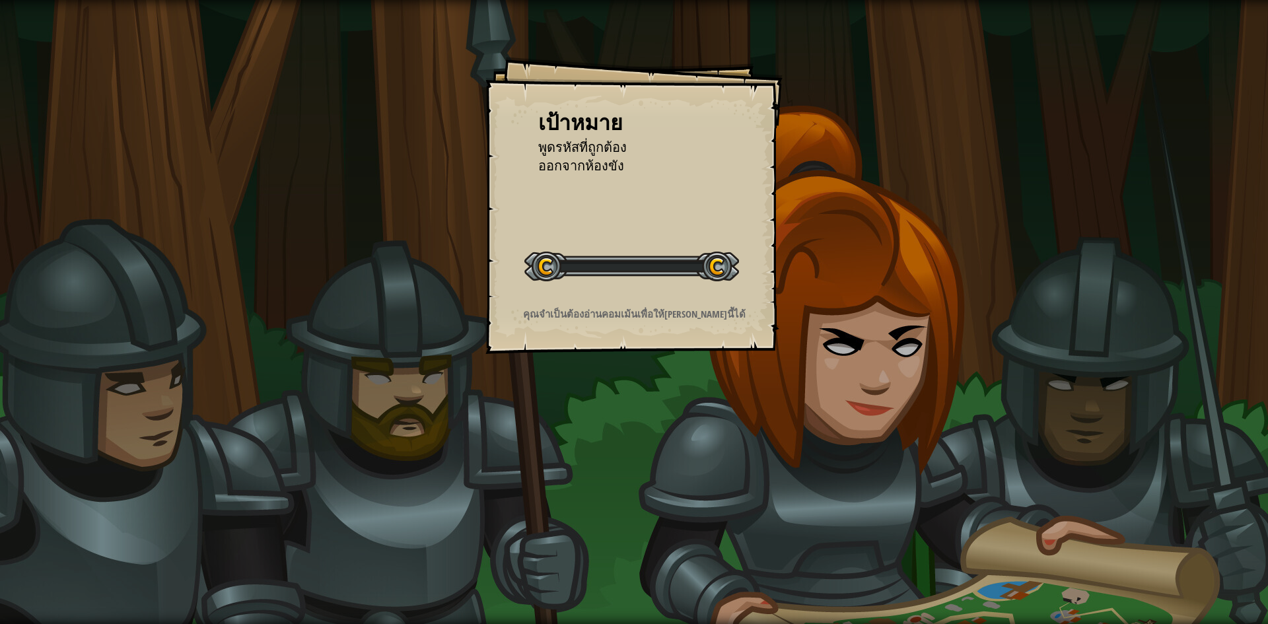
drag, startPoint x: 645, startPoint y: 411, endPoint x: 709, endPoint y: 411, distance: 64.1
click at [645, 411] on div "เป้าหมาย พูดรหัสที่ถูกต้อง ออกจากห้องขัง เริ่มด่าน เกิดข้อผิดพลาดในการโหลดจากเซ…" at bounding box center [634, 312] width 1268 height 624
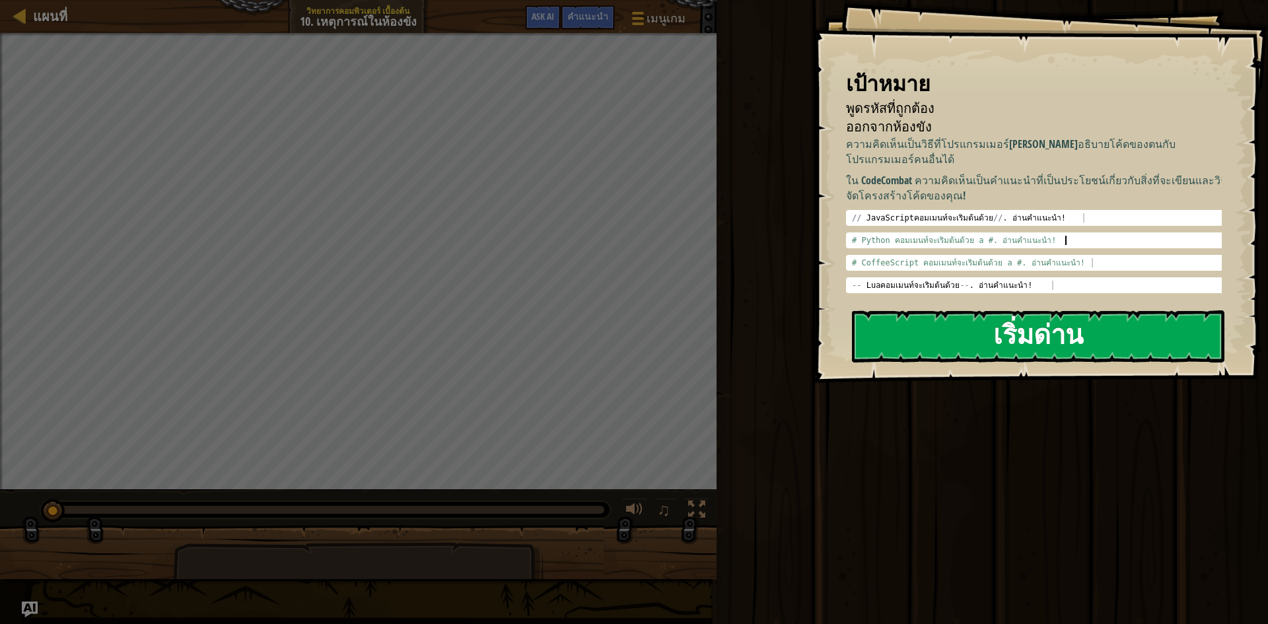
click at [1073, 311] on button "เริ่มด่าน" at bounding box center [1038, 337] width 373 height 52
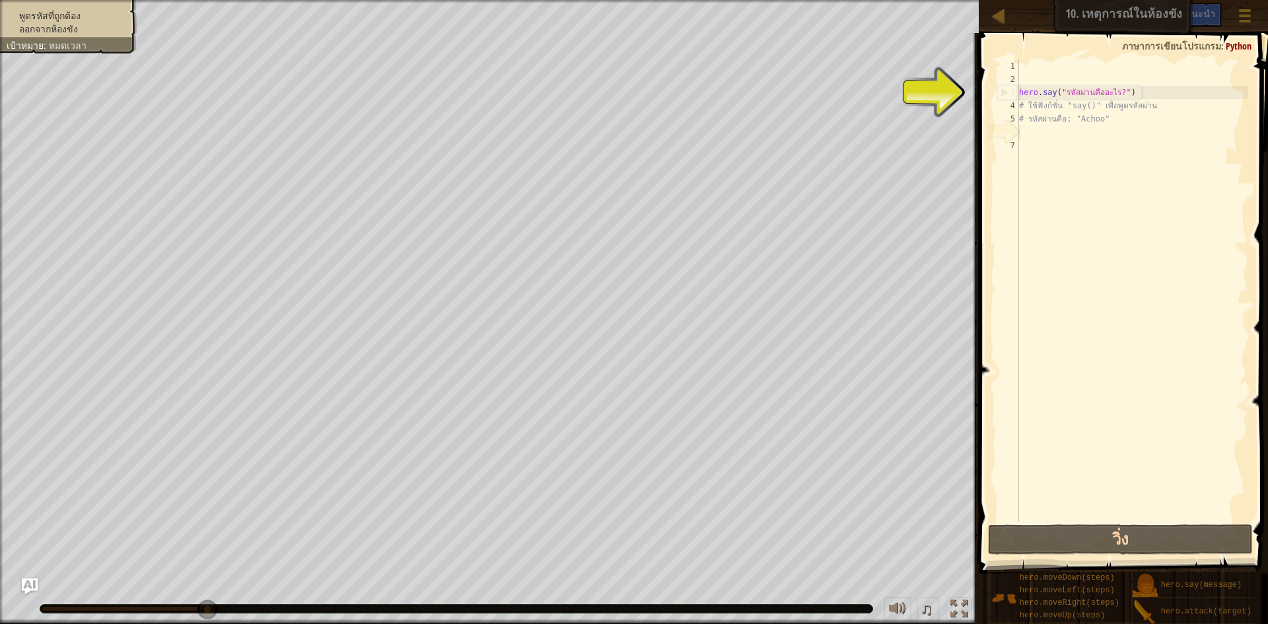
click at [1026, 129] on div "hero . say ( "รหัสผ่านคืออะไร?" ) # ใช้ฟังก์ชั่น "say()" เพื่อพูดรหัสผ่าน # รหั…" at bounding box center [1133, 303] width 232 height 489
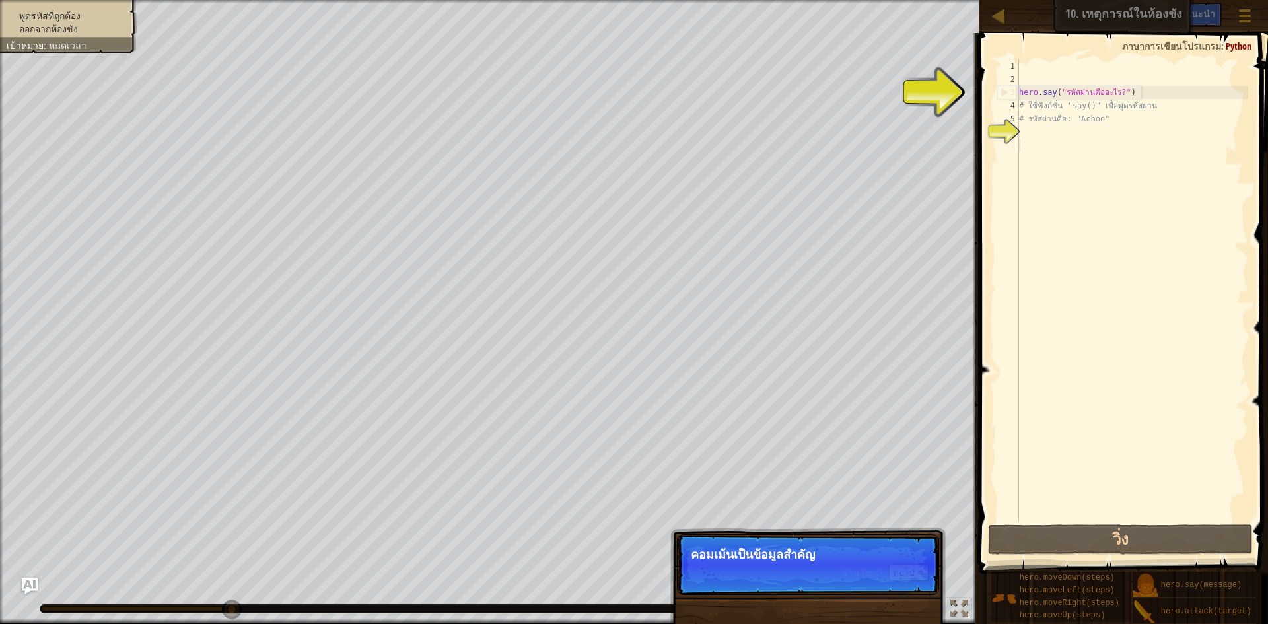
click at [1109, 139] on div "hero . say ( "รหัสผ่านคืออะไร?" ) # ใช้ฟังก์ชั่น "say()" เพื่อพูดรหัสผ่าน # รหั…" at bounding box center [1133, 303] width 232 height 489
click at [1107, 135] on div "hero . say ( "รหัสผ่านคืออะไร?" ) # ใช้ฟังก์ชั่น "say()" เพื่อพูดรหัสผ่าน # รหั…" at bounding box center [1133, 303] width 232 height 489
click at [1105, 135] on div "hero . say ( "รหัสผ่านคืออะไร?" ) # ใช้ฟังก์ชั่น "say()" เพื่อพูดรหัสผ่าน # รหั…" at bounding box center [1133, 303] width 232 height 489
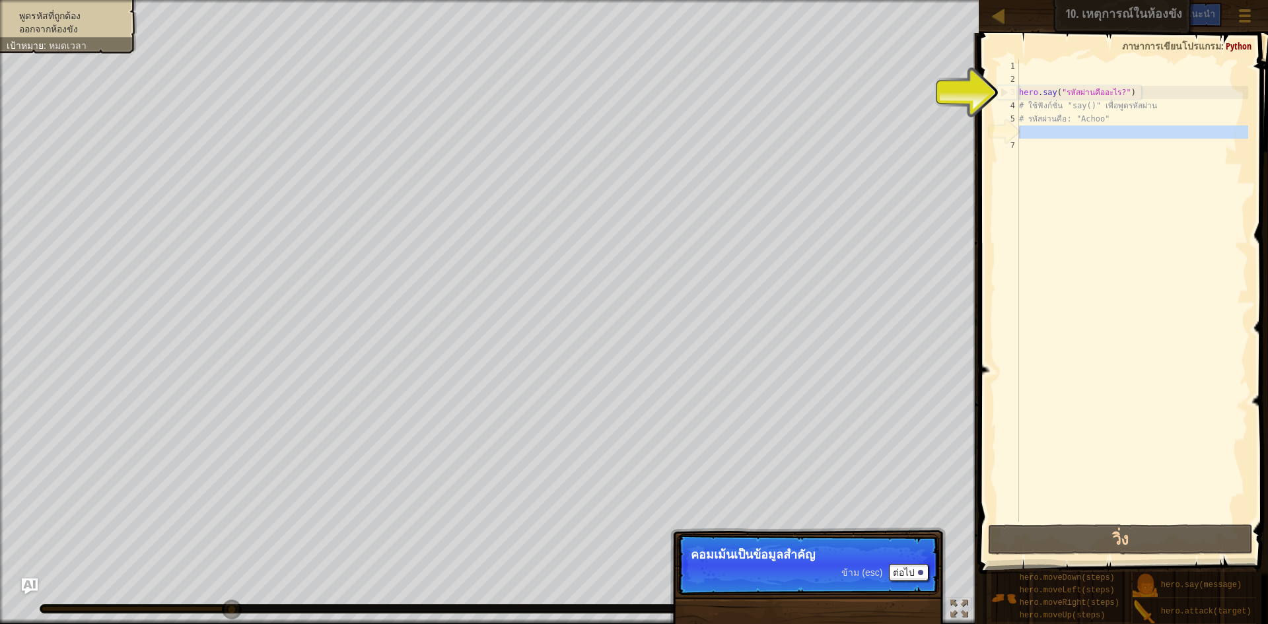
click at [1094, 151] on div "hero . say ( "รหัสผ่านคืออะไร?" ) # ใช้ฟังก์ชั่น "say()" เพื่อพูดรหัสผ่าน # รหั…" at bounding box center [1133, 290] width 232 height 462
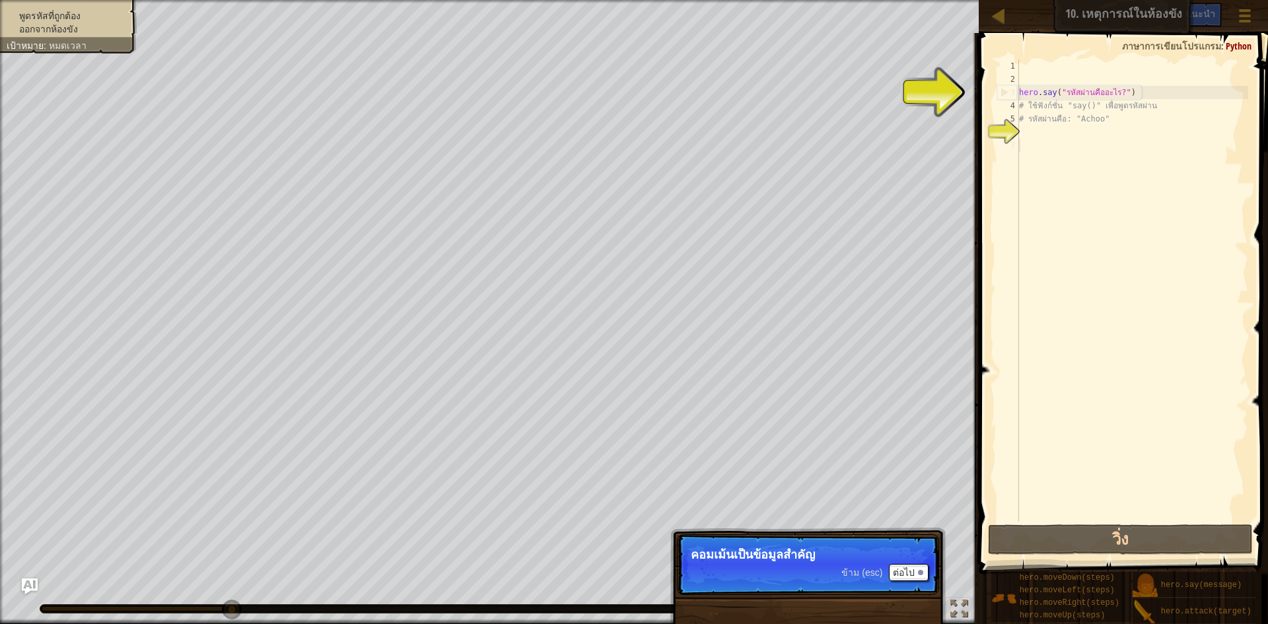
click at [1097, 147] on div "hero . say ( "รหัสผ่านคืออะไร?" ) # ใช้ฟังก์ชั่น "say()" เพื่อพูดรหัสผ่าน # รหั…" at bounding box center [1133, 303] width 232 height 489
click at [1101, 135] on div "hero . say ( "รหัสผ่านคืออะไร?" ) # ใช้ฟังก์ชั่น "say()" เพื่อพูดรหัสผ่าน # รหั…" at bounding box center [1133, 303] width 232 height 489
click at [1095, 145] on div "hero . say ( "รหัสผ่านคืออะไร?" ) # ใช้ฟังก์ชั่น "say()" เพื่อพูดรหัสผ่าน # รหั…" at bounding box center [1133, 303] width 232 height 489
drag, startPoint x: 835, startPoint y: 566, endPoint x: 846, endPoint y: 570, distance: 11.3
click at [846, 570] on p "ข้าม (esc) ต่อไป คอมเม้นเป็นข้อมูลสำคัญ" at bounding box center [808, 564] width 262 height 61
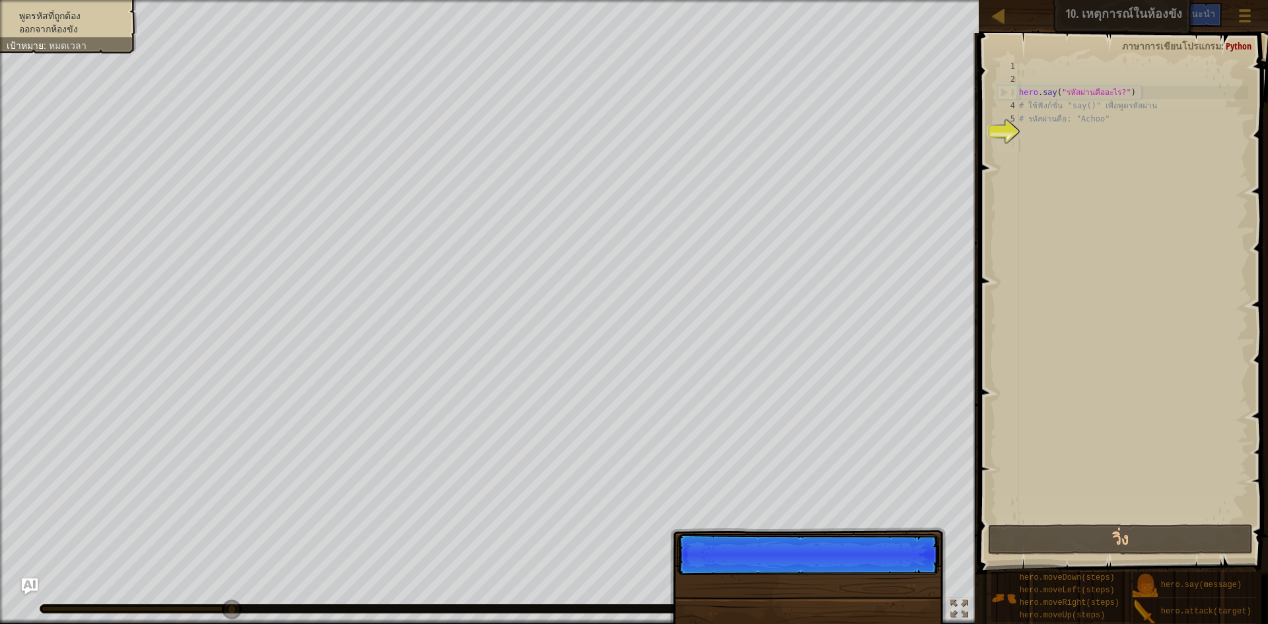
scroll to position [6, 0]
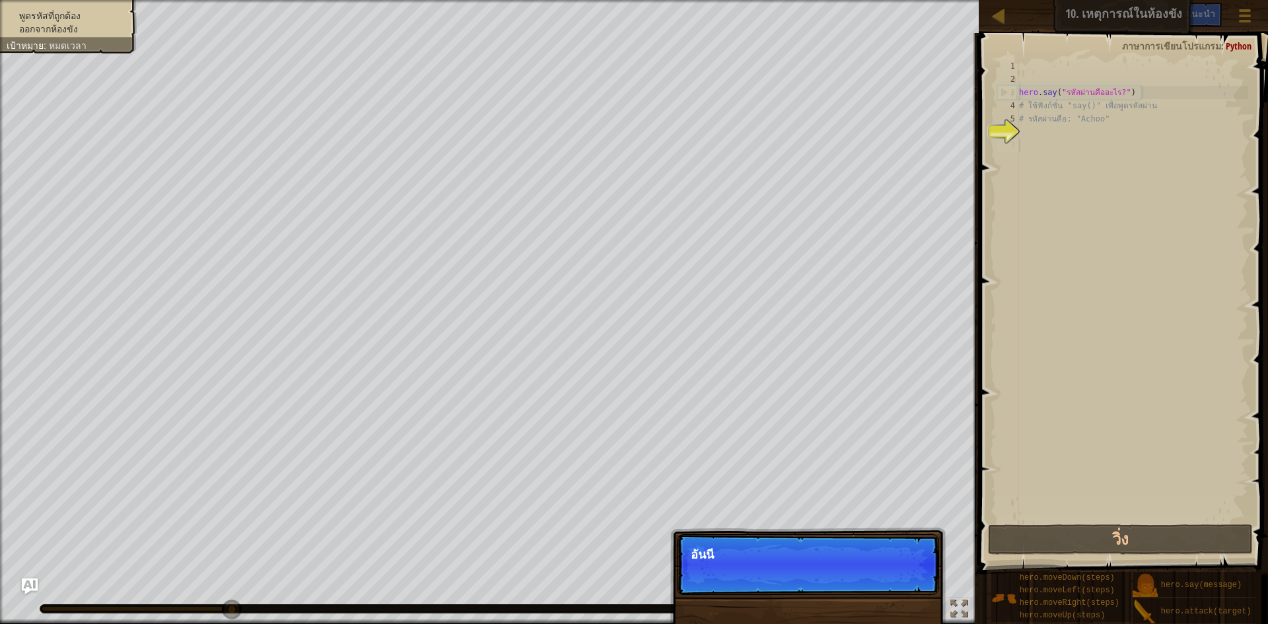
click at [862, 571] on p "ข้าม (esc) ต่อไป อันนี" at bounding box center [808, 564] width 262 height 61
click at [862, 570] on p "ข้าม (esc) ต่อไป อันนี" at bounding box center [808, 564] width 262 height 61
click at [862, 570] on p "ข้าม (esc) ต่อไป อันนี้มีรหัส" at bounding box center [808, 564] width 262 height 61
click at [862, 570] on p "ข้าม (esc) ต่อไป อันนี้มีรหัสผ่านเอา" at bounding box center [808, 564] width 262 height 61
click at [863, 570] on p "ข้าม (esc) ต่อไป อันนี้มีรหัสผ่านเอาไว้ใช้ก" at bounding box center [808, 564] width 262 height 61
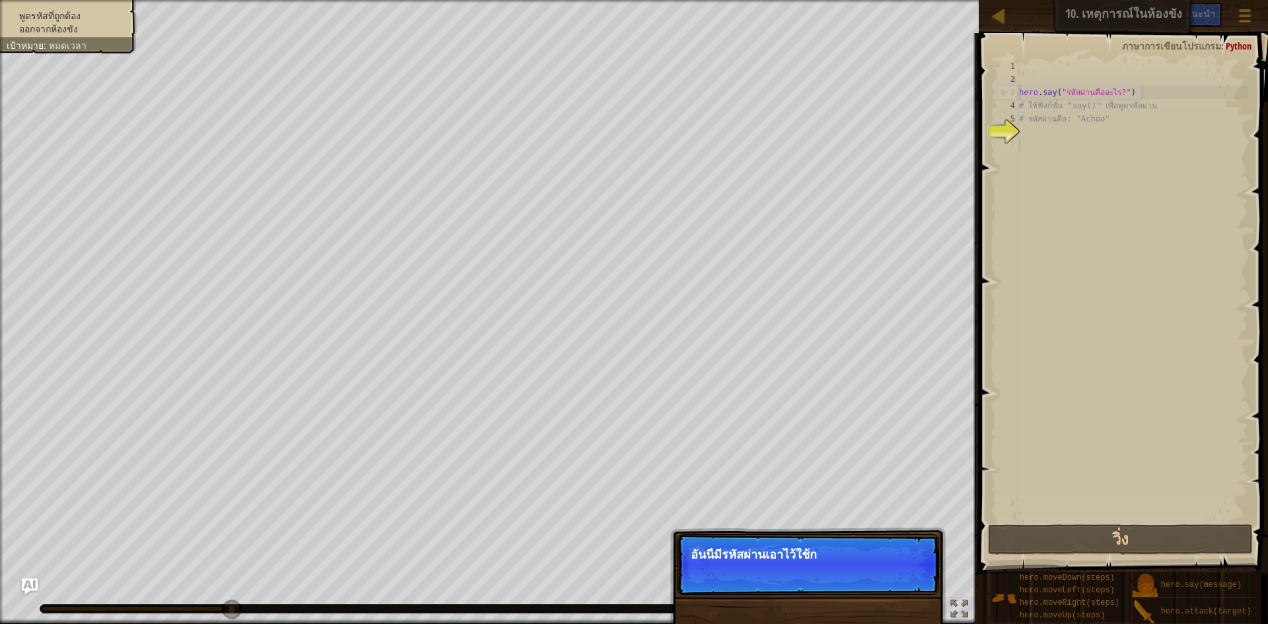
click at [865, 571] on p "ข้าม (esc) ต่อไป อันนี้มีรหัสผ่านเอาไว้ใช้ก" at bounding box center [808, 564] width 262 height 61
click at [865, 571] on p "ข้าม (esc) ต่อไป อันนี้มีรหัสผ่านเอาไว้ใช้กับพ่อมด" at bounding box center [808, 564] width 262 height 61
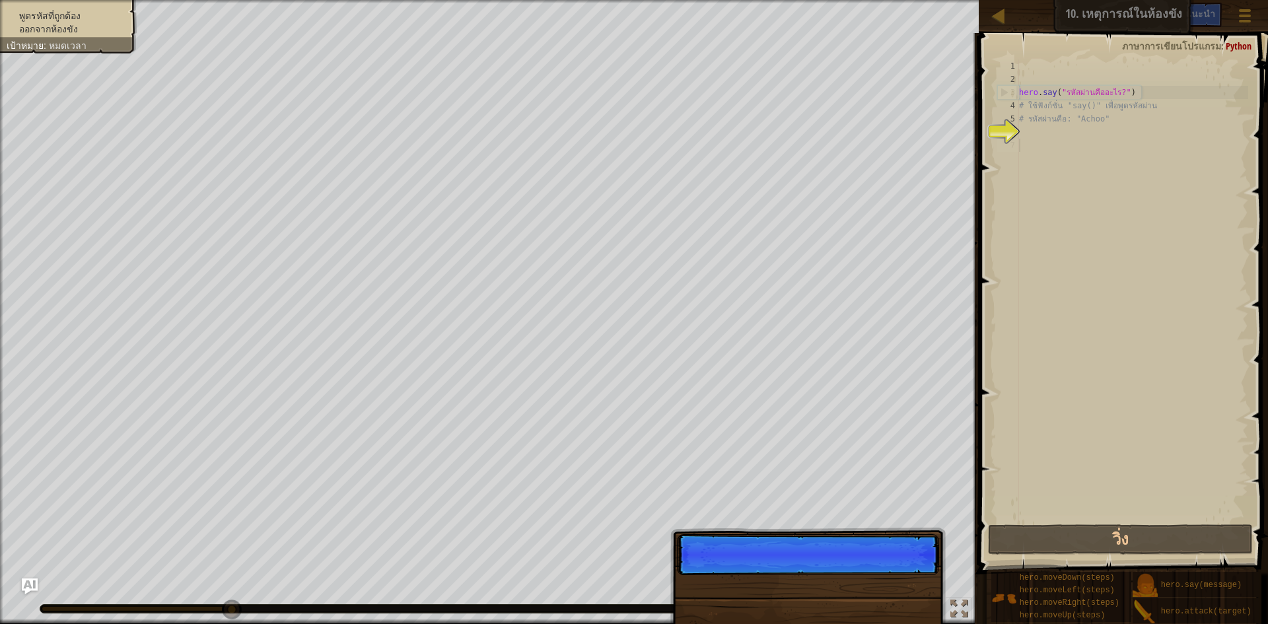
click at [865, 571] on p "ข้าม (esc) ต่อไป" at bounding box center [808, 554] width 262 height 41
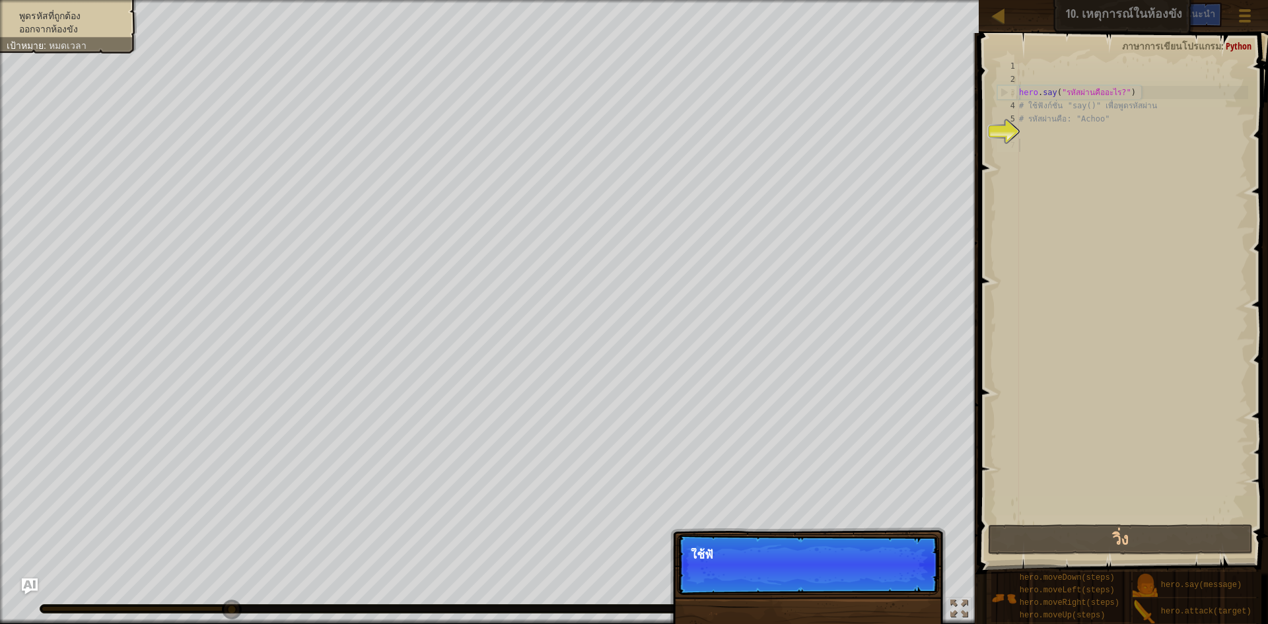
click at [865, 571] on p "ข้าม (esc) ต่อไป ใช้ฟั" at bounding box center [808, 564] width 262 height 61
click at [865, 571] on p "ข้าม (esc) ต่อไป ใช้ฟังก์ชั่น" at bounding box center [808, 564] width 262 height 61
click at [865, 571] on p "ข้าม (esc) ต่อไป ใช้ฟังก์ชั่น hero." at bounding box center [808, 565] width 262 height 62
click at [865, 575] on p "ข้าม (esc) ต่อไป ใช้ฟังก์ชั่น hero.say() เพื่อบอกรหัส" at bounding box center [808, 565] width 262 height 62
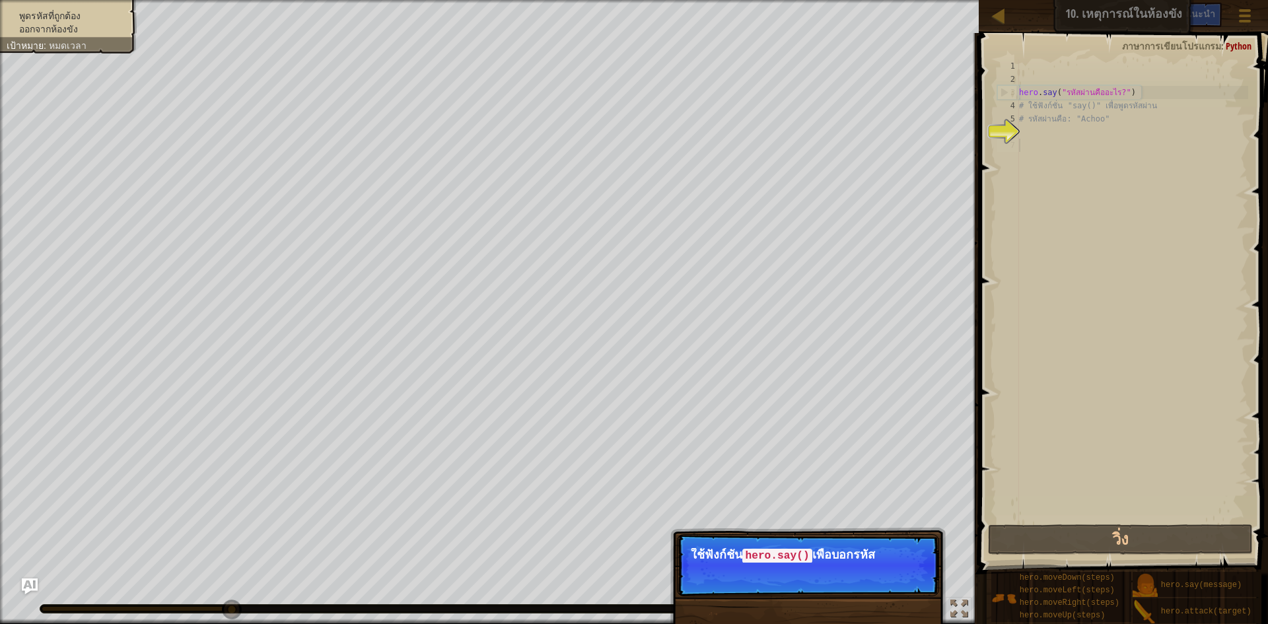
click at [865, 576] on p "ข้าม (esc) ต่อไป ใช้ฟังก์ชั่น hero.say() เพื่อบอกรหัส" at bounding box center [808, 565] width 262 height 62
click at [865, 576] on p "ข้าม (esc) ต่อไป ใช้ฟังก์ชั่น hero.say() เพื่อบอกรหัสผ่านกับ" at bounding box center [808, 565] width 262 height 62
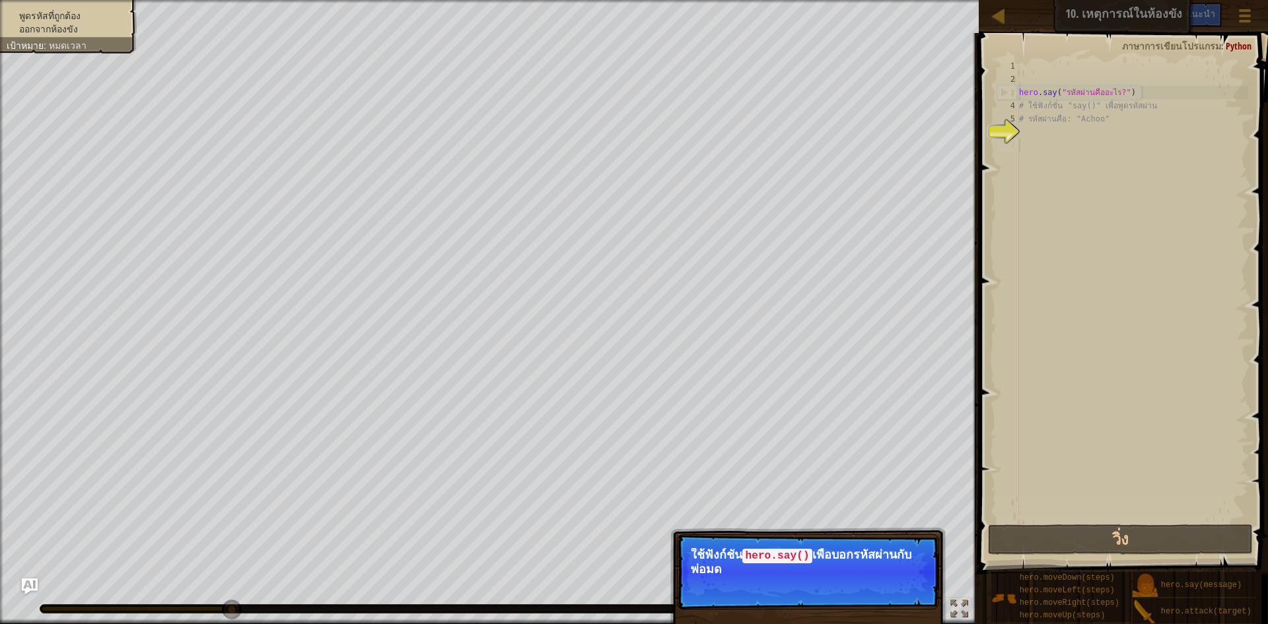
click at [865, 576] on p "ข้าม (esc) ต่อไป ใช้ฟังก์ชั่น hero.say() เพื่อบอกรหัสผ่านกับพ่อมด" at bounding box center [808, 571] width 262 height 75
click at [864, 579] on p "ข้าม (esc) ต่อไป ใช้ฟังก์ชั่น hero.say() เพื่อบอกรหัสผ่านกับพ่อมด" at bounding box center [808, 571] width 262 height 75
click at [864, 579] on div "ข้าม (esc) ต่อไป" at bounding box center [885, 587] width 87 height 17
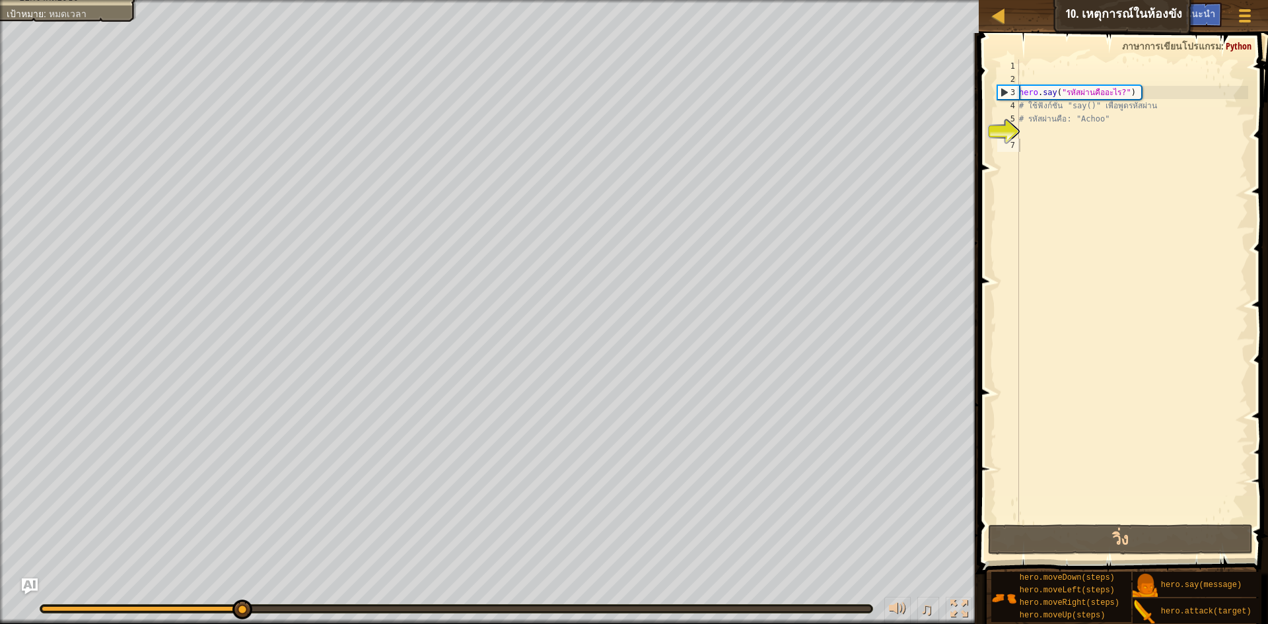
click at [864, 583] on div "พูดรหัสที่ถูกต้อง ออกจากห้องขัง เป้าหมาย : หมดเวลา ♫ Arryn 66 x: 22 y: 6 No tar…" at bounding box center [634, 312] width 1268 height 624
type textarea "h"
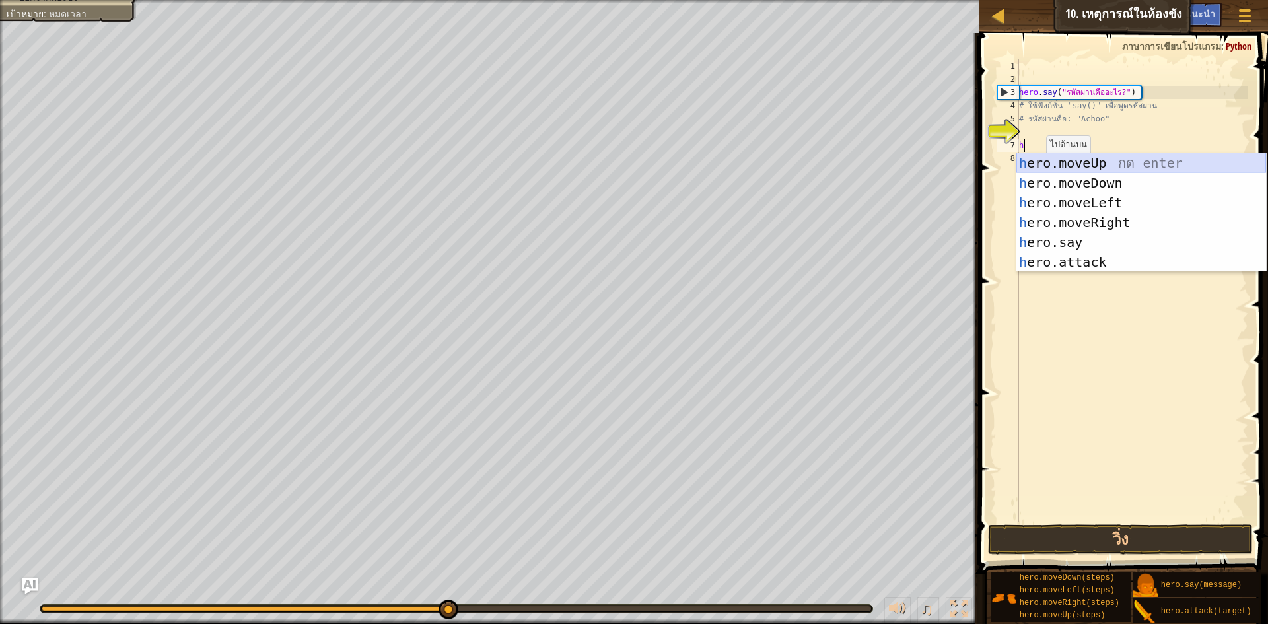
click at [1151, 170] on div "h ero.moveUp กด enter h ero.moveDown กด enter h ero.moveLeft กด enter h ero.mov…" at bounding box center [1142, 232] width 250 height 159
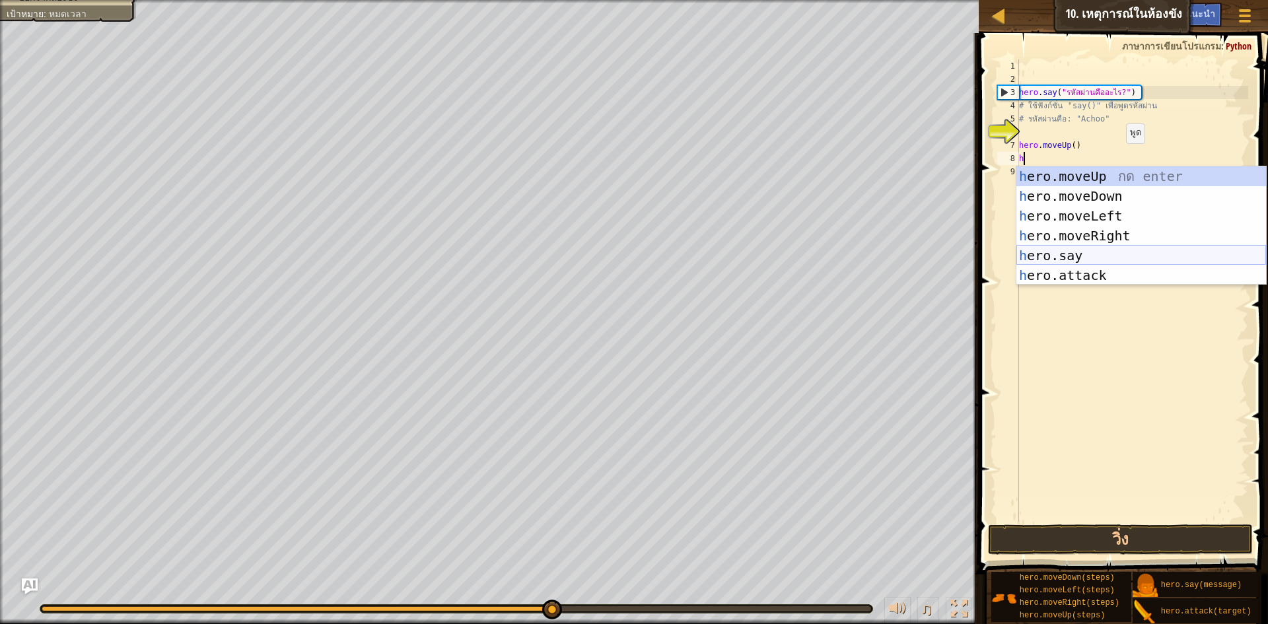
click at [1080, 262] on div "h ero.moveUp กด enter h ero.moveDown กด enter h ero.moveLeft กด enter h ero.mov…" at bounding box center [1142, 245] width 250 height 159
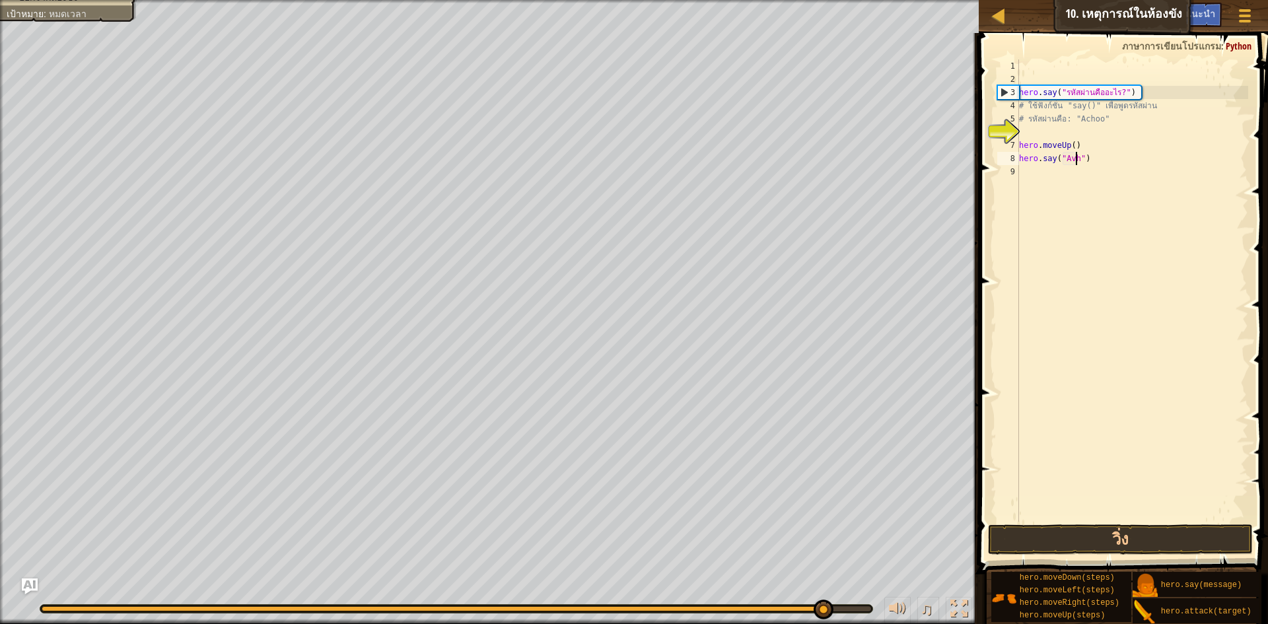
scroll to position [6, 5]
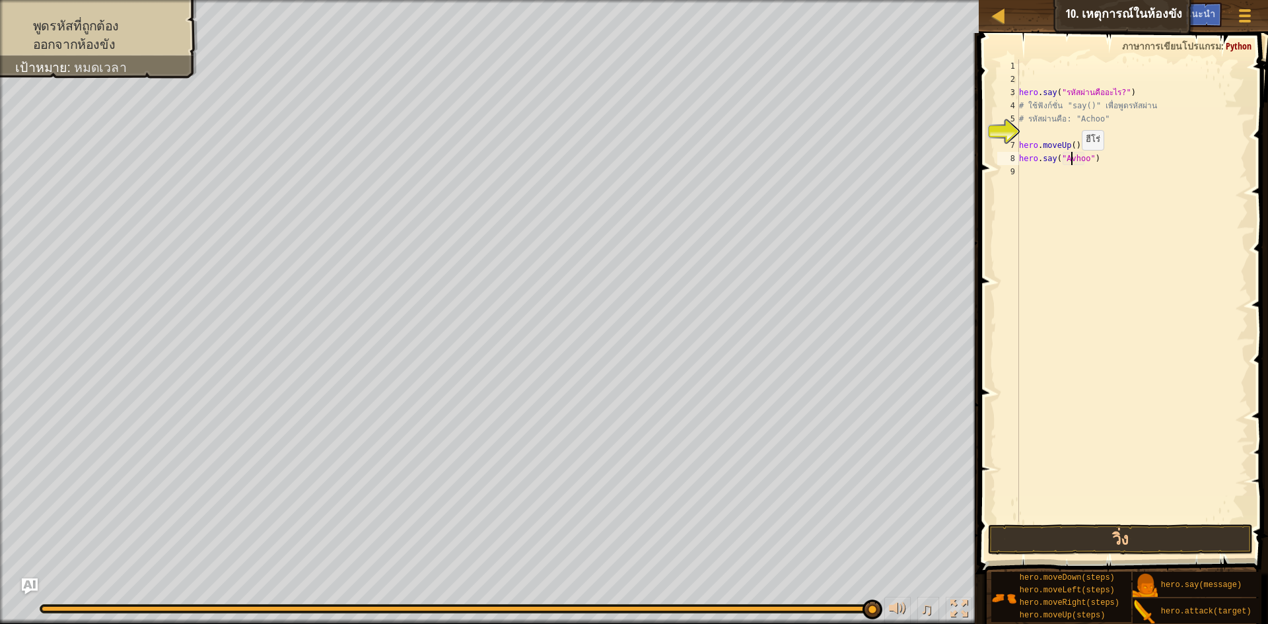
click at [1071, 163] on div "hero . say ( "รหัสผ่านคืออะไร?" ) # ใช้ฟังก์ชั่น "say()" เพื่อพูดรหัสผ่าน # รหั…" at bounding box center [1133, 303] width 232 height 489
type textarea "hero.say("Achoo")"
click at [1102, 176] on div "hero . say ( "รหัสผ่านคืออะไร?" ) # ใช้ฟังก์ชั่น "say()" เพื่อพูดรหัสผ่าน # รหั…" at bounding box center [1133, 303] width 232 height 489
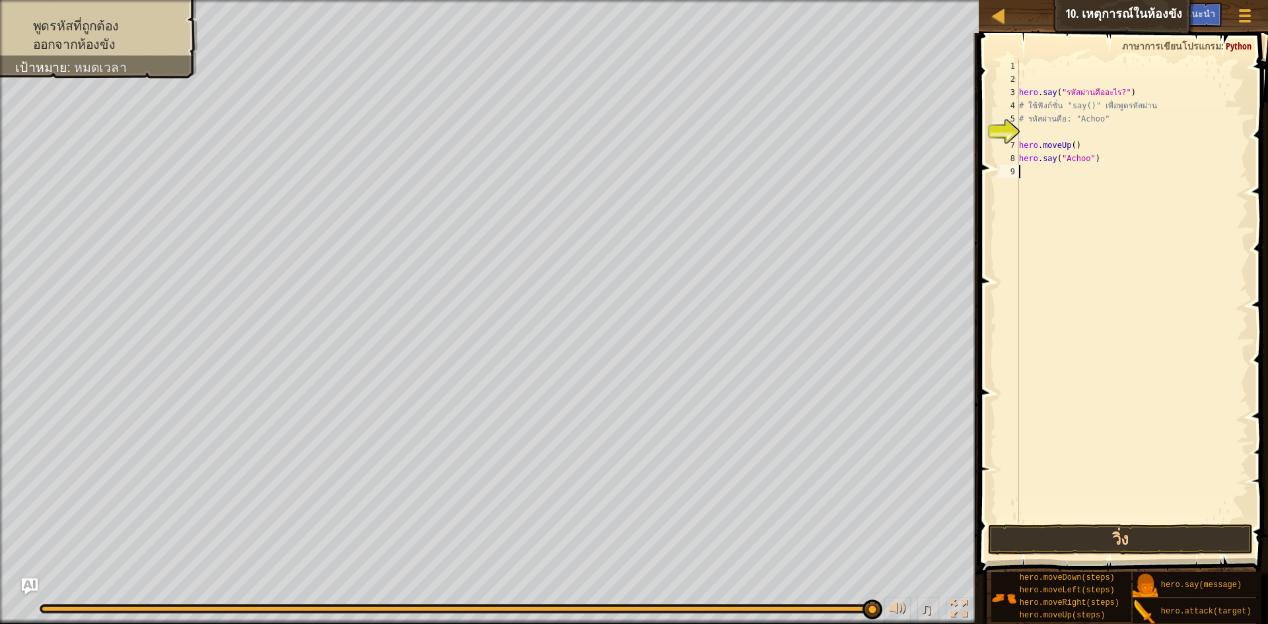
type textarea "h"
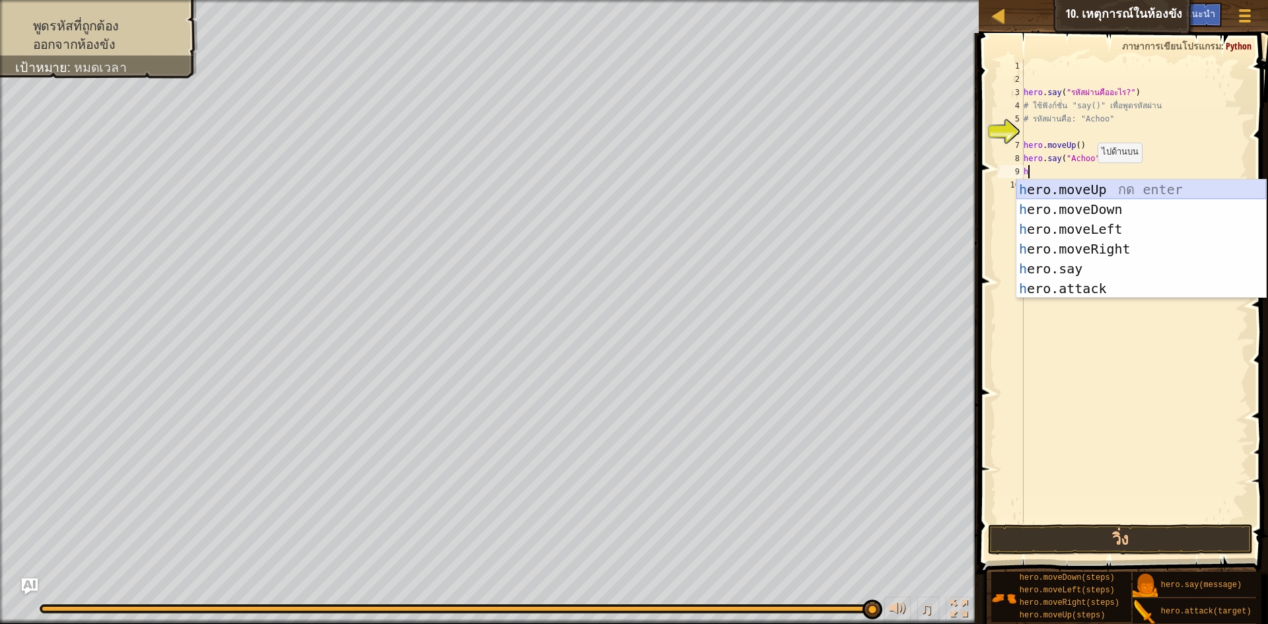
click at [1150, 190] on div "h ero.moveUp กด enter h ero.moveDown กด enter h ero.moveLeft กด enter h ero.mov…" at bounding box center [1142, 259] width 250 height 159
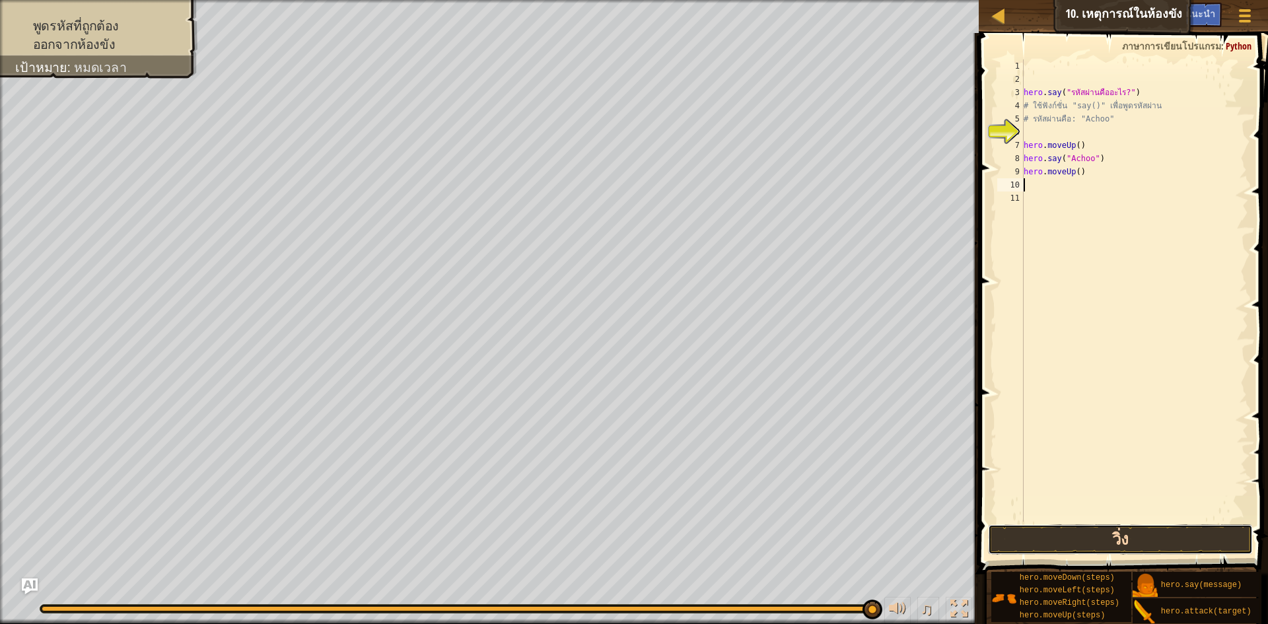
click at [1198, 533] on button "วิ่ง" at bounding box center [1120, 540] width 265 height 30
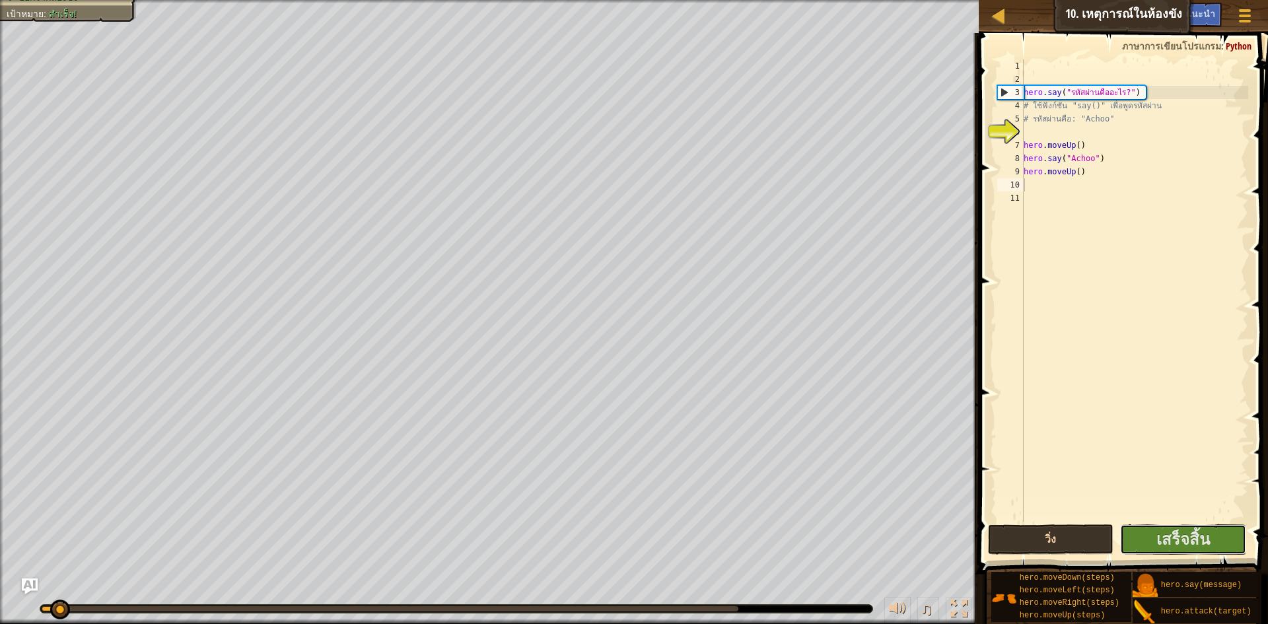
click at [1198, 533] on span "เสร็จสิ้น" at bounding box center [1184, 539] width 54 height 21
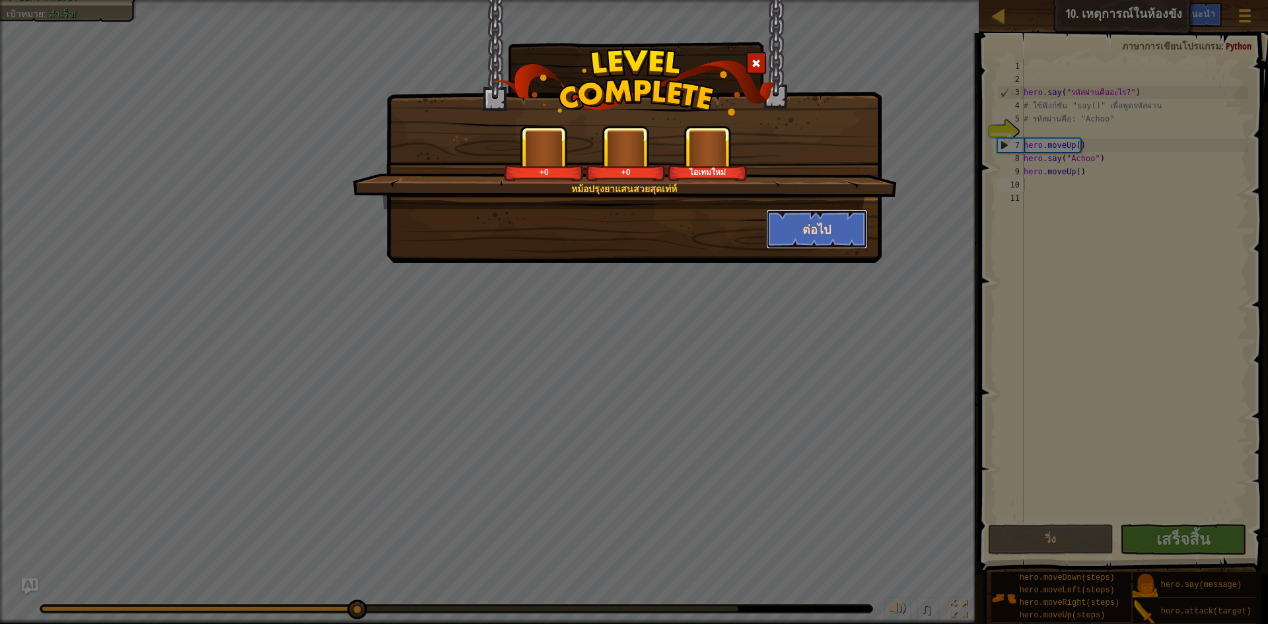
click at [776, 225] on button "ต่อไป" at bounding box center [817, 229] width 102 height 40
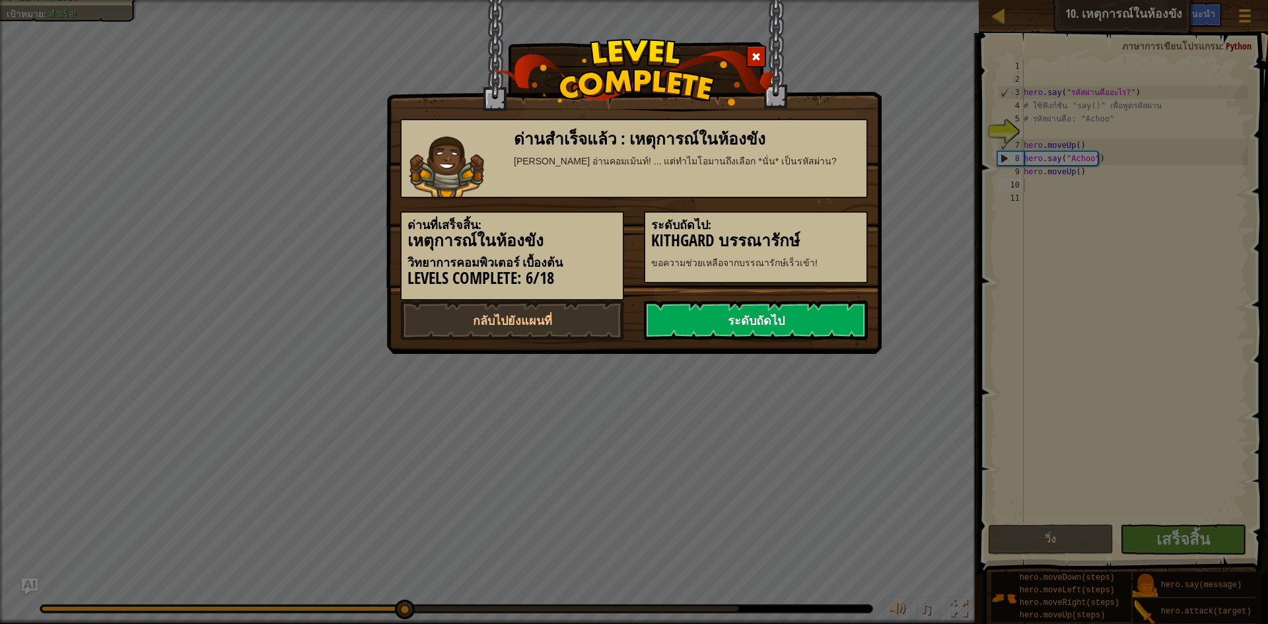
click at [821, 326] on link "ระดับถัดไป" at bounding box center [756, 321] width 224 height 40
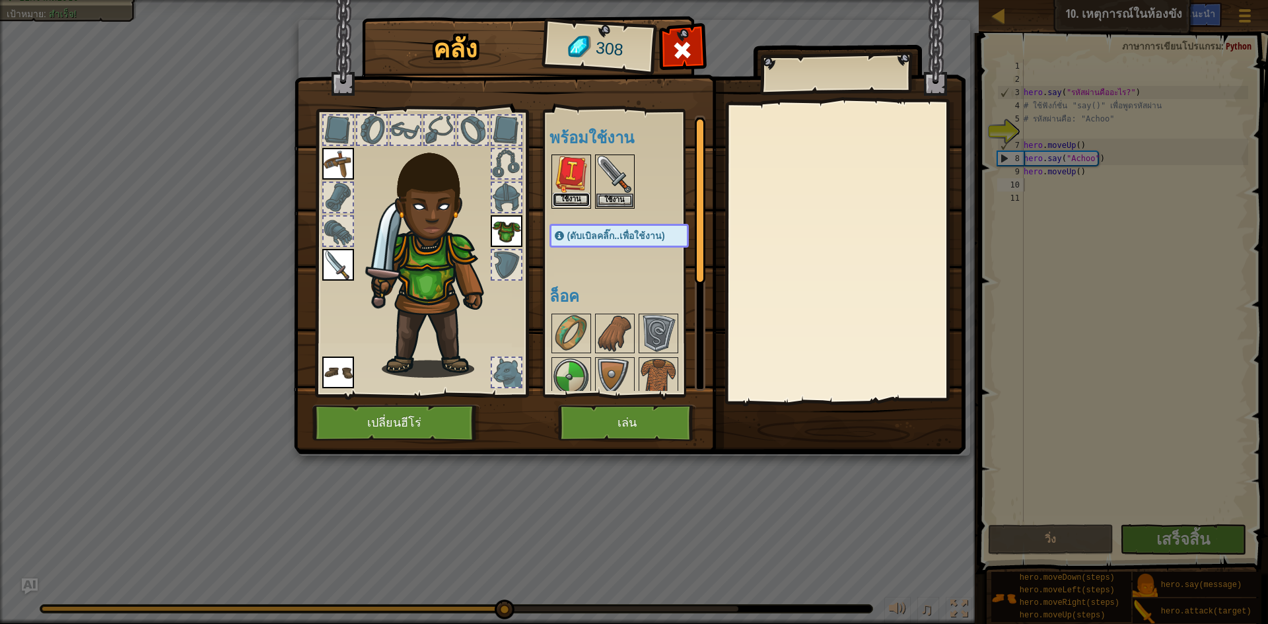
click at [575, 202] on button "ใช้งาน" at bounding box center [571, 200] width 37 height 14
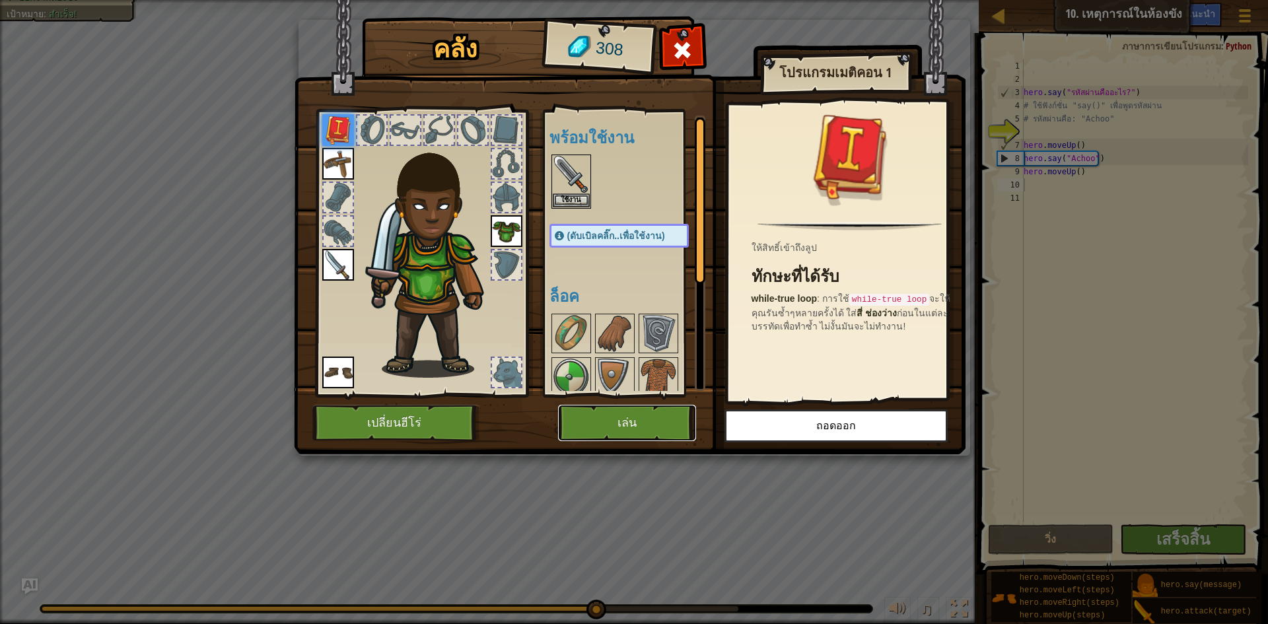
click at [624, 421] on button "เล่น" at bounding box center [627, 423] width 138 height 36
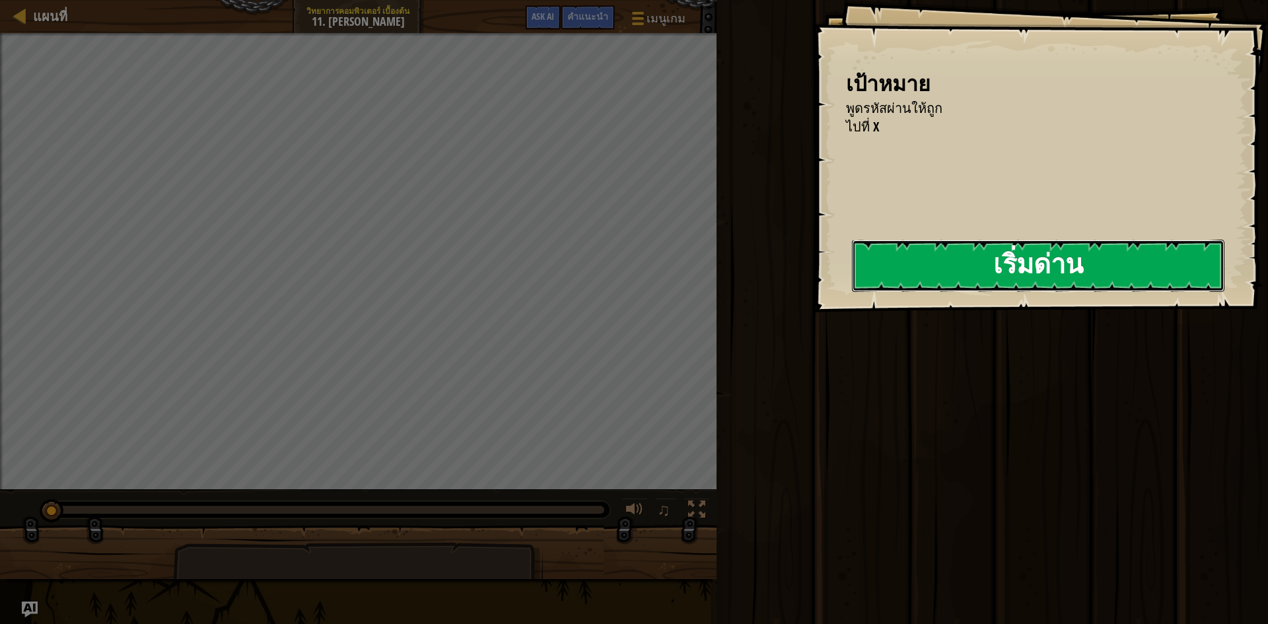
click at [1006, 254] on button "เริ่มด่าน" at bounding box center [1038, 266] width 373 height 52
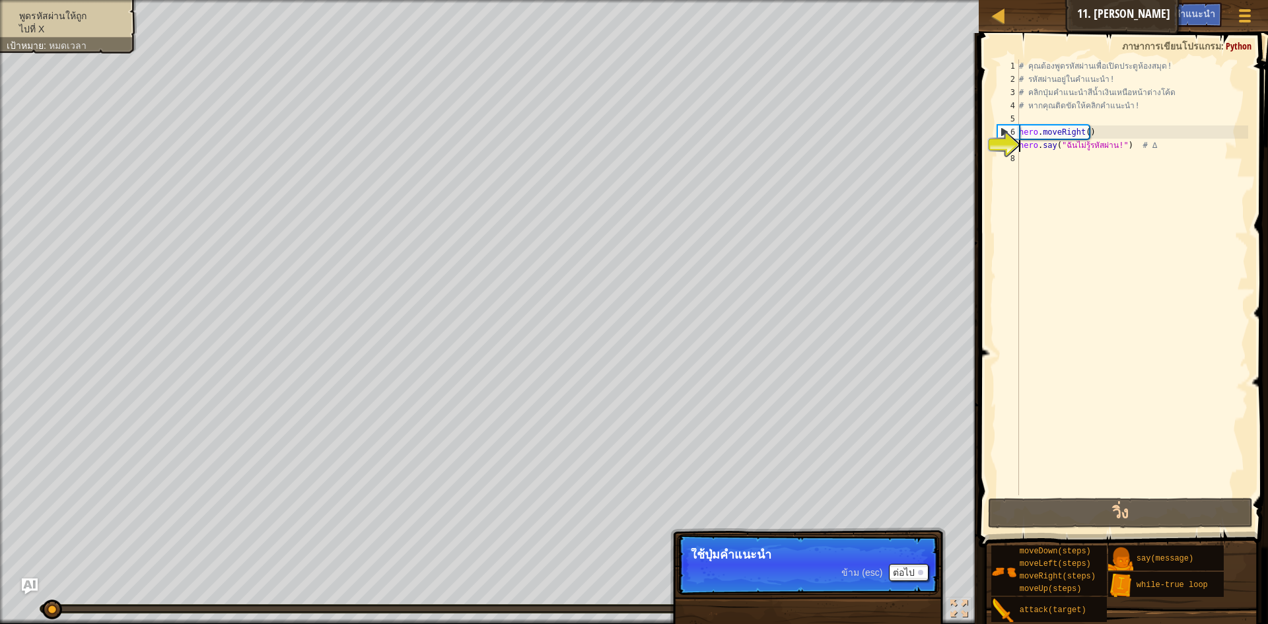
click at [1082, 164] on div "# คุณต้องพูดรหัสผ่านเพื่อเปิดประตูห้องสมุด! # รหัสผ่านอยู่ในคำแนะนำ! # คลิกปุ่ม…" at bounding box center [1133, 290] width 232 height 462
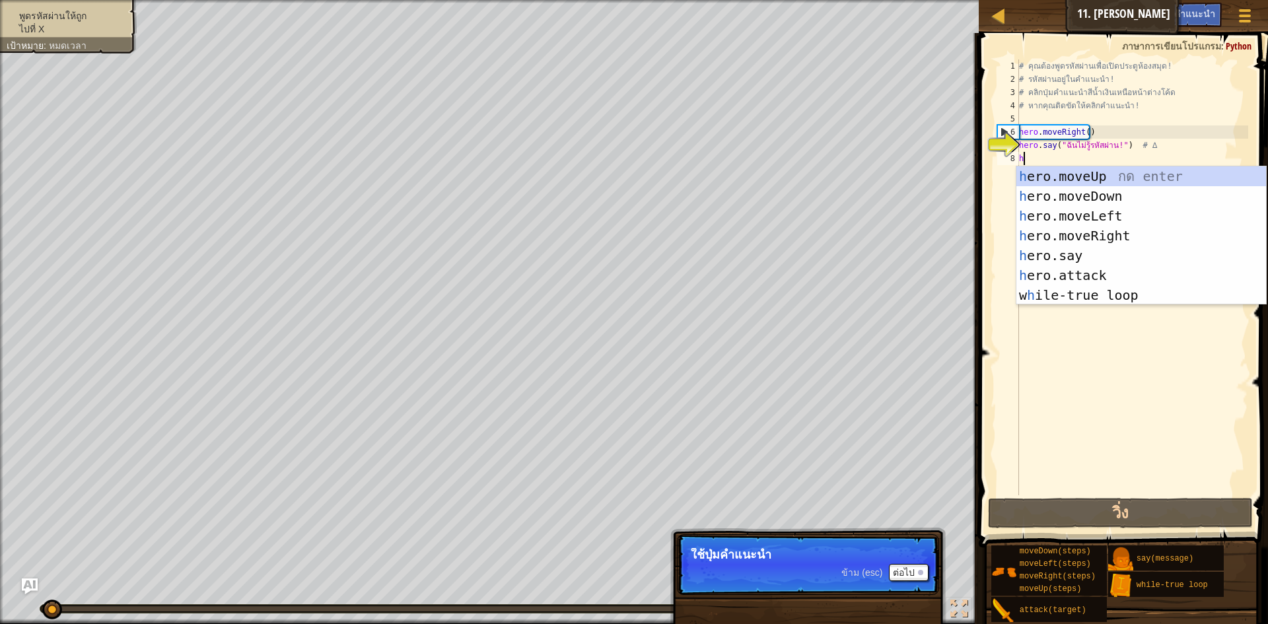
scroll to position [6, 0]
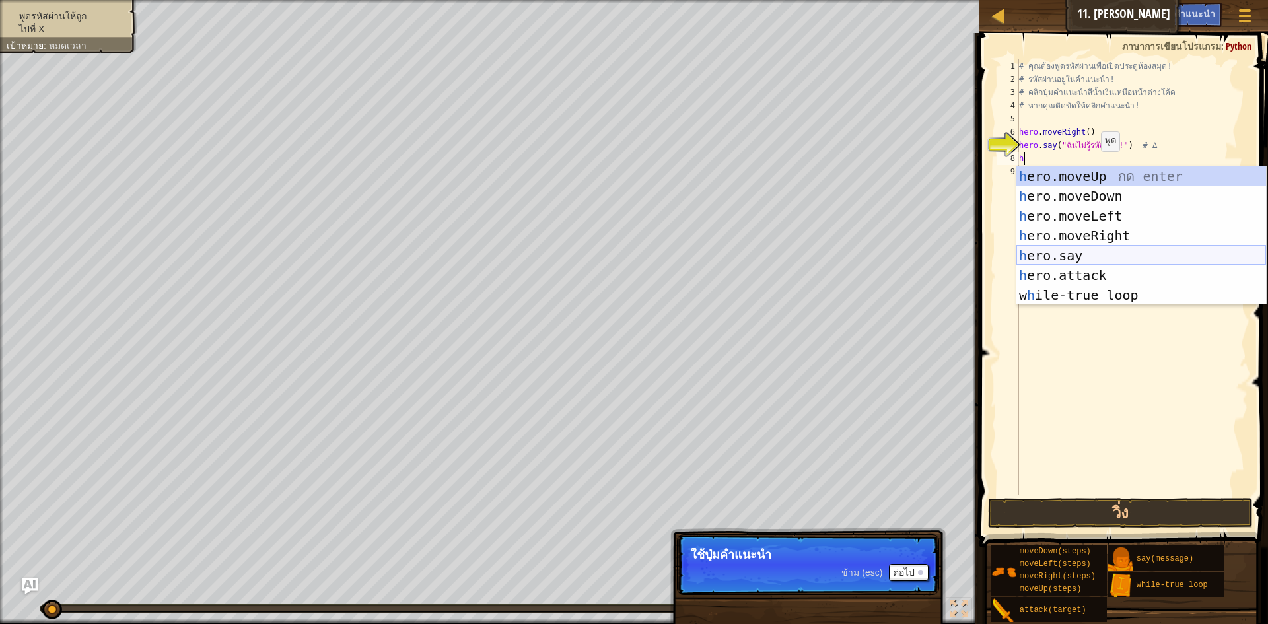
click at [1071, 262] on div "h ero.moveUp กด enter h ero.moveDown กด enter h ero.moveLeft กด enter h ero.mov…" at bounding box center [1142, 255] width 250 height 178
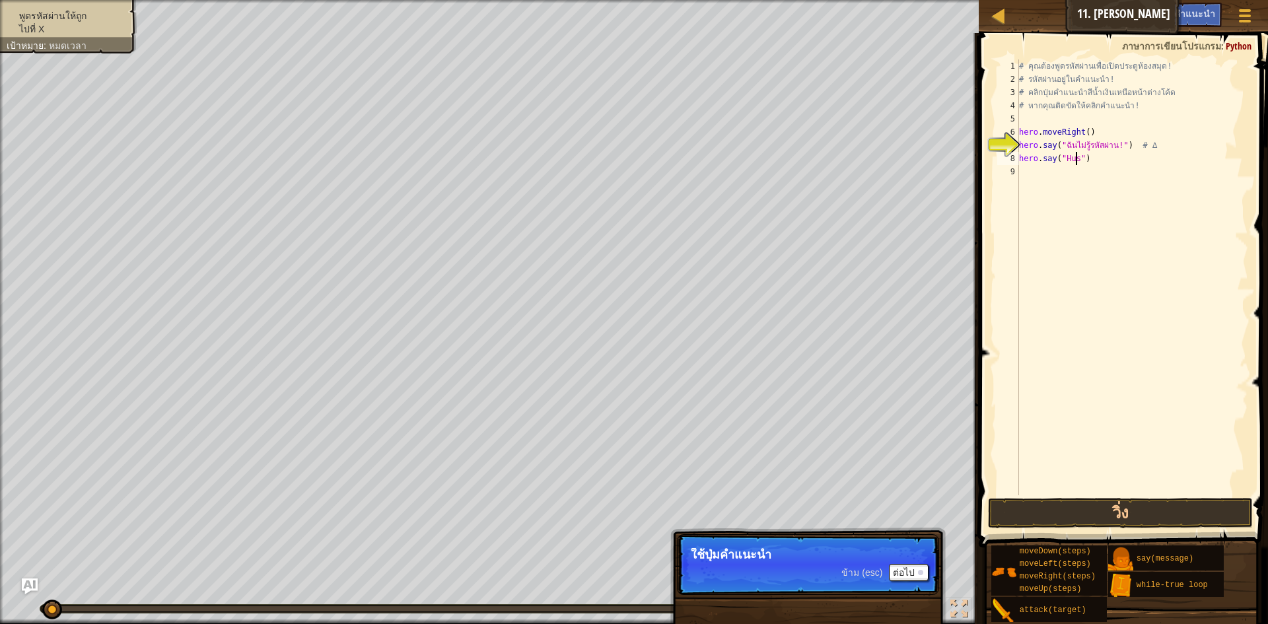
scroll to position [6, 5]
type textarea "hero.say("Hush")"
click at [1156, 508] on button "วิ่ง" at bounding box center [1120, 513] width 265 height 30
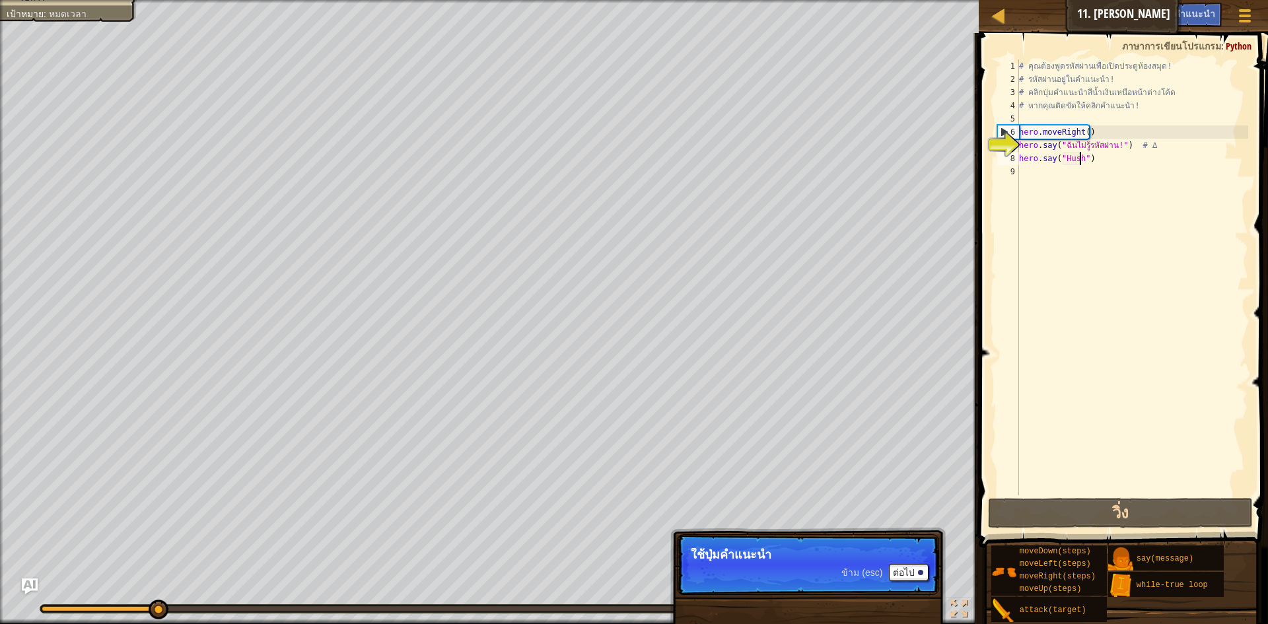
click at [1097, 184] on div "# คุณต้องพูดรหัสผ่านเพื่อเปิดประตูห้องสมุด! # รหัสผ่านอยู่ในคำแนะนำ! # คลิกปุ่ม…" at bounding box center [1133, 290] width 232 height 462
type textarea "h"
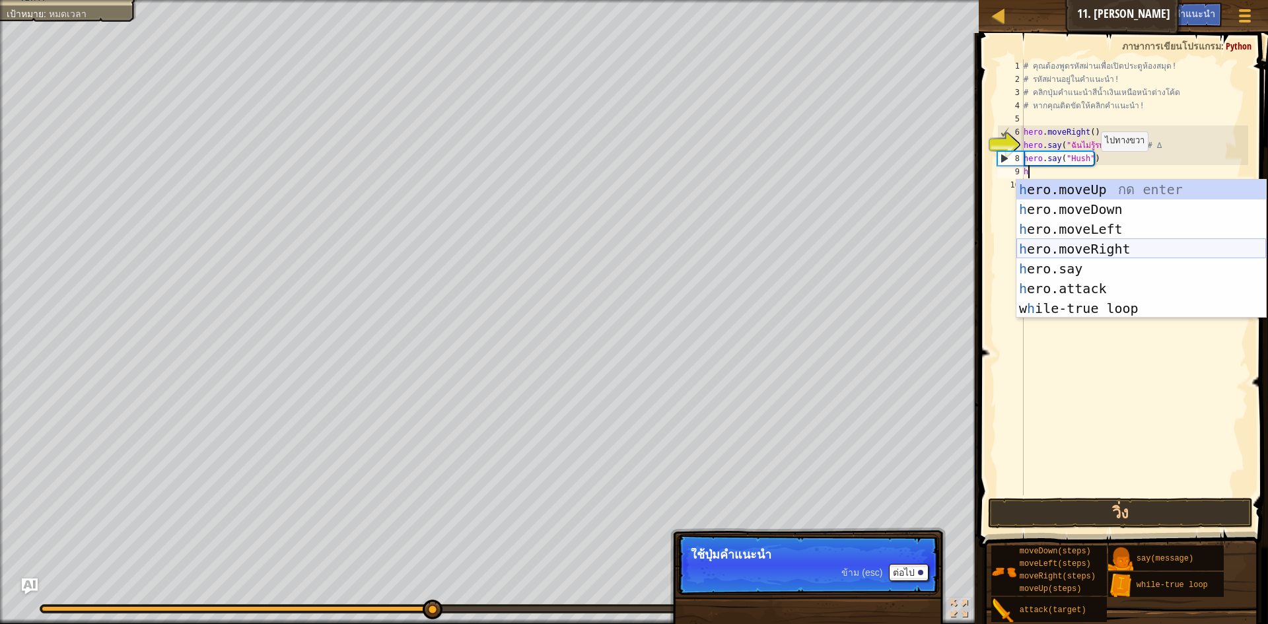
click at [1124, 254] on div "h ero.moveUp กด enter h ero.moveDown กด enter h ero.moveLeft กด enter h ero.mov…" at bounding box center [1142, 269] width 250 height 178
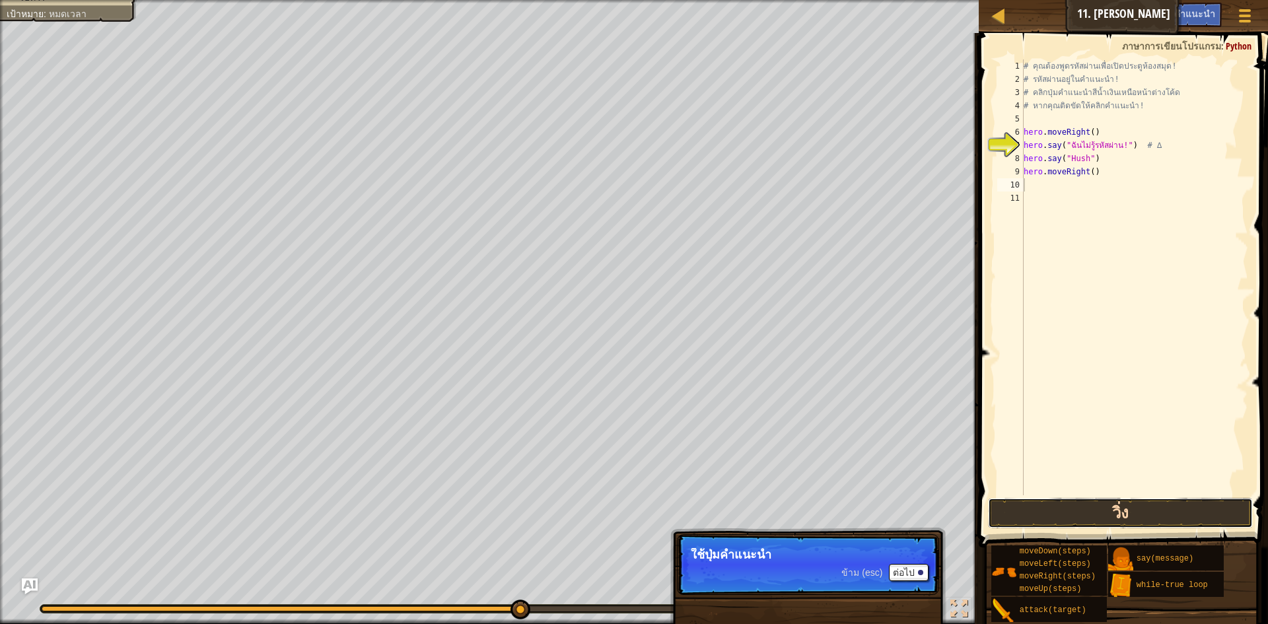
click at [1111, 500] on button "วิ่ง" at bounding box center [1120, 513] width 265 height 30
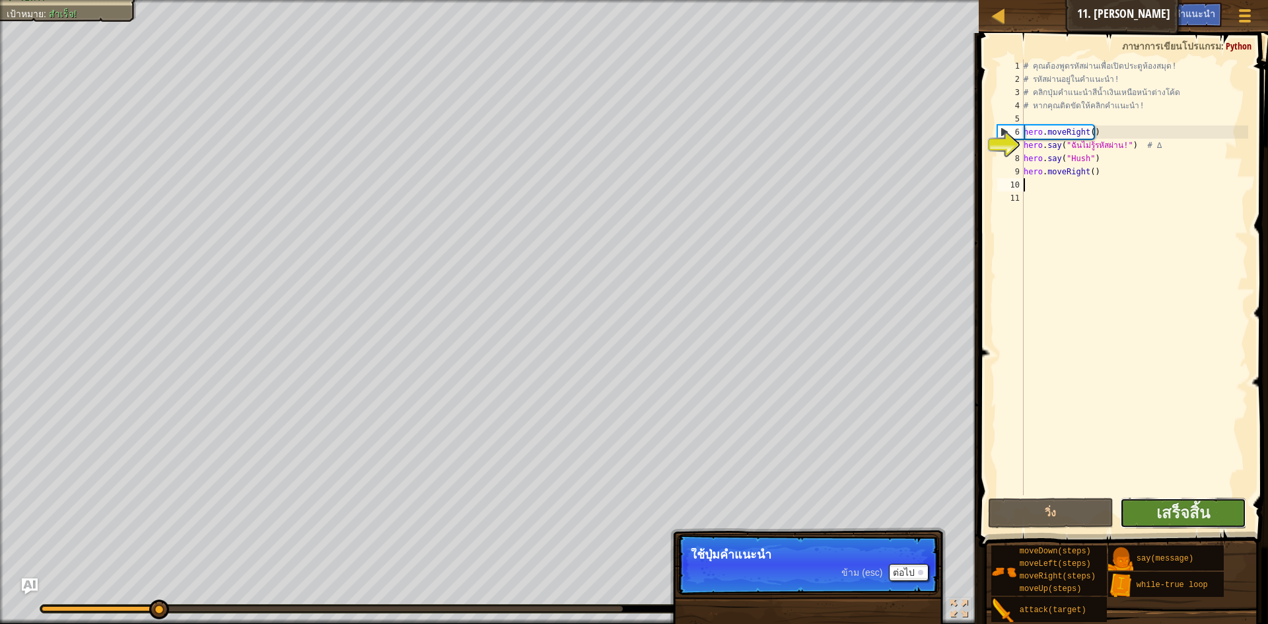
click at [1237, 505] on button "เสร็จสิ้น" at bounding box center [1184, 513] width 126 height 30
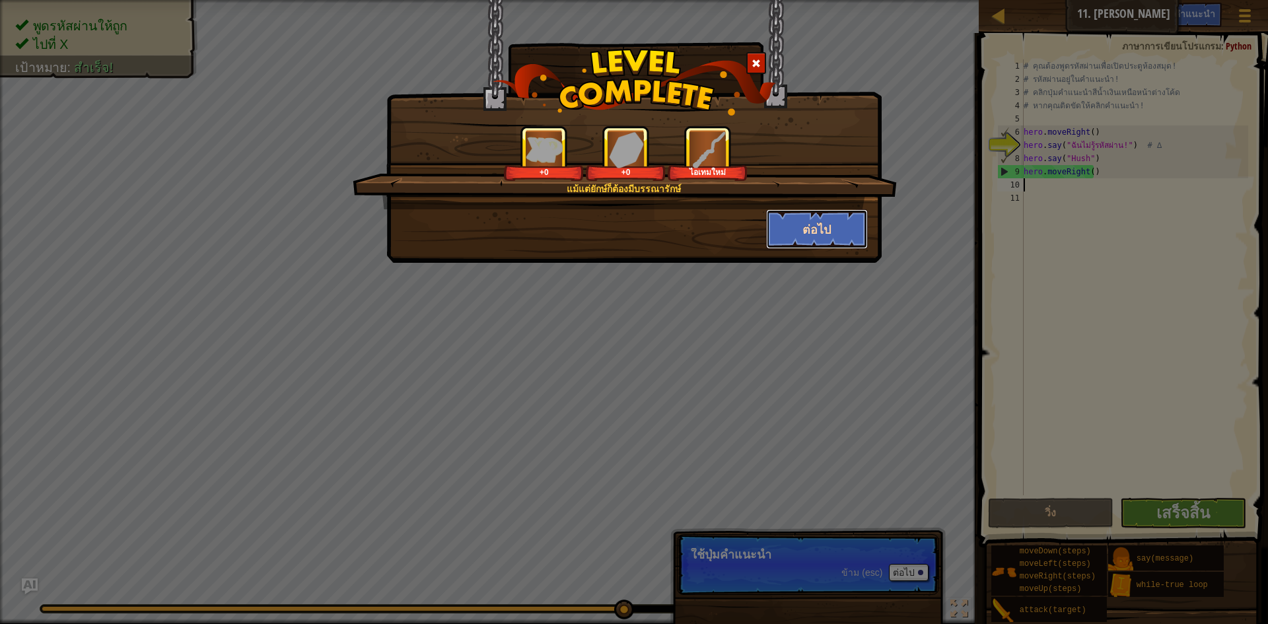
click at [804, 215] on button "ต่อไป" at bounding box center [817, 229] width 102 height 40
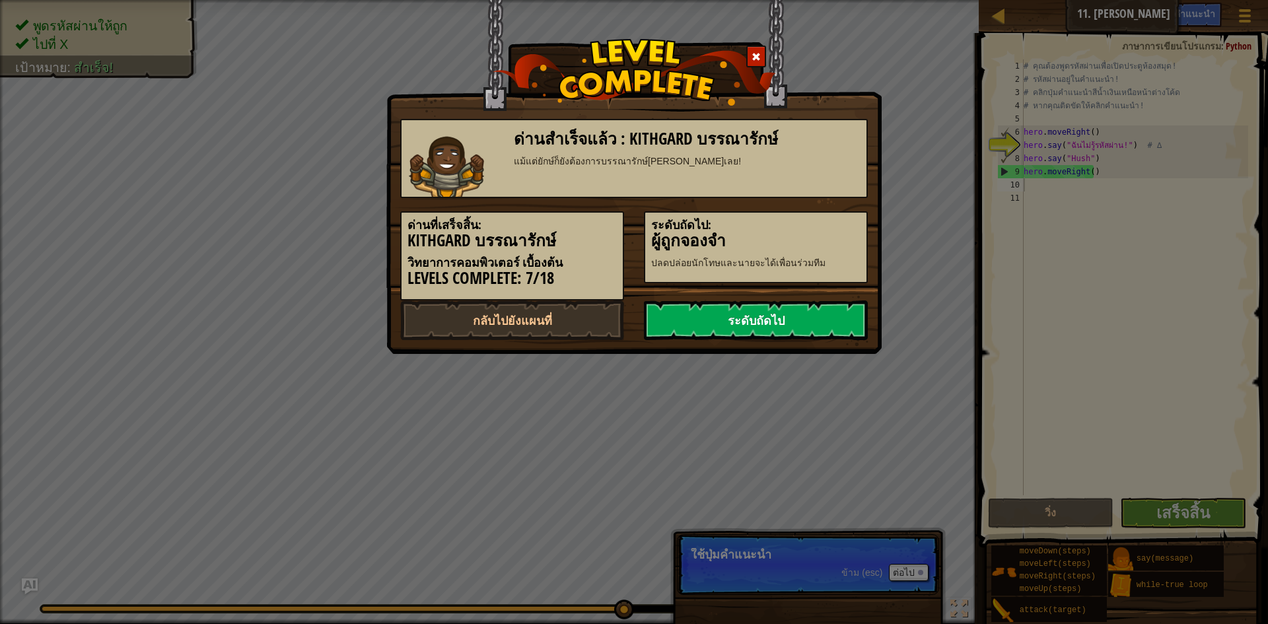
click at [765, 325] on link "ระดับถัดไป" at bounding box center [756, 321] width 224 height 40
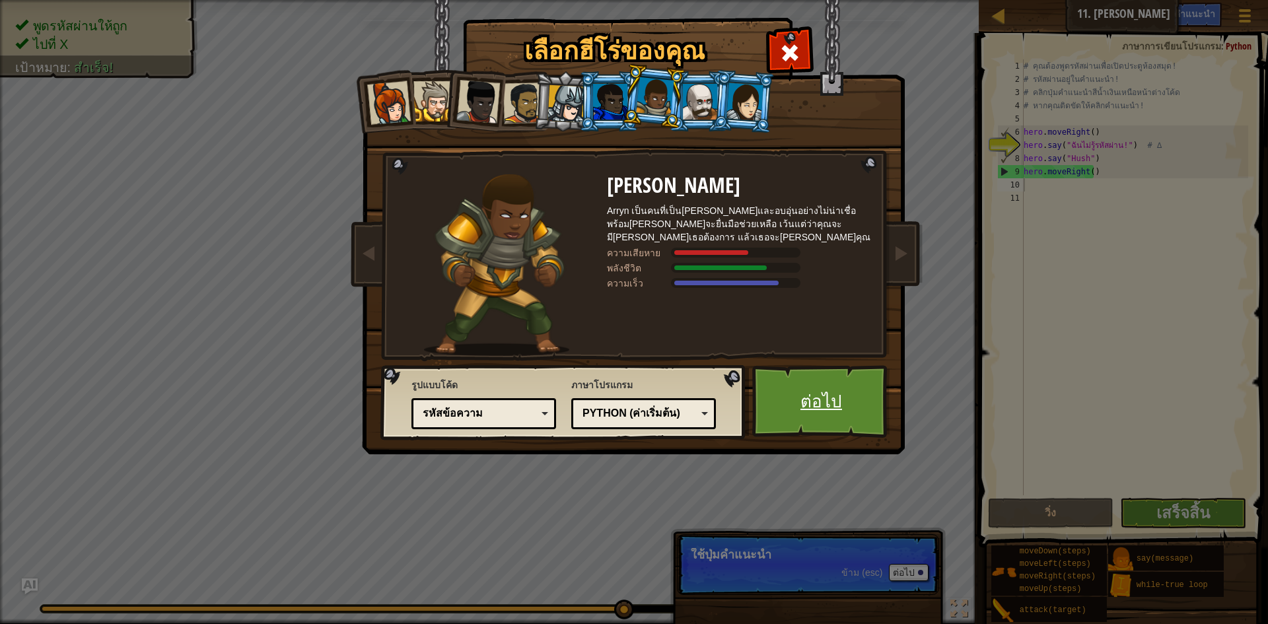
click at [823, 404] on link "ต่อไป" at bounding box center [822, 401] width 138 height 73
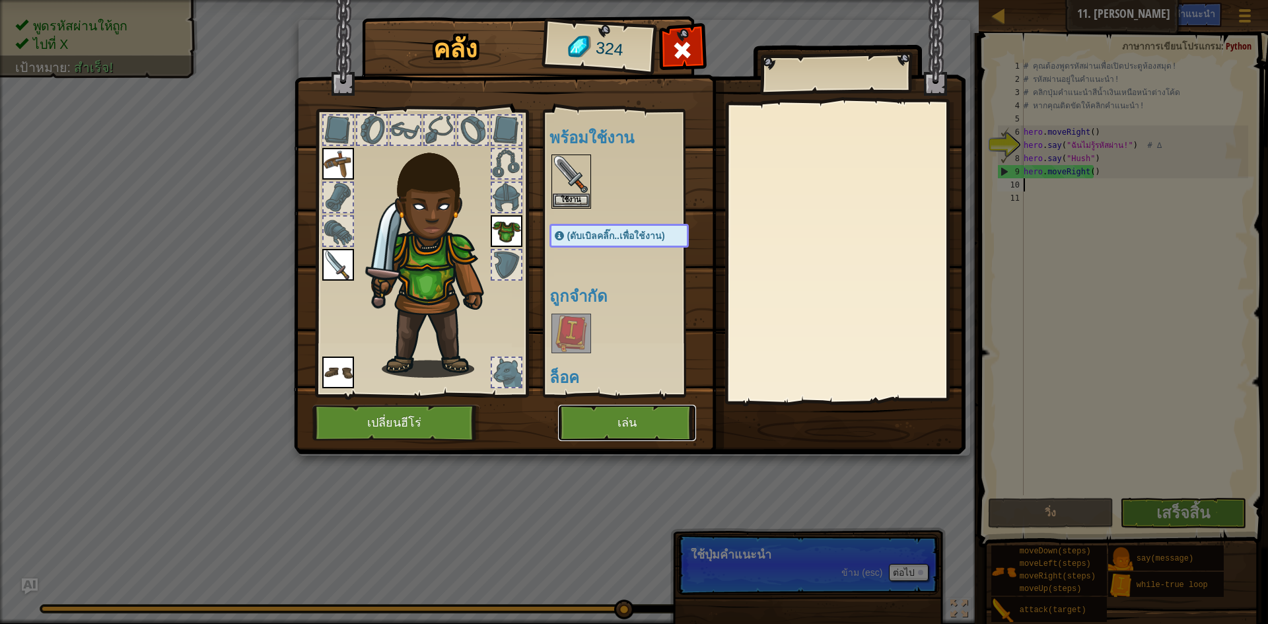
click at [653, 417] on button "เล่น" at bounding box center [627, 423] width 138 height 36
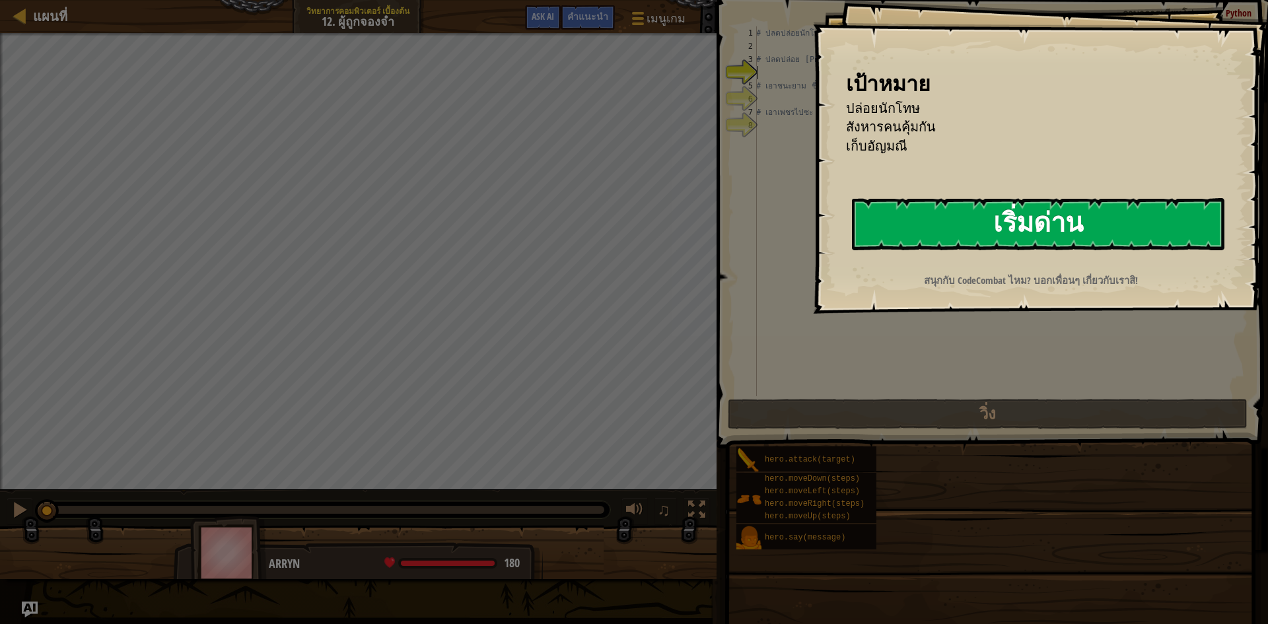
drag, startPoint x: 872, startPoint y: 242, endPoint x: 889, endPoint y: 239, distance: 17.5
click at [873, 242] on button "เริ่มด่าน" at bounding box center [1038, 224] width 373 height 52
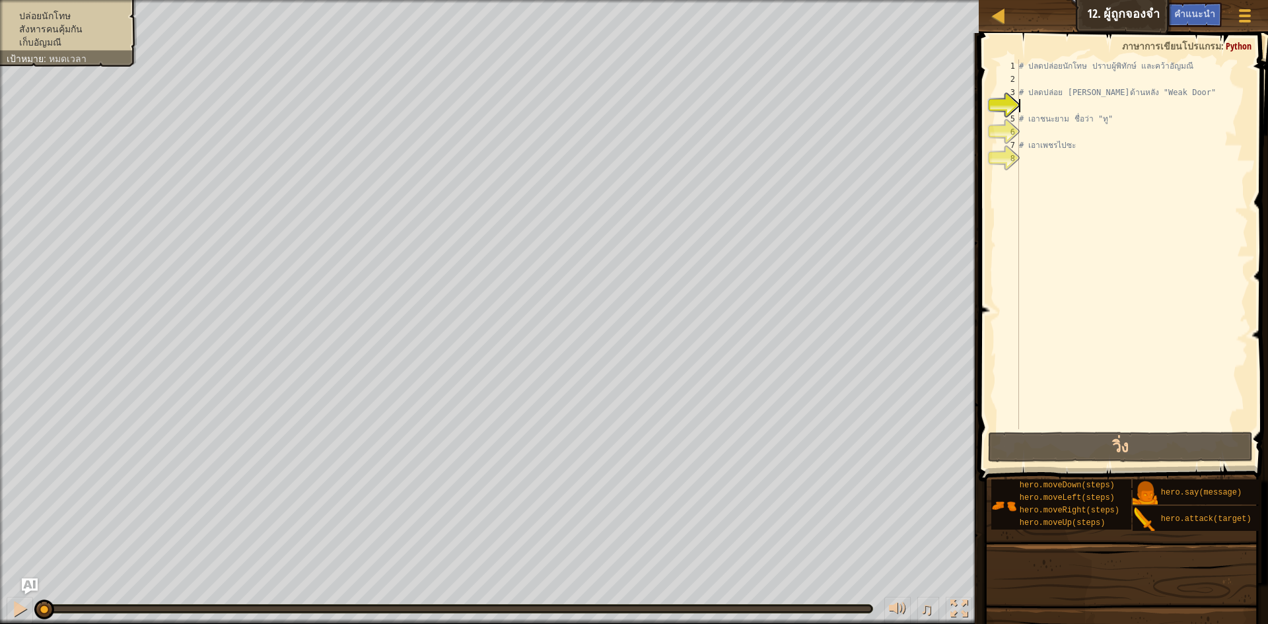
type textarea "h"
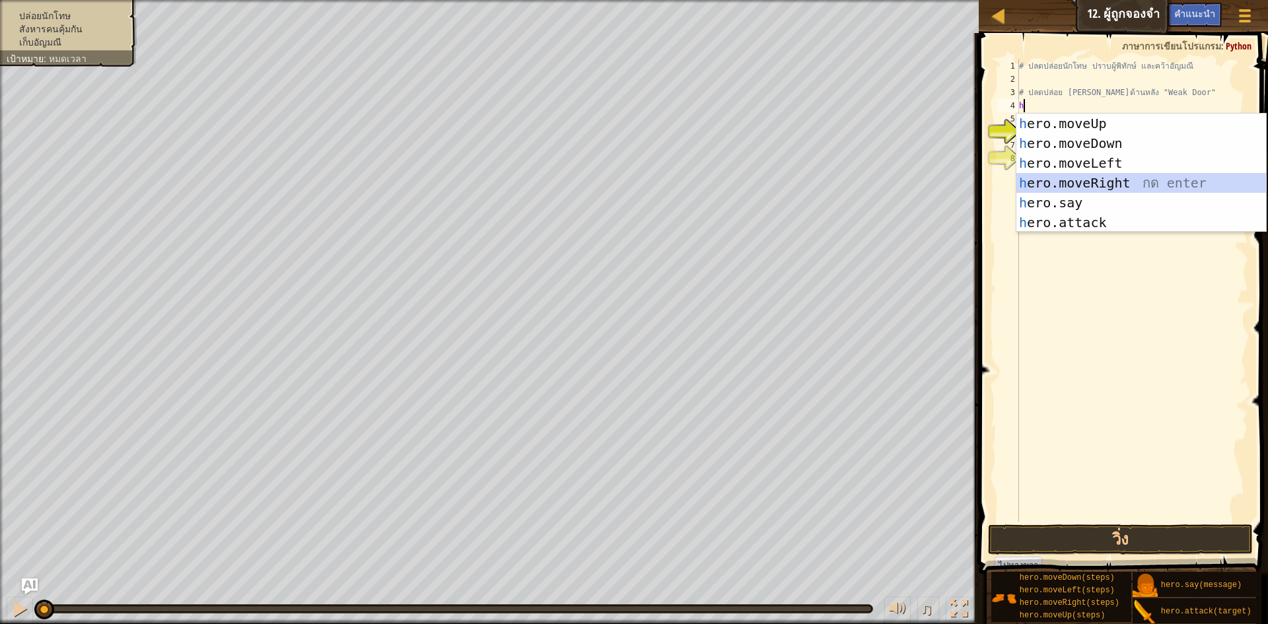
click at [1095, 184] on div "h ero.moveUp กด enter h ero.moveDown กด enter h ero.moveLeft กด enter h ero.mov…" at bounding box center [1142, 193] width 250 height 159
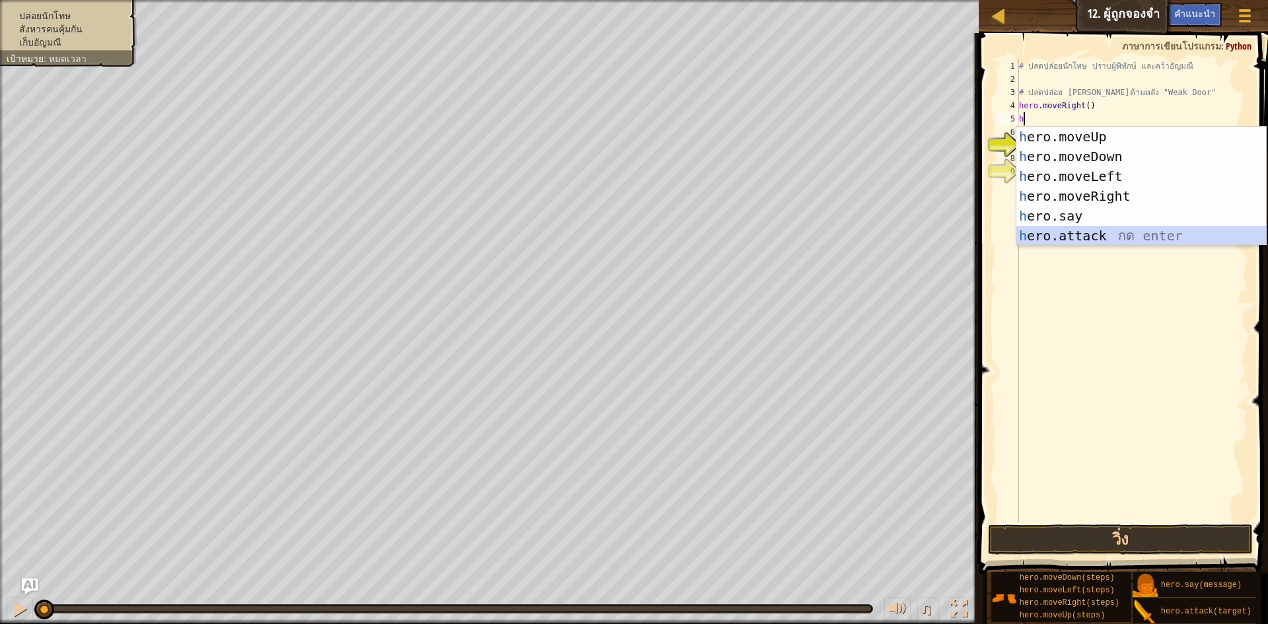
click at [1112, 236] on div "h ero.moveUp กด enter h ero.moveDown กด enter h ero.moveLeft กด enter h ero.mov…" at bounding box center [1142, 206] width 250 height 159
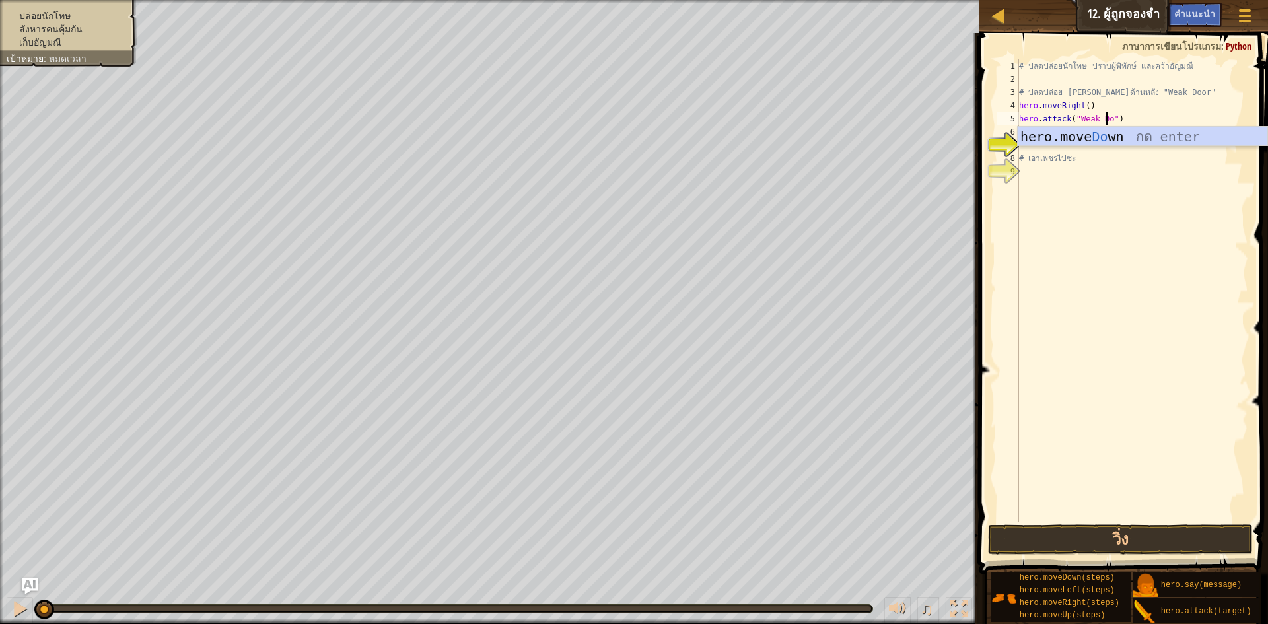
scroll to position [6, 8]
type textarea "hero.attack("Weak Door")"
click at [1081, 150] on div "# ปลดปล่อยนักโทษ ปราบผู้[PERSON_NAME] และคว้า[PERSON_NAME] # ปลดปล่อย Patrick จ…" at bounding box center [1133, 303] width 232 height 489
type textarea "h"
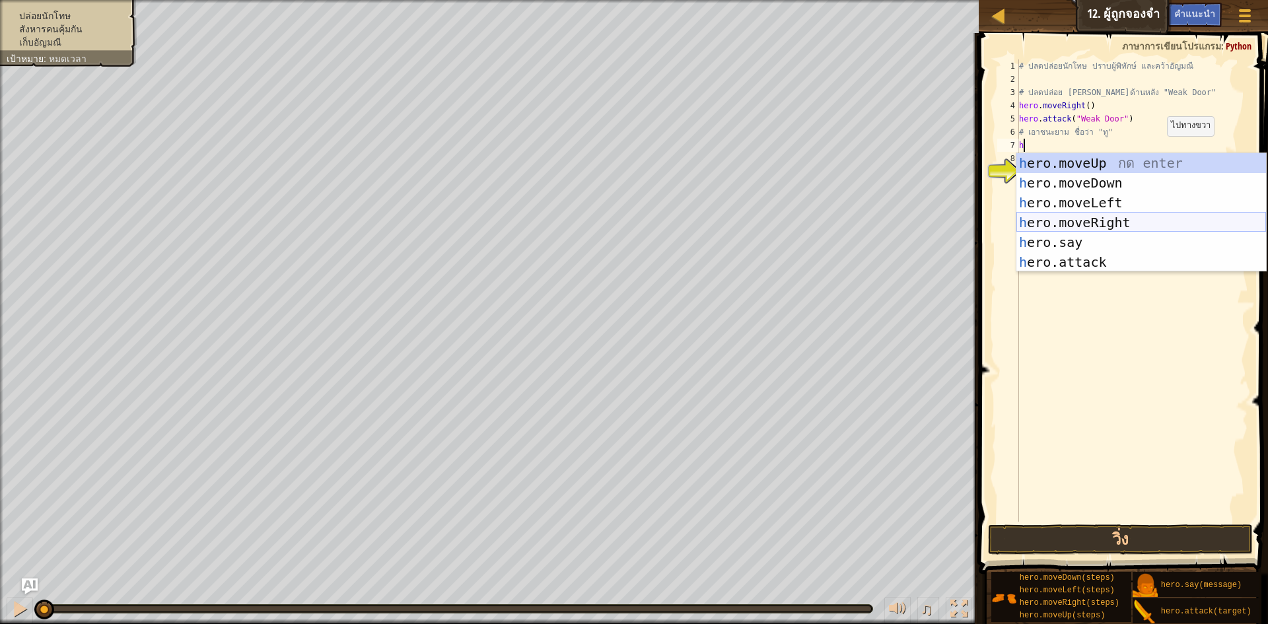
click at [1125, 219] on div "h ero.moveUp กด enter h ero.moveDown กด enter h ero.moveLeft กด enter h ero.mov…" at bounding box center [1142, 232] width 250 height 159
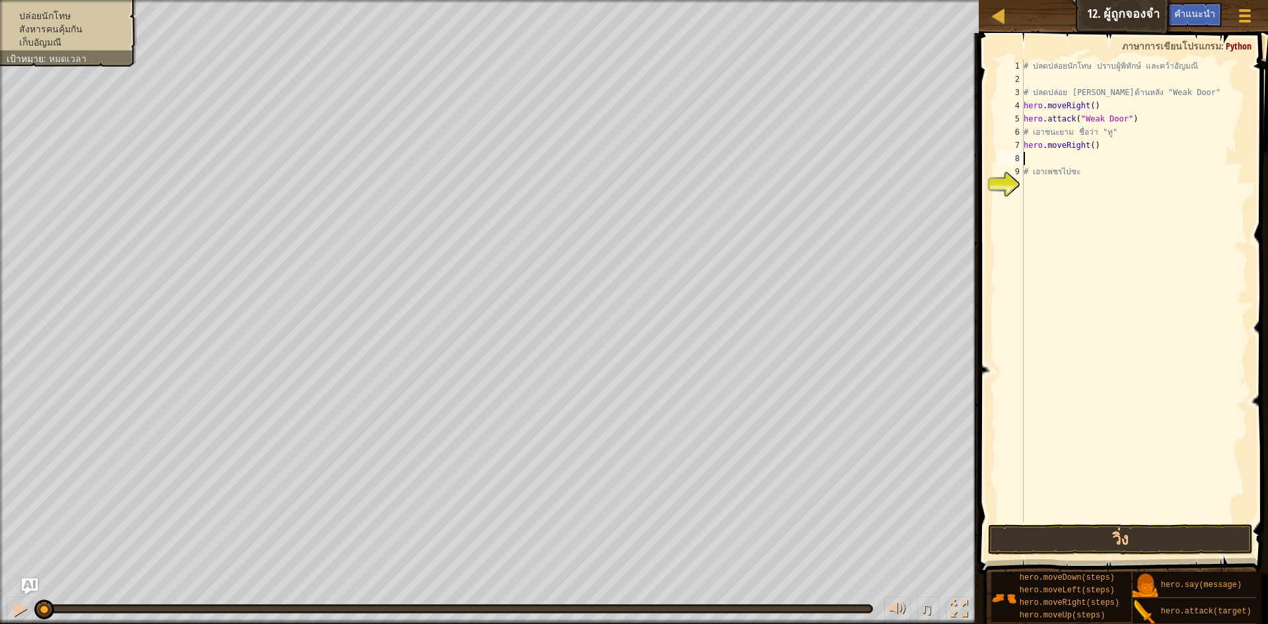
click at [1093, 151] on div "# ปลดปล่อยนักโทษ ปราบผู้[PERSON_NAME] และคว้า[PERSON_NAME] # ปลดปล่อย Patrick จ…" at bounding box center [1135, 303] width 228 height 489
click at [1085, 151] on div "# ปลดปล่อยนักโทษ ปราบผู้[PERSON_NAME] และคว้า[PERSON_NAME] # ปลดปล่อย Patrick จ…" at bounding box center [1135, 303] width 228 height 489
click at [1091, 149] on div "# ปลดปล่อยนักโทษ ปราบผู้[PERSON_NAME] และคว้า[PERSON_NAME] # ปลดปล่อย Patrick จ…" at bounding box center [1135, 303] width 228 height 489
click at [1090, 150] on div "# ปลดปล่อยนักโทษ ปราบผู้[PERSON_NAME] และคว้า[PERSON_NAME] # ปลดปล่อย Patrick จ…" at bounding box center [1135, 303] width 228 height 489
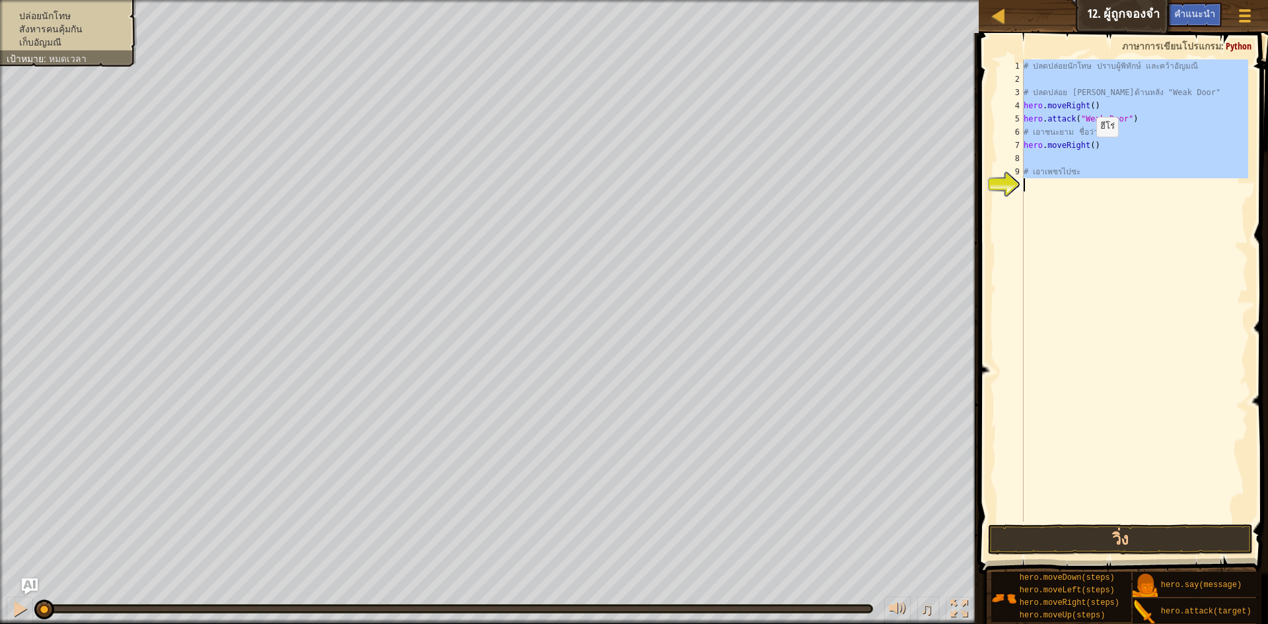
click at [1090, 150] on div "# ปลดปล่อยนักโทษ ปราบผู้[PERSON_NAME] และคว้า[PERSON_NAME] # ปลดปล่อย Patrick จ…" at bounding box center [1135, 303] width 228 height 489
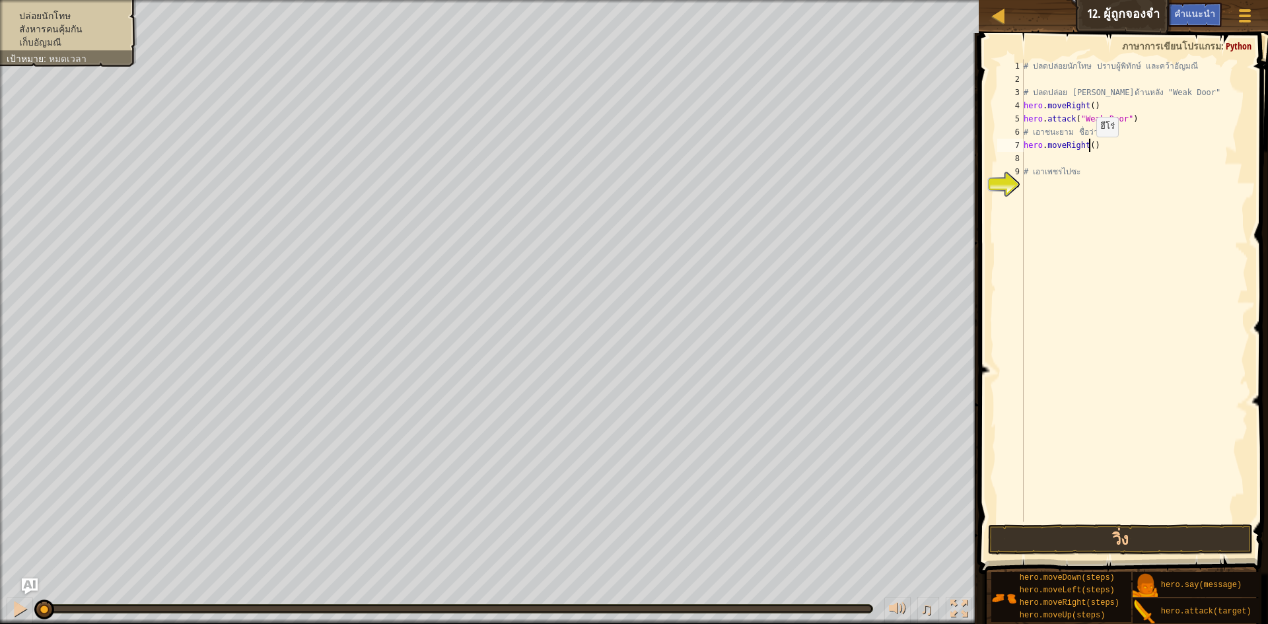
click at [1090, 150] on div "# ปลดปล่อยนักโทษ ปราบผู้[PERSON_NAME] และคว้า[PERSON_NAME] # ปลดปล่อย Patrick จ…" at bounding box center [1135, 303] width 228 height 489
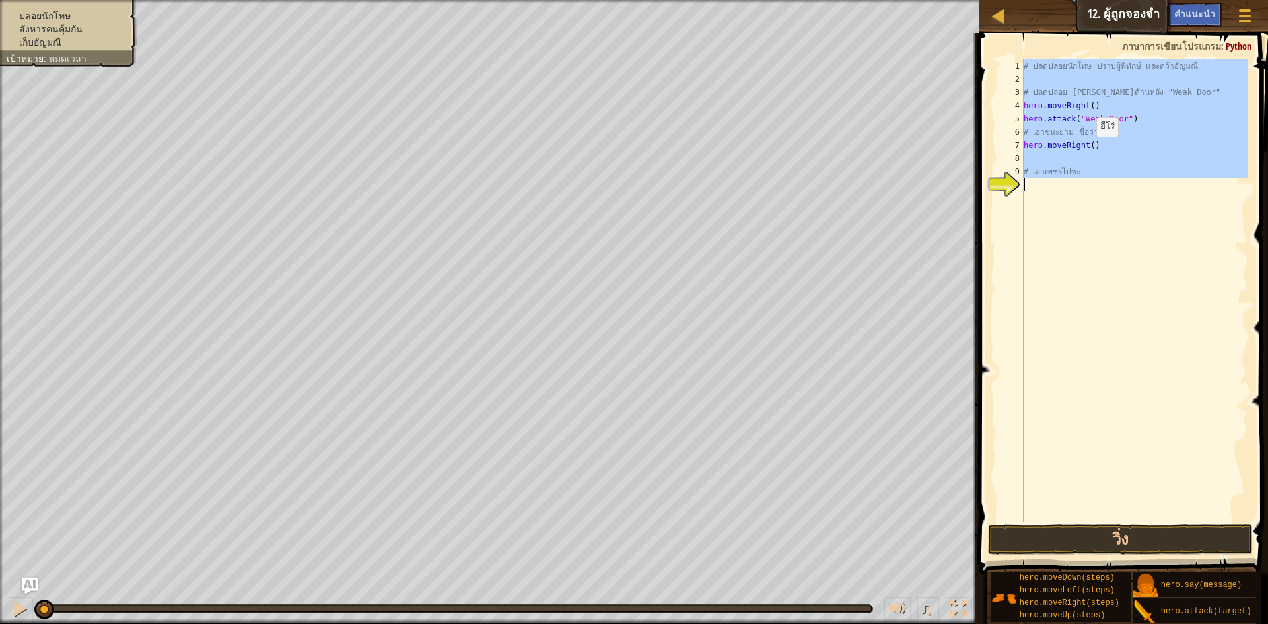
click at [1090, 150] on div "# ปลดปล่อยนักโทษ ปราบผู้[PERSON_NAME] และคว้า[PERSON_NAME] # ปลดปล่อย Patrick จ…" at bounding box center [1135, 303] width 228 height 489
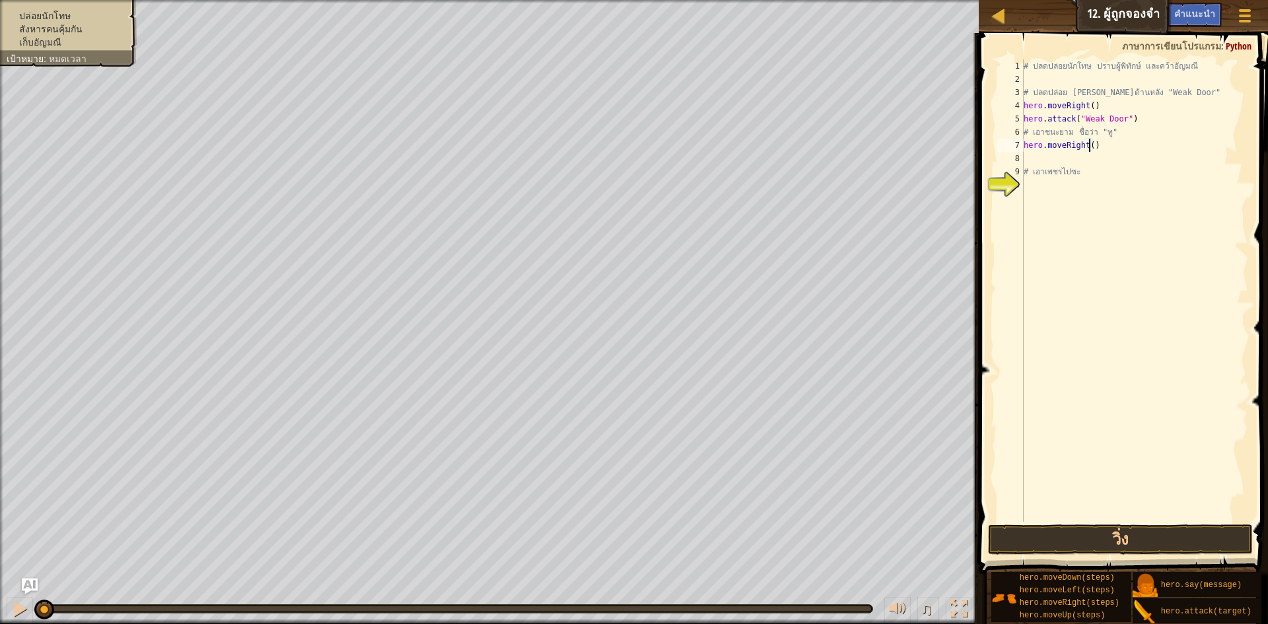
type textarea "hero.moveRight(3)"
click at [1062, 163] on div "# ปลดปล่อยนักโทษ ปราบผู้[PERSON_NAME] และคว้า[PERSON_NAME] # ปลดปล่อย Patrick จ…" at bounding box center [1135, 303] width 228 height 489
type textarea "h"
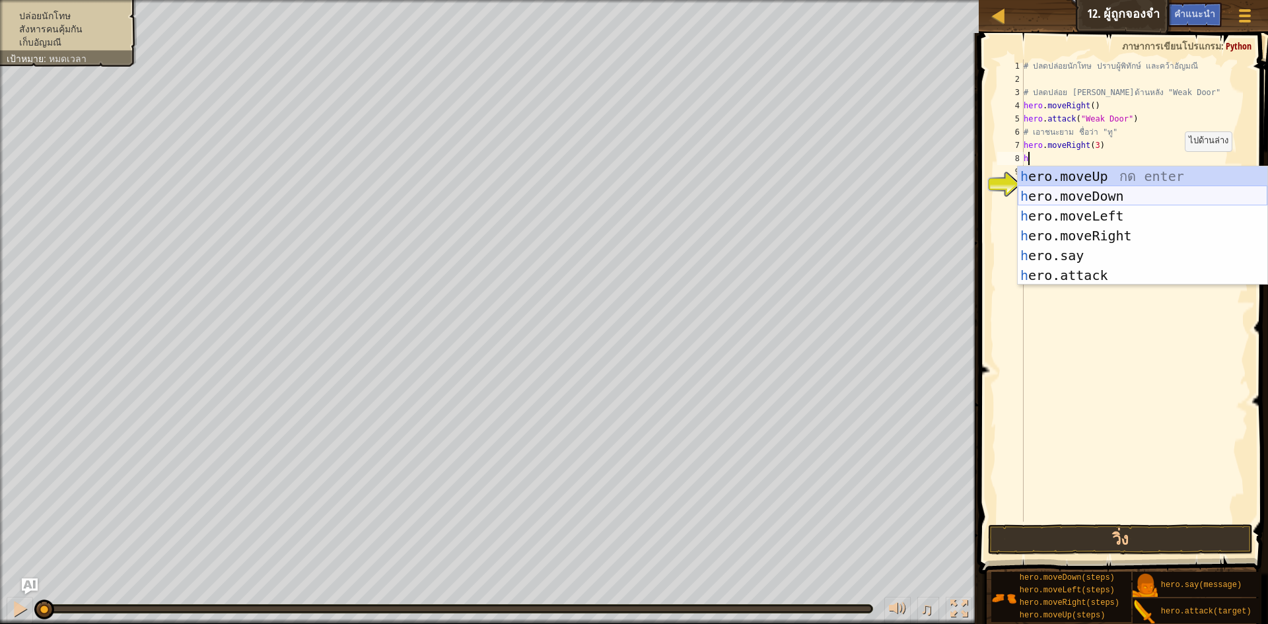
click at [1112, 200] on div "h ero.moveUp กด enter h ero.moveDown กด enter h ero.moveLeft กด enter h ero.mov…" at bounding box center [1143, 245] width 250 height 159
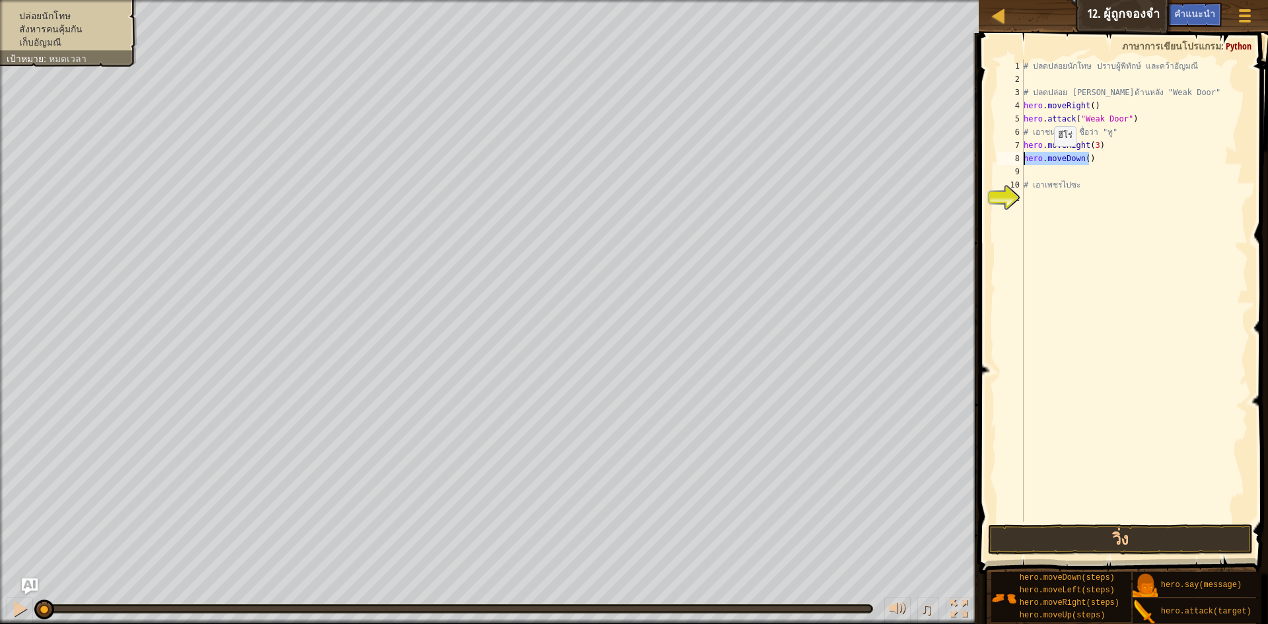
click at [937, 162] on div "แผนที่ วิทยาการคอมพิวเตอร์ เบื้องต้น 12. ผู้ถูกจองจำ เมนูเกม เสร็จสิ้น คำแนะนำ …" at bounding box center [634, 312] width 1268 height 624
type textarea "hero.moveDown()"
click at [1067, 153] on div "# ปลดปล่อยนักโทษ ปราบผู้[PERSON_NAME] และคว้า[PERSON_NAME] # ปลดปล่อย Patrick จ…" at bounding box center [1135, 303] width 228 height 489
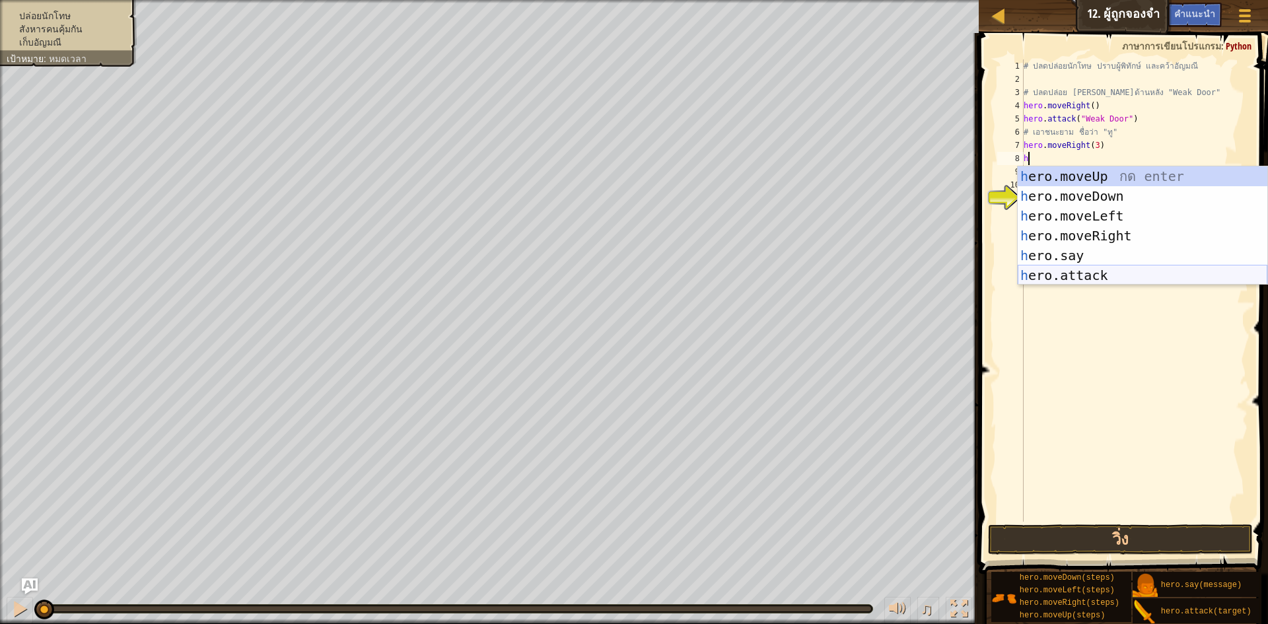
click at [1079, 269] on div "h ero.moveUp กด enter h ero.moveDown กด enter h ero.moveLeft กด enter h ero.mov…" at bounding box center [1143, 245] width 250 height 159
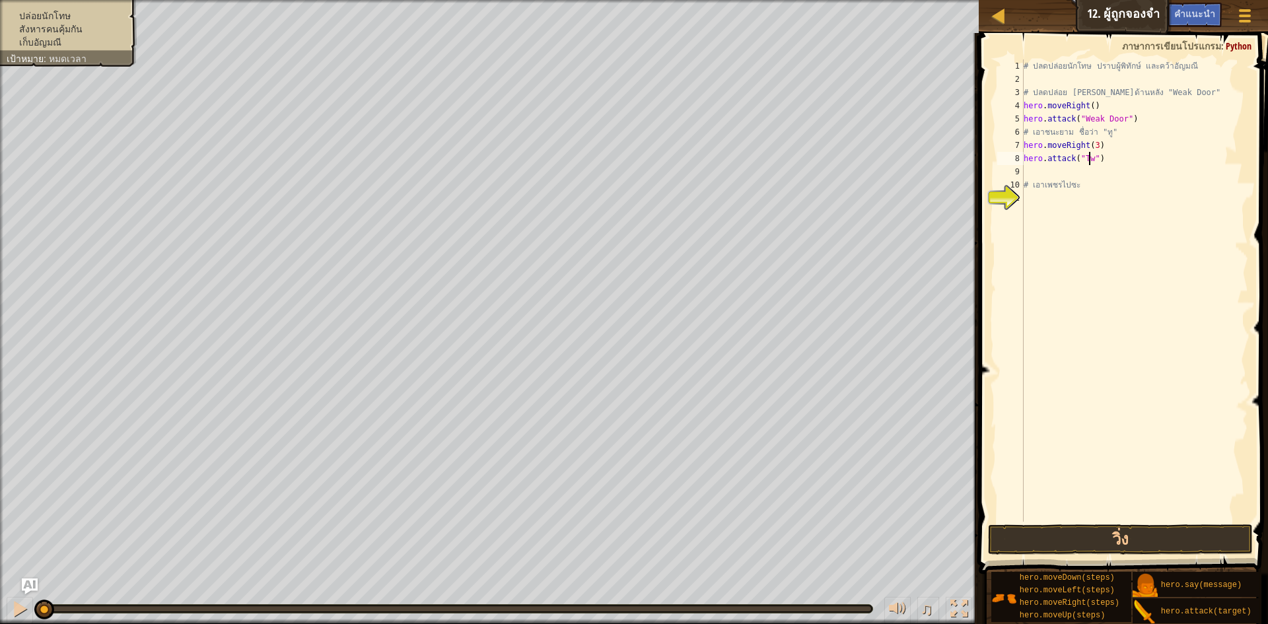
type textarea "hero.attack("Two")"
drag, startPoint x: 1109, startPoint y: 163, endPoint x: 1016, endPoint y: 163, distance: 93.2
click at [1016, 163] on div "hero.attack("Two") 1 2 3 4 5 6 7 8 9 10 11 # ปลดปล่อยนักโทษ ปราบผู้[PERSON_NAME…" at bounding box center [1122, 290] width 254 height 462
click at [1097, 178] on div "# ปลดปล่อยนักโทษ ปราบผู้[PERSON_NAME] และคว้า[PERSON_NAME] # ปลดปล่อย Patrick จ…" at bounding box center [1135, 303] width 228 height 489
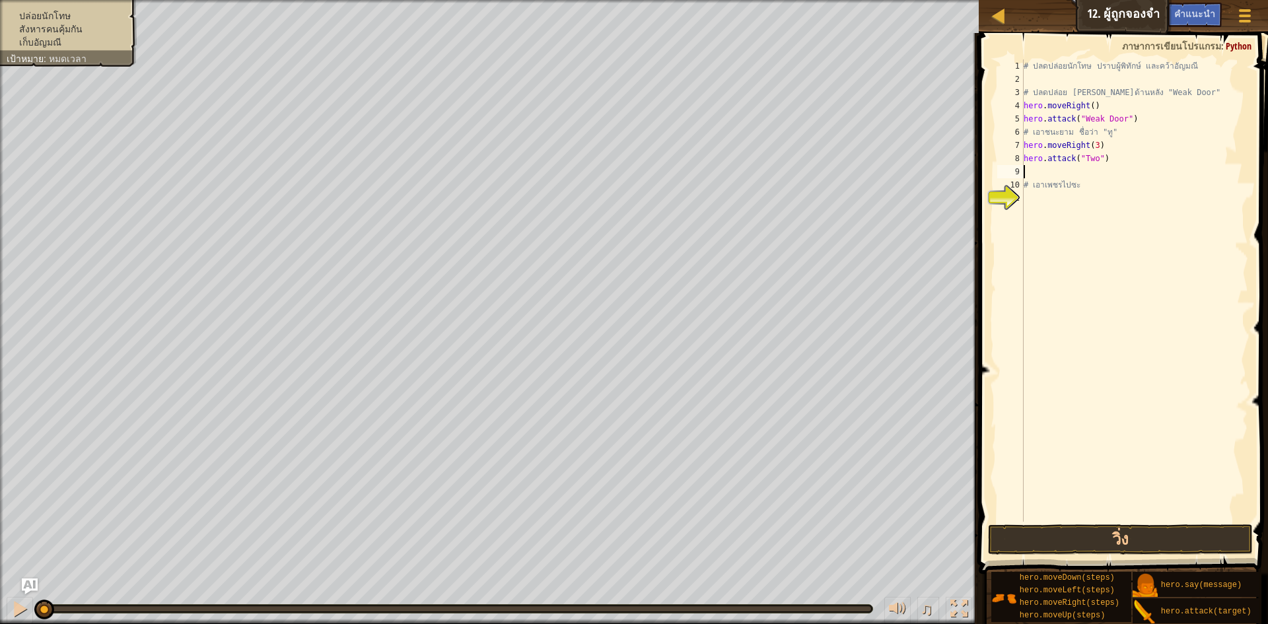
scroll to position [6, 0]
click at [1094, 188] on div "# ปลดปล่อยนักโทษ ปราบผู้[PERSON_NAME] และคว้า[PERSON_NAME] # ปลดปล่อย Patrick จ…" at bounding box center [1135, 303] width 228 height 489
type textarea "# เอาเพชรไปซะ"
click at [1093, 202] on div "# ปลดปล่อยนักโทษ ปราบผู้[PERSON_NAME] และคว้า[PERSON_NAME] # ปลดปล่อย Patrick จ…" at bounding box center [1135, 303] width 228 height 489
type textarea "hero.attack("Two")"
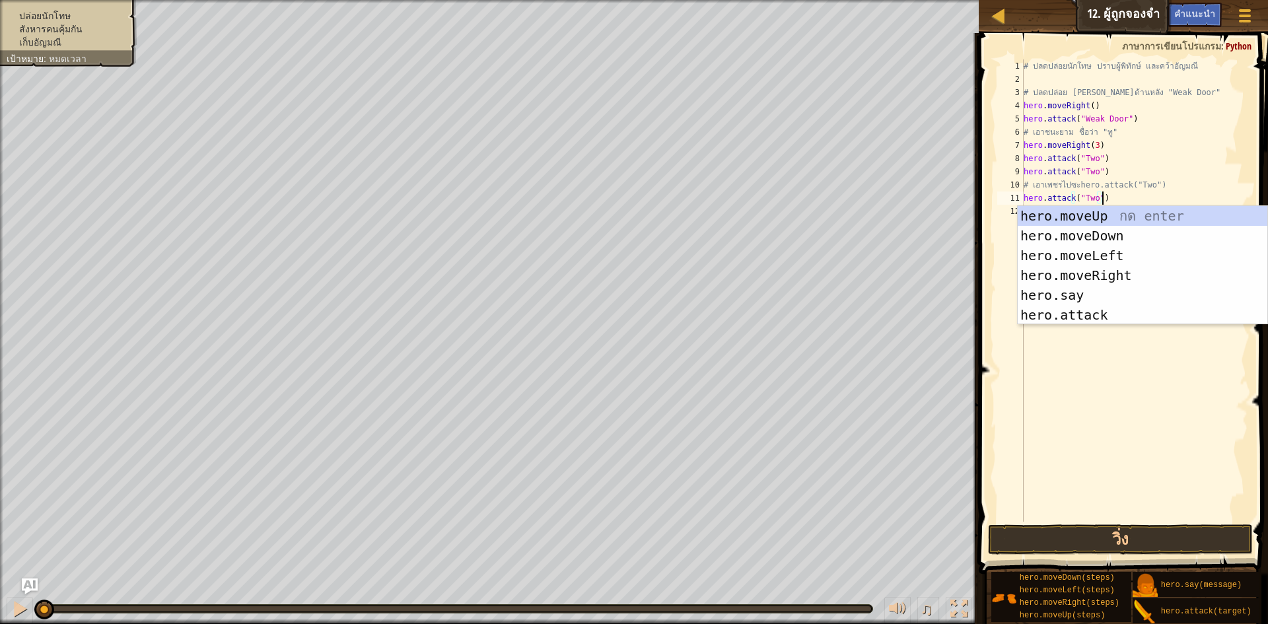
drag, startPoint x: 1037, startPoint y: 364, endPoint x: 1060, endPoint y: 258, distance: 108.9
click at [1038, 364] on div "# ปลดปล่อยนักโทษ ปราบผู้[PERSON_NAME] และคว้า[PERSON_NAME] # ปลดปล่อย Patrick จ…" at bounding box center [1135, 303] width 228 height 489
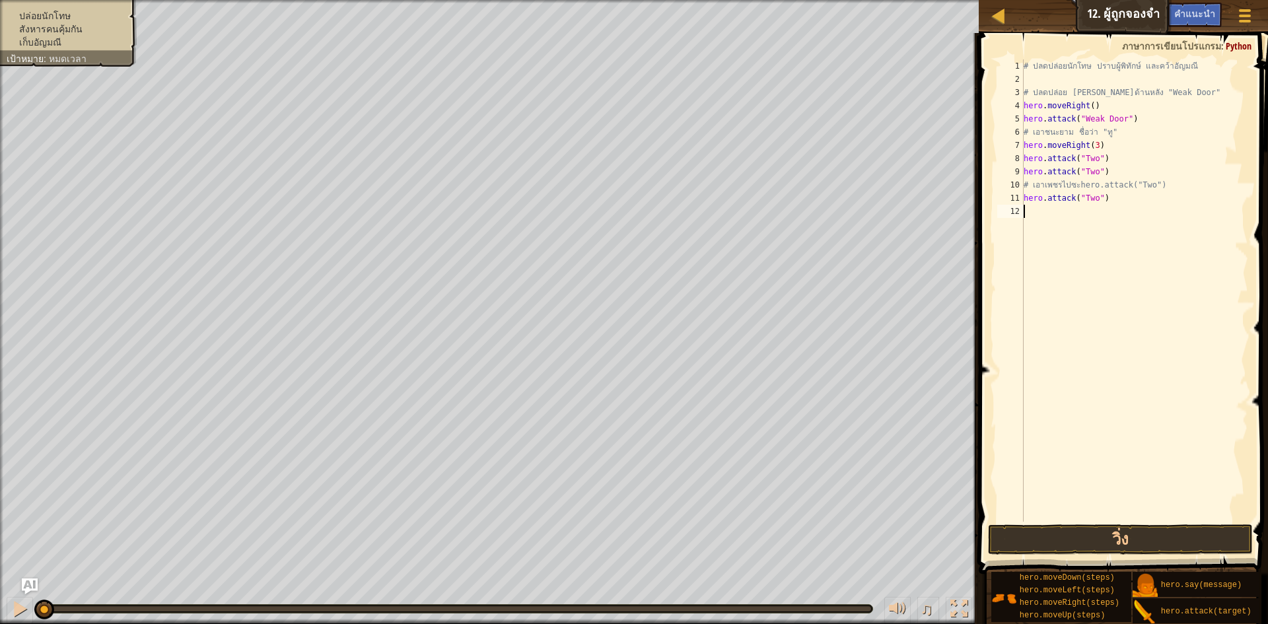
type textarea "hero.attack("Two")"
drag, startPoint x: 1072, startPoint y: 385, endPoint x: 1082, endPoint y: 306, distance: 79.2
click at [1073, 385] on div "# ปลดปล่อยนักโทษ ปราบผู้[PERSON_NAME] และคว้า[PERSON_NAME] # ปลดปล่อย Patrick จ…" at bounding box center [1135, 303] width 228 height 489
type textarea "h"
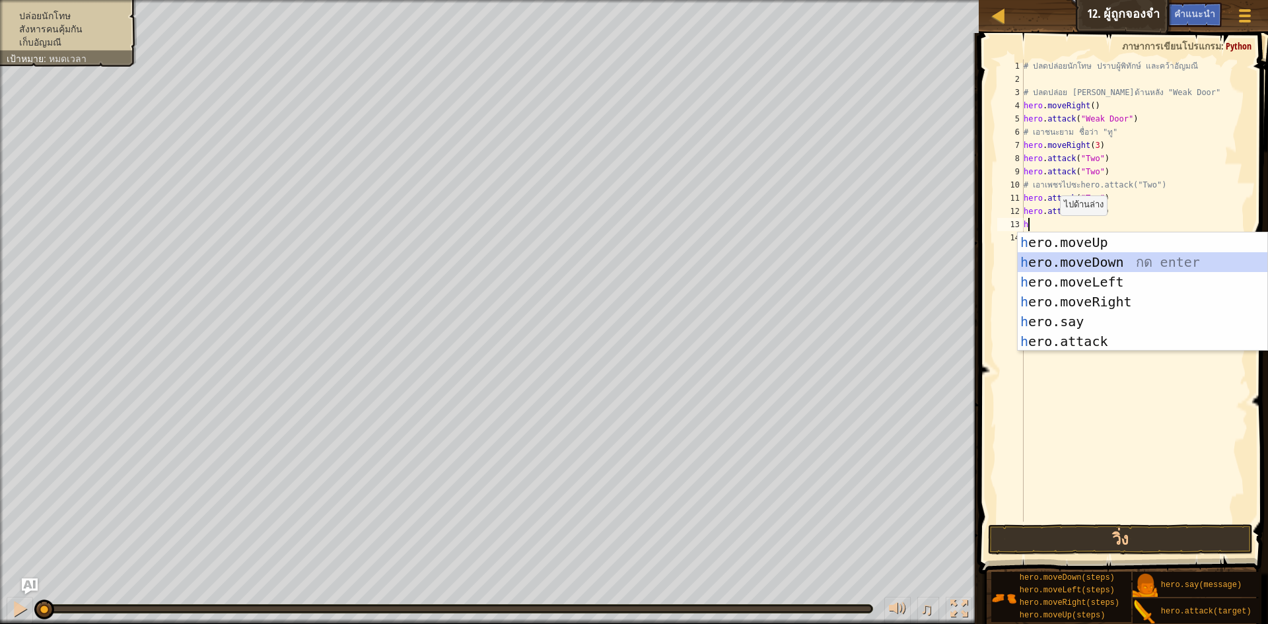
click at [1084, 261] on div "h ero.moveUp กด enter h ero.moveDown กด enter h ero.moveLeft กด enter h ero.mov…" at bounding box center [1143, 312] width 250 height 159
type textarea "h"
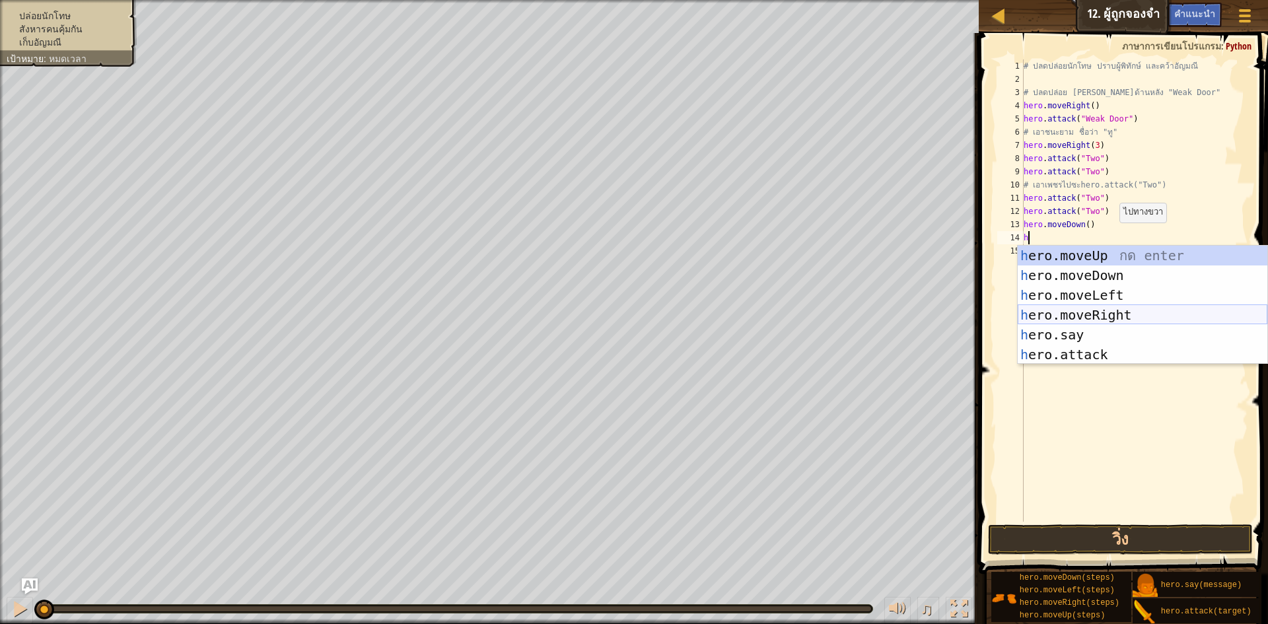
click at [1113, 313] on div "h ero.moveUp กด enter h ero.moveDown กด enter h ero.moveLeft กด enter h ero.mov…" at bounding box center [1143, 325] width 250 height 159
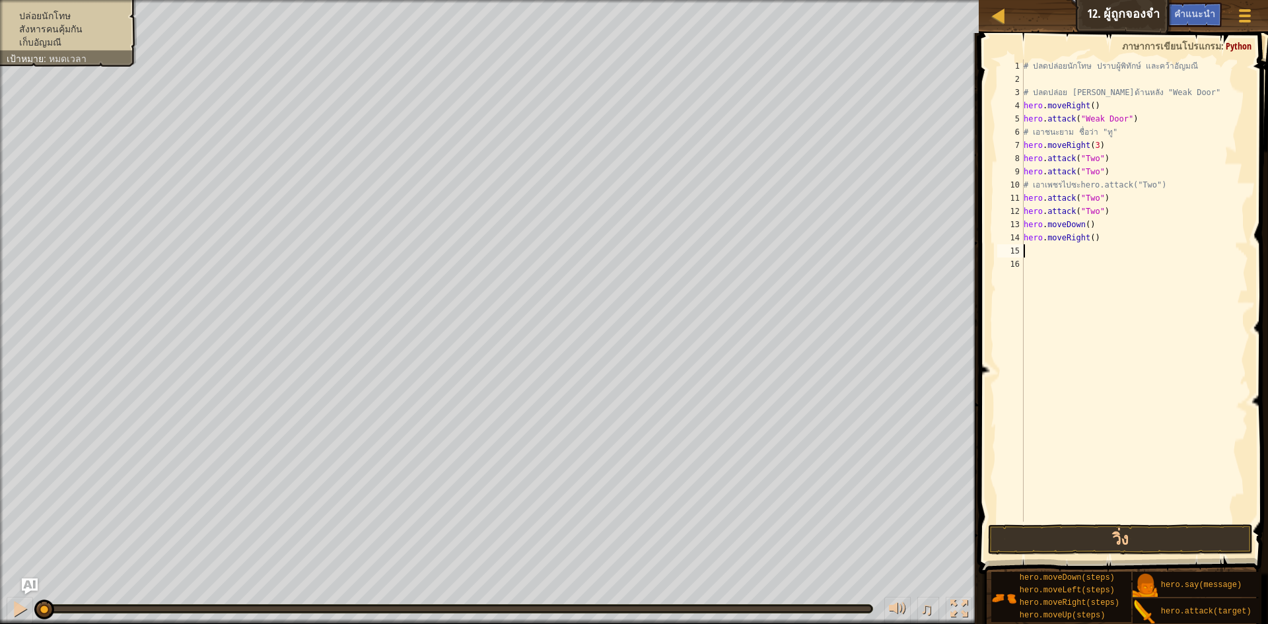
click at [1088, 244] on div "# ปลดปล่อยนักโทษ ปราบผู้[PERSON_NAME] และคว้า[PERSON_NAME] # ปลดปล่อย Patrick จ…" at bounding box center [1135, 303] width 228 height 489
click at [1092, 240] on div "# ปลดปล่อยนักโทษ ปราบผู้[PERSON_NAME] และคว้า[PERSON_NAME] # ปลดปล่อย Patrick จ…" at bounding box center [1135, 303] width 228 height 489
click at [1090, 241] on div "# ปลดปล่อยนักโทษ ปราบผู้[PERSON_NAME] และคว้า[PERSON_NAME] # ปลดปล่อย Patrick จ…" at bounding box center [1135, 303] width 228 height 489
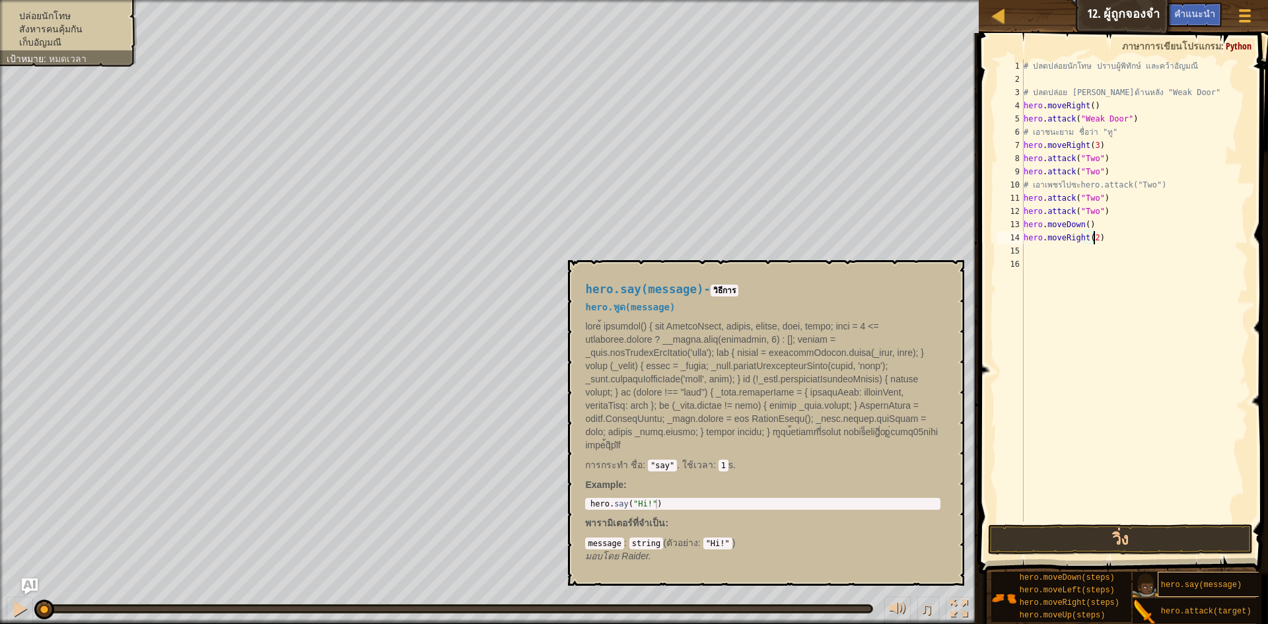
scroll to position [6, 5]
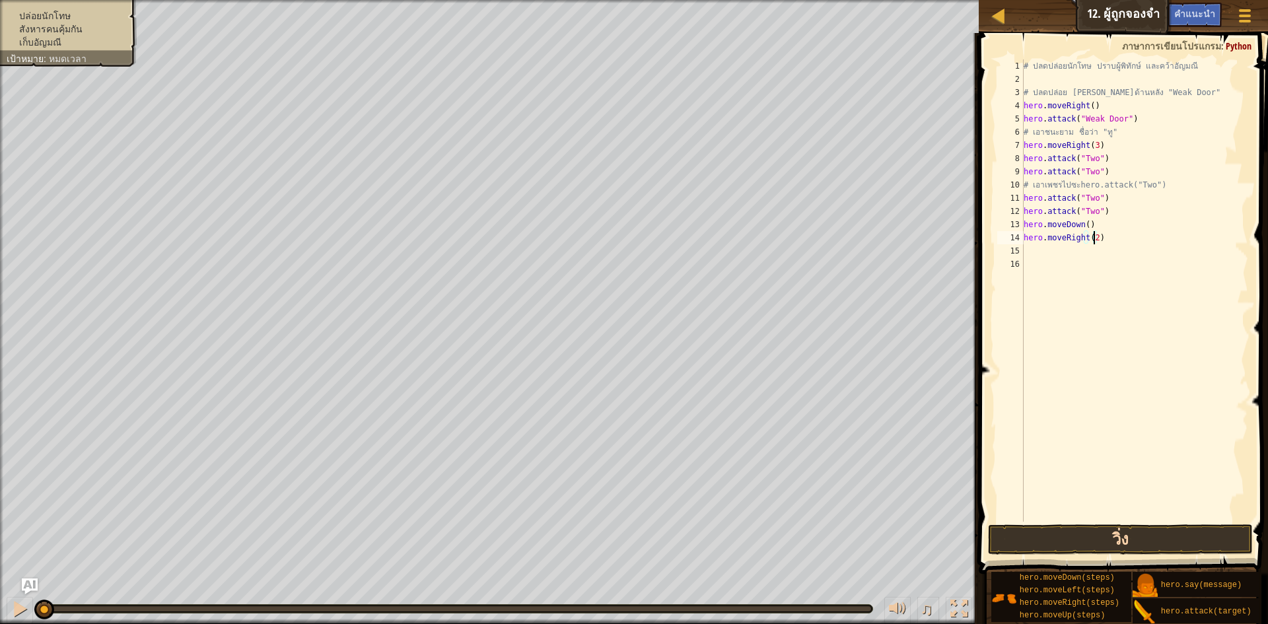
type textarea "hero.moveRight(2)"
click at [1203, 541] on button "วิ่ง" at bounding box center [1120, 540] width 265 height 30
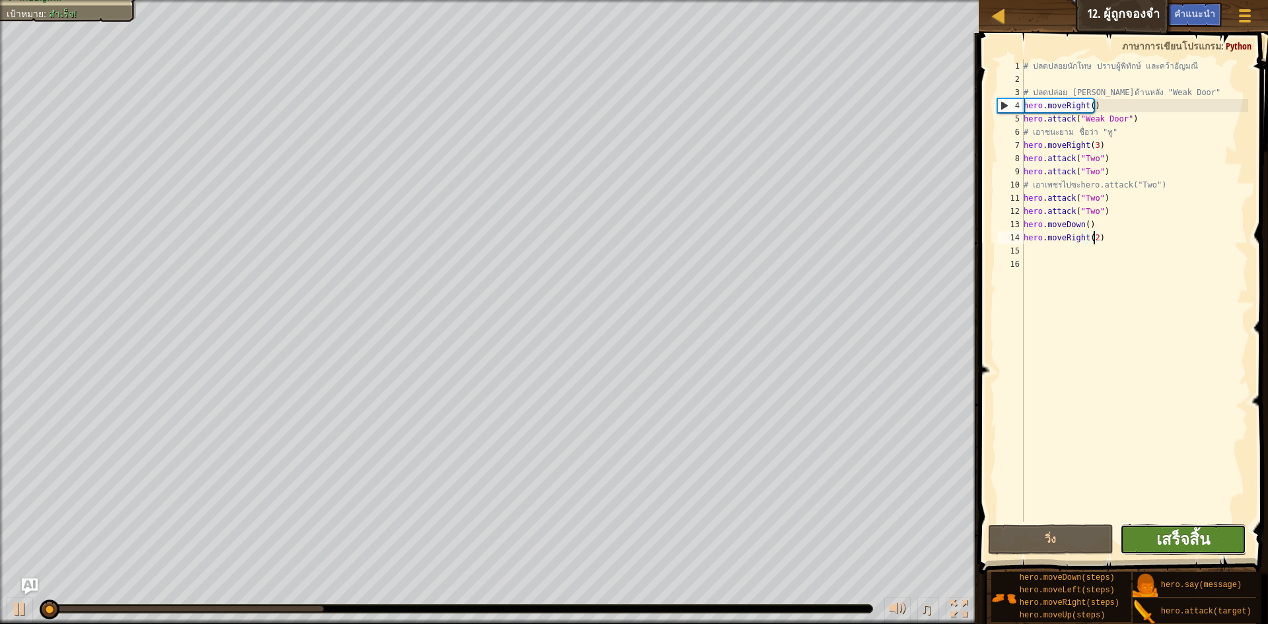
click at [1203, 540] on span "เสร็จสิ้น" at bounding box center [1184, 539] width 54 height 21
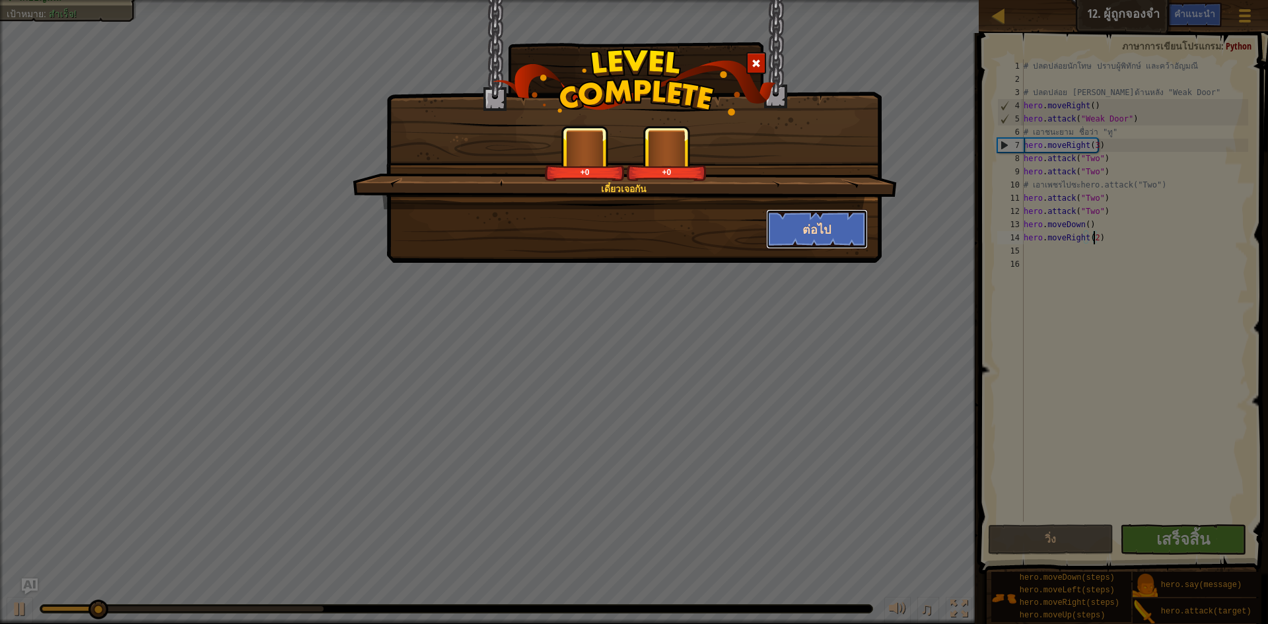
click at [828, 231] on button "ต่อไป" at bounding box center [817, 229] width 102 height 40
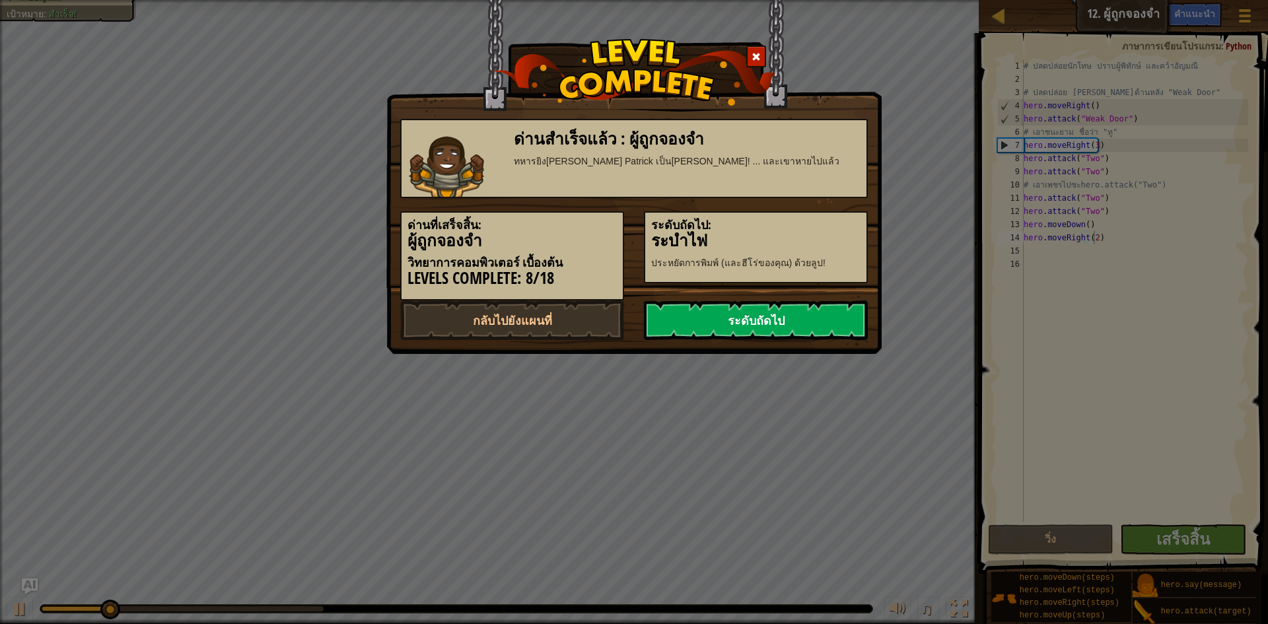
click at [758, 318] on link "ระดับถัดไป" at bounding box center [756, 321] width 224 height 40
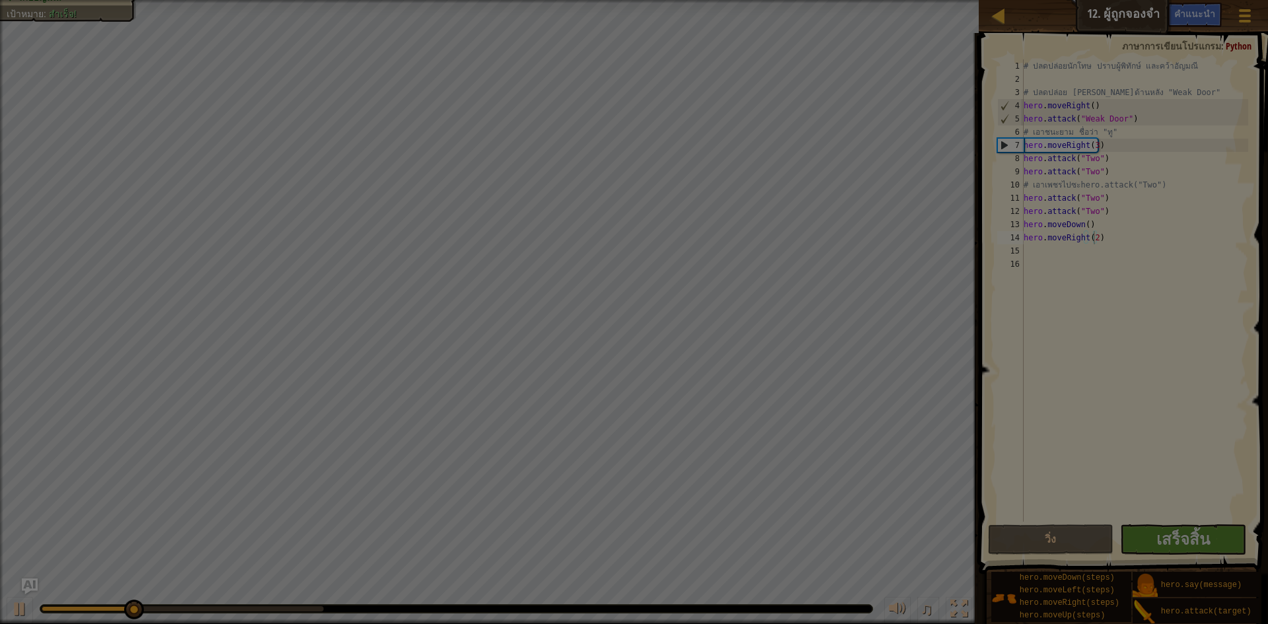
click at [754, 1] on body "แผนที่ วิทยาการคอมพิวเตอร์ เบื้องต้น 12. ผู้ถูกจองจำ เมนูเกม เสร็จสิ้น คำแนะนำ …" at bounding box center [634, 0] width 1268 height 1
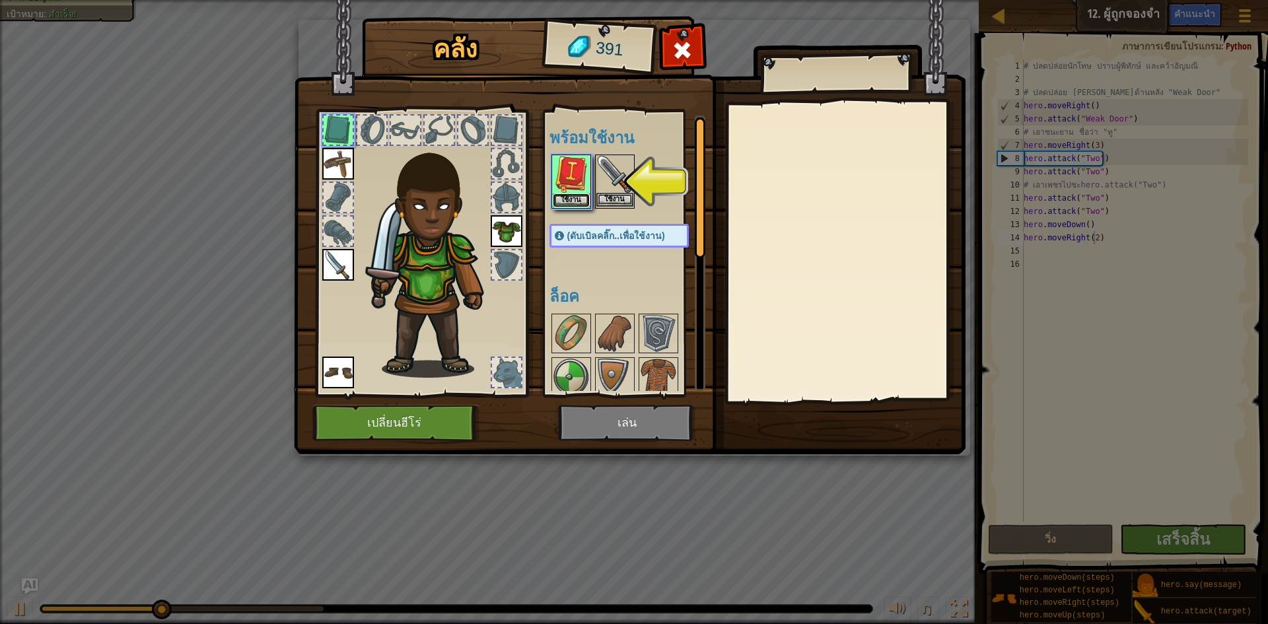
click at [563, 203] on button "ใช้งาน" at bounding box center [571, 201] width 37 height 14
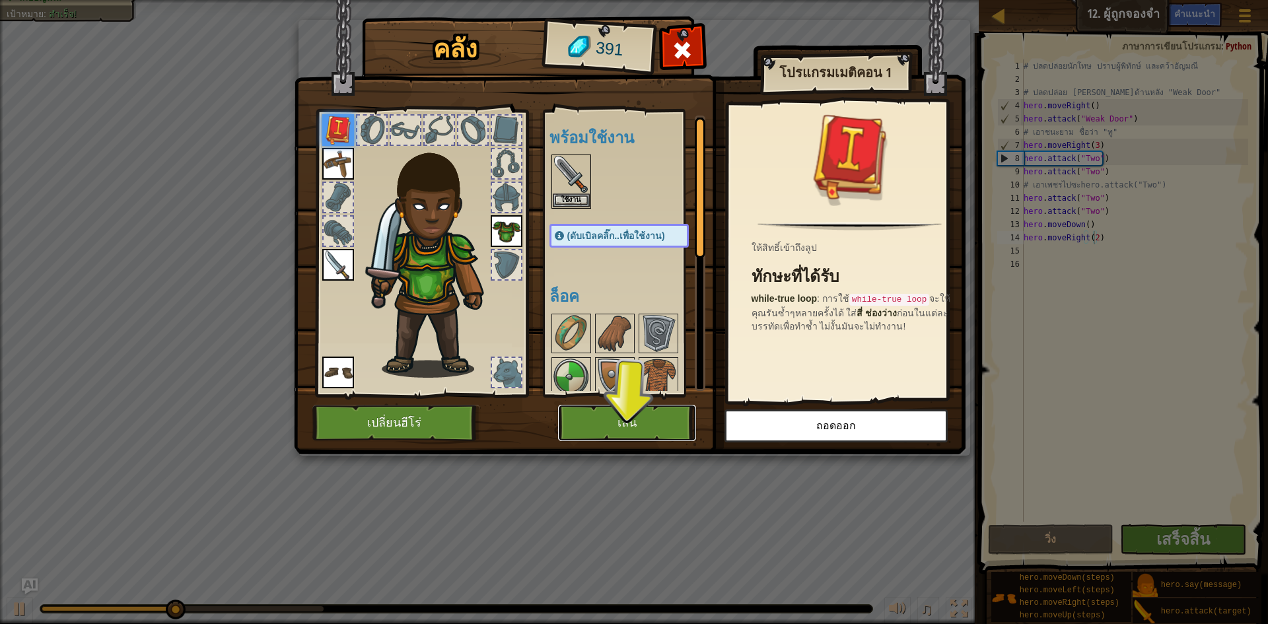
click at [634, 422] on button "เล่น" at bounding box center [627, 423] width 138 height 36
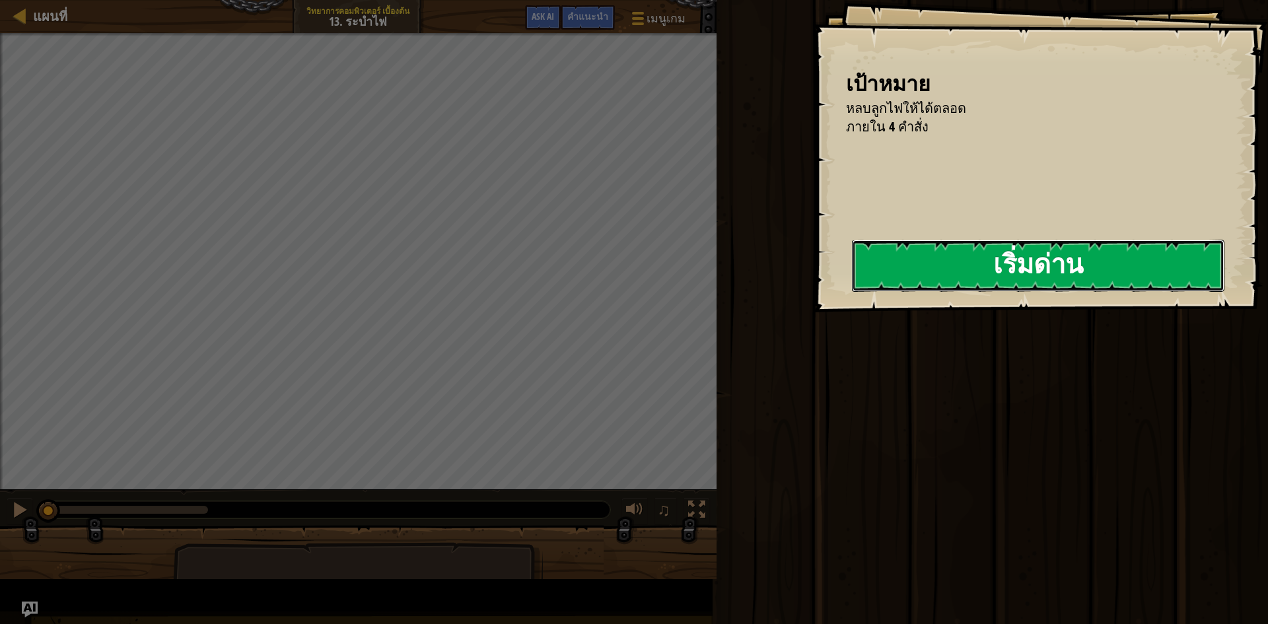
click at [852, 292] on button "เริ่มด่าน" at bounding box center [1038, 266] width 373 height 52
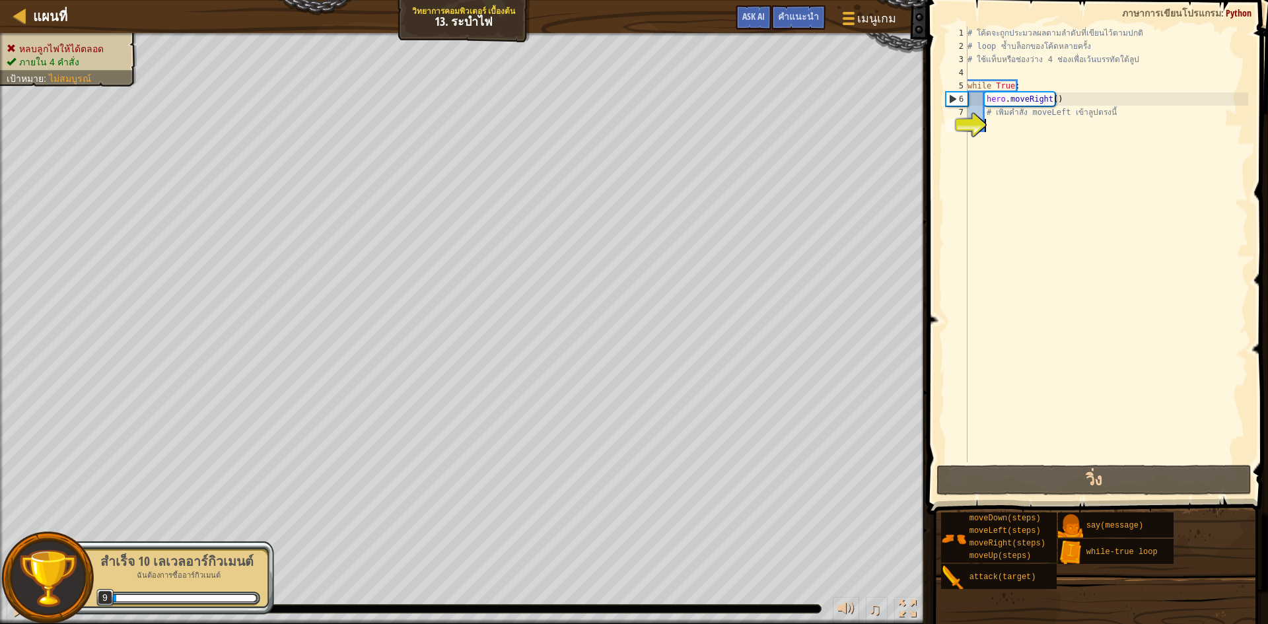
type textarea "h"
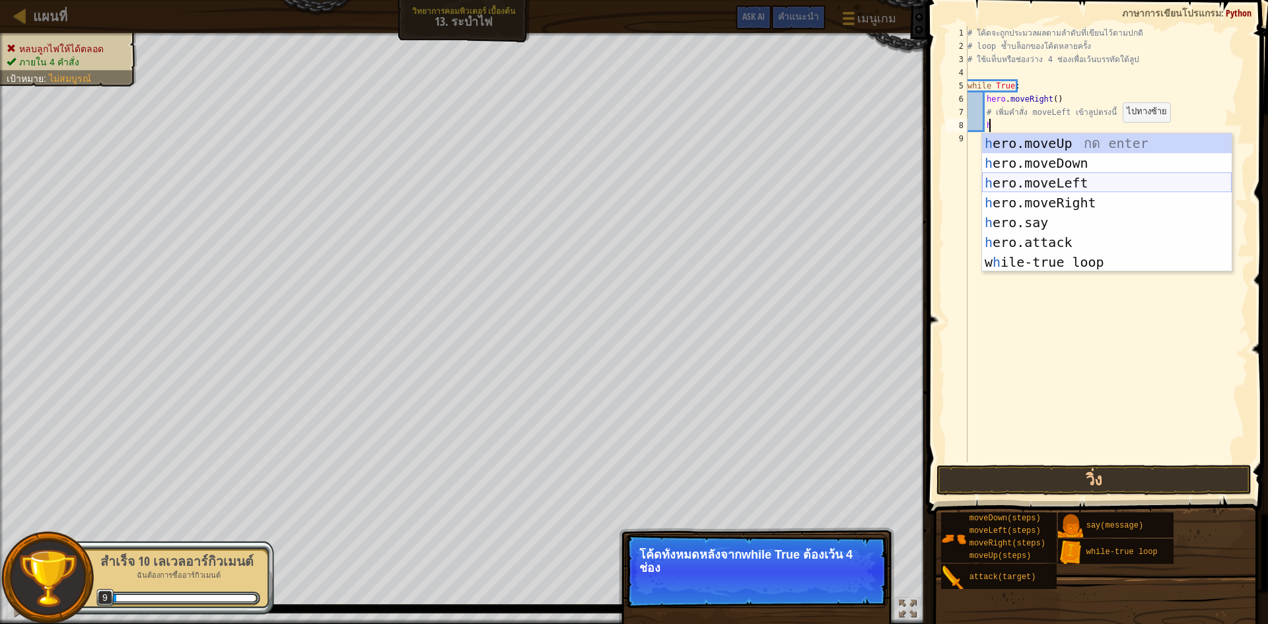
click at [1083, 182] on div "h ero.moveUp กด enter h ero.moveDown กด enter h ero.moveLeft กด enter h ero.mov…" at bounding box center [1107, 222] width 250 height 178
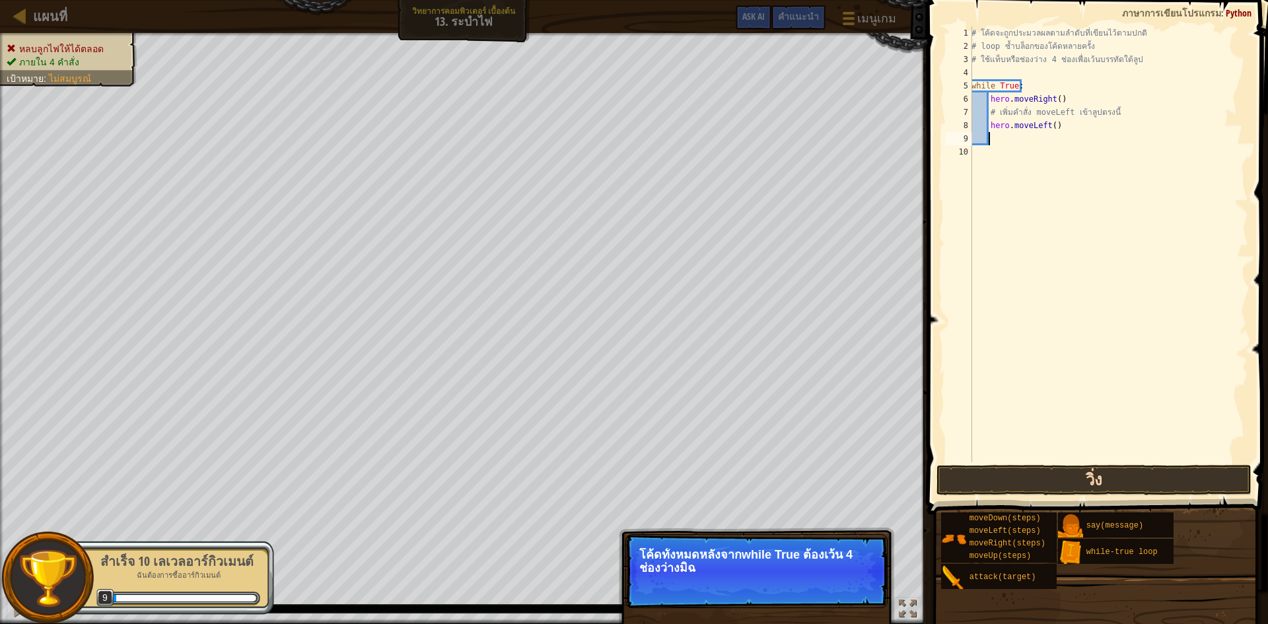
scroll to position [6, 1]
click at [1206, 474] on button "วิ่ง" at bounding box center [1094, 480] width 315 height 30
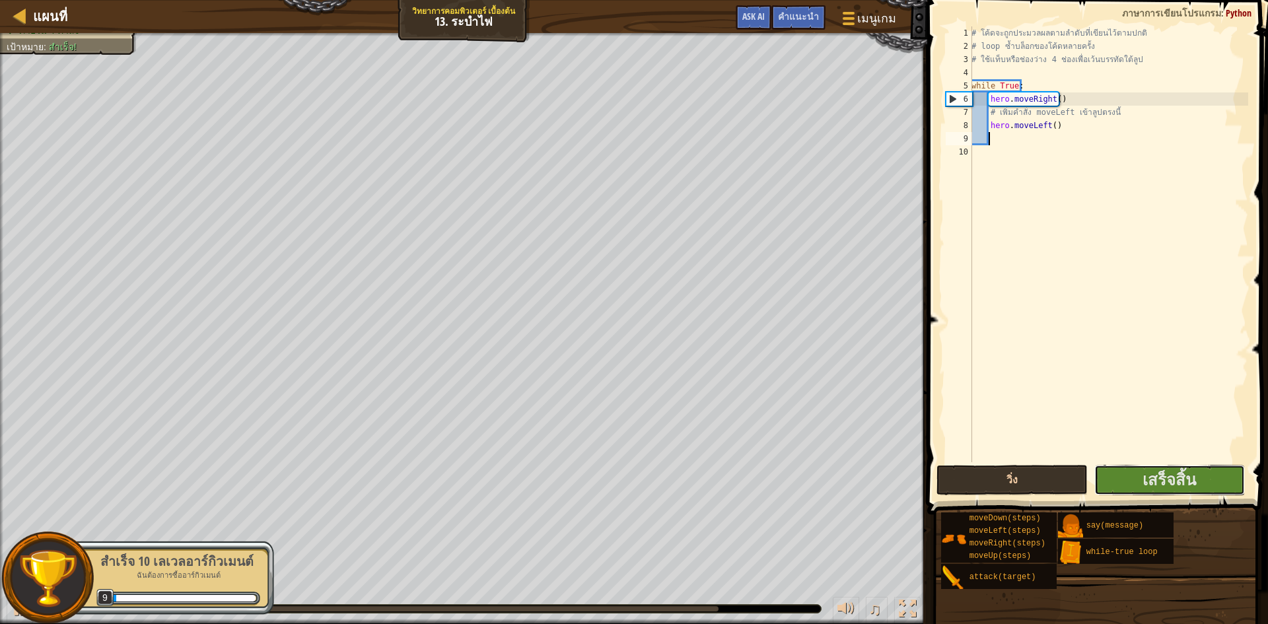
click at [1204, 474] on button "เสร็จสิ้น" at bounding box center [1170, 480] width 151 height 30
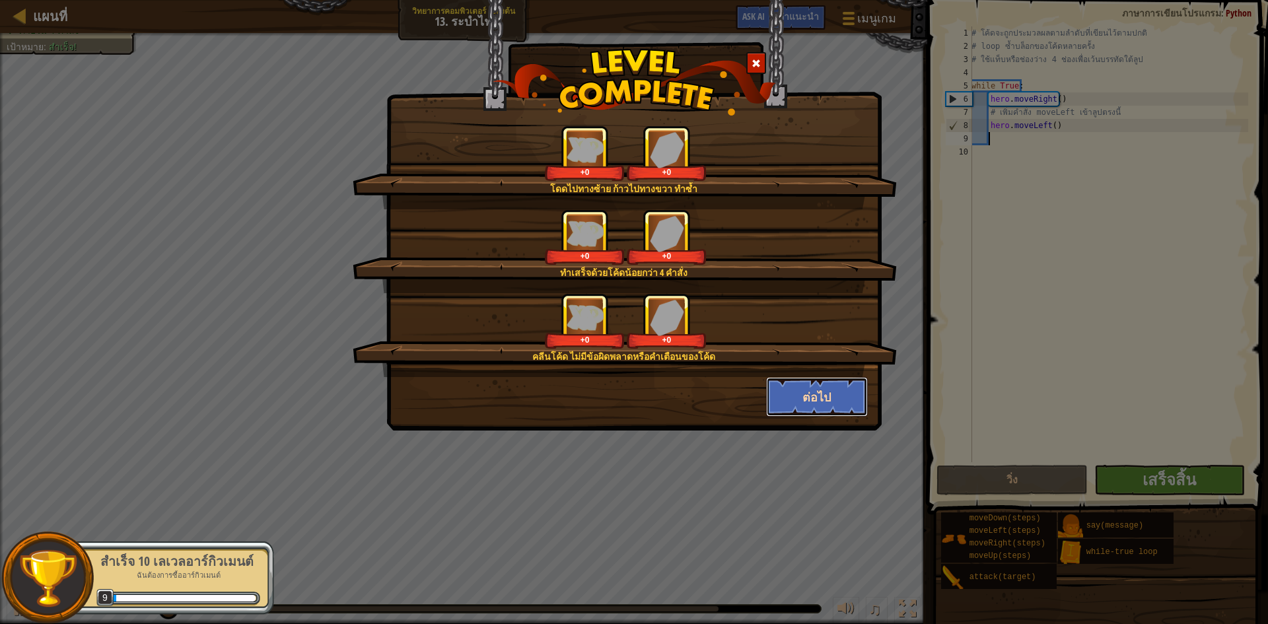
click at [787, 410] on button "ต่อไป" at bounding box center [817, 397] width 102 height 40
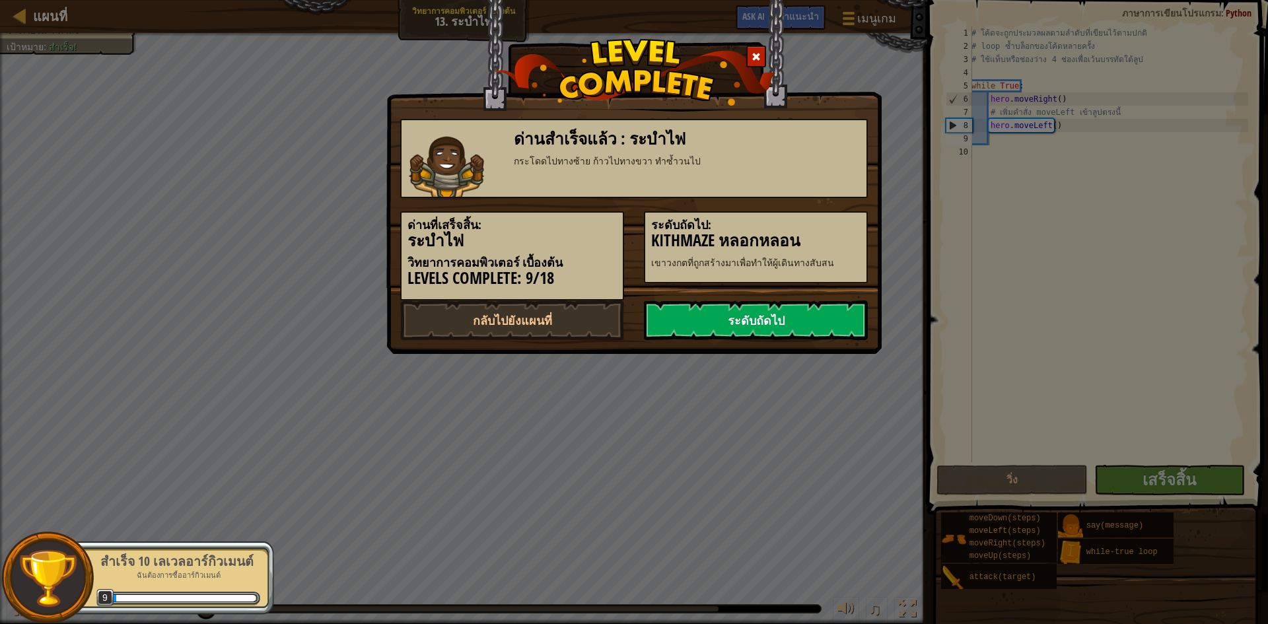
click at [791, 336] on link "ระดับถัดไป" at bounding box center [756, 321] width 224 height 40
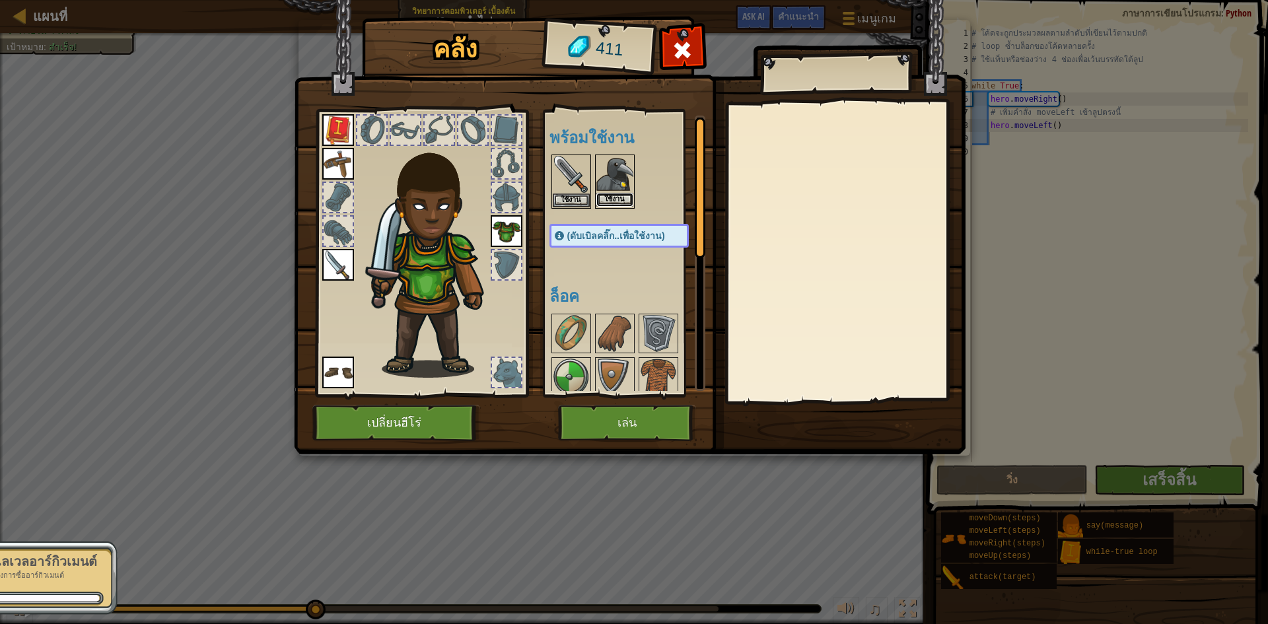
click at [627, 197] on button "ใช้งาน" at bounding box center [615, 200] width 37 height 14
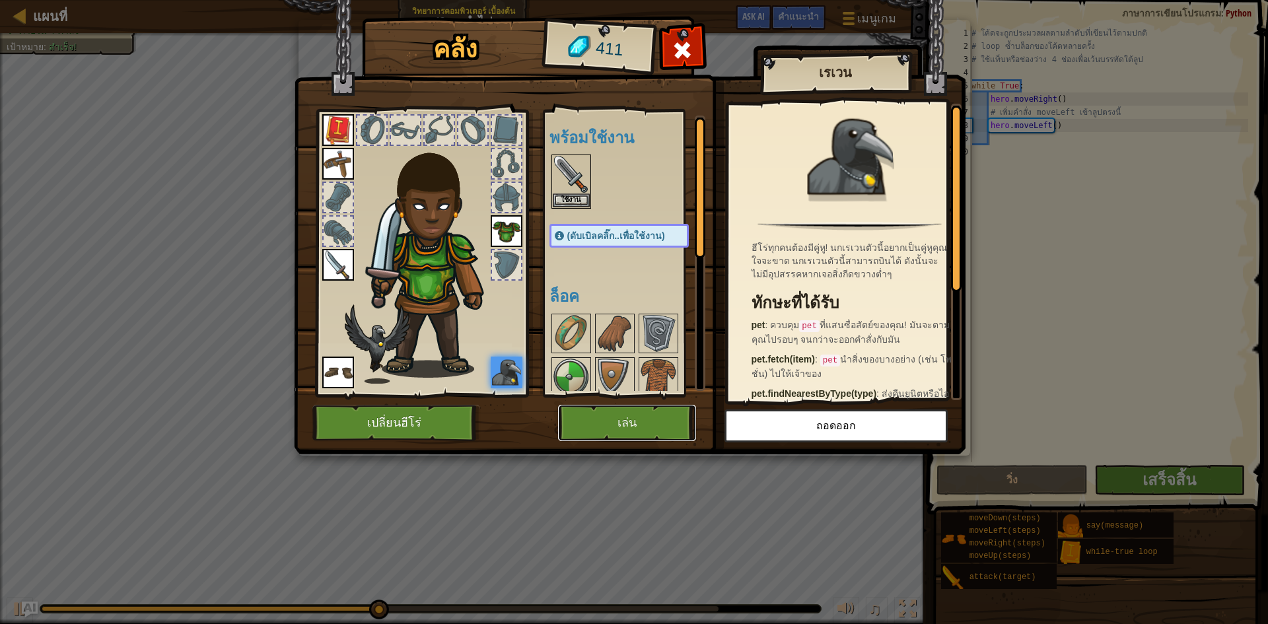
click at [597, 406] on button "เล่น" at bounding box center [627, 423] width 138 height 36
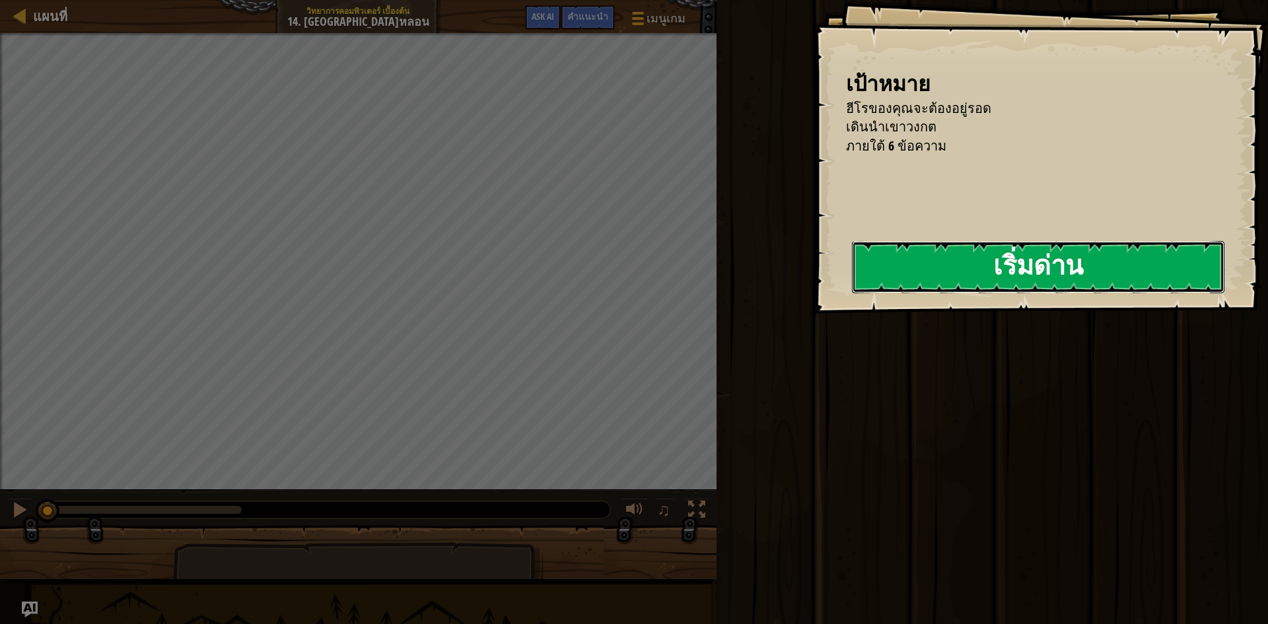
click at [852, 264] on button "เริ่มด่าน" at bounding box center [1038, 267] width 373 height 52
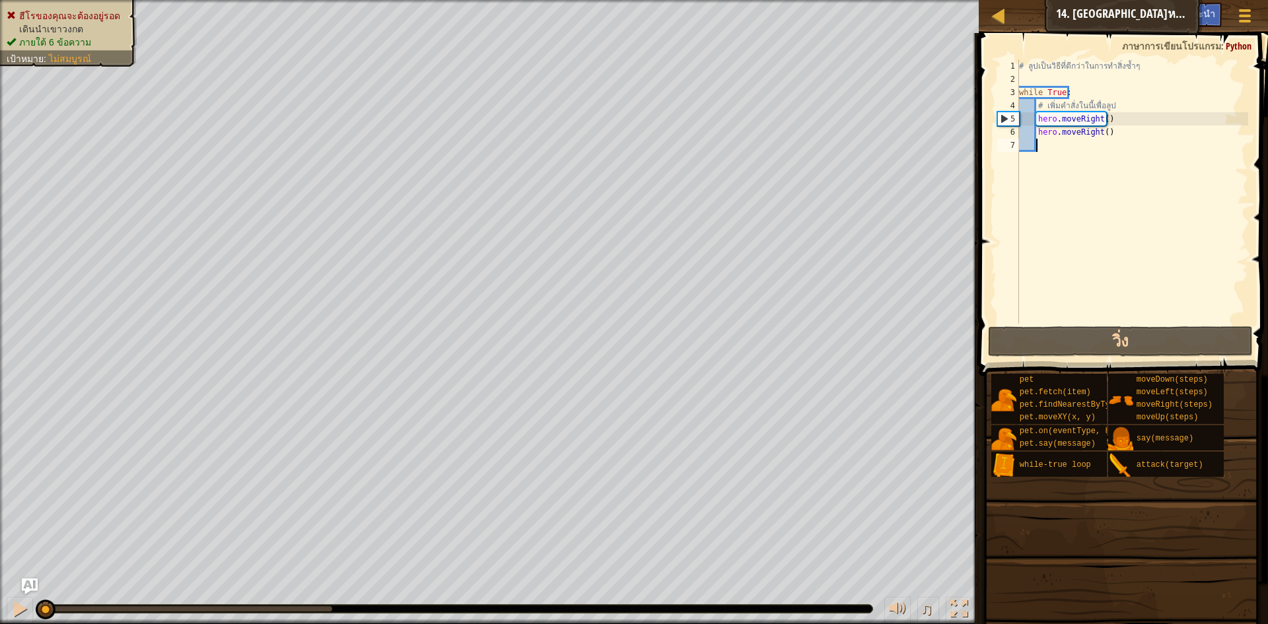
type textarea "h"
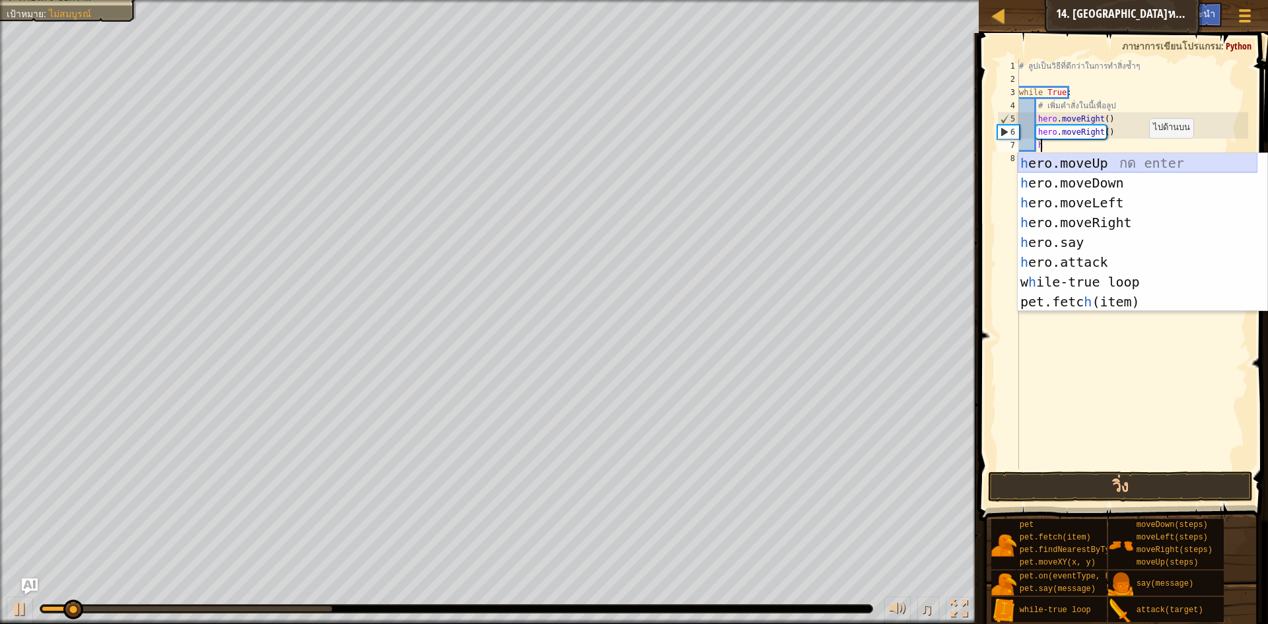
click at [1115, 163] on div "h ero.moveUp กด enter h ero.moveDown กด enter h ero.moveLeft กด enter h ero.mov…" at bounding box center [1138, 252] width 240 height 198
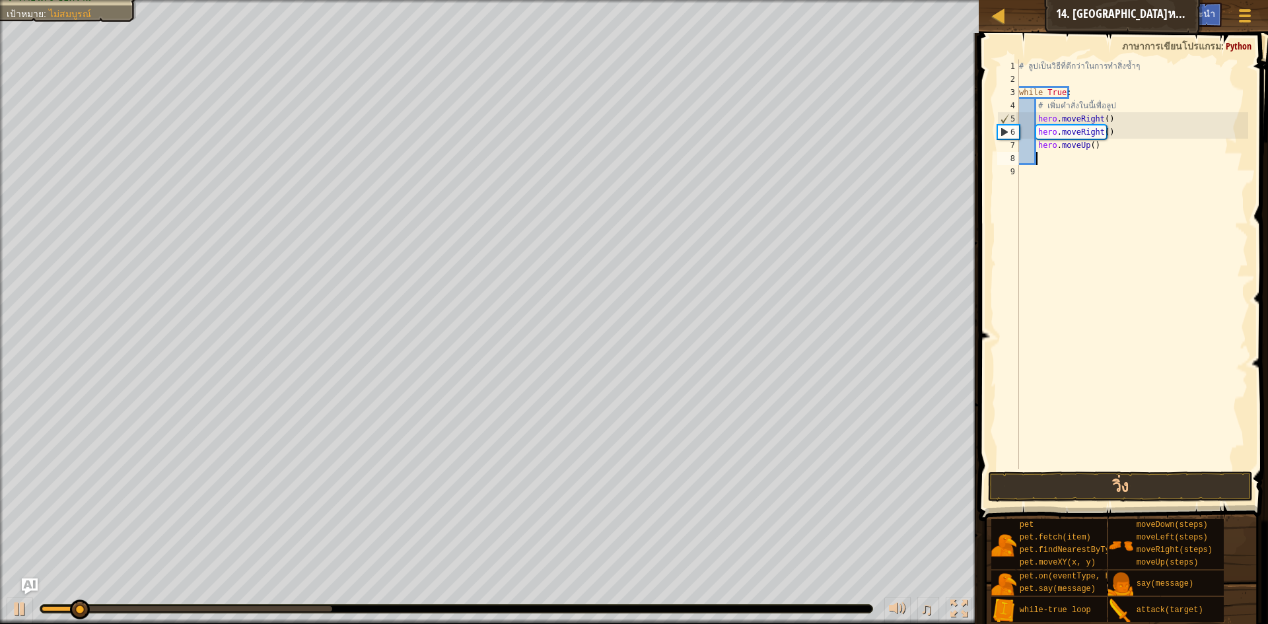
scroll to position [6, 1]
click at [1090, 140] on div "# ลูปเป็นวิธีที่ดีกว่าในการทำสิ่งซ้ำๆ while True : # เพิ่มคำสั่งในนี้เพื่อลูป h…" at bounding box center [1133, 277] width 232 height 436
type textarea "hero.moveUp(2)"
click at [1144, 474] on button "วิ่ง" at bounding box center [1120, 487] width 265 height 30
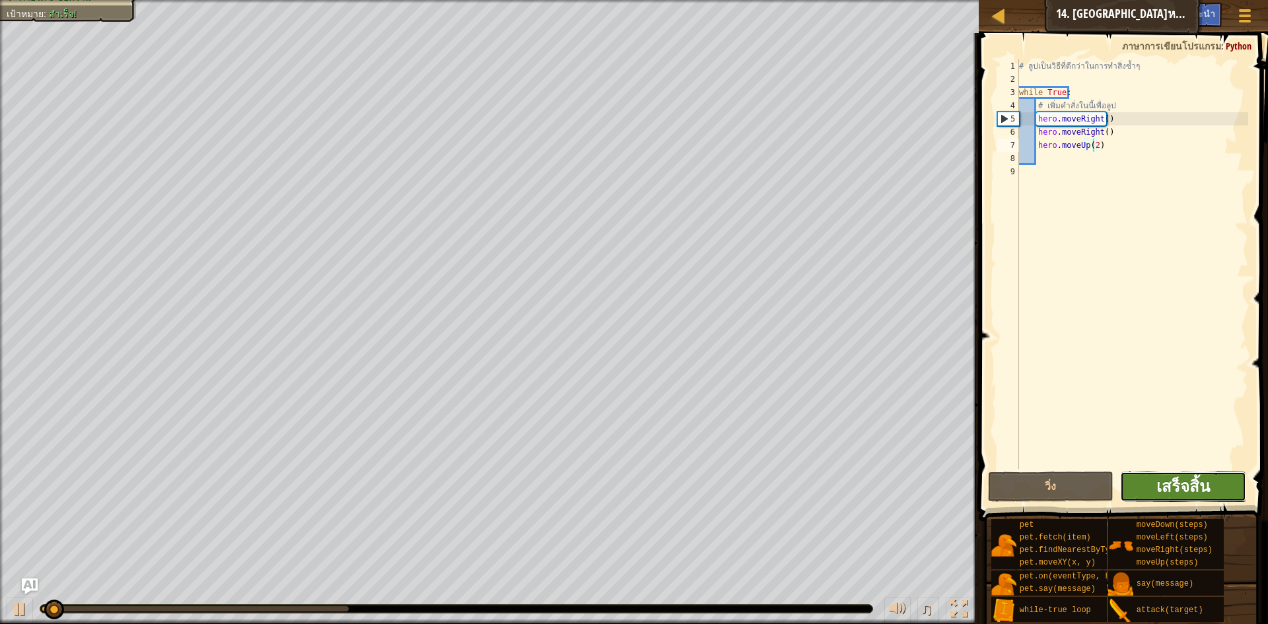
click at [1182, 484] on span "เสร็จสิ้น" at bounding box center [1184, 486] width 54 height 21
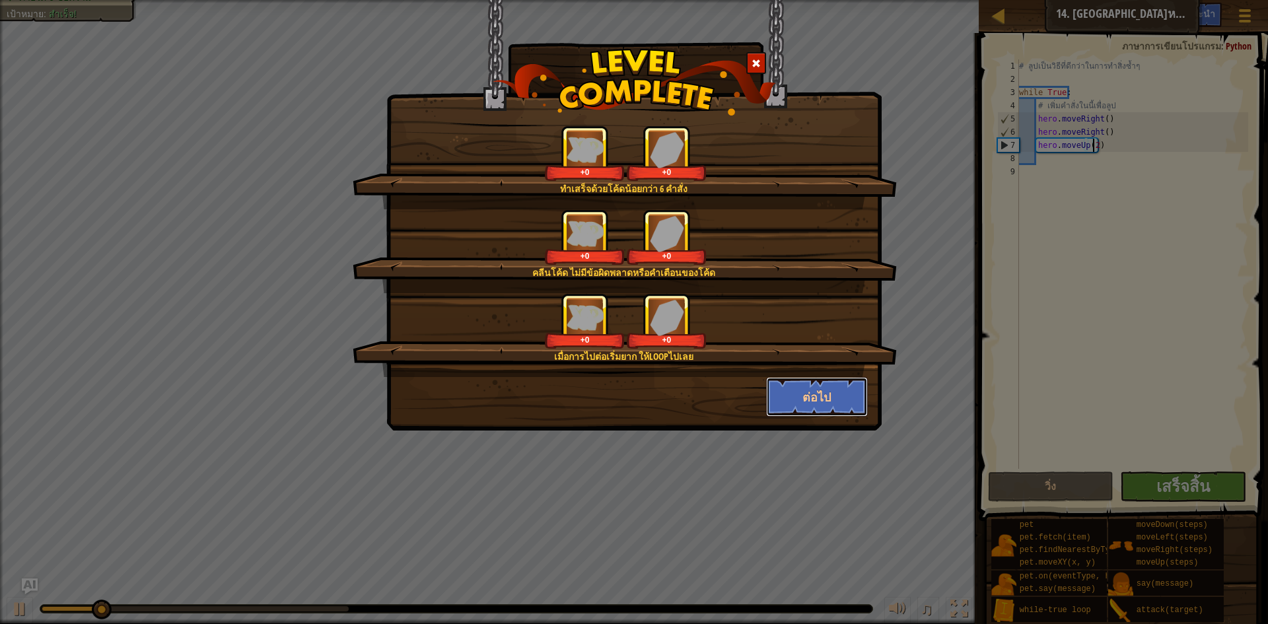
click at [824, 390] on button "ต่อไป" at bounding box center [817, 397] width 102 height 40
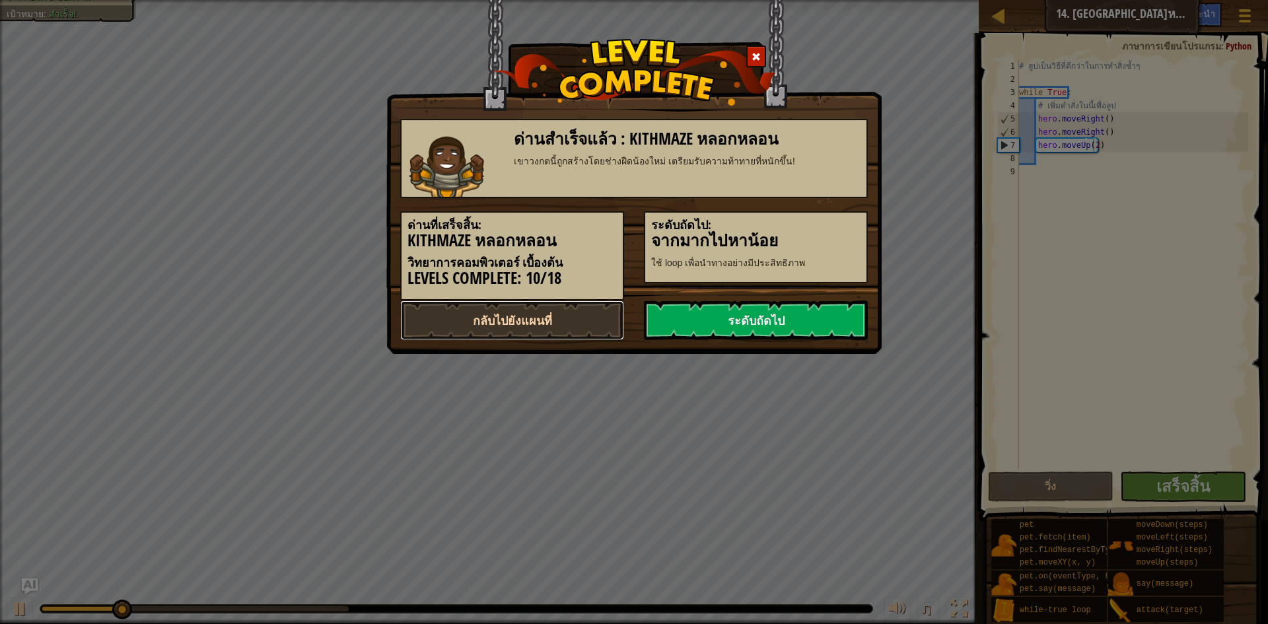
click at [513, 333] on link "กลับไปยังแผนที่" at bounding box center [512, 321] width 224 height 40
select select "th"
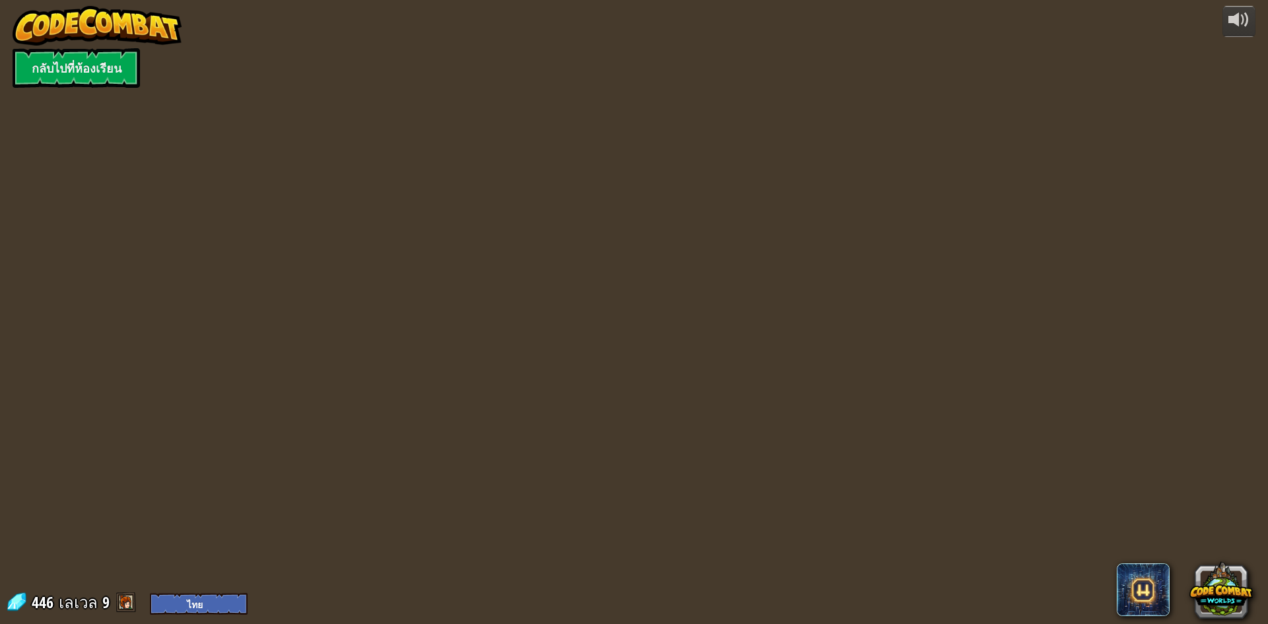
select select "th"
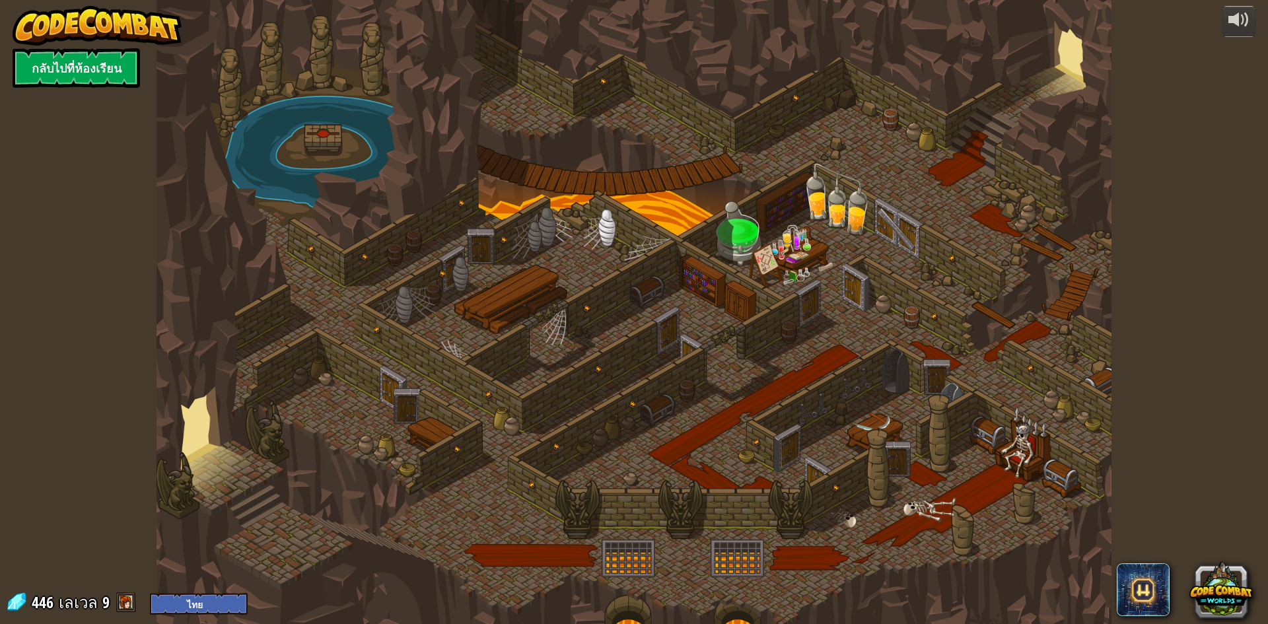
select select "th"
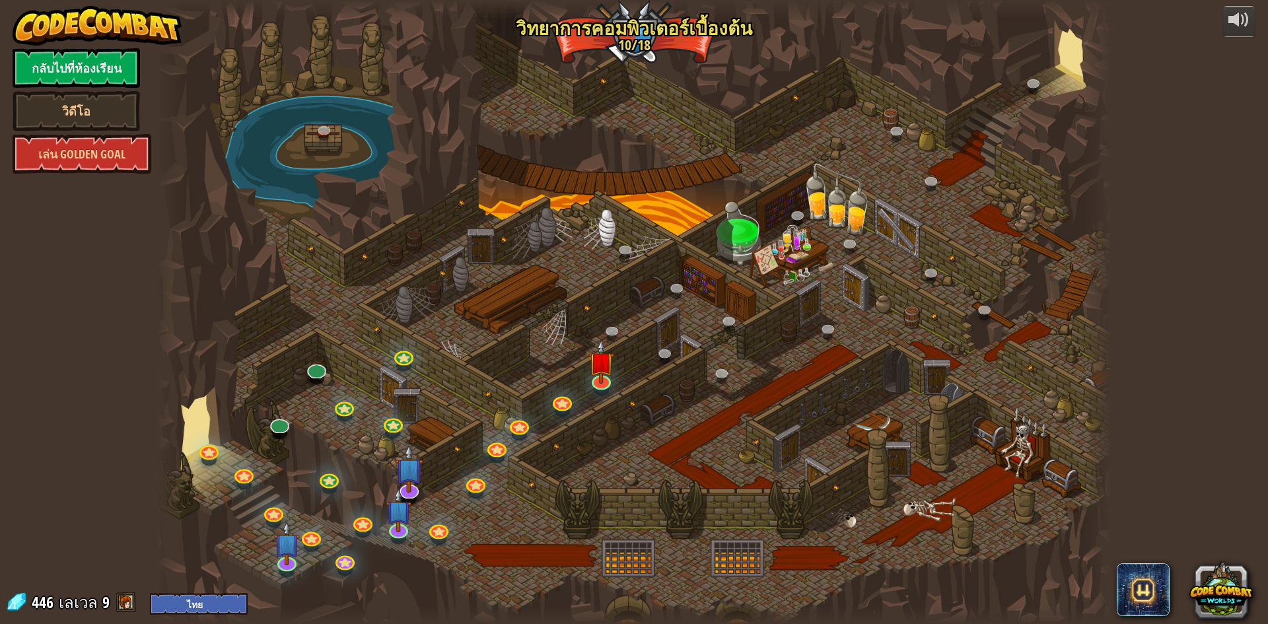
select select "th"
click at [607, 367] on img at bounding box center [602, 351] width 26 height 59
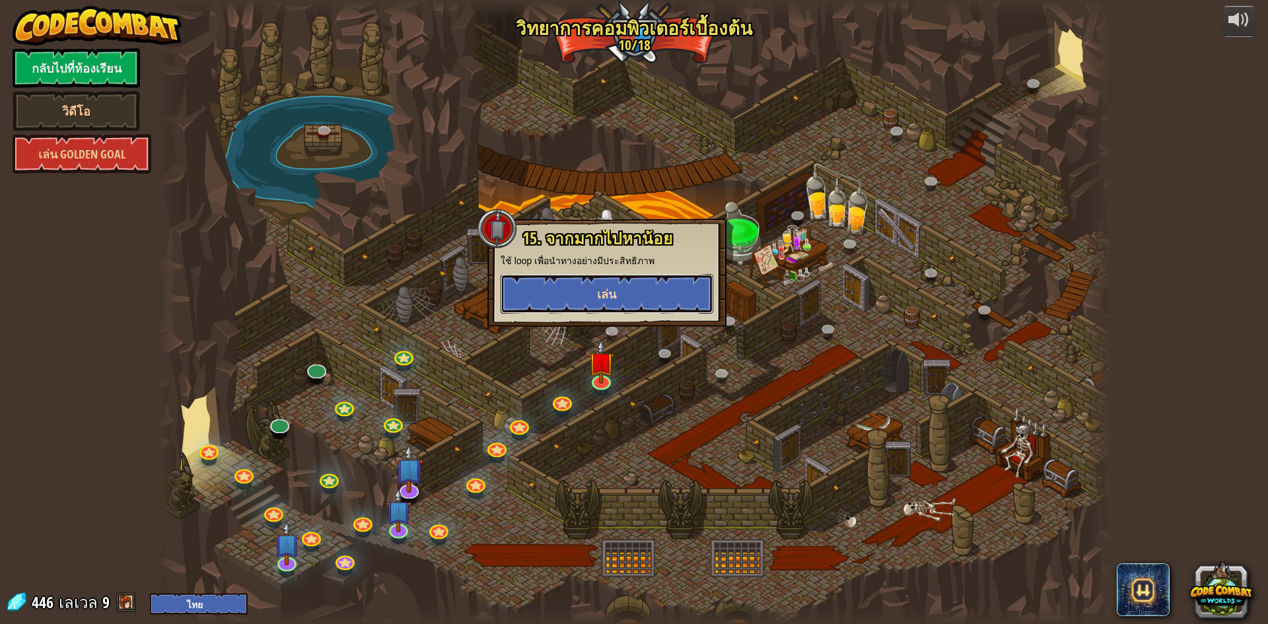
click at [655, 291] on button "เล่น" at bounding box center [607, 294] width 213 height 40
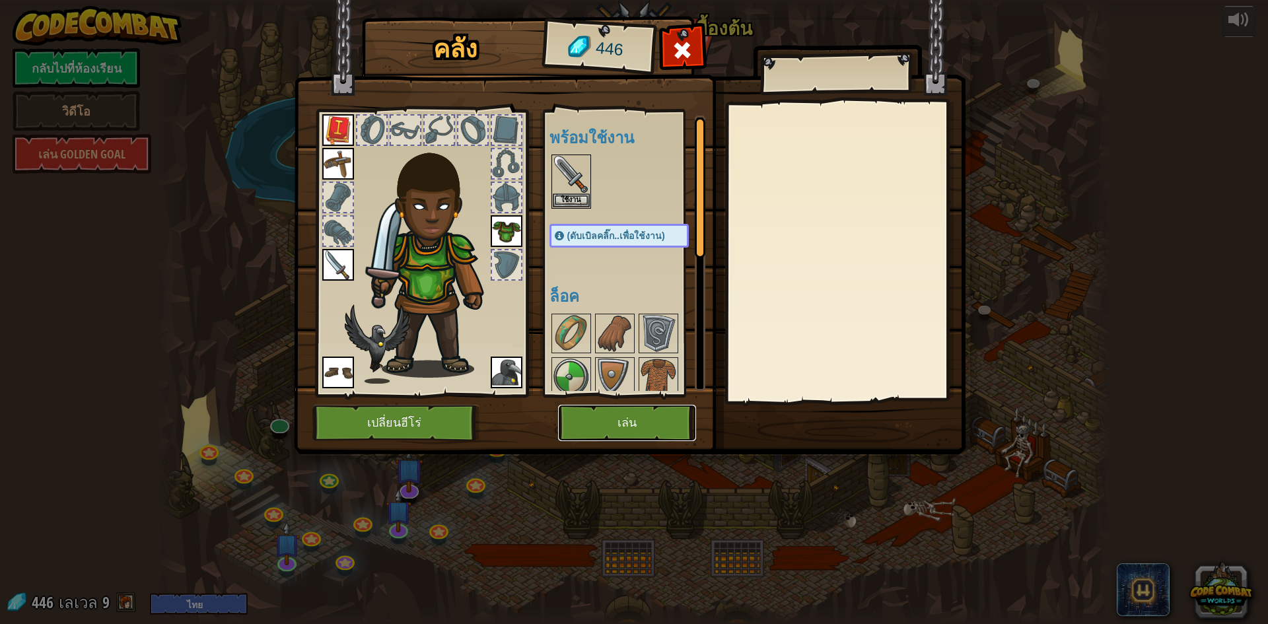
click at [643, 419] on button "เล่น" at bounding box center [627, 423] width 138 height 36
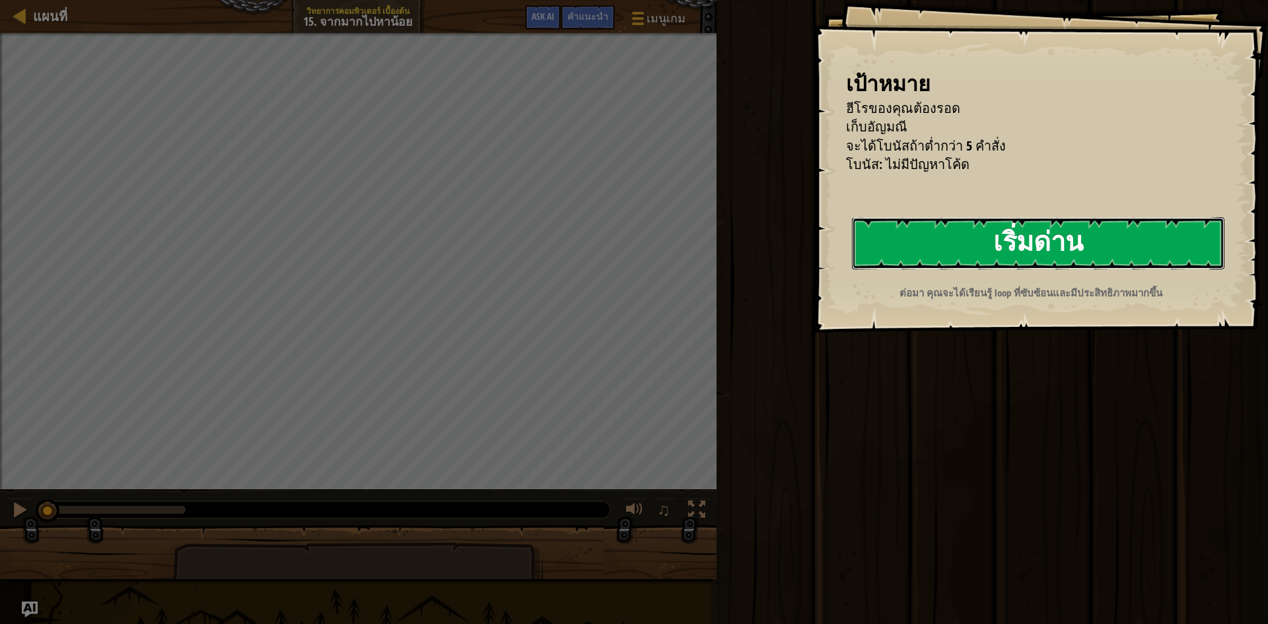
click at [852, 270] on button "เริ่มด่าน" at bounding box center [1038, 243] width 373 height 52
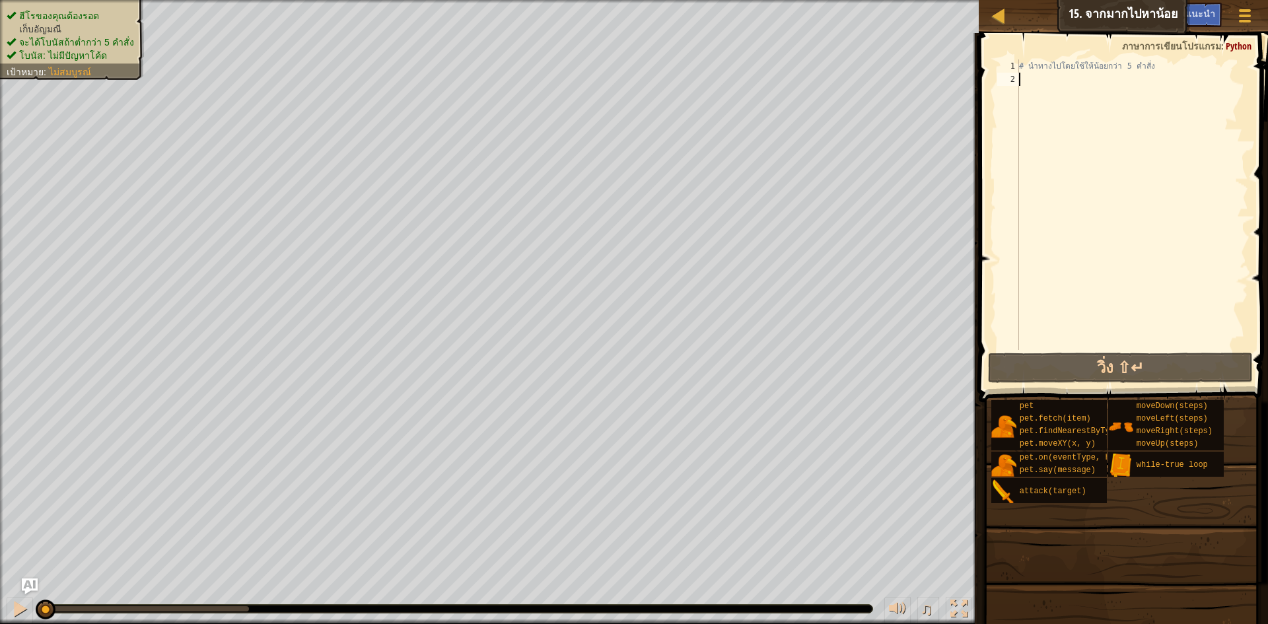
type textarea "h"
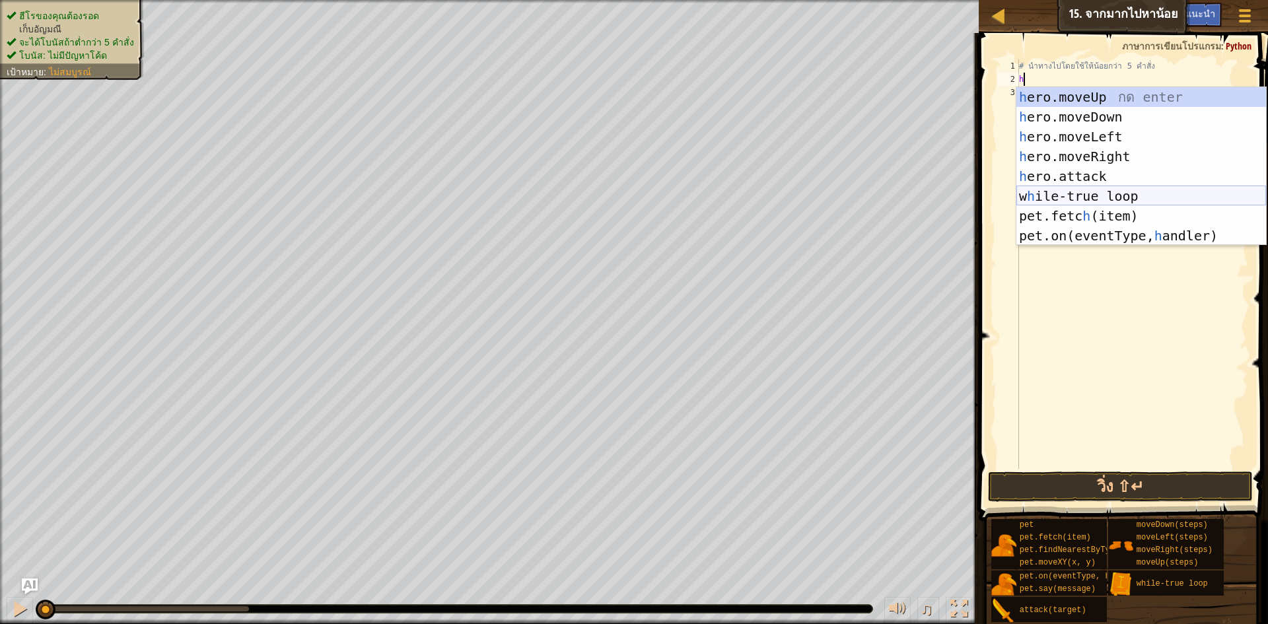
click at [1103, 202] on div "h ero.moveUp กด enter h ero.moveDown กด enter h ero.moveLeft กด enter h ero.mov…" at bounding box center [1142, 186] width 250 height 198
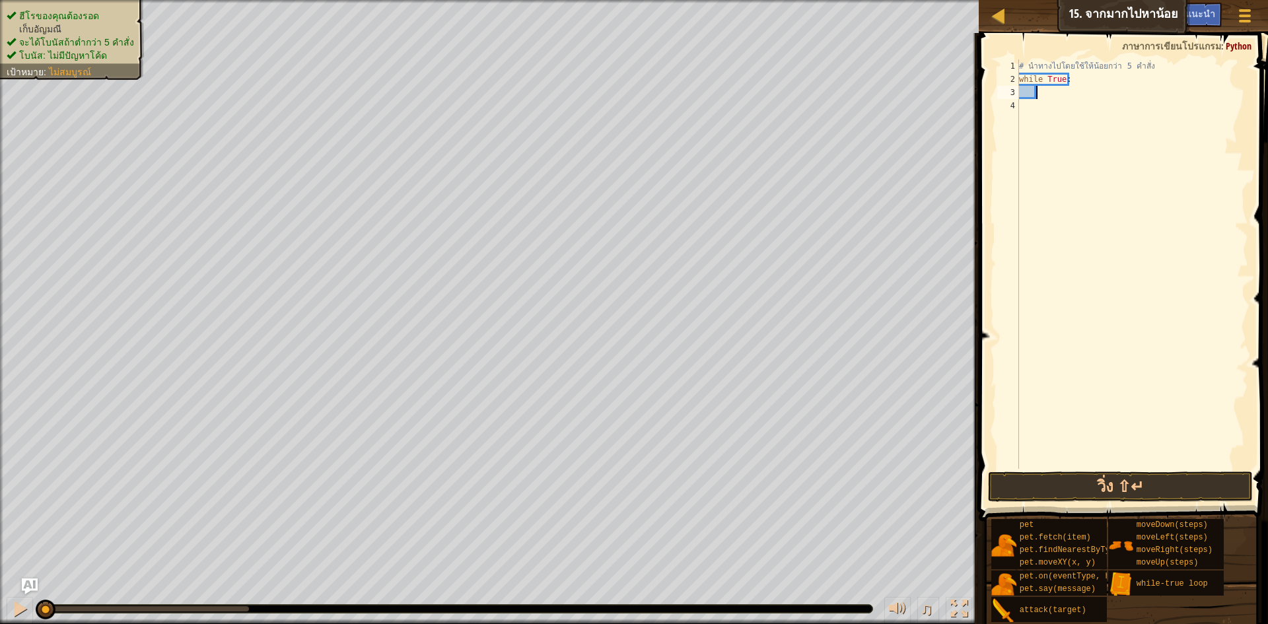
type textarea "h"
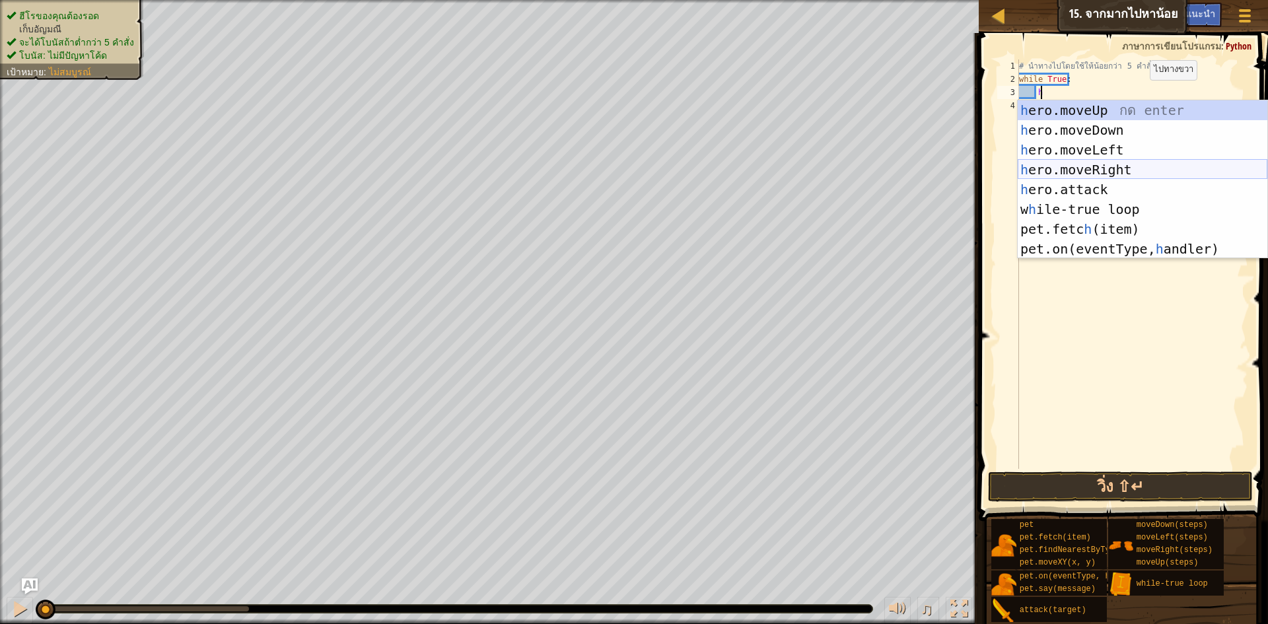
click at [1138, 174] on div "h ero.moveUp กด enter h ero.moveDown กด enter h ero.moveLeft กด enter h ero.mov…" at bounding box center [1143, 199] width 250 height 198
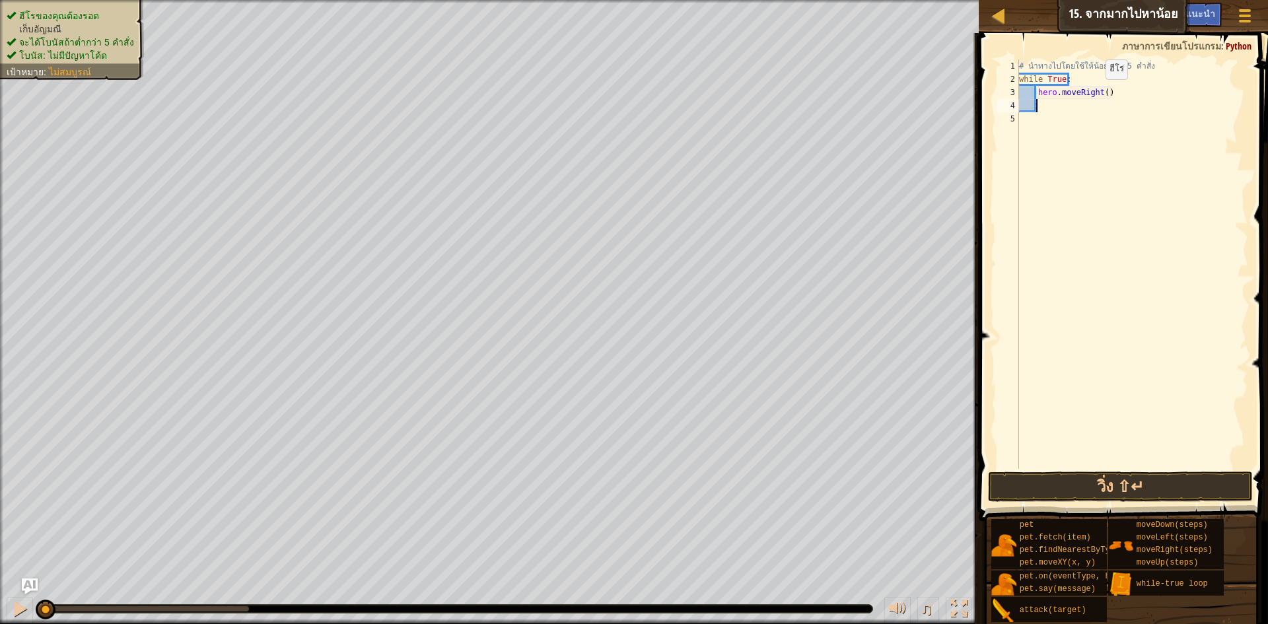
click at [1099, 91] on div "# นำทางไปโดยใช้ให้น้อยกว่า 5 คำสั่ง while True : hero . moveRight ( )" at bounding box center [1133, 277] width 232 height 436
click at [1104, 90] on div "# นำทางไปโดยใช้ให้น้อยกว่า 5 คำสั่ง while True : hero . moveRight ( )" at bounding box center [1133, 277] width 232 height 436
type textarea "hero.moveRight(2)"
click at [1138, 109] on div "# นำทางไปโดยใช้ให้น้อยกว่า 5 คำสั่ง while True : hero . moveRight ( 2 )" at bounding box center [1133, 277] width 232 height 436
type textarea "h"
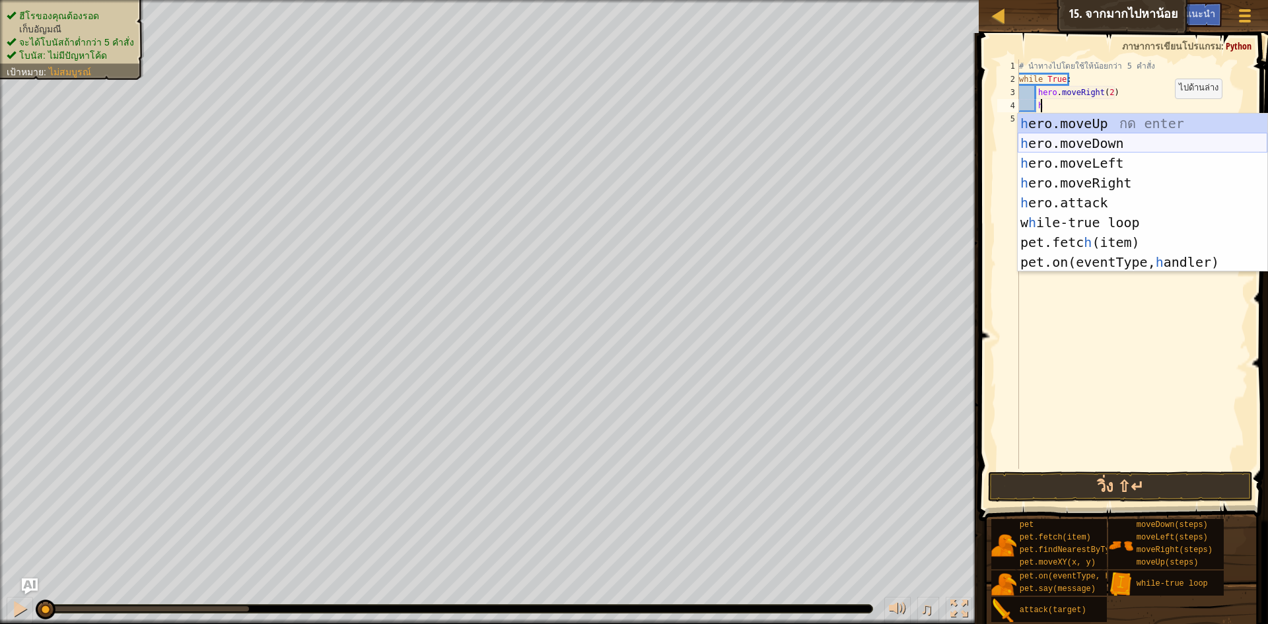
click at [1108, 137] on div "h ero.moveUp กด enter h ero.moveDown กด enter h ero.moveLeft กด enter h ero.mov…" at bounding box center [1143, 213] width 250 height 198
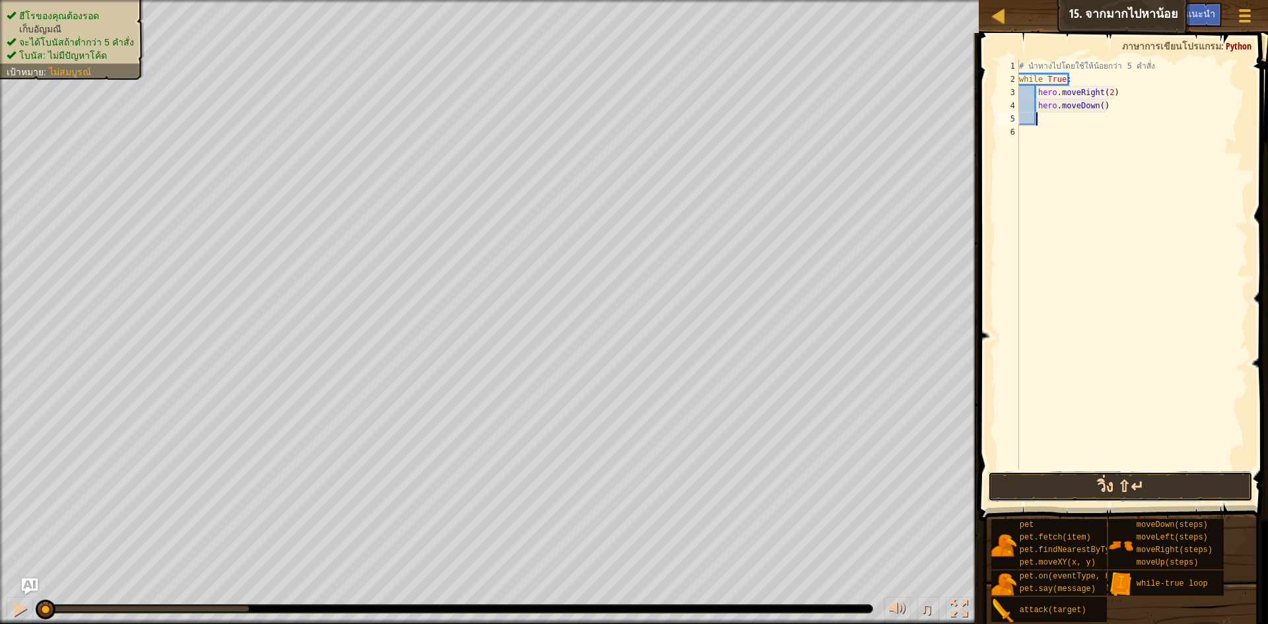
click at [1199, 486] on button "วิ่ง ⇧↵" at bounding box center [1120, 487] width 265 height 30
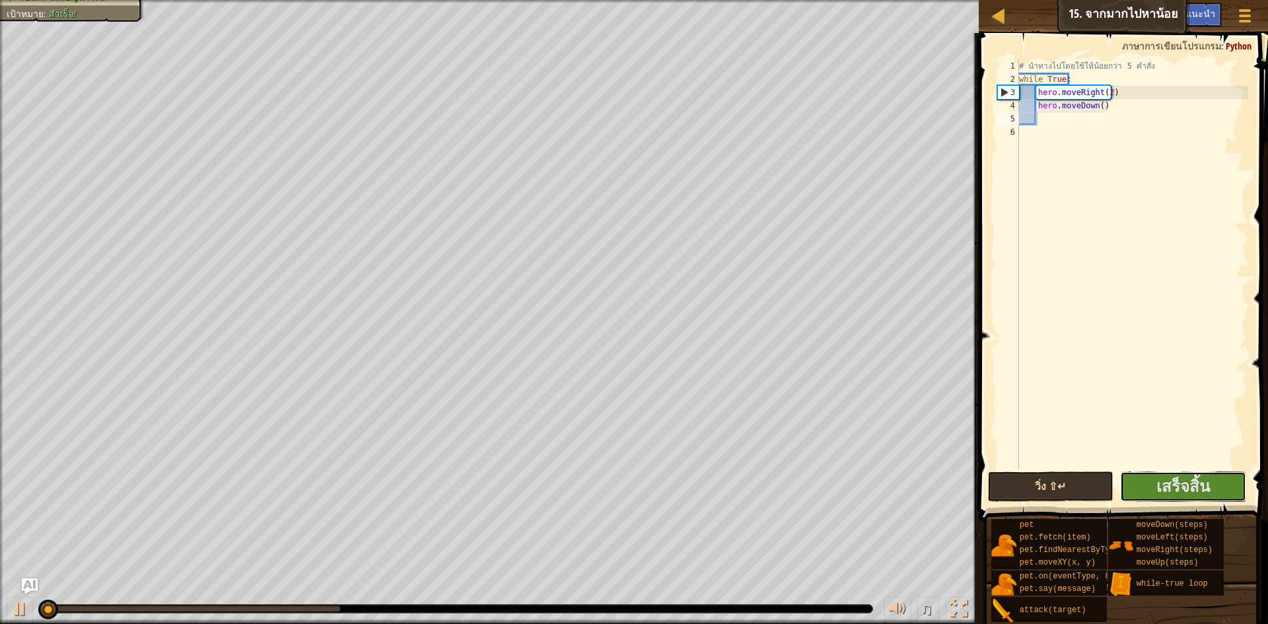
click at [1199, 486] on span "เสร็จสิ้น" at bounding box center [1184, 486] width 54 height 21
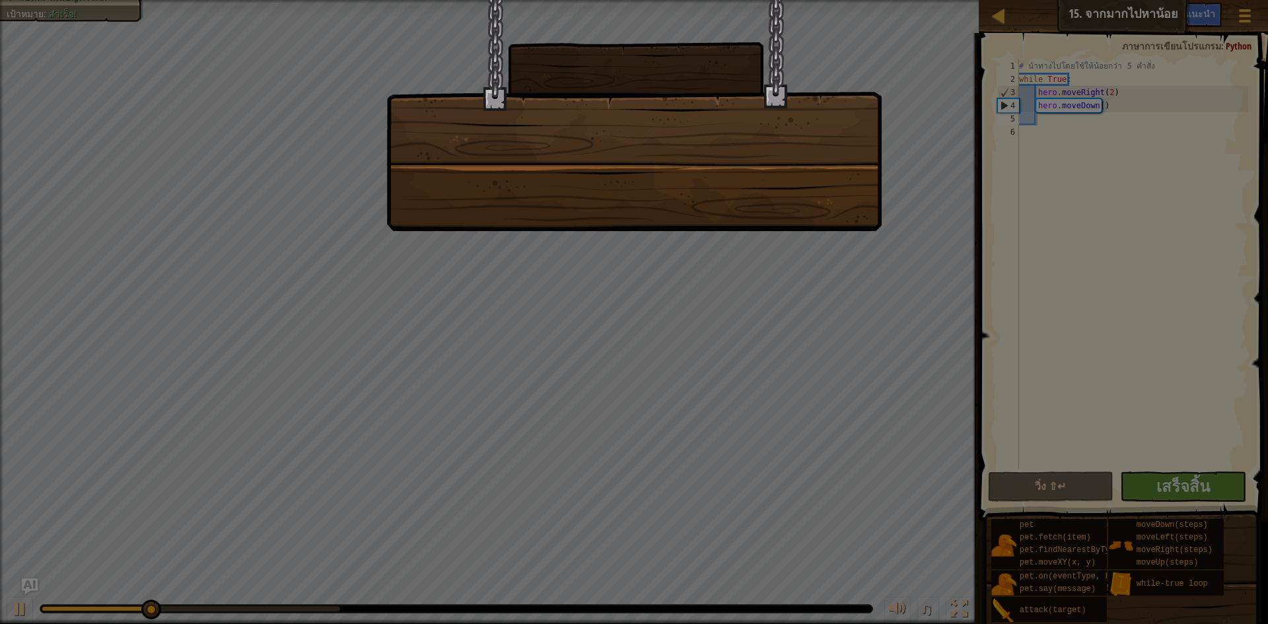
click at [823, 209] on div at bounding box center [634, 115] width 496 height 231
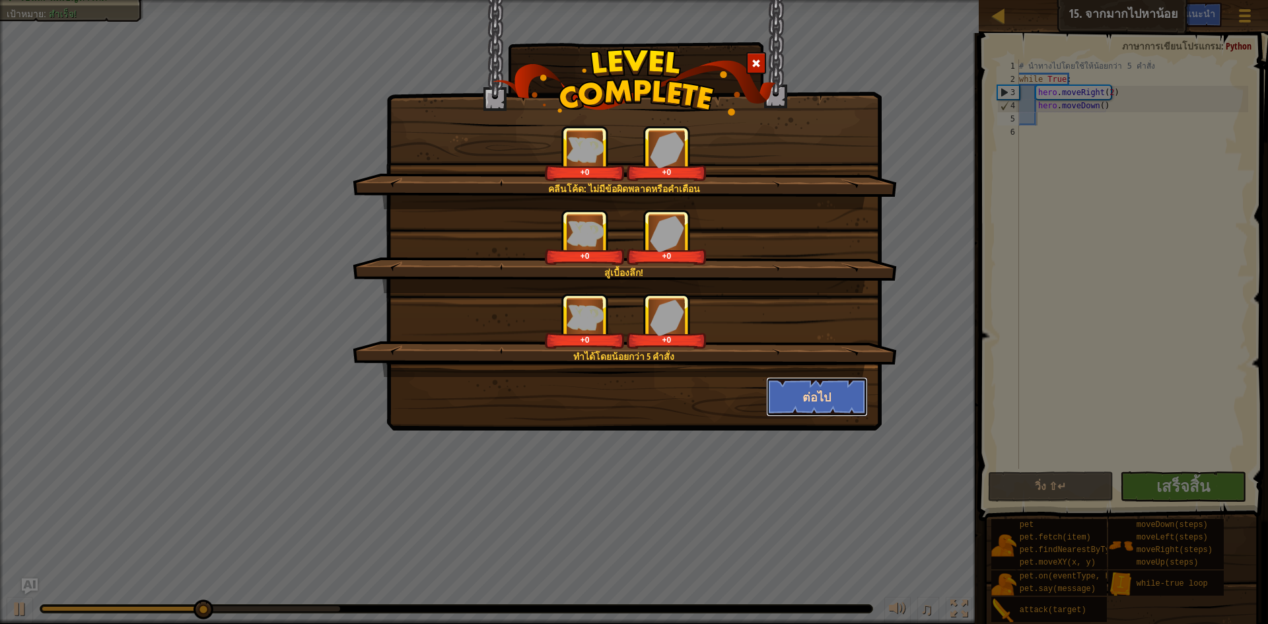
click at [842, 395] on button "ต่อไป" at bounding box center [817, 397] width 102 height 40
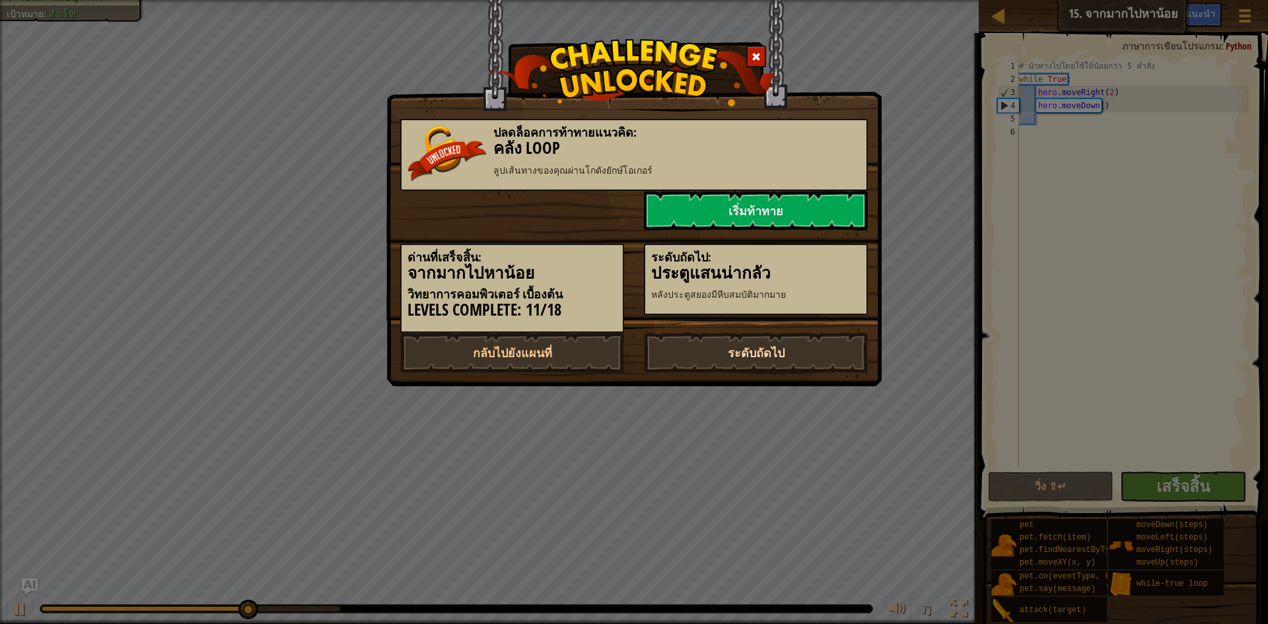
click at [813, 345] on link "ระดับถัดไป" at bounding box center [756, 353] width 224 height 40
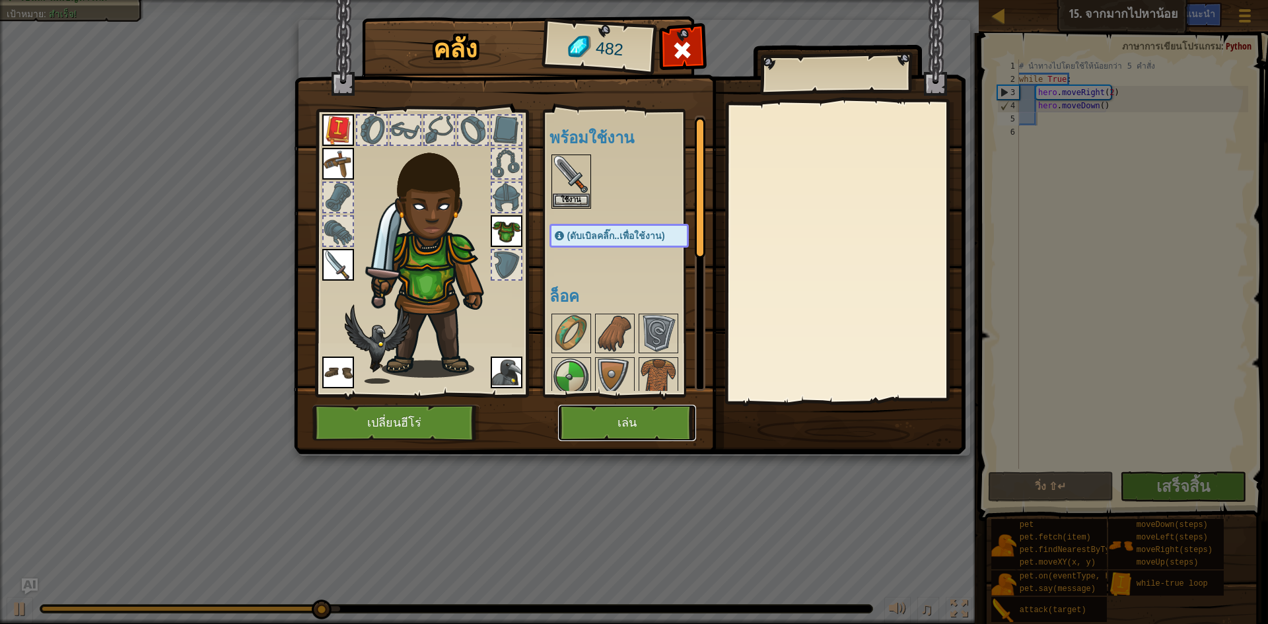
click at [635, 424] on button "เล่น" at bounding box center [627, 423] width 138 height 36
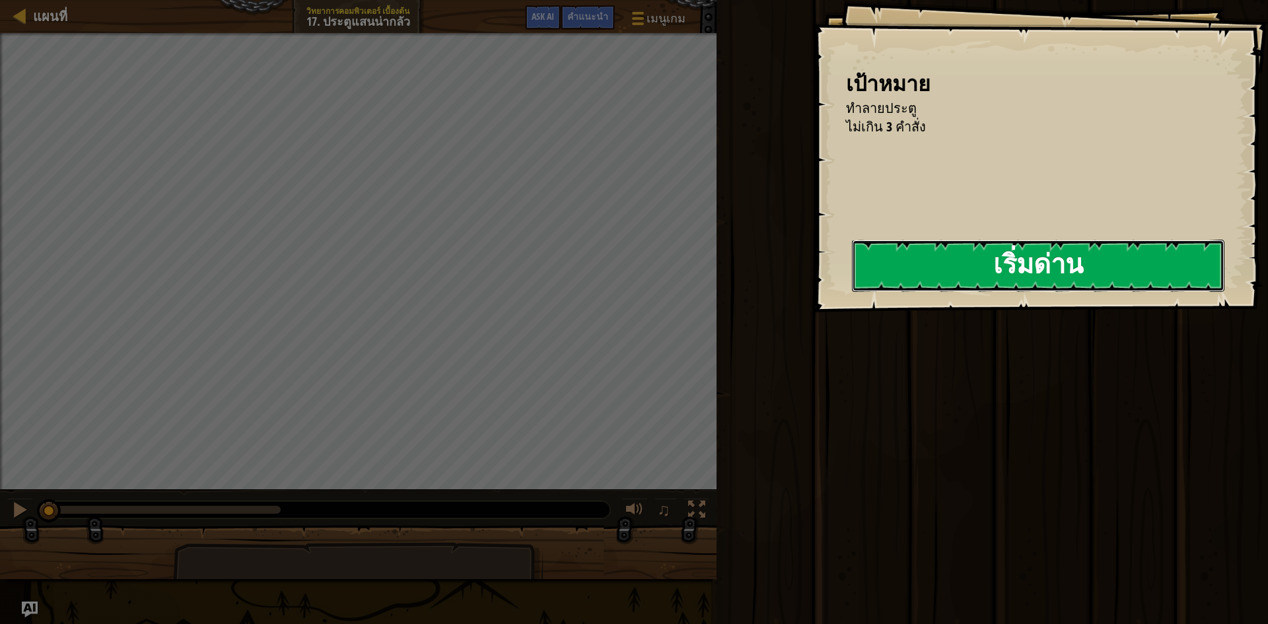
click at [974, 263] on button "เริ่มด่าน" at bounding box center [1038, 266] width 373 height 52
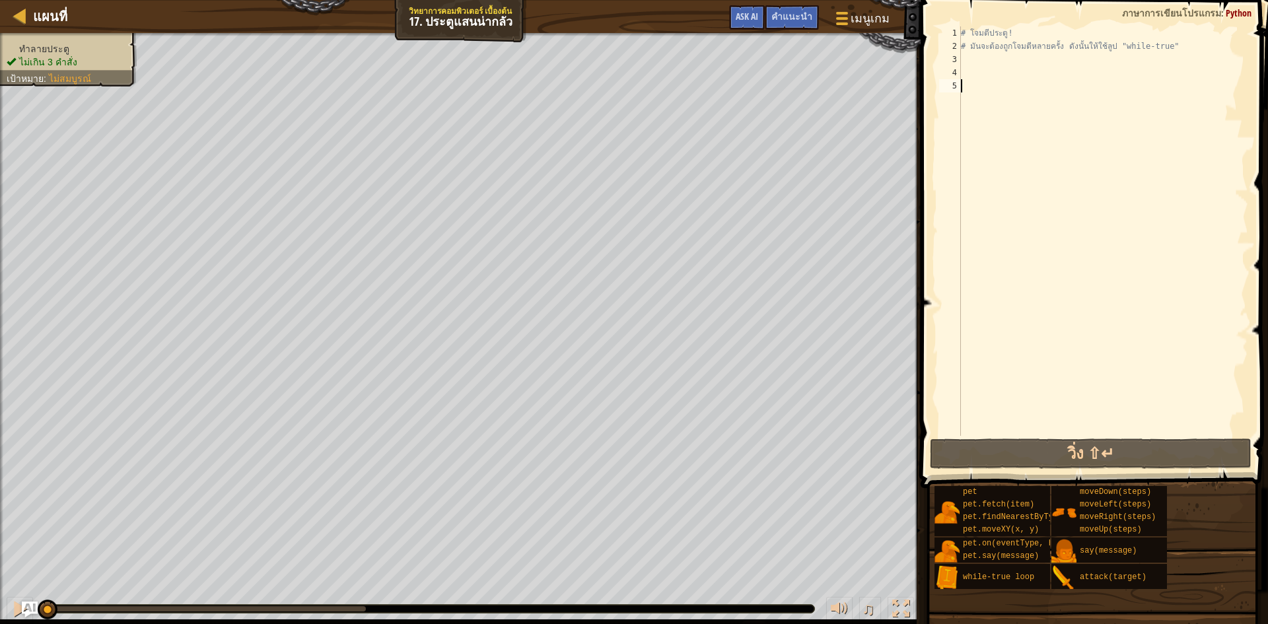
click at [1062, 74] on div "# โจมตีประตู! # มันจะต้องถูกโจมตีหลายครั้ง ดังนั้นให้ใช้ลูป "while-true"" at bounding box center [1104, 244] width 290 height 436
type textarea "h"
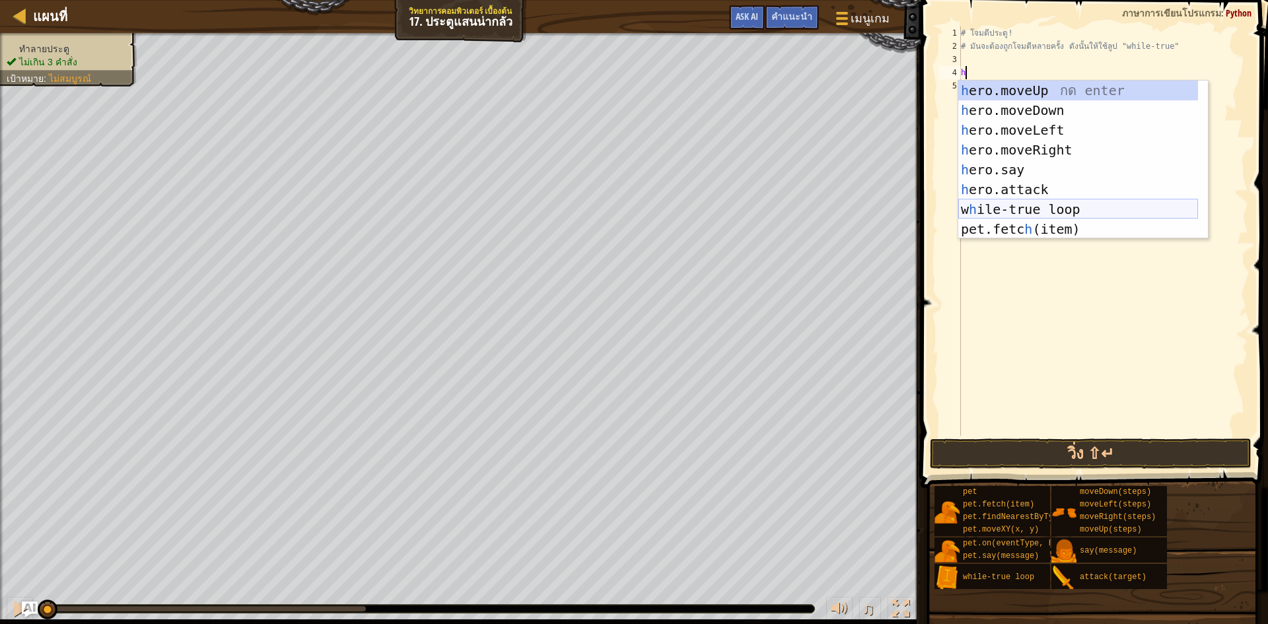
click at [1059, 207] on div "h ero.moveUp กด enter h ero.moveDown กด enter h ero.moveLeft กด enter h ero.mov…" at bounding box center [1079, 180] width 240 height 198
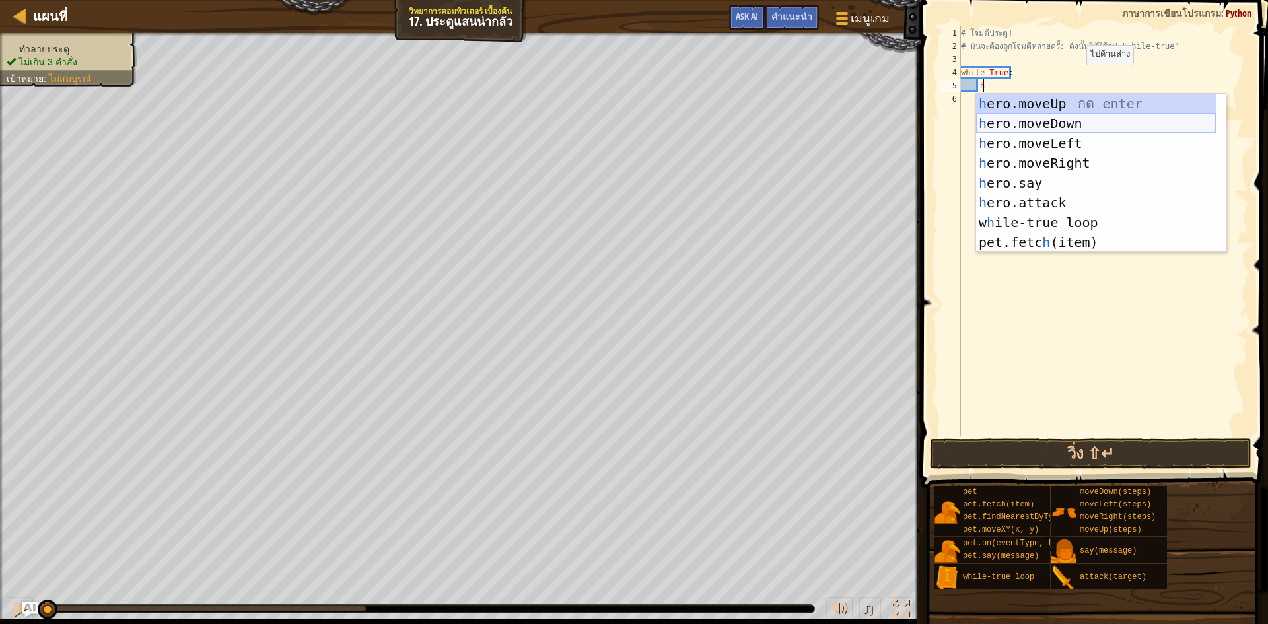
scroll to position [6, 1]
click at [1082, 202] on div "h ero.moveUp กด enter h ero.moveDown กด enter h ero.moveLeft กด enter h ero.mov…" at bounding box center [1096, 193] width 240 height 198
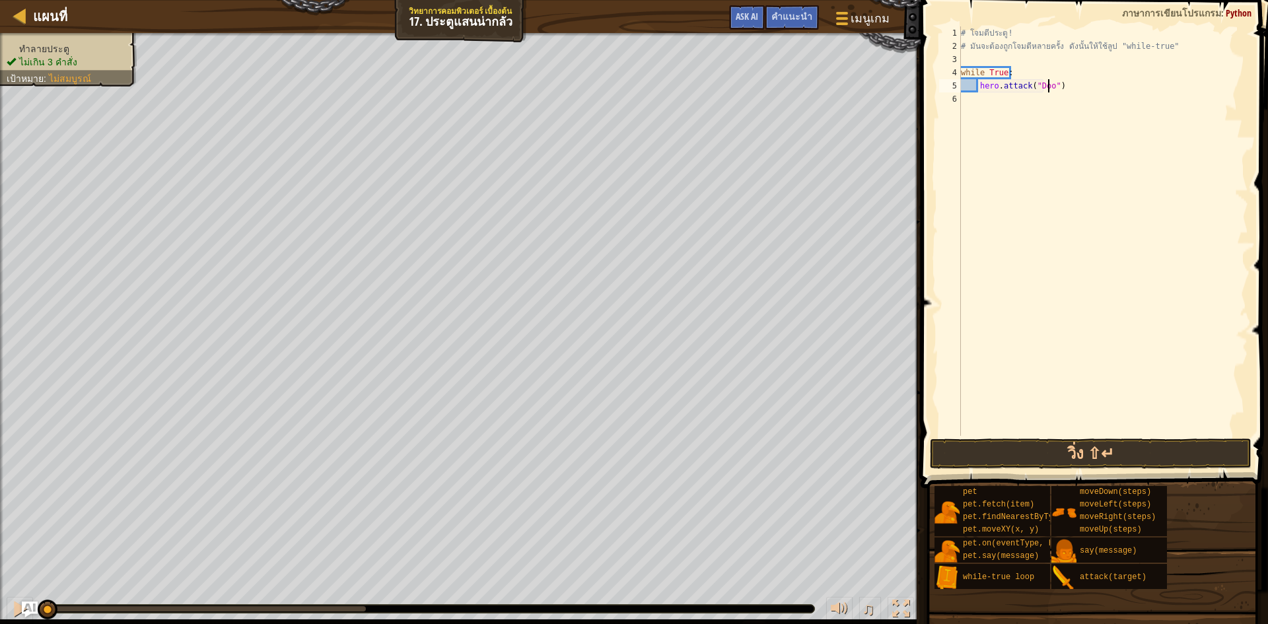
scroll to position [6, 8]
type textarea "hero.attack("Door")"
click at [1185, 457] on button "วิ่ง ⇧↵" at bounding box center [1091, 454] width 322 height 30
click at [0, 0] on span "เสร็จสิ้น" at bounding box center [0, 0] width 0 height 0
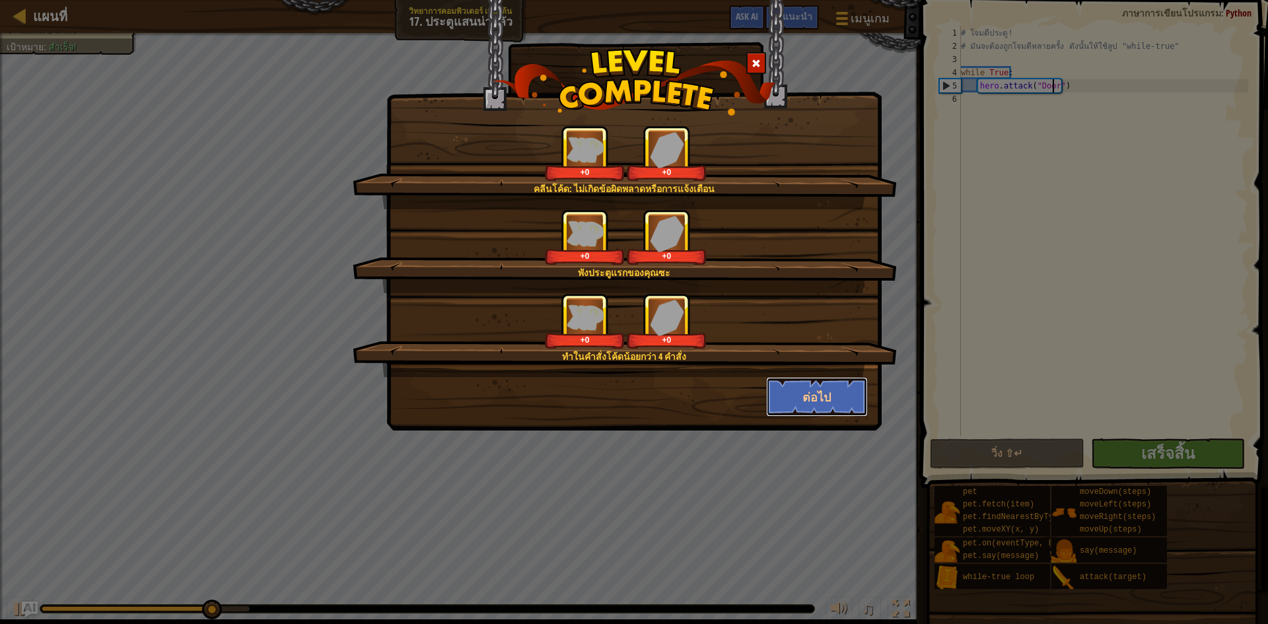
click at [820, 388] on button "ต่อไป" at bounding box center [817, 397] width 102 height 40
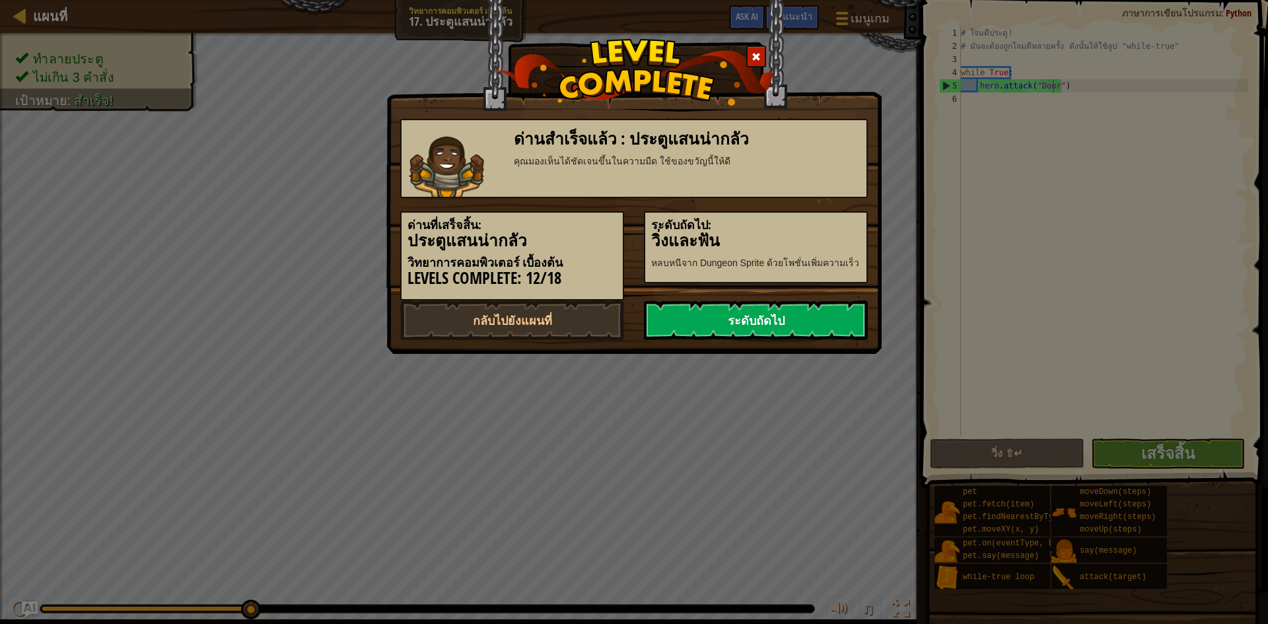
click at [797, 324] on link "ระดับถัดไป" at bounding box center [756, 321] width 224 height 40
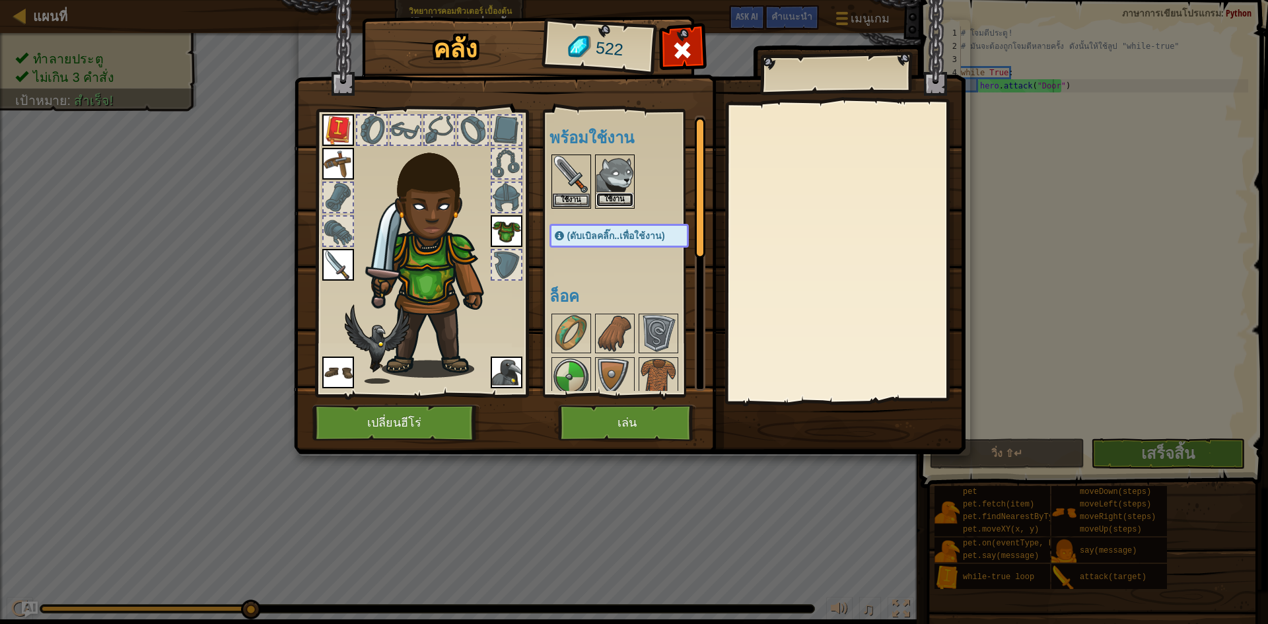
click at [617, 198] on button "ใช้งาน" at bounding box center [615, 200] width 37 height 14
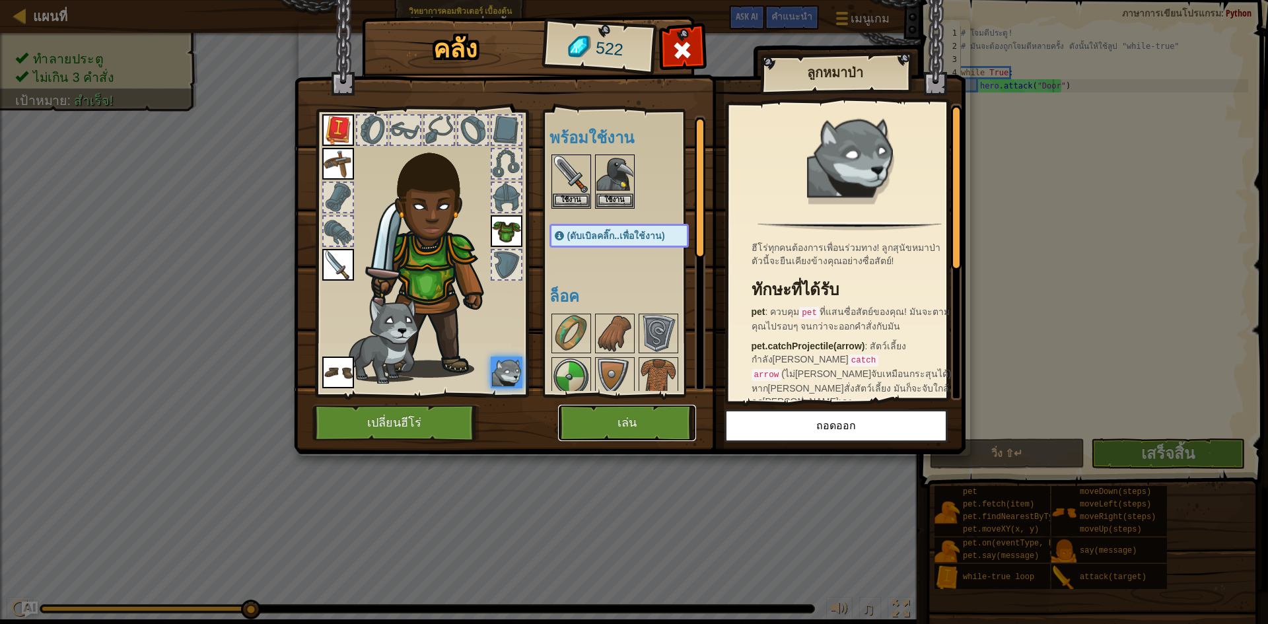
click at [637, 412] on button "เล่น" at bounding box center [627, 423] width 138 height 36
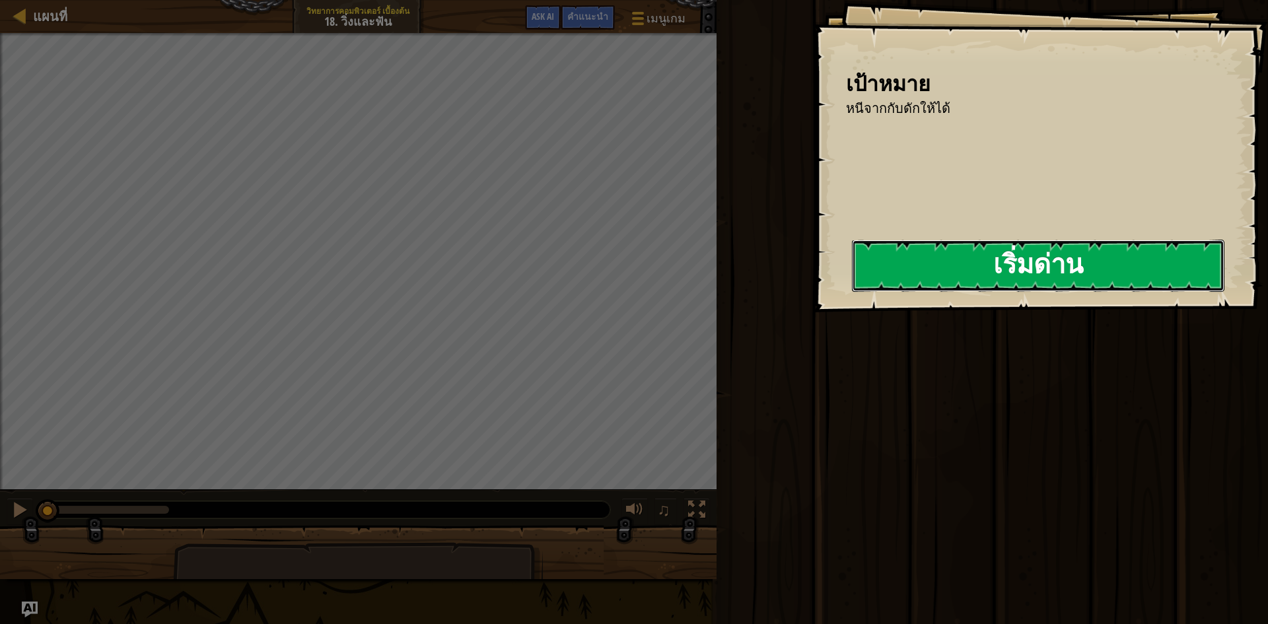
click at [873, 260] on button "เริ่มด่าน" at bounding box center [1038, 266] width 373 height 52
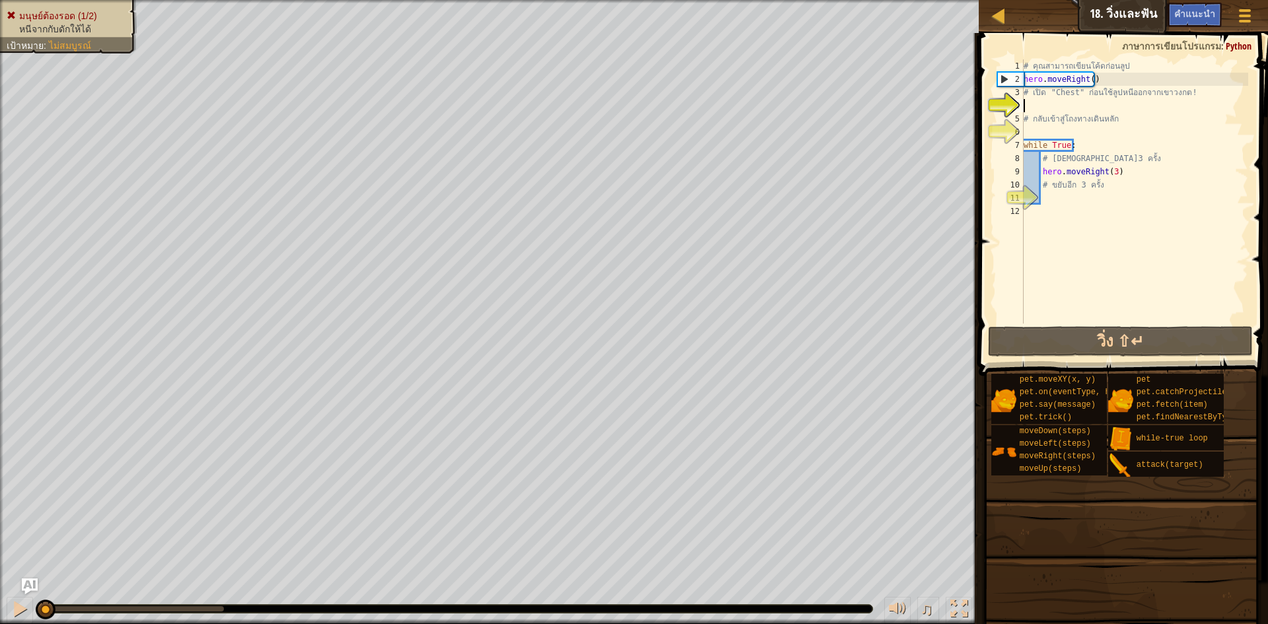
type textarea "h"
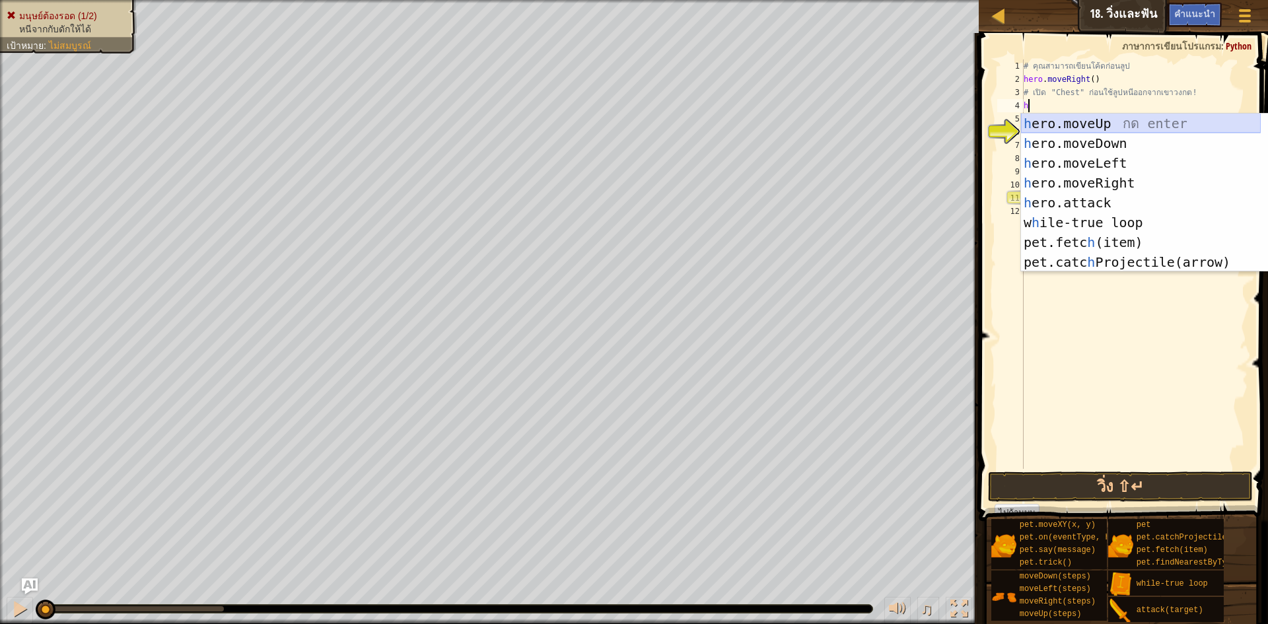
click at [1121, 122] on div "h ero.moveUp กด enter h ero.moveDown กด enter h ero.moveLeft กด enter h ero.mov…" at bounding box center [1141, 213] width 240 height 198
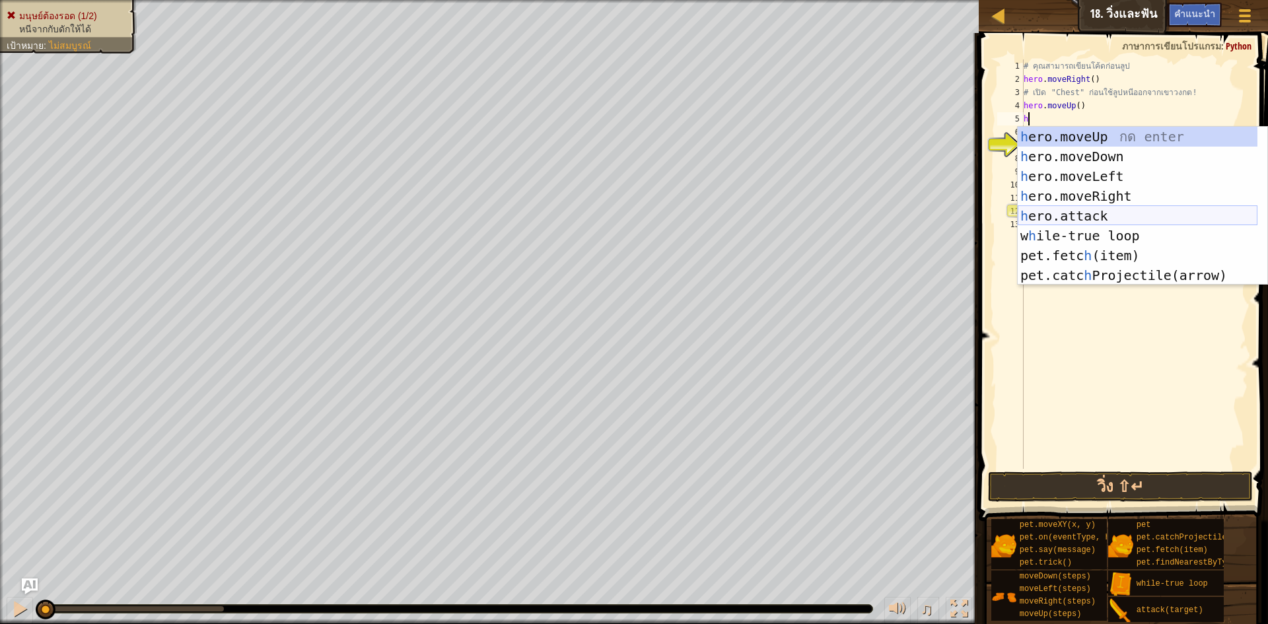
click at [1089, 211] on div "h ero.moveUp กด enter h ero.moveDown กด enter h ero.moveLeft กด enter h ero.mov…" at bounding box center [1138, 226] width 240 height 198
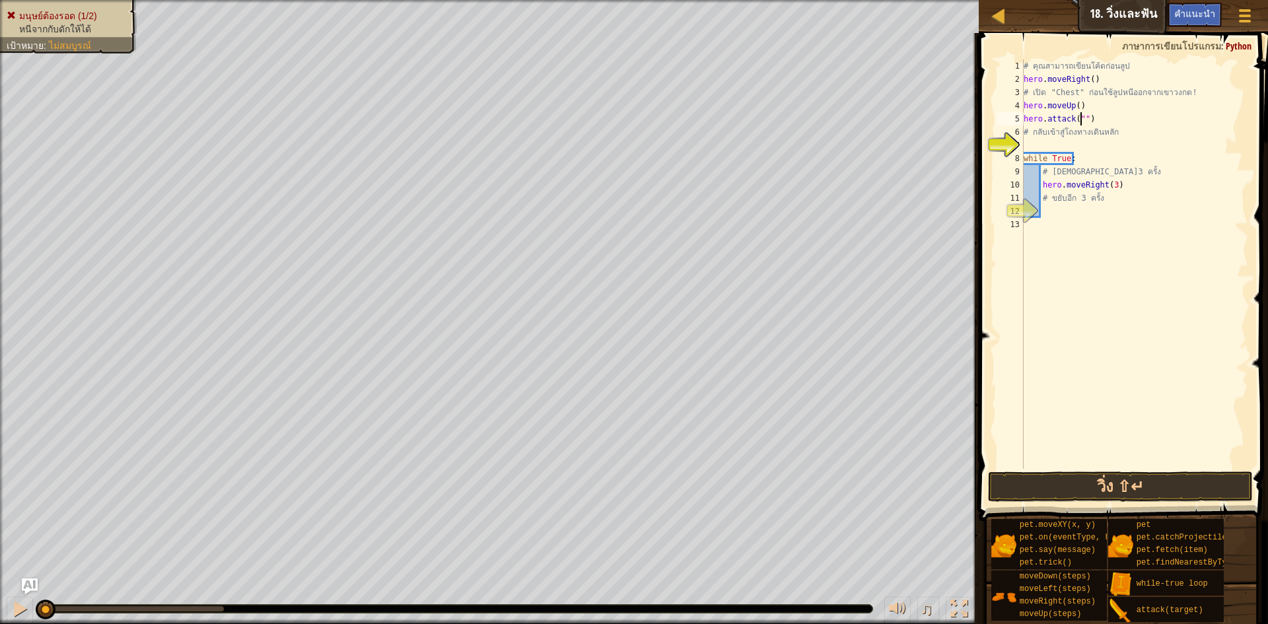
scroll to position [6, 5]
type textarea "hero.attack("Chest")"
click at [1126, 141] on div "# คุณสามารถเขียนโค้ดก่อนลูป hero . moveRight ( ) # เปิด "Chest" ก่อนใช้ลูปหนีออ…" at bounding box center [1134, 277] width 227 height 436
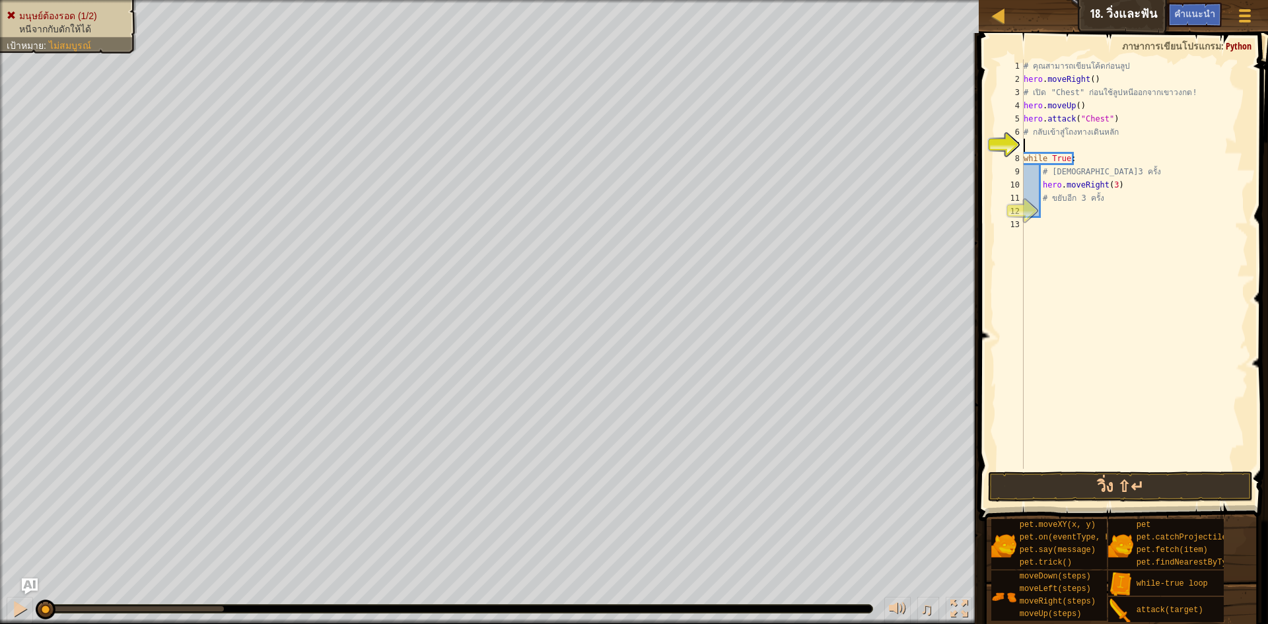
click at [1127, 141] on div "# คุณสามารถเขียนโค้ดก่อนลูป hero . moveRight ( ) # เปิด "Chest" ก่อนใช้ลูปหนีออ…" at bounding box center [1134, 277] width 227 height 436
type textarea "h"
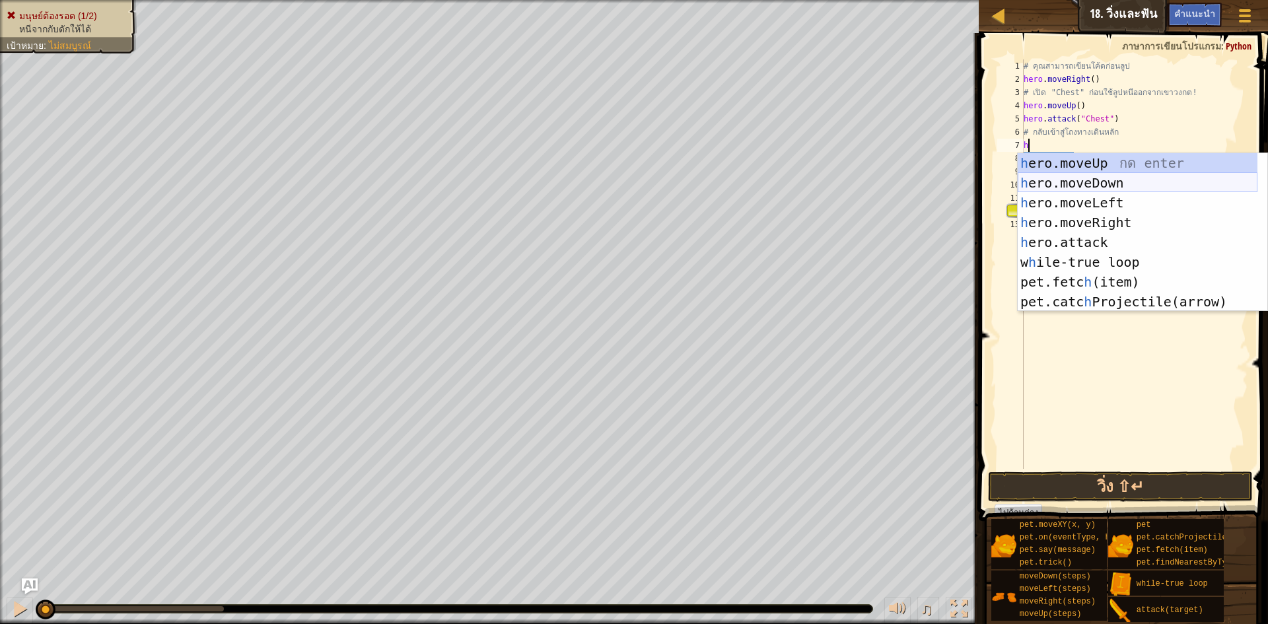
click at [1115, 182] on div "h ero.moveUp กด enter h ero.moveDown กด enter h ero.moveLeft กด enter h ero.mov…" at bounding box center [1138, 252] width 240 height 198
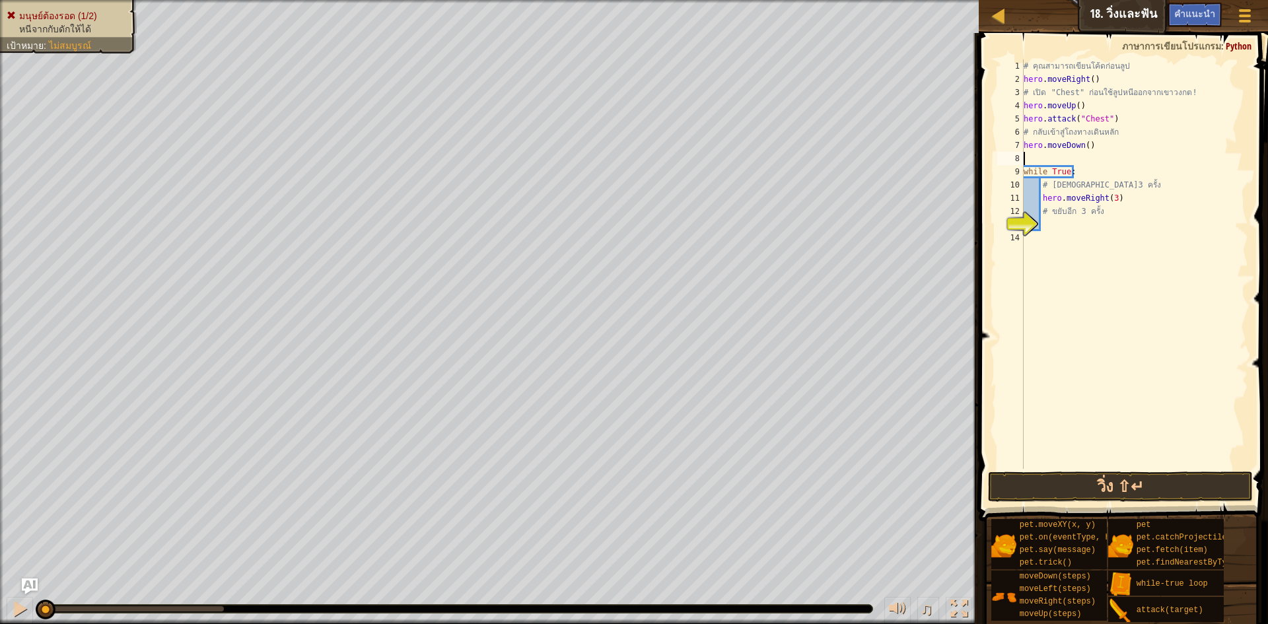
click at [1081, 221] on div "# คุณสามารถเขียนโค้ดก่อนลูป hero . moveRight ( ) # เปิด "Chest" ก่อนใช้ลูปหนีออ…" at bounding box center [1134, 277] width 227 height 436
type textarea "g"
type textarea "h"
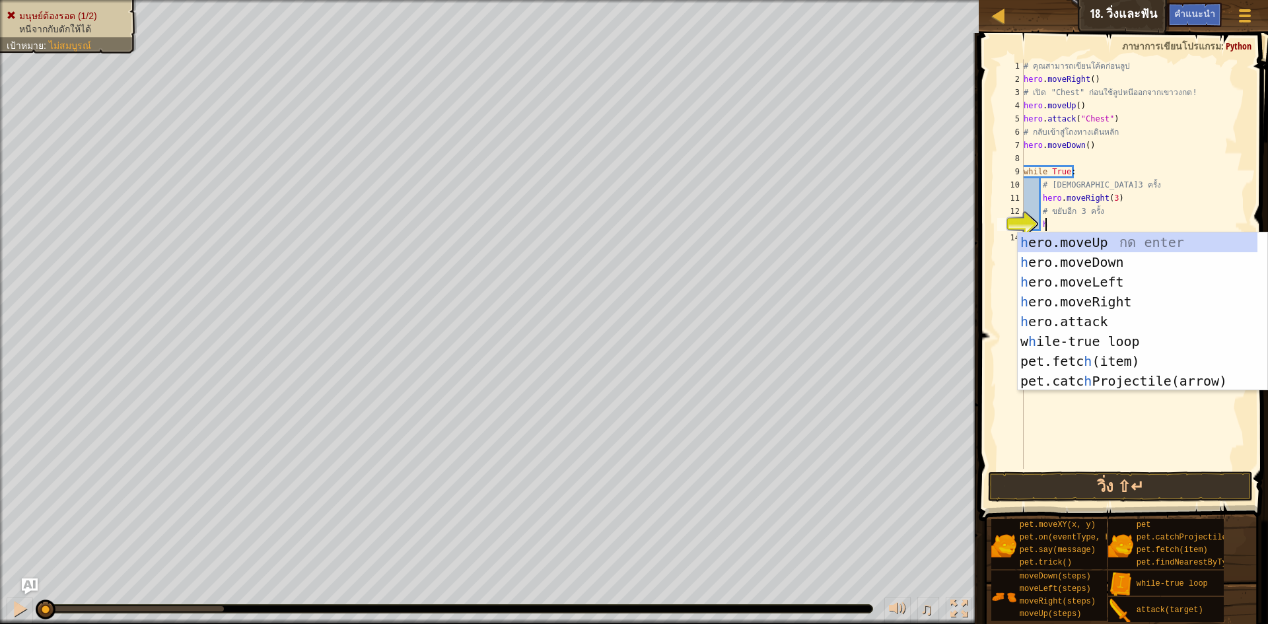
scroll to position [6, 1]
drag, startPoint x: 1112, startPoint y: 262, endPoint x: 1091, endPoint y: 245, distance: 26.8
click at [1112, 262] on div "h ero.moveUp กด enter h ero.moveDown กด enter h ero.moveLeft กด enter h ero.mov…" at bounding box center [1143, 332] width 250 height 198
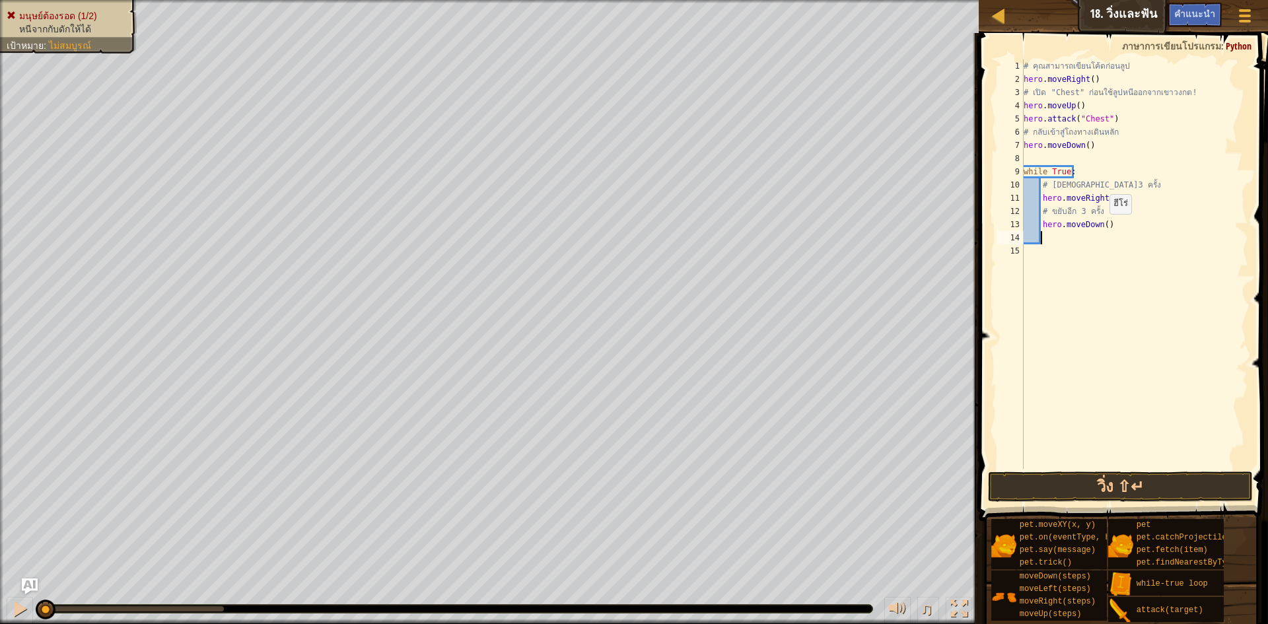
click at [1103, 227] on div "# คุณสามารถเขียนโค้ดก่อนลูป hero . moveRight ( ) # เปิด "Chest" ก่อนใช้ลูปหนีออ…" at bounding box center [1134, 277] width 227 height 436
type textarea "hero.moveDown(3)"
click at [1176, 468] on div "# คุณสามารถเขียนโค้ดก่อนลูป hero . moveRight ( ) # เปิด "Chest" ก่อนใช้ลูปหนีออ…" at bounding box center [1134, 277] width 227 height 436
click at [1187, 480] on button "วิ่ง ⇧↵" at bounding box center [1120, 487] width 265 height 30
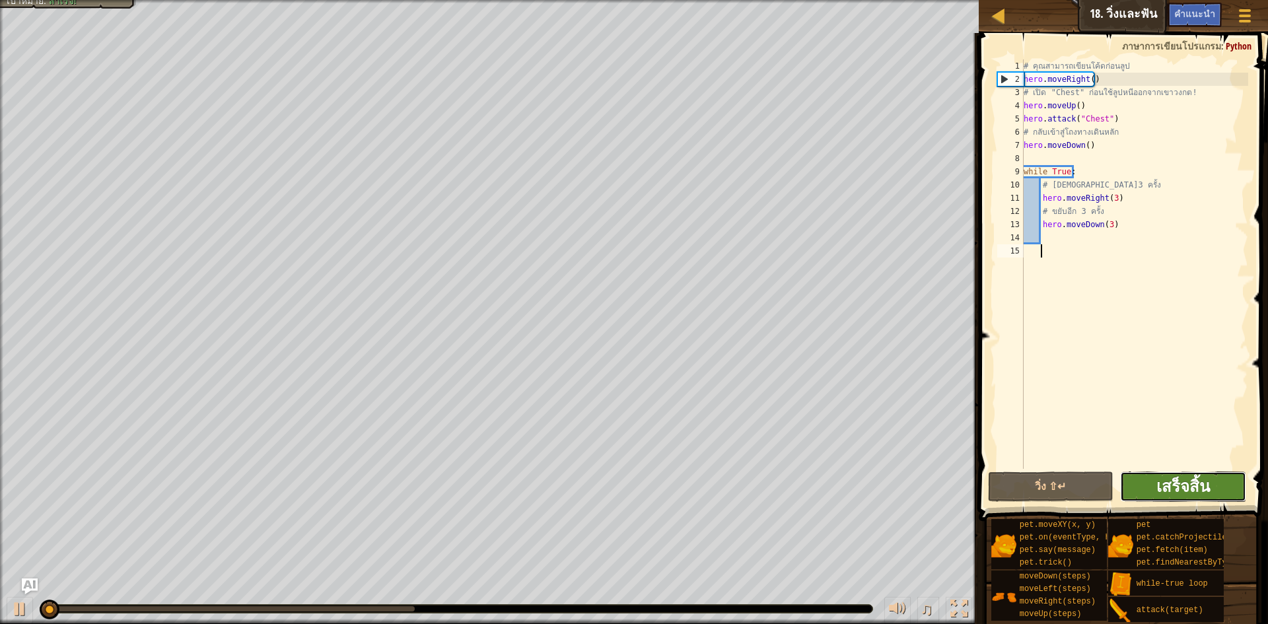
click at [1200, 486] on span "เสร็จสิ้น" at bounding box center [1184, 486] width 54 height 21
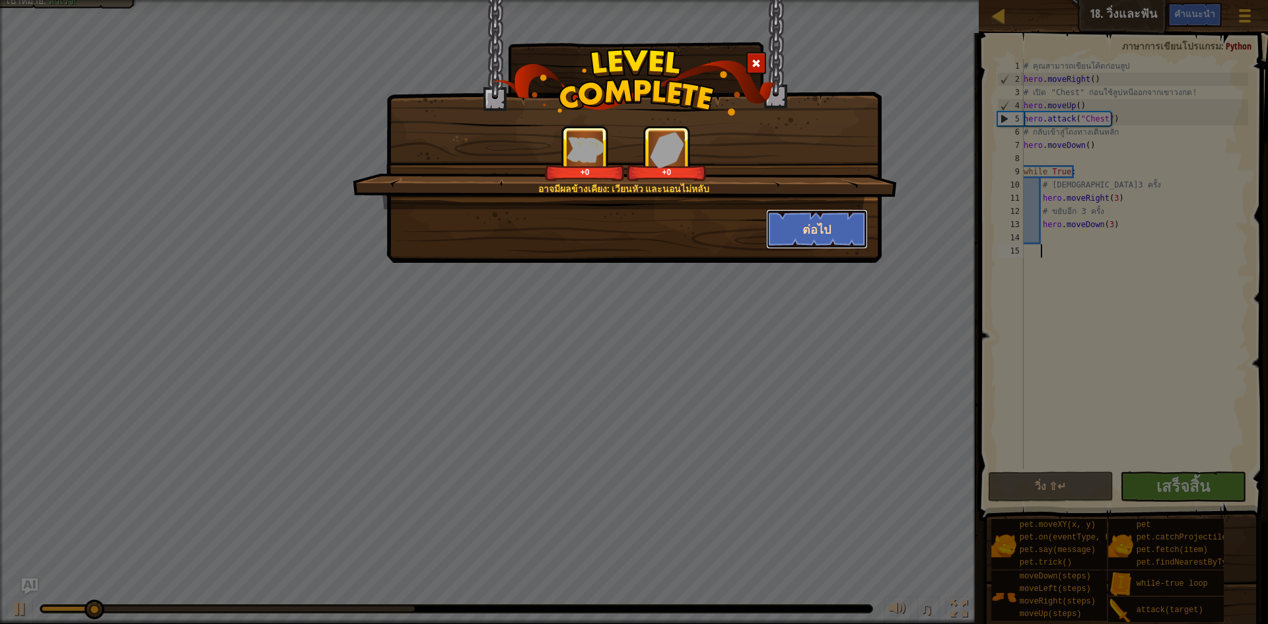
drag, startPoint x: 811, startPoint y: 215, endPoint x: 809, endPoint y: 225, distance: 9.3
click at [809, 225] on button "ต่อไป" at bounding box center [817, 229] width 102 height 40
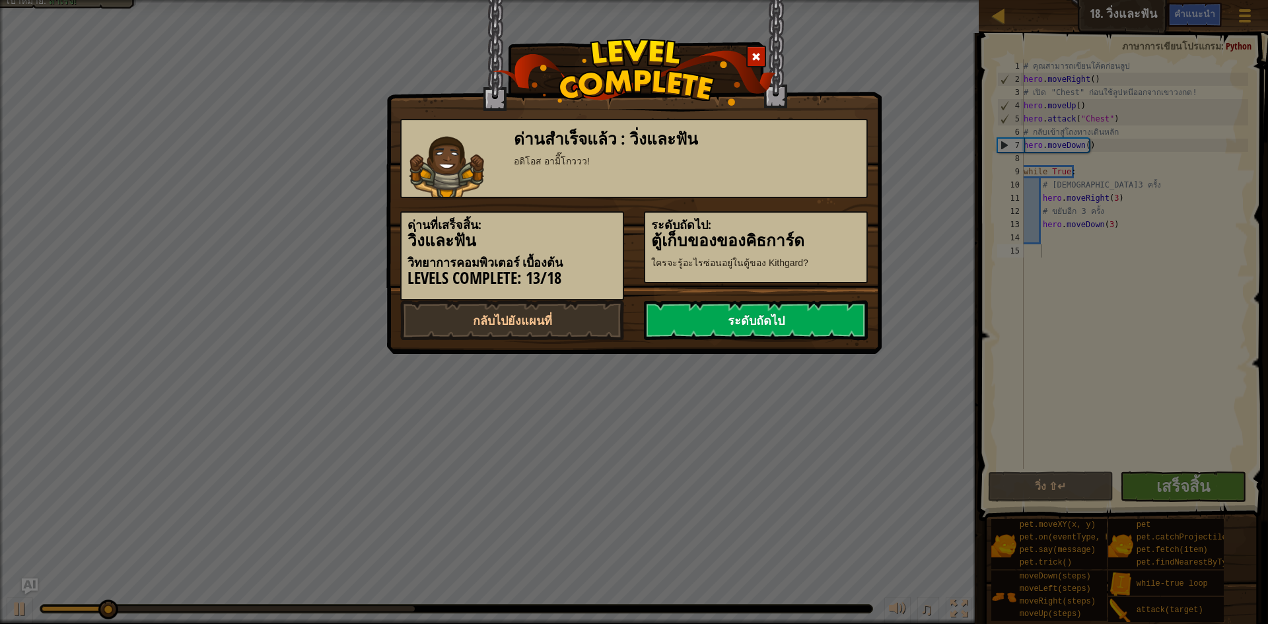
click at [803, 328] on link "ระดับถัดไป" at bounding box center [756, 321] width 224 height 40
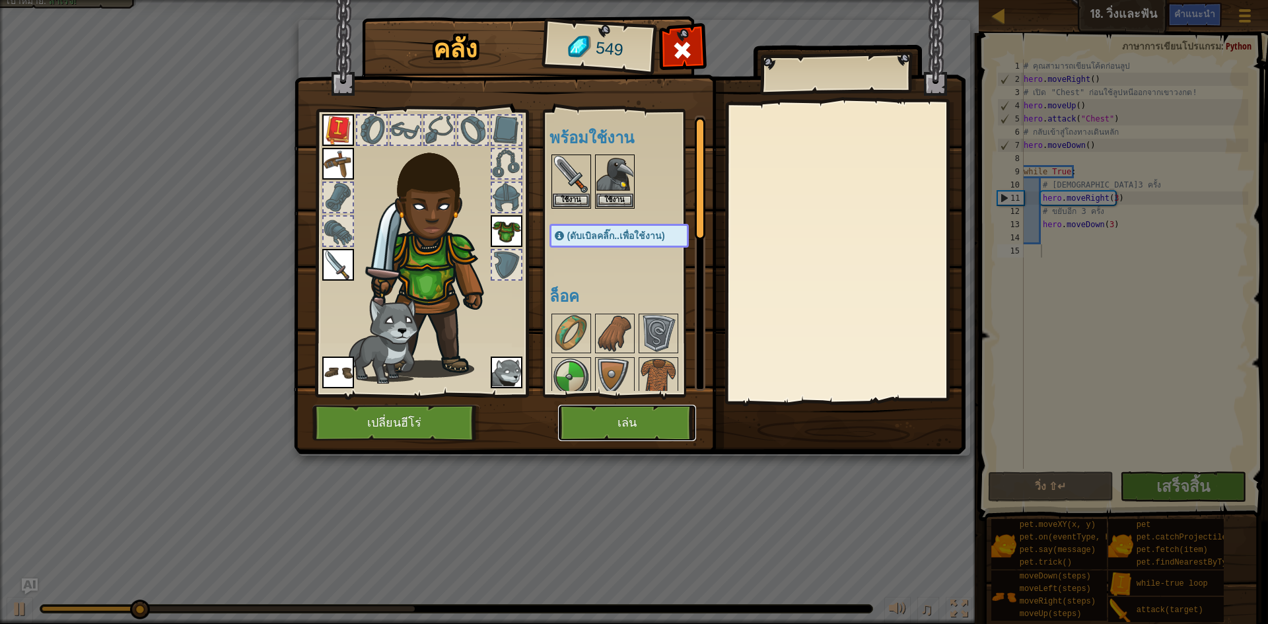
click at [601, 420] on button "เล่น" at bounding box center [627, 423] width 138 height 36
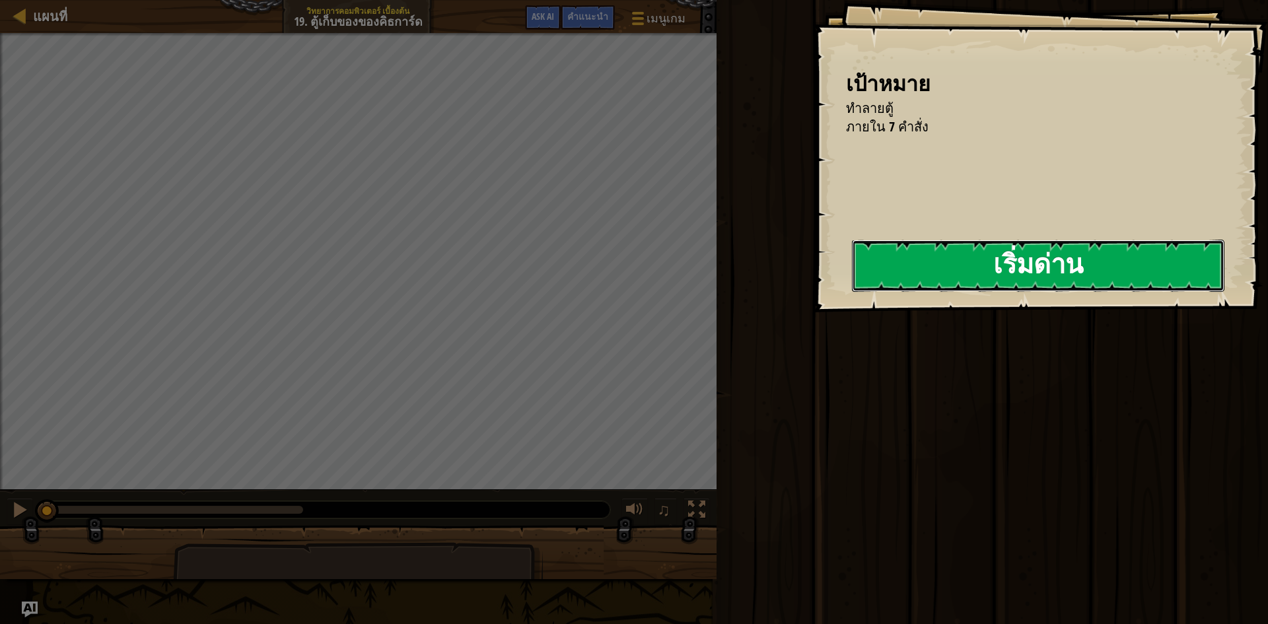
click at [939, 248] on button "เริ่มด่าน" at bounding box center [1038, 266] width 373 height 52
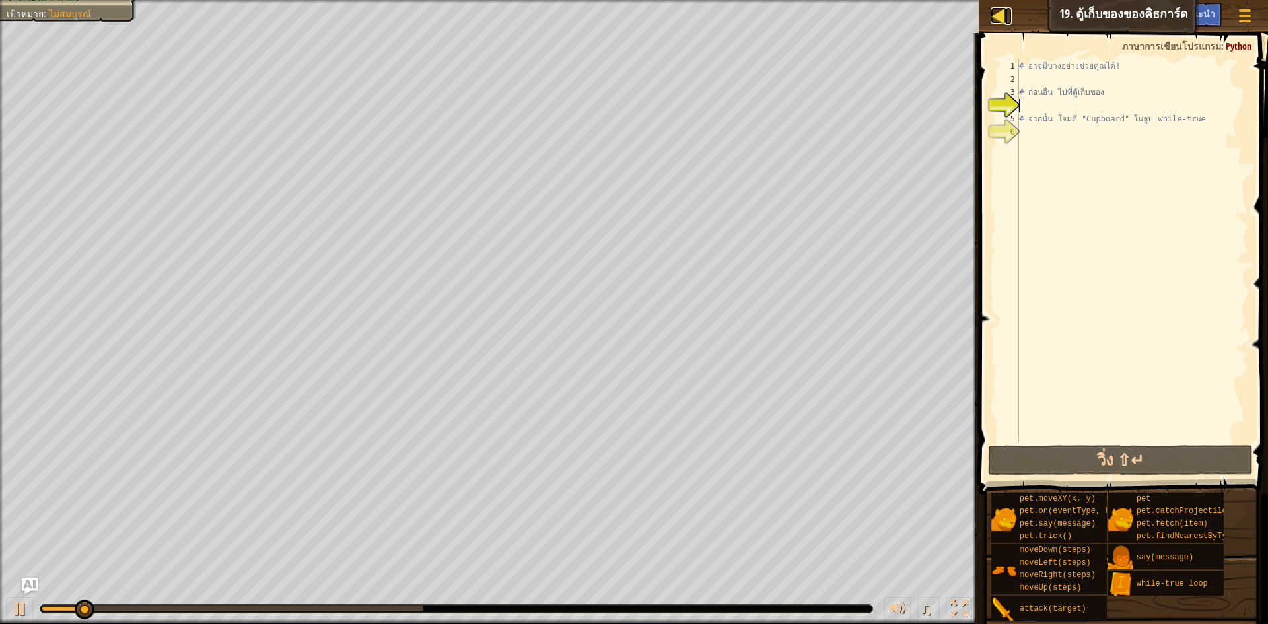
click at [992, 22] on div at bounding box center [999, 15] width 17 height 17
select select "th"
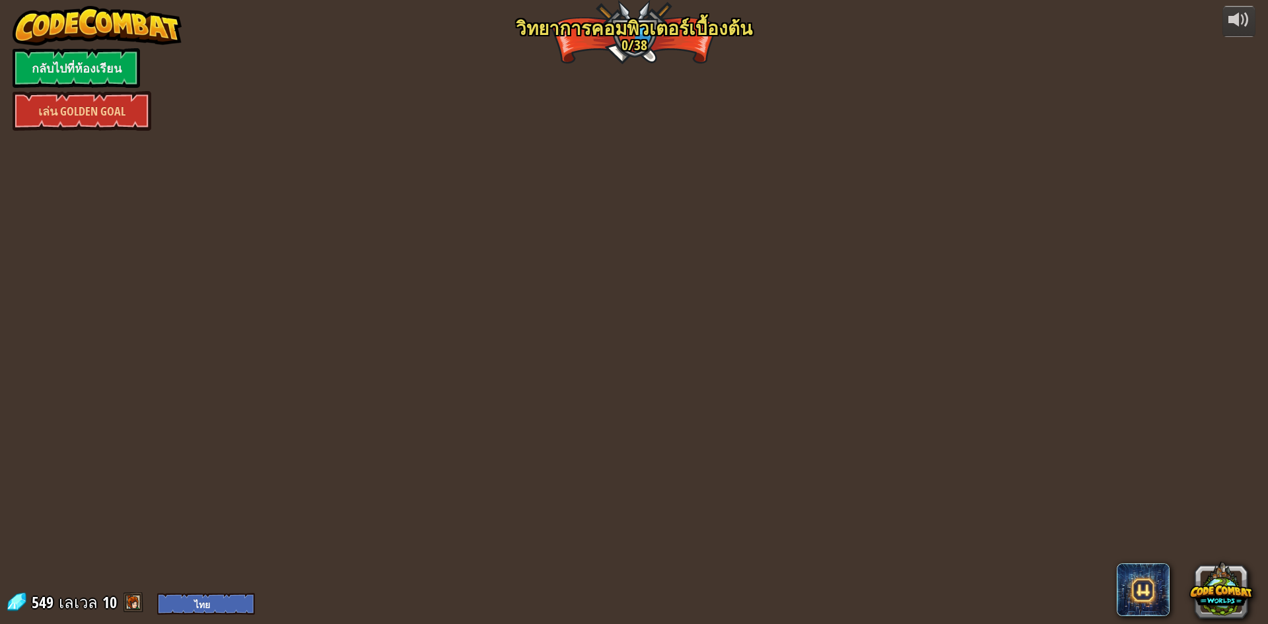
select select "th"
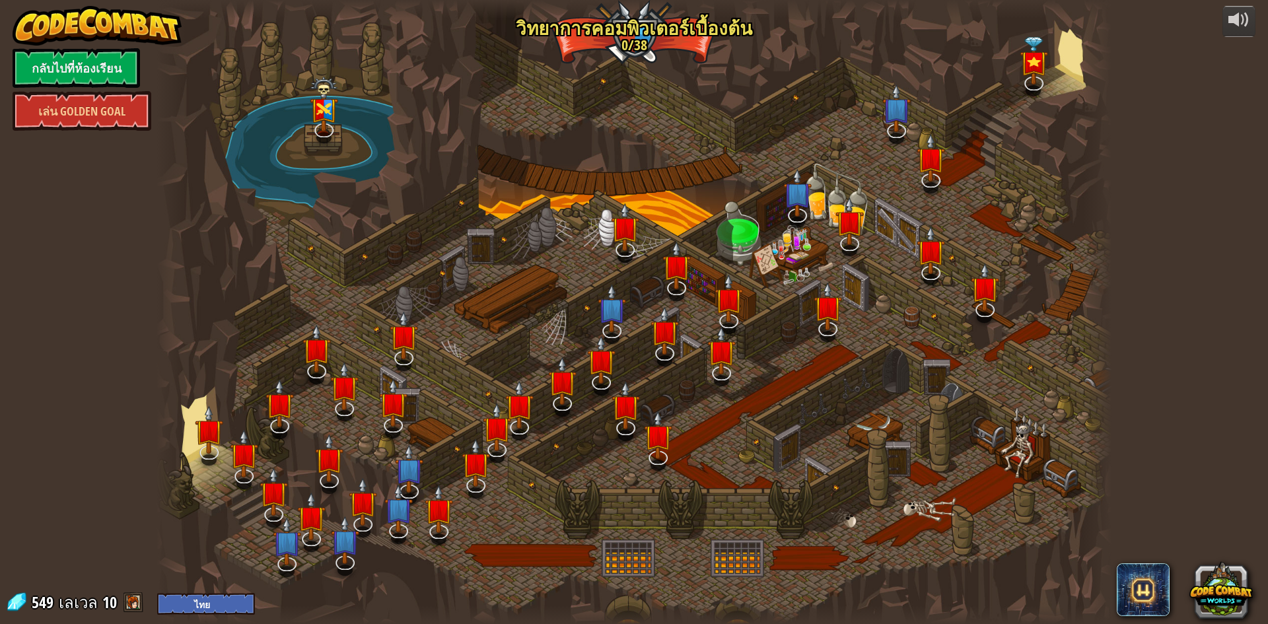
select select "th"
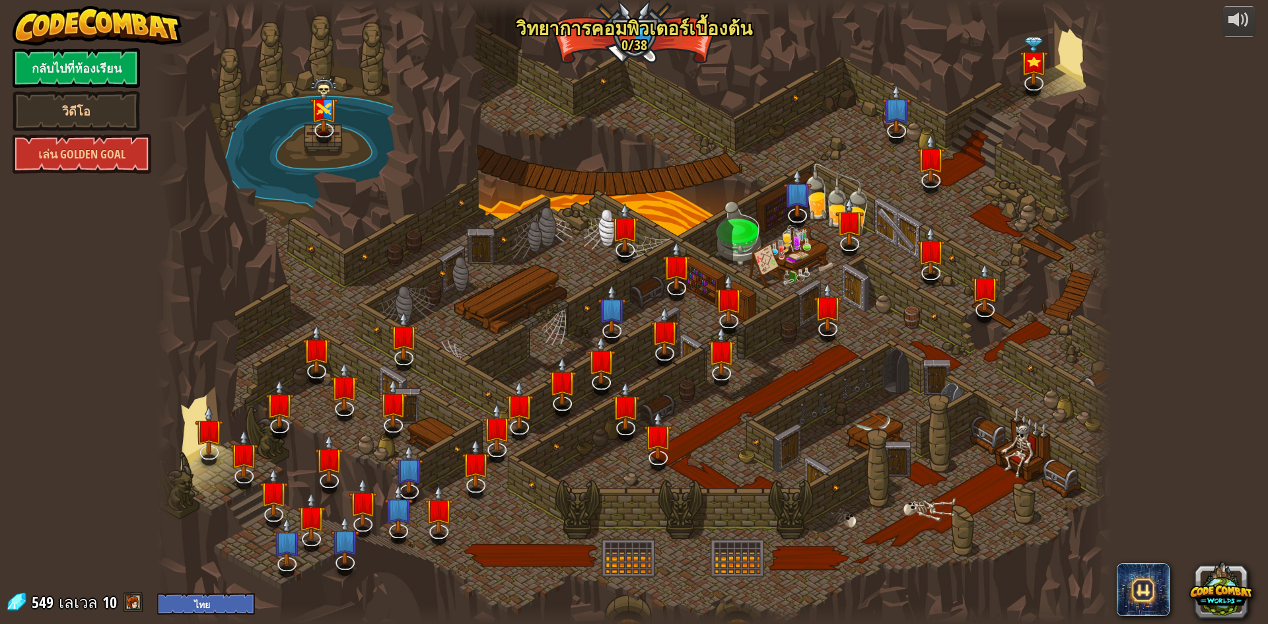
select select "th"
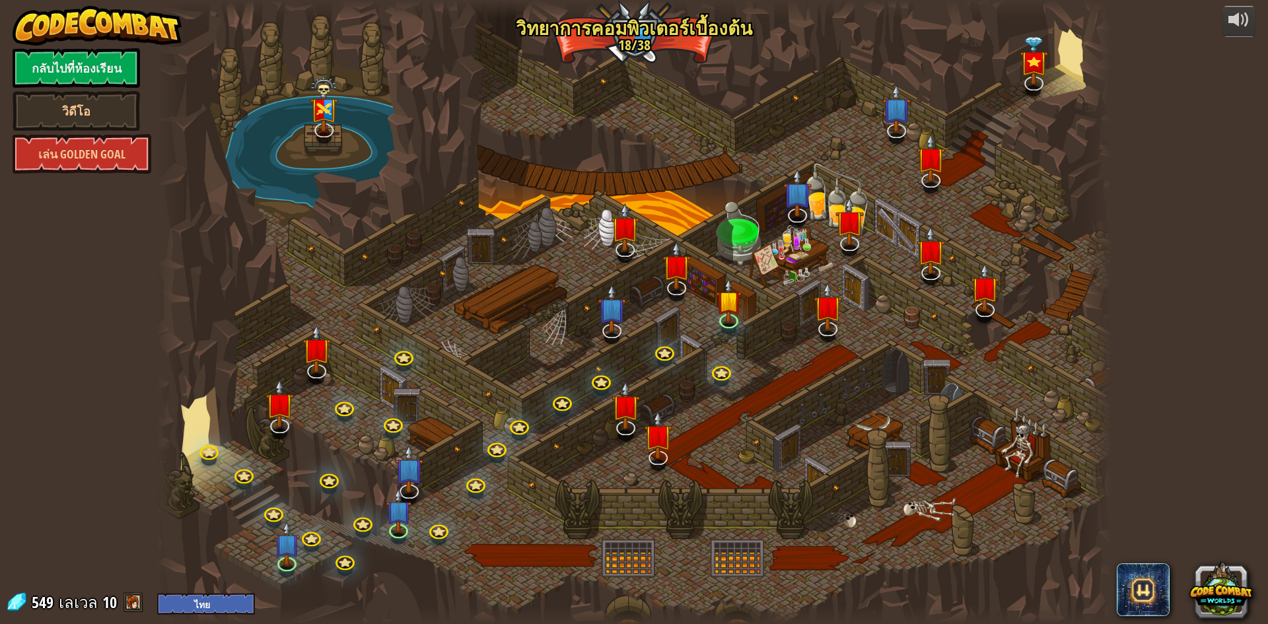
select select "th"
